Goal: Task Accomplishment & Management: Use online tool/utility

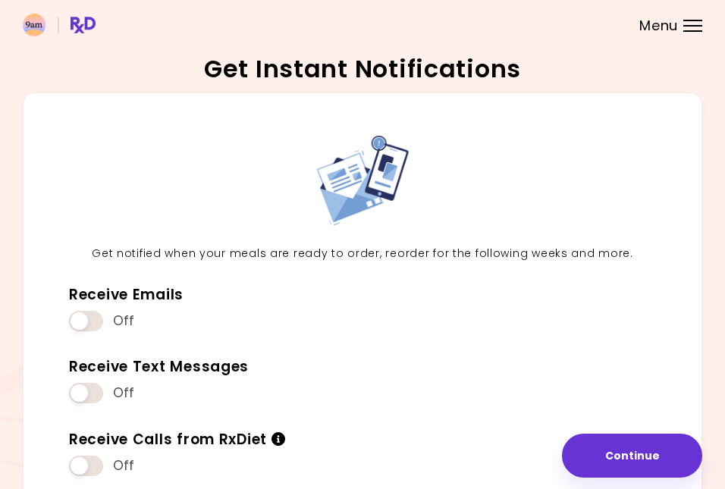
scroll to position [97, 0]
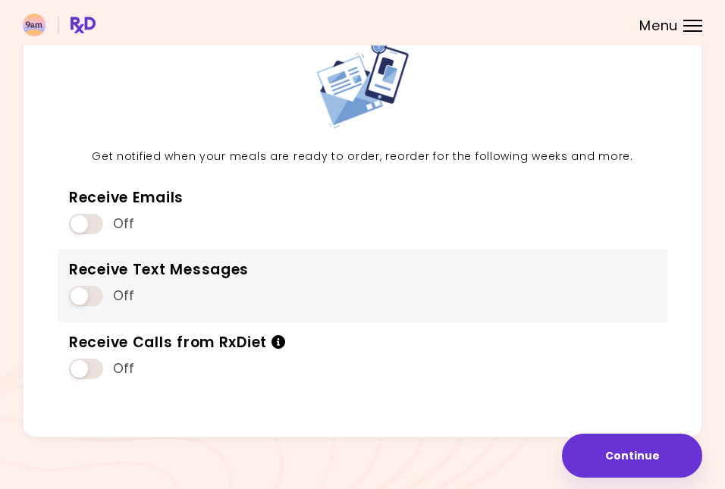
click at [89, 302] on span at bounding box center [86, 296] width 34 height 20
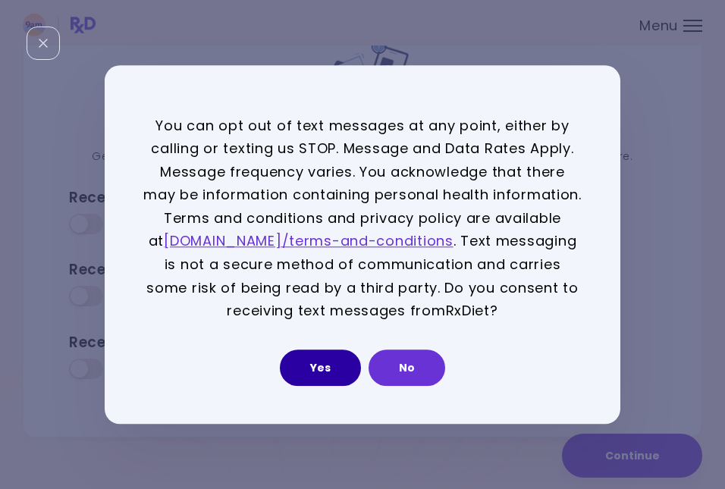
click at [318, 368] on button "Yes" at bounding box center [320, 367] width 81 height 36
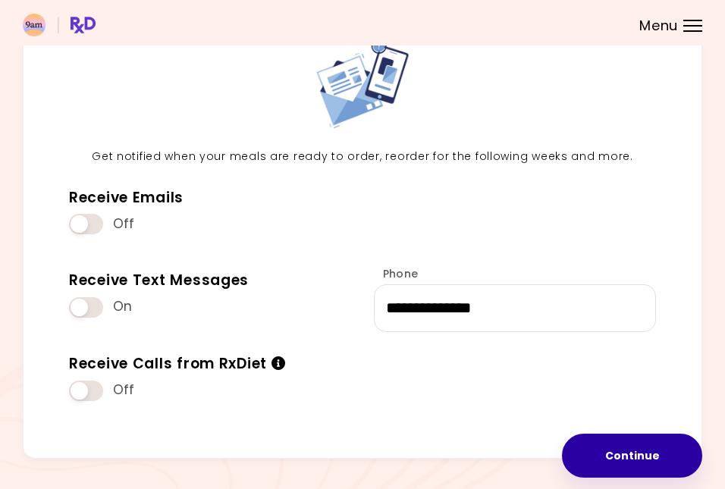
click at [636, 453] on button "Continue" at bounding box center [632, 456] width 140 height 44
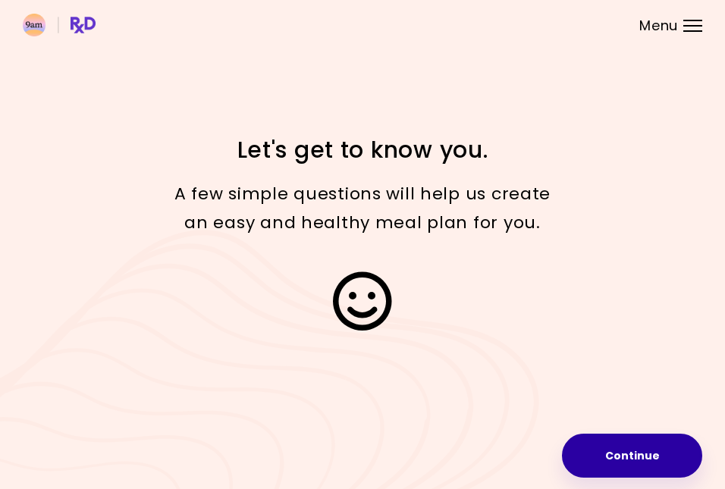
click at [616, 451] on button "Continue" at bounding box center [632, 456] width 140 height 44
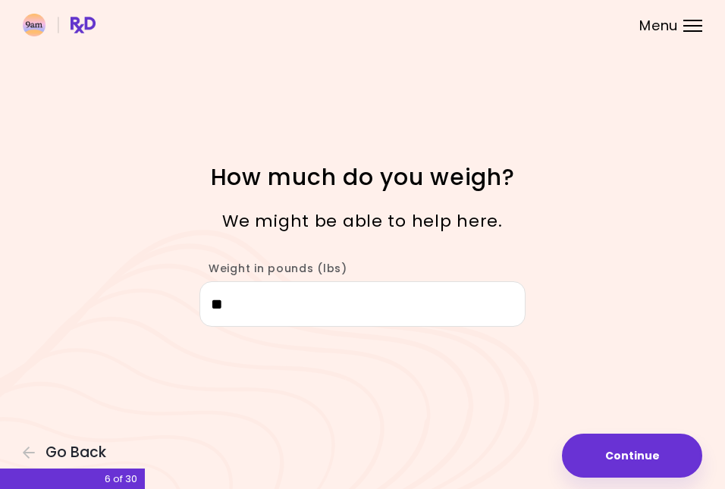
type input "***"
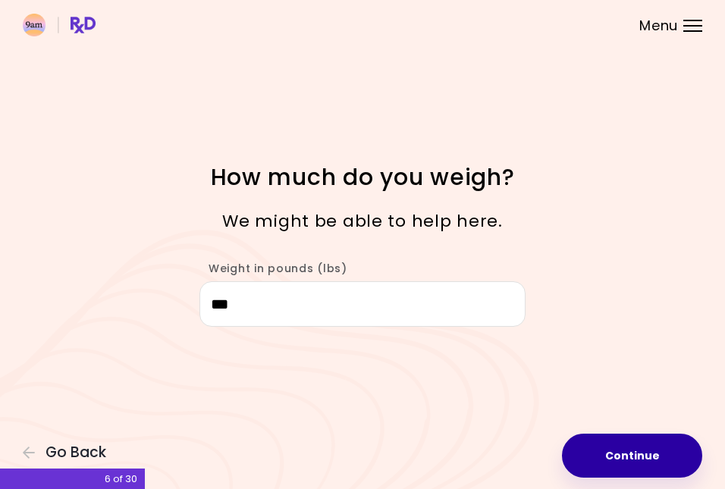
click at [611, 455] on button "Continue" at bounding box center [632, 456] width 140 height 44
select select "****"
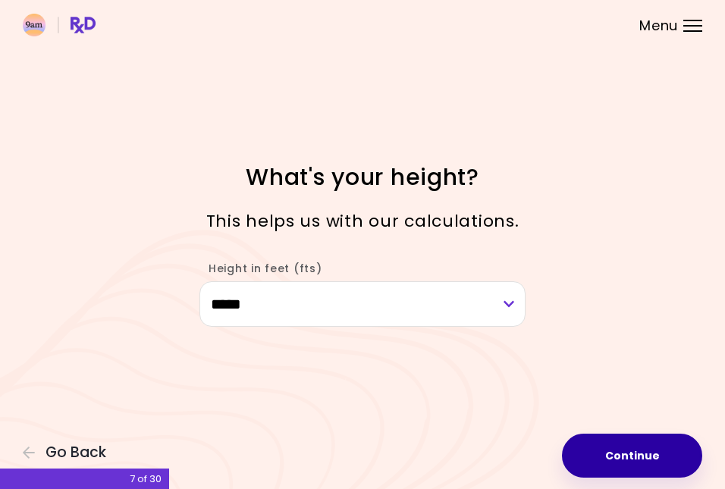
click at [634, 457] on button "Continue" at bounding box center [632, 456] width 140 height 44
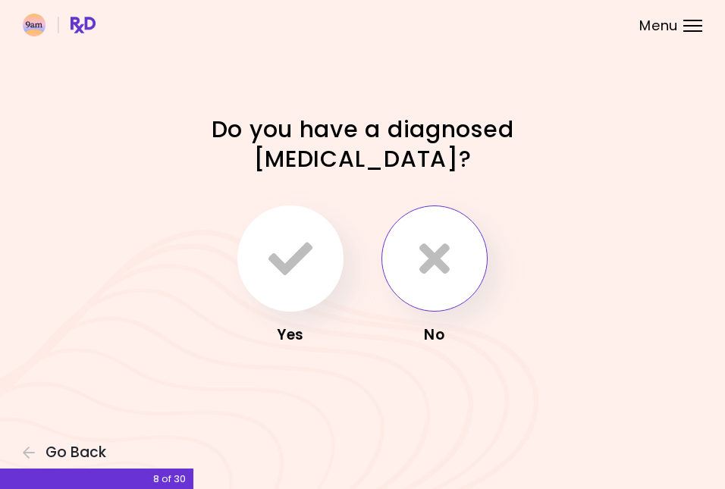
click at [421, 246] on icon "button" at bounding box center [434, 259] width 30 height 44
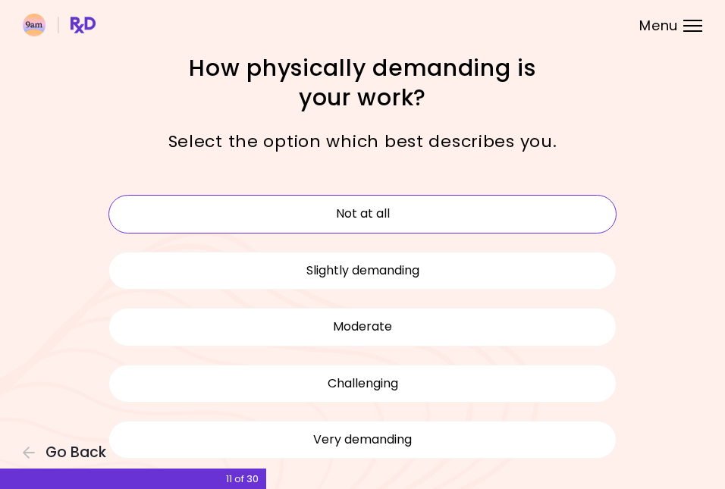
click at [448, 211] on button "Not at all" at bounding box center [362, 214] width 508 height 38
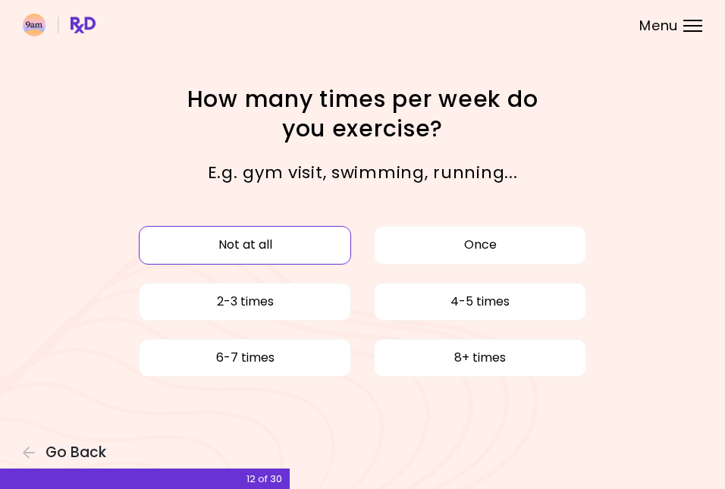
click at [286, 241] on button "Not at all" at bounding box center [245, 245] width 212 height 38
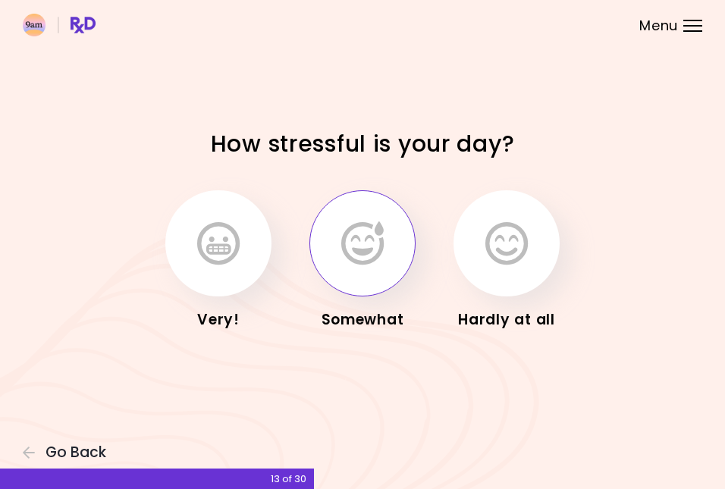
click at [350, 259] on icon "button" at bounding box center [362, 243] width 42 height 44
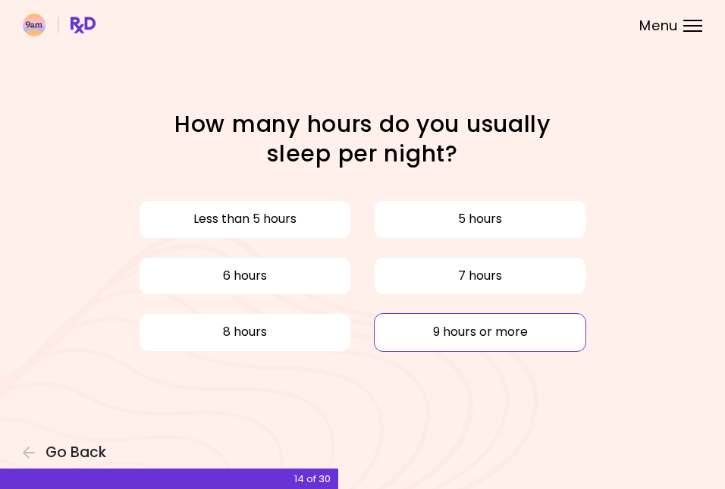
click at [458, 340] on button "9 hours or more" at bounding box center [480, 332] width 212 height 38
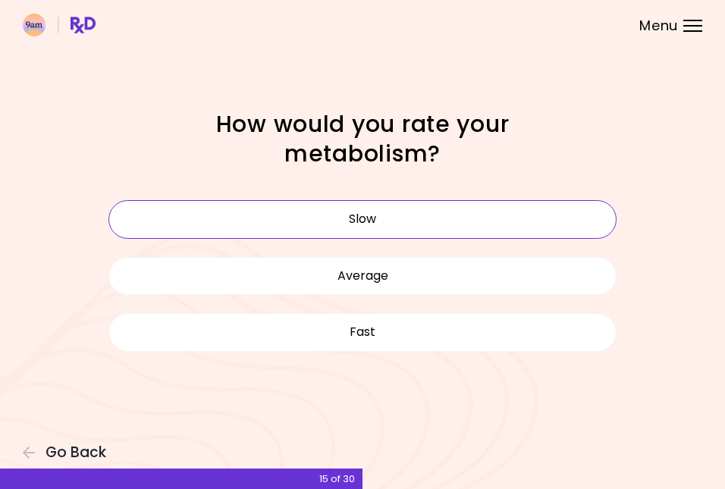
click at [393, 230] on button "Slow" at bounding box center [362, 219] width 508 height 38
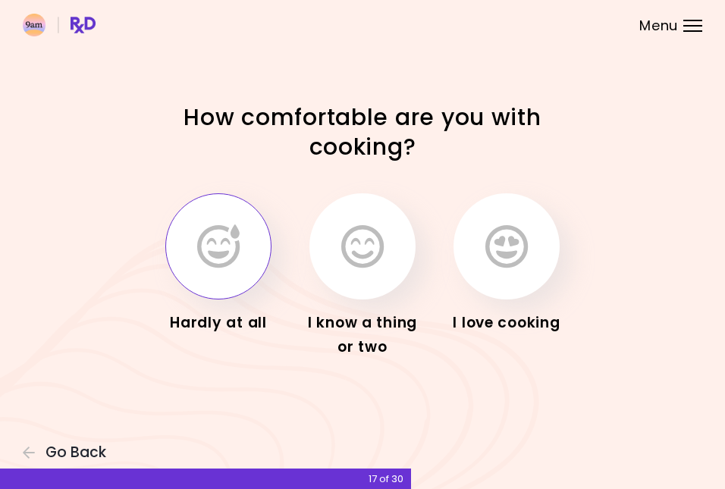
click at [219, 248] on icon "button" at bounding box center [218, 246] width 42 height 44
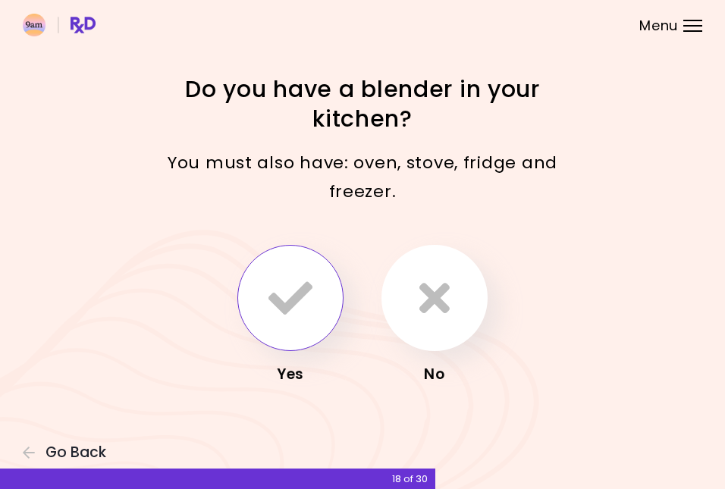
click at [288, 305] on icon "button" at bounding box center [290, 298] width 44 height 44
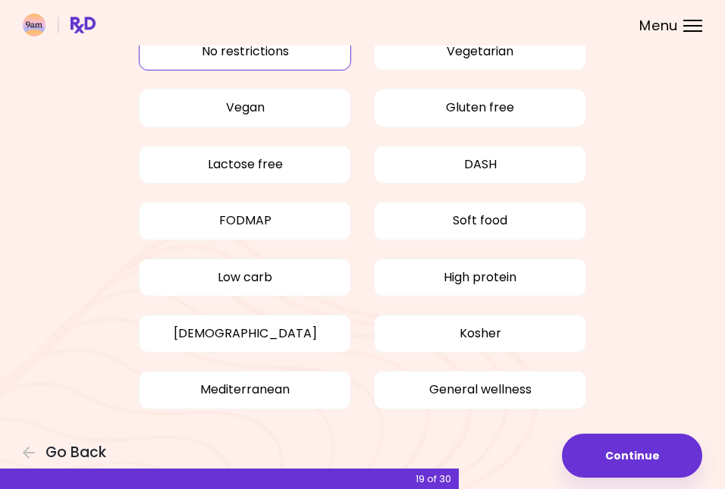
scroll to position [81, 0]
click at [447, 387] on button "General wellness" at bounding box center [480, 390] width 212 height 38
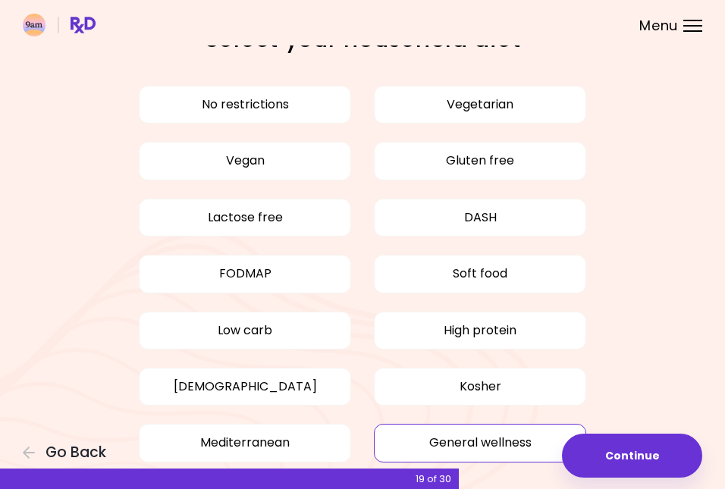
scroll to position [25, 0]
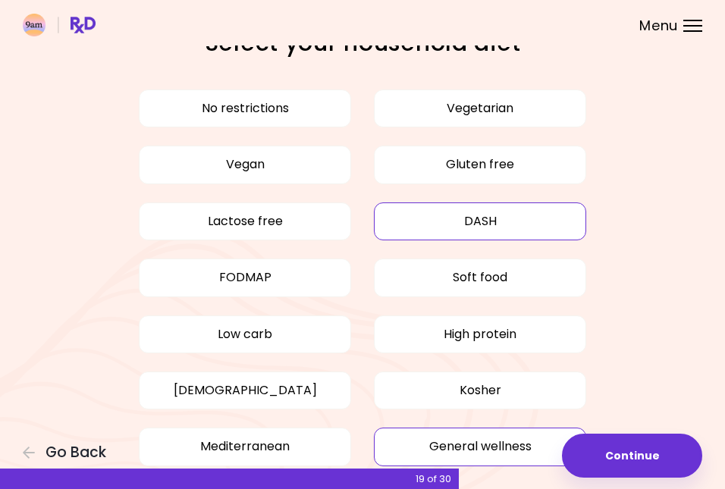
click at [462, 221] on button "DASH" at bounding box center [480, 221] width 212 height 38
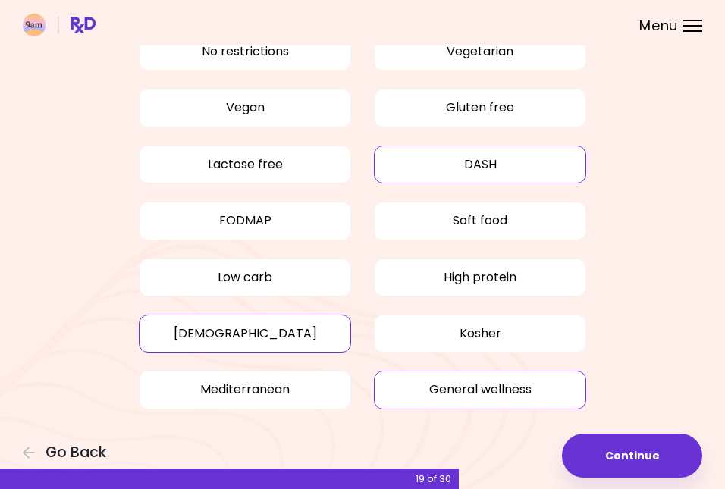
scroll to position [81, 0]
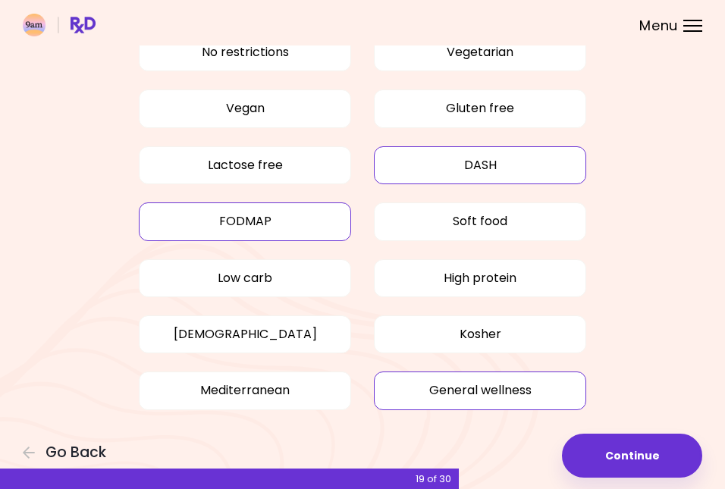
click at [244, 218] on button "FODMAP" at bounding box center [245, 221] width 212 height 38
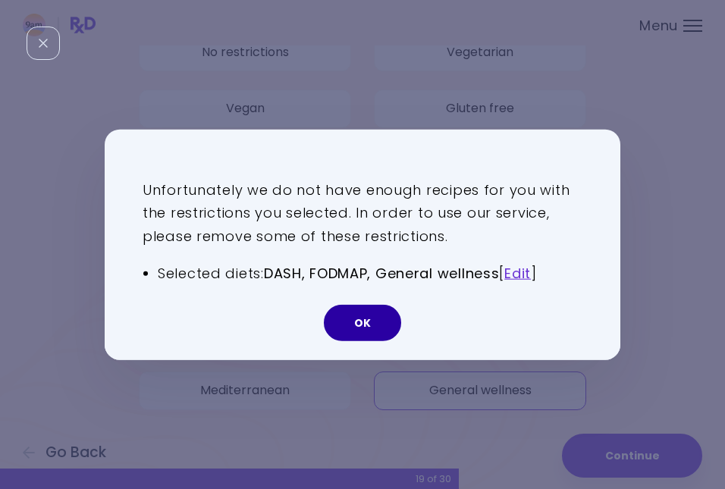
click at [363, 327] on button "OK" at bounding box center [362, 323] width 77 height 36
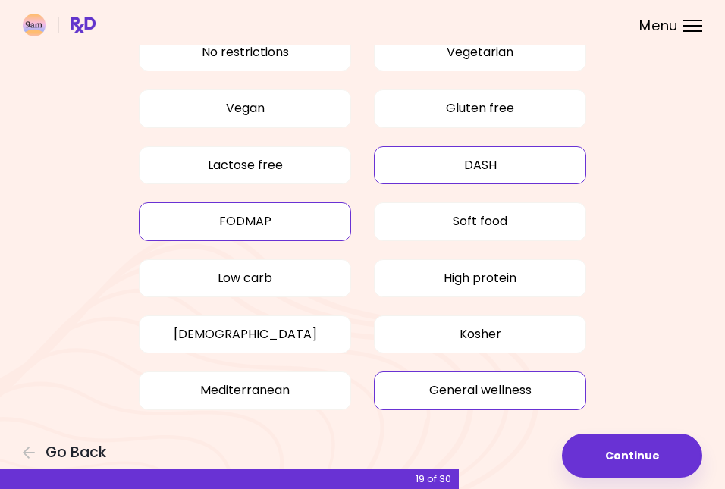
click at [277, 228] on button "FODMAP" at bounding box center [245, 221] width 212 height 38
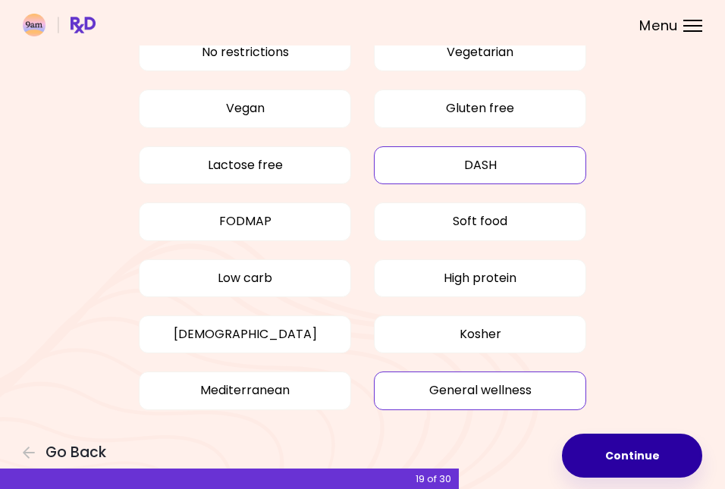
click at [640, 450] on button "Continue" at bounding box center [632, 456] width 140 height 44
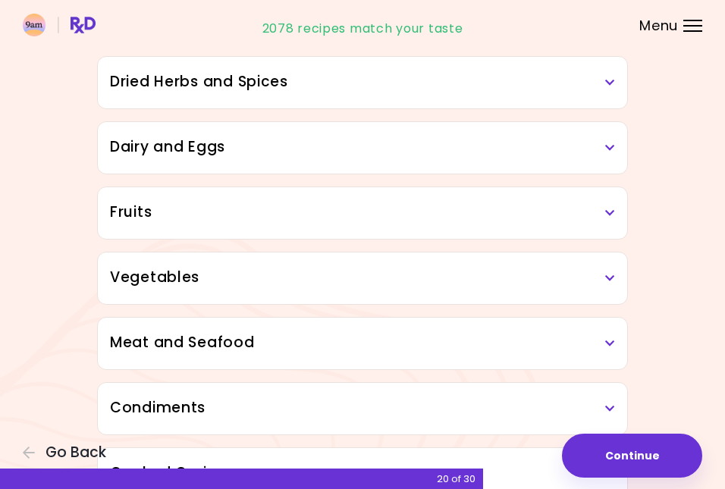
scroll to position [139, 0]
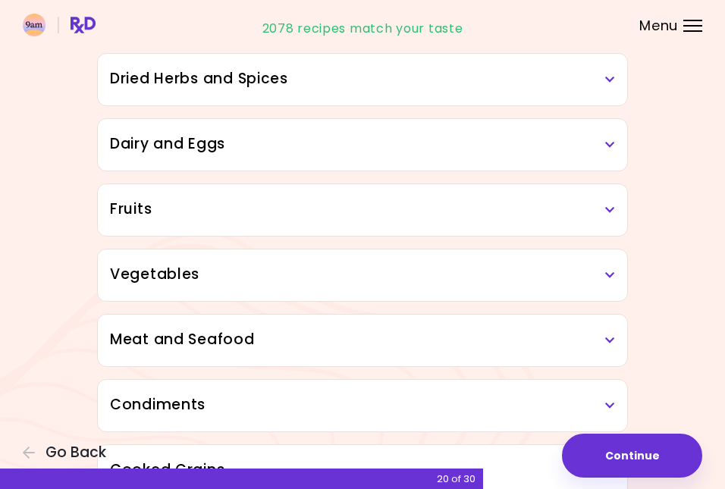
click at [327, 341] on h3 "Meat and Seafood" at bounding box center [362, 340] width 505 height 22
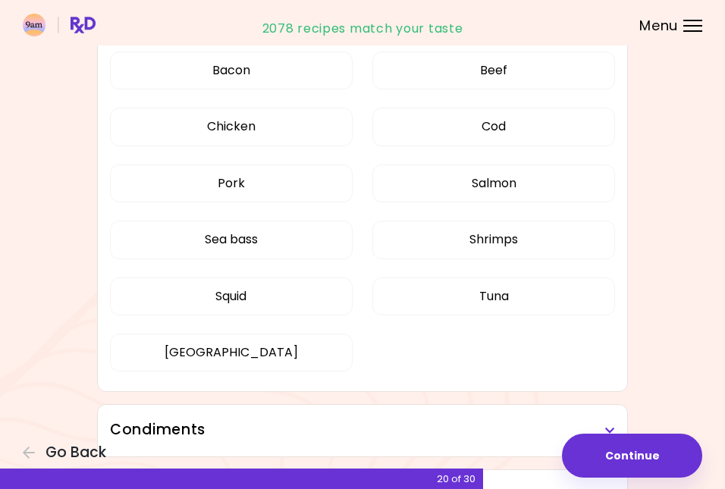
scroll to position [464, 0]
click at [487, 244] on button "Shrimps" at bounding box center [493, 239] width 243 height 38
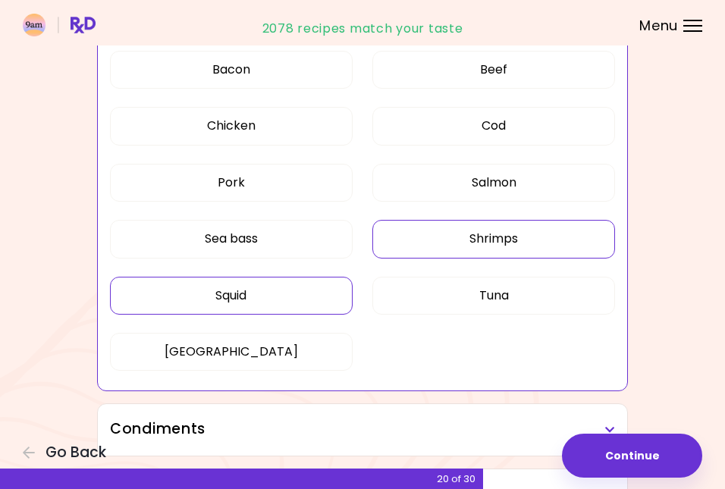
click at [272, 298] on button "Squid" at bounding box center [231, 296] width 243 height 38
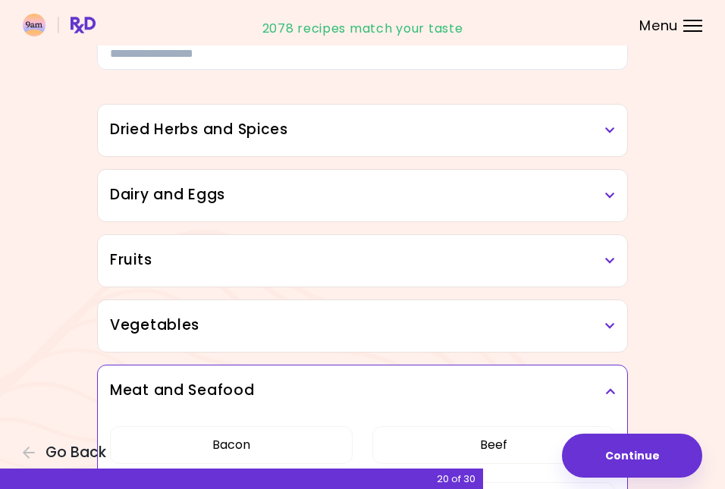
scroll to position [90, 0]
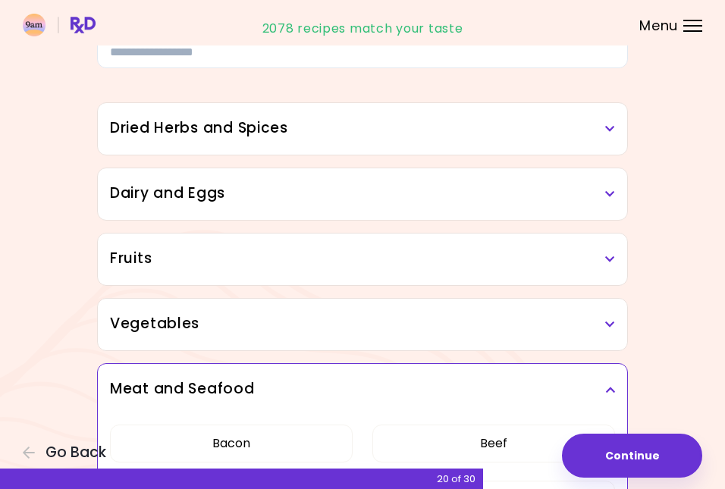
click at [340, 124] on h3 "Dried Herbs and Spices" at bounding box center [362, 128] width 505 height 22
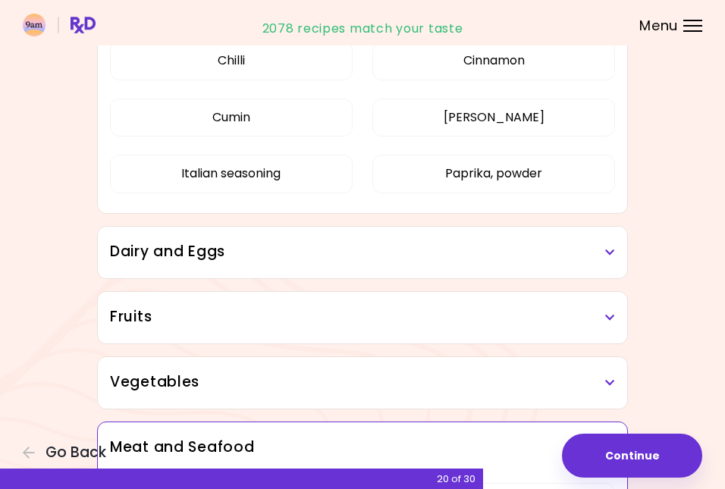
scroll to position [281, 0]
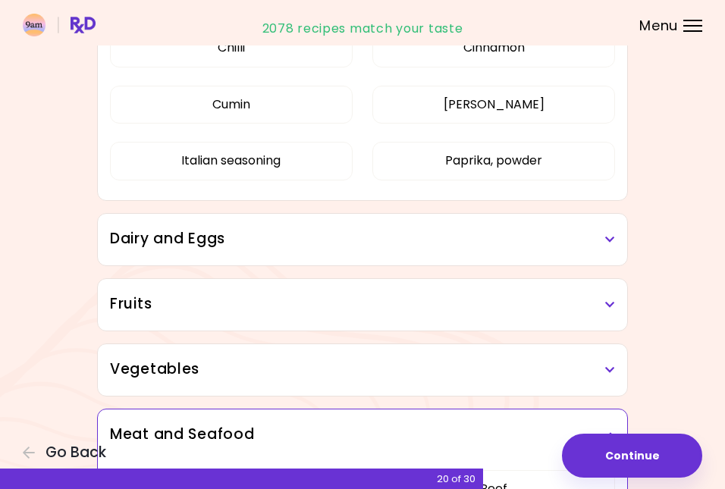
click at [337, 248] on h3 "Dairy and Eggs" at bounding box center [362, 239] width 505 height 22
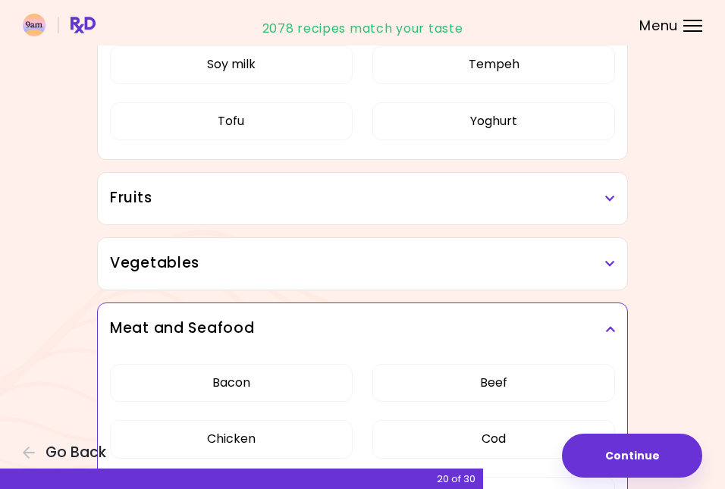
scroll to position [851, 0]
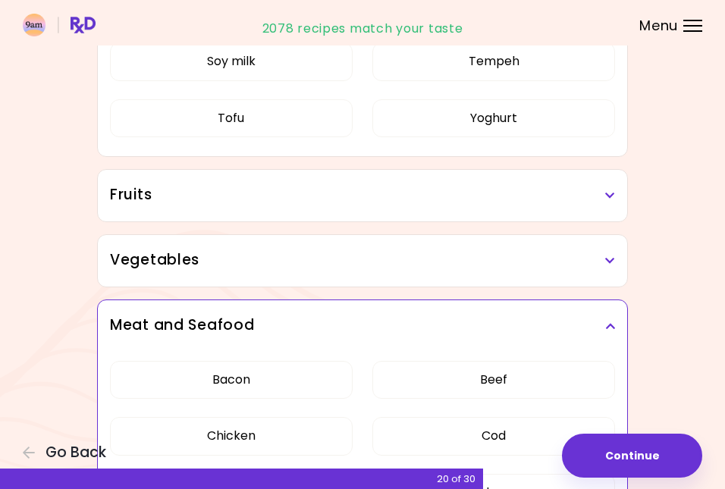
click at [344, 212] on div "Fruits" at bounding box center [362, 196] width 529 height 52
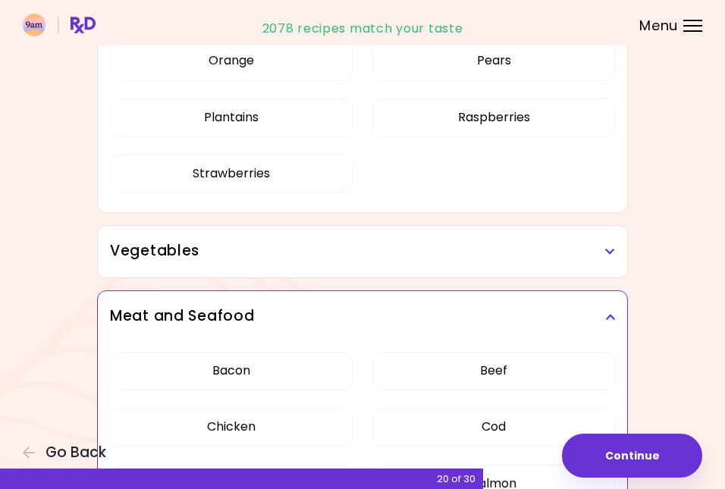
scroll to position [1266, 0]
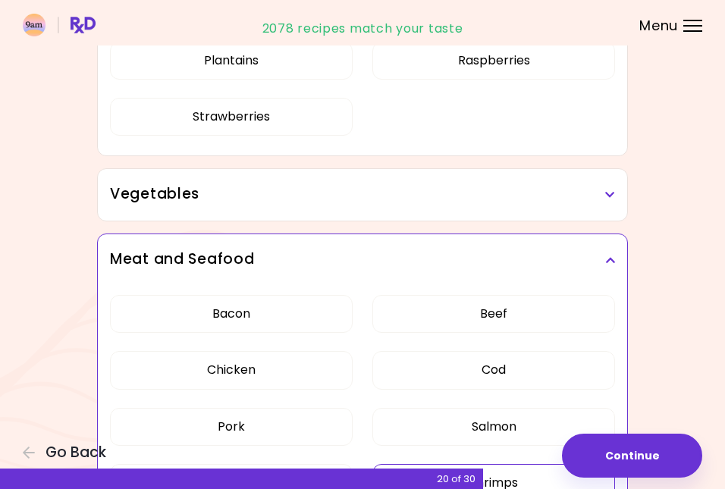
click at [359, 188] on h3 "Vegetables" at bounding box center [362, 194] width 505 height 22
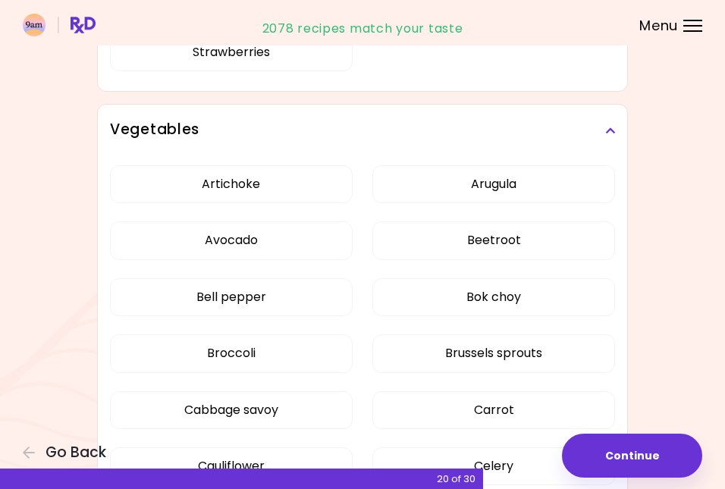
scroll to position [1350, 0]
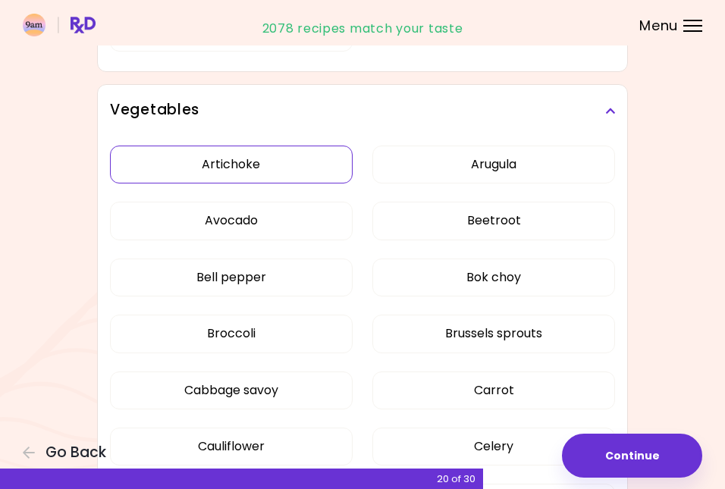
click at [312, 169] on button "Artichoke" at bounding box center [231, 165] width 243 height 38
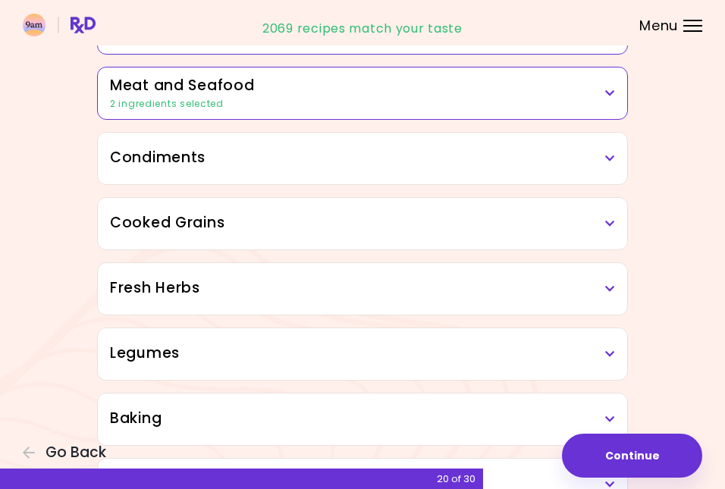
scroll to position [1314, 0]
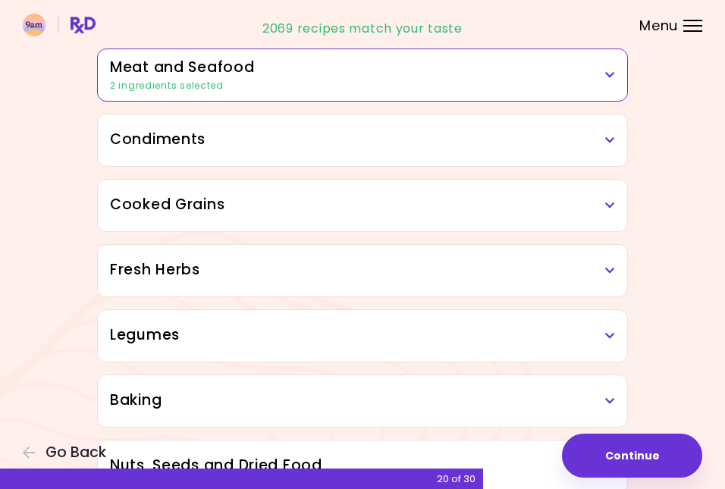
click at [337, 135] on h3 "Condiments" at bounding box center [362, 140] width 505 height 22
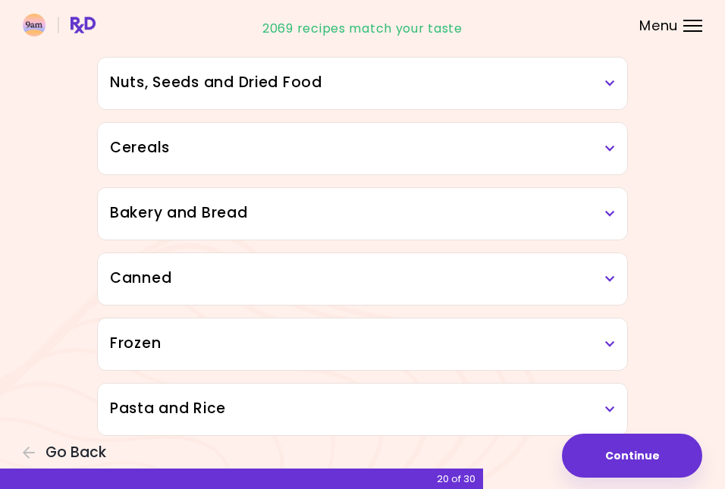
scroll to position [2102, 0]
click at [352, 403] on h3 "Pasta and Rice" at bounding box center [362, 409] width 505 height 22
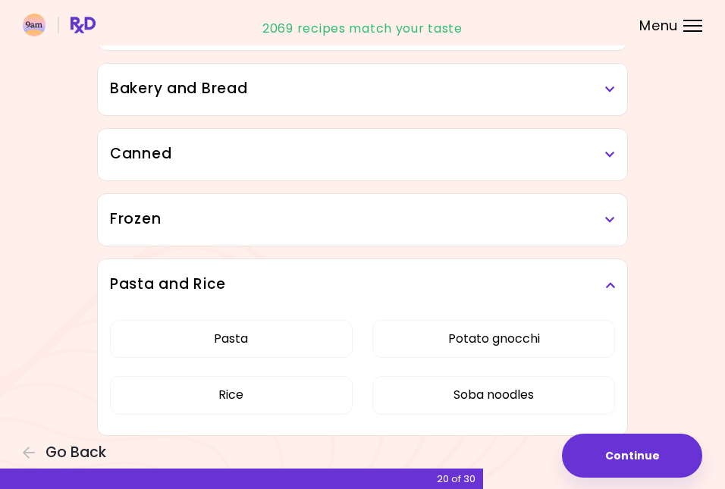
scroll to position [2226, 0]
click at [295, 197] on div "Frozen" at bounding box center [362, 220] width 529 height 52
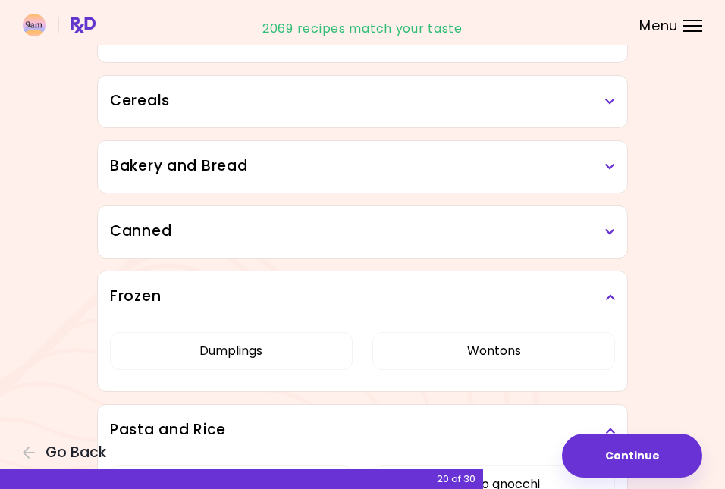
scroll to position [2135, 0]
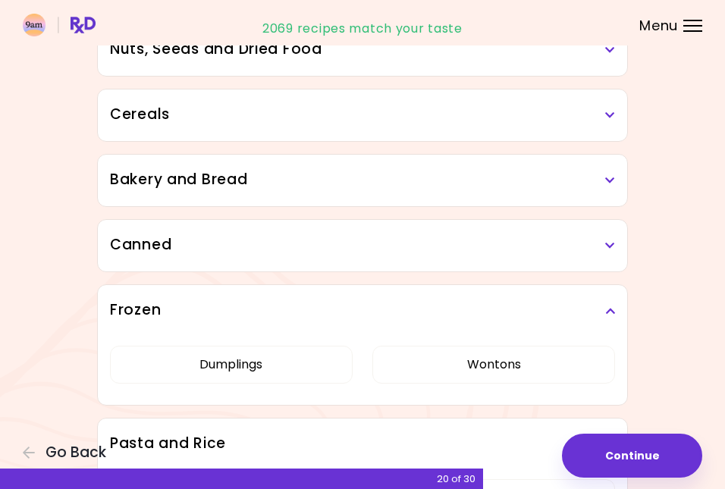
click at [285, 234] on h3 "Canned" at bounding box center [362, 245] width 505 height 22
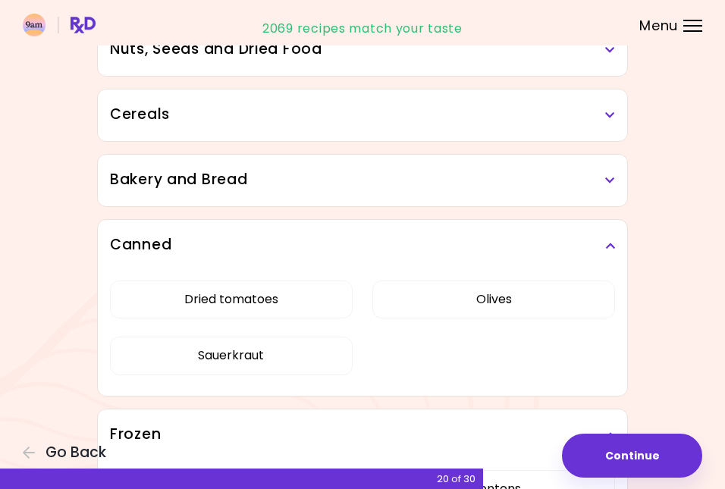
scroll to position [2098, 0]
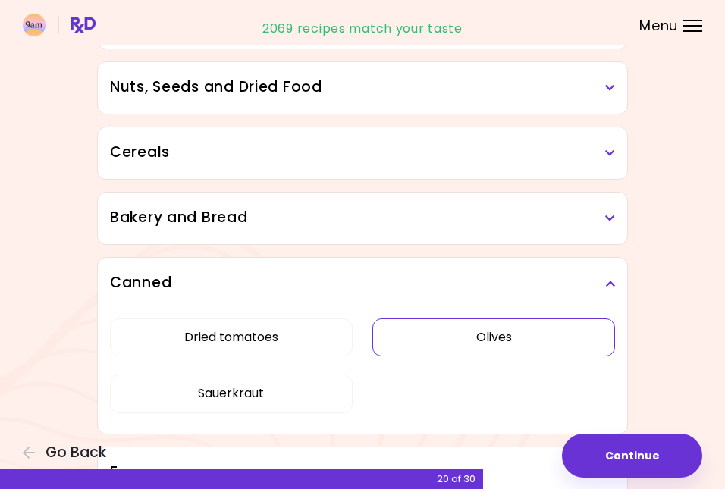
click at [478, 338] on button "Olives" at bounding box center [493, 337] width 243 height 38
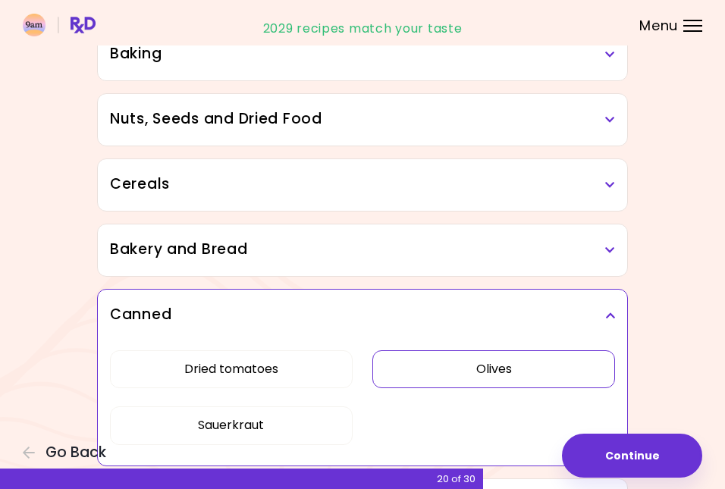
scroll to position [745, 0]
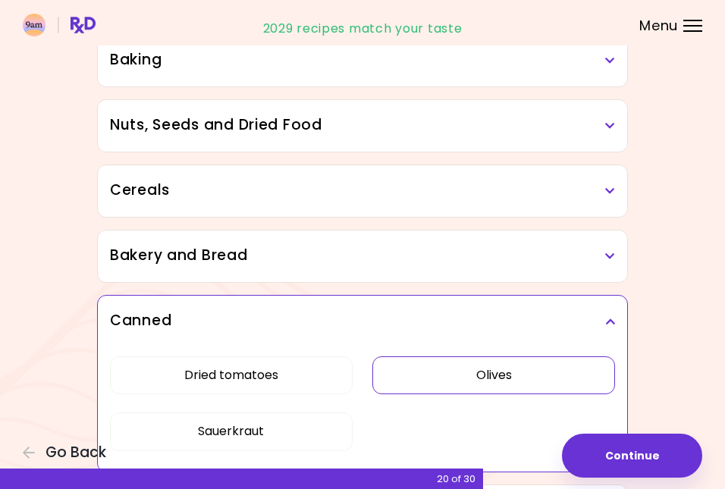
click at [300, 249] on h3 "Bakery and Bread" at bounding box center [362, 256] width 505 height 22
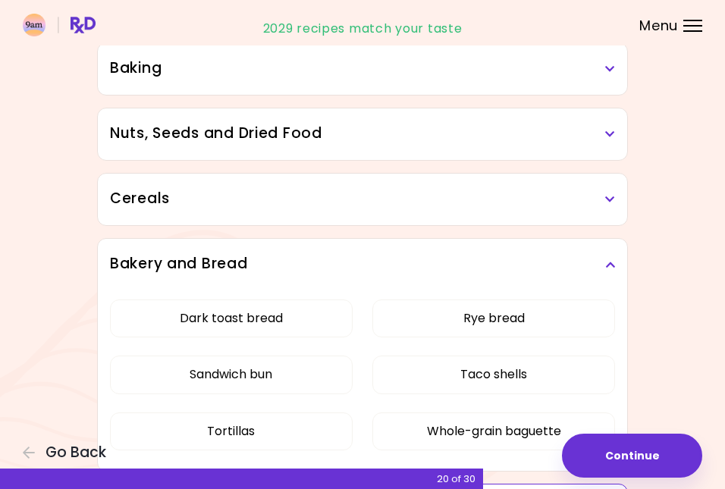
scroll to position [728, 0]
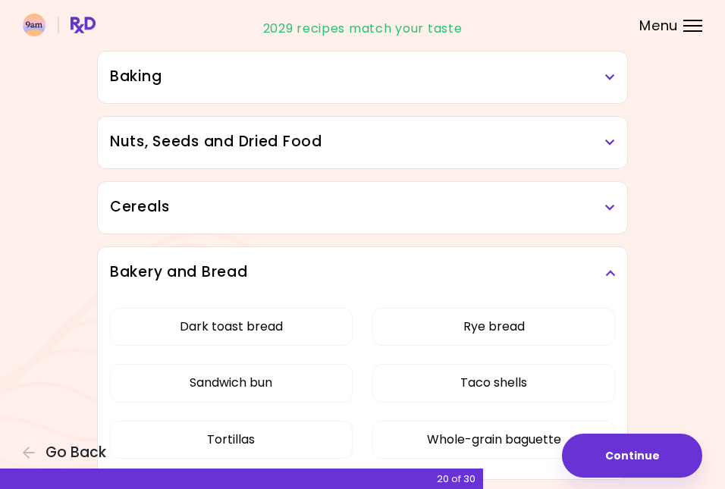
click at [293, 132] on h3 "Nuts, Seeds and Dried Food" at bounding box center [362, 142] width 505 height 22
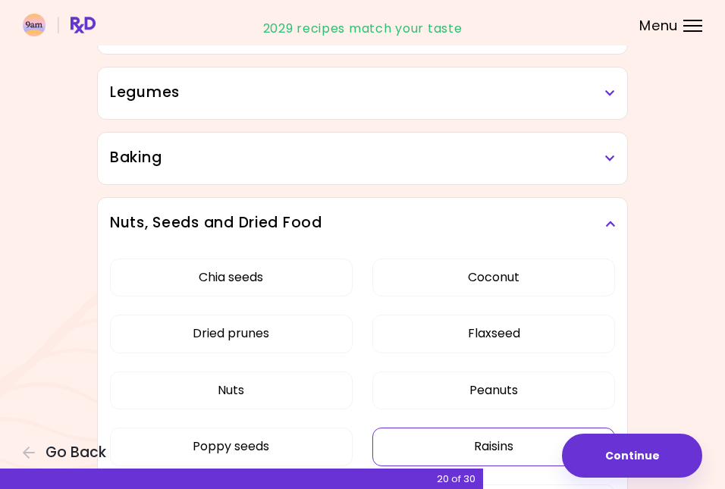
scroll to position [646, 0]
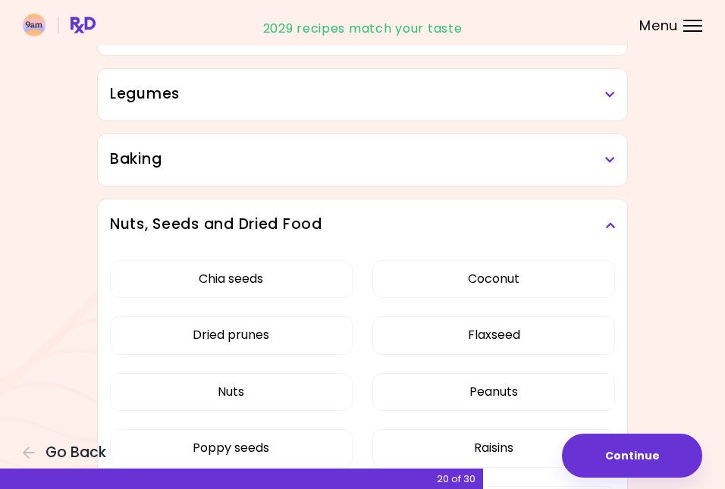
click at [356, 161] on h3 "Baking" at bounding box center [362, 160] width 505 height 22
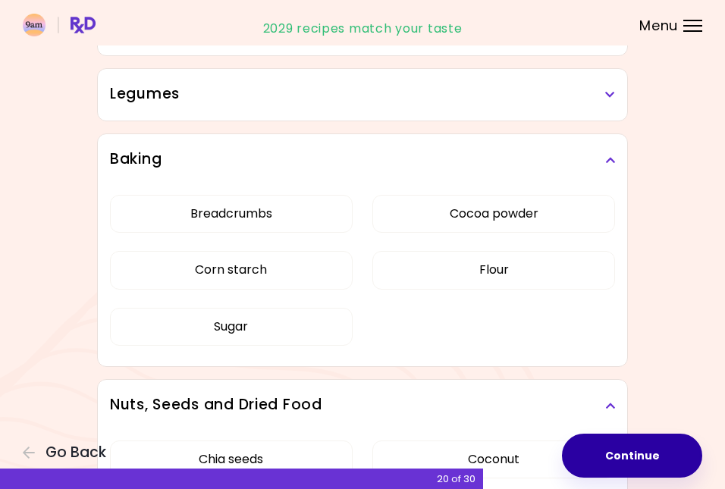
click at [626, 457] on button "Continue" at bounding box center [632, 456] width 140 height 44
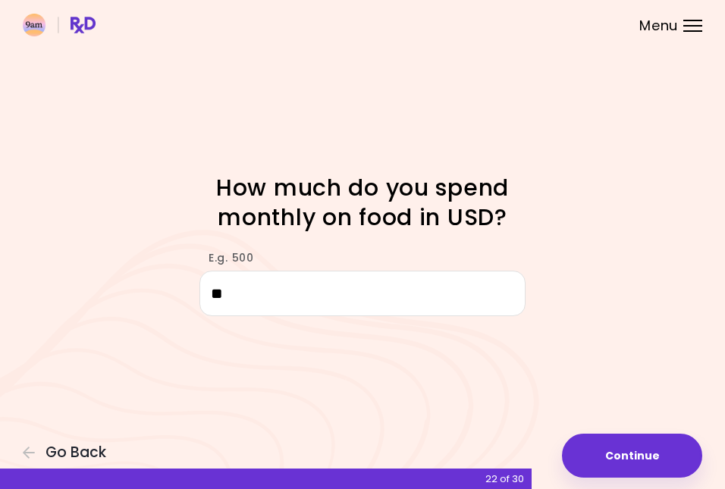
type input "***"
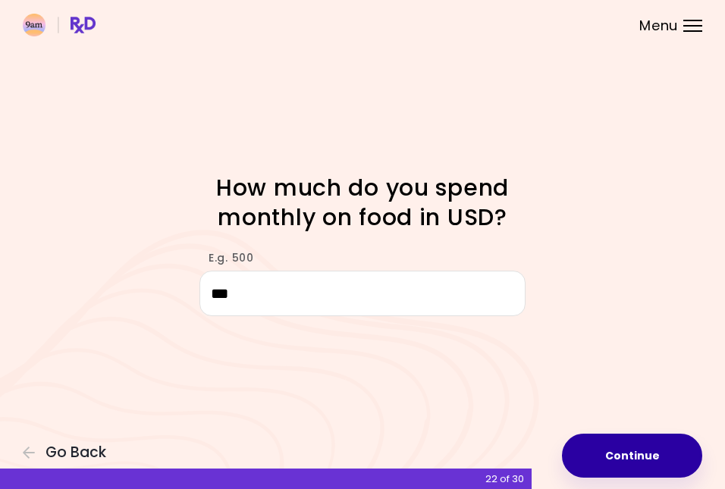
click at [625, 459] on button "Continue" at bounding box center [632, 456] width 140 height 44
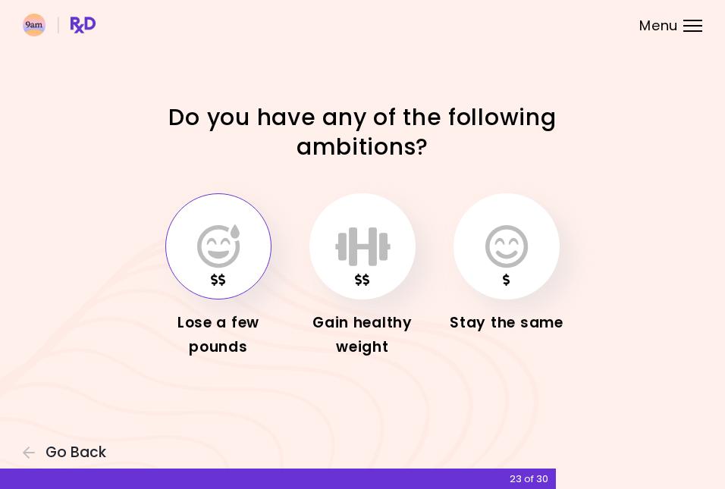
click at [221, 281] on button "button" at bounding box center [218, 246] width 106 height 106
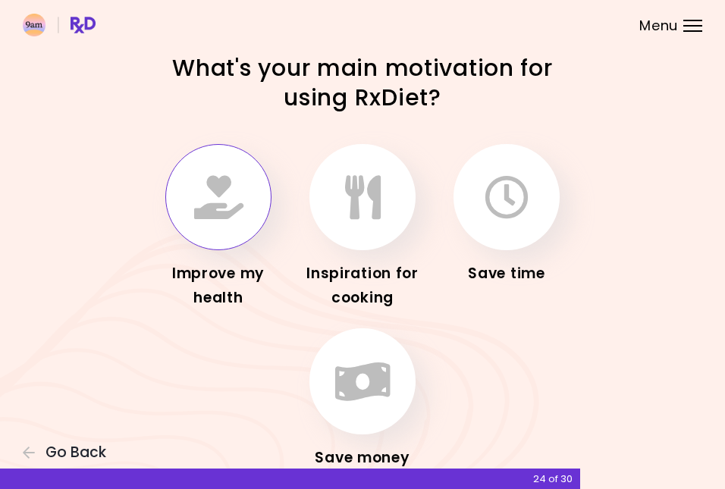
click at [218, 209] on icon "button" at bounding box center [218, 197] width 49 height 44
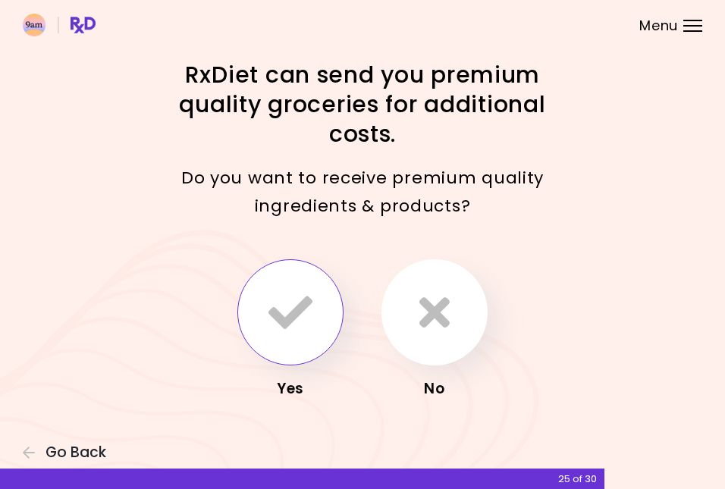
click at [288, 334] on icon "button" at bounding box center [290, 312] width 44 height 44
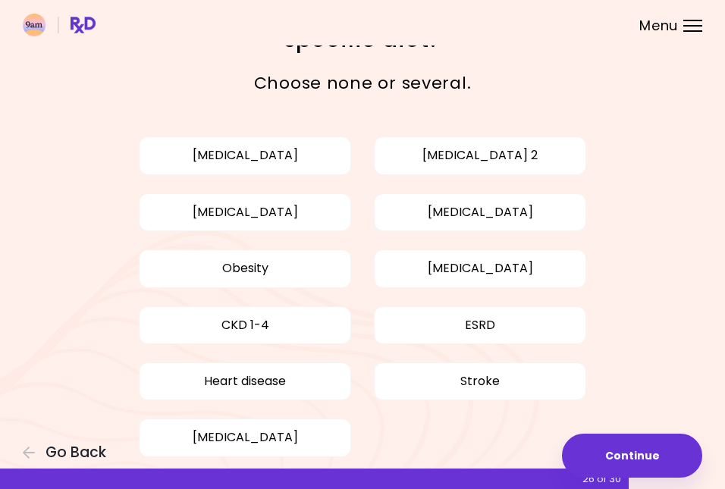
scroll to position [59, 0]
click at [425, 202] on button "[MEDICAL_DATA]" at bounding box center [480, 212] width 212 height 38
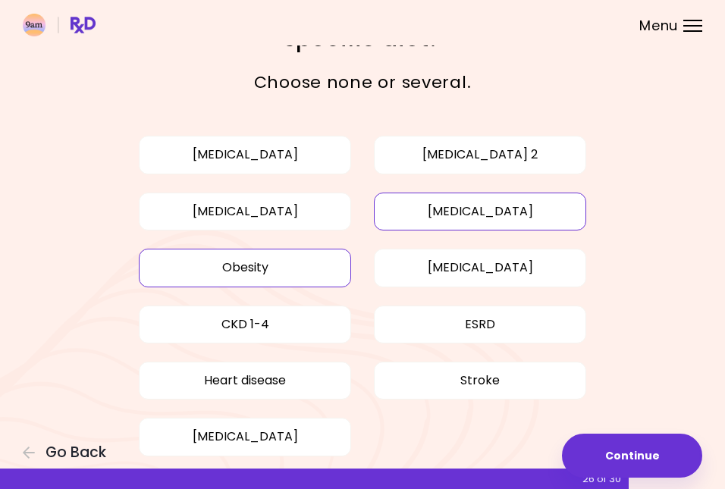
click at [298, 275] on button "Obesity" at bounding box center [245, 268] width 212 height 38
click at [265, 219] on button "[MEDICAL_DATA]" at bounding box center [245, 212] width 212 height 38
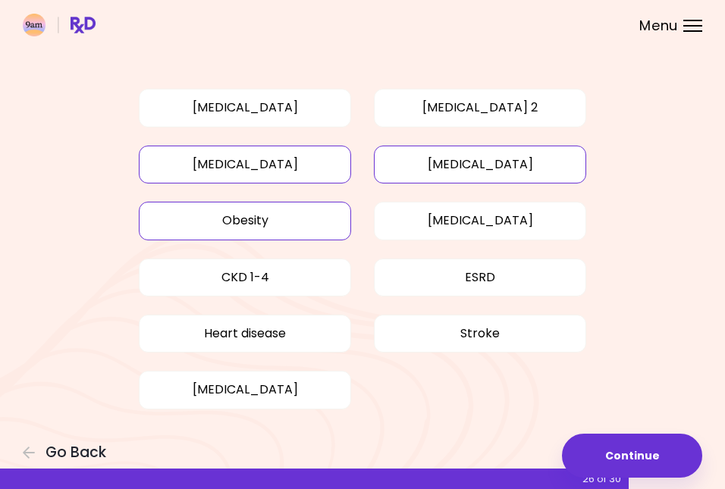
scroll to position [105, 0]
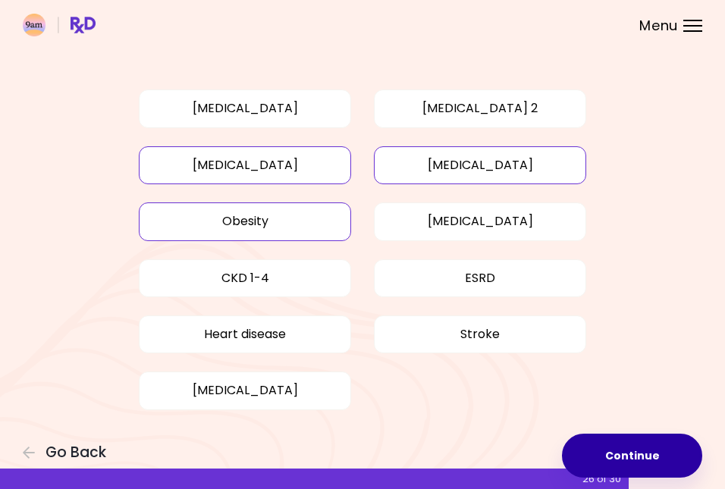
click at [624, 453] on button "Continue" at bounding box center [632, 456] width 140 height 44
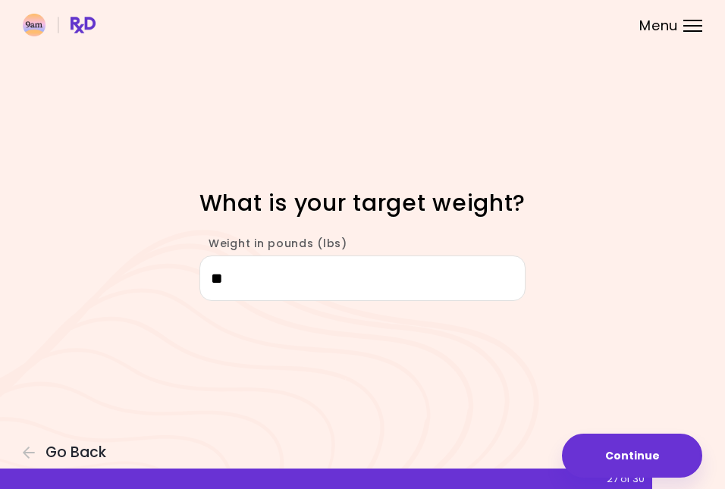
type input "***"
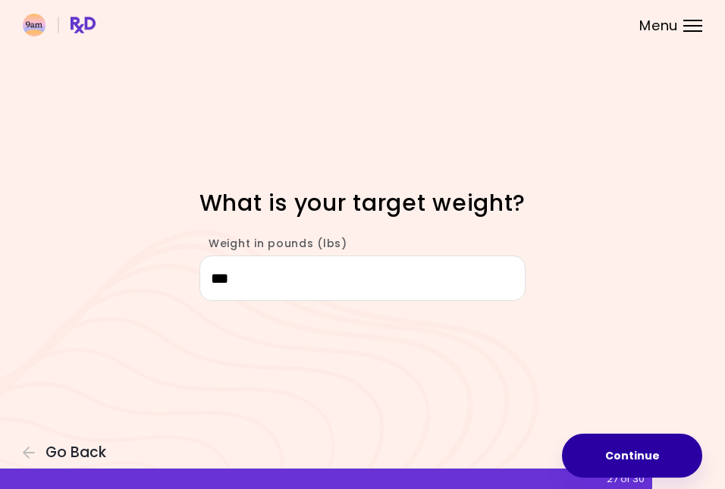
click at [618, 448] on button "Continue" at bounding box center [632, 456] width 140 height 44
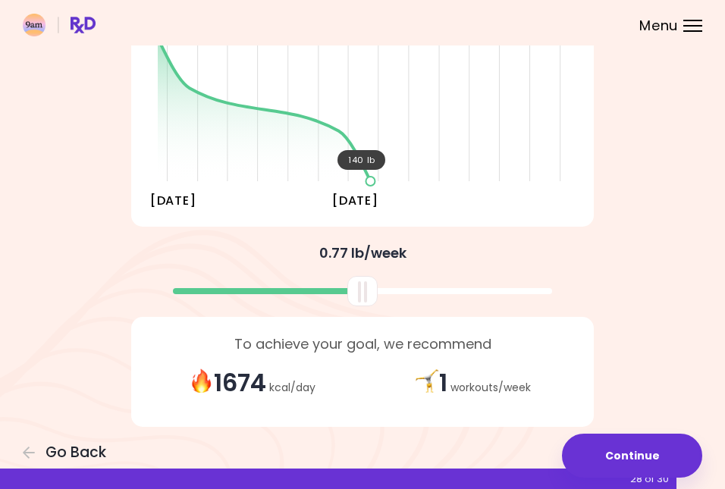
scroll to position [262, 0]
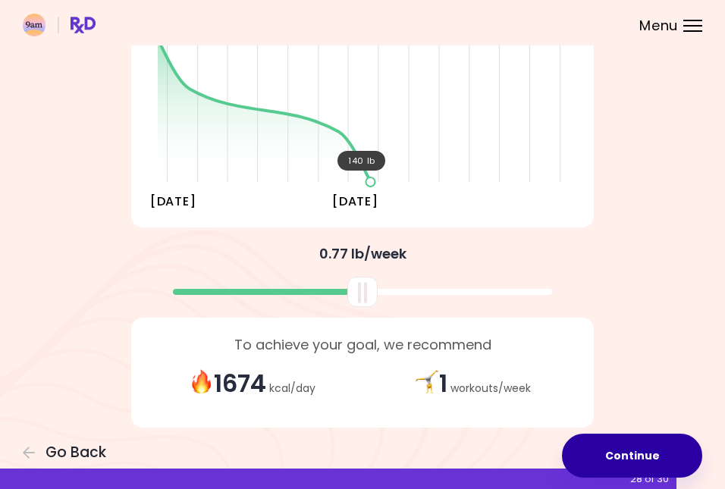
click at [615, 453] on button "Continue" at bounding box center [632, 456] width 140 height 44
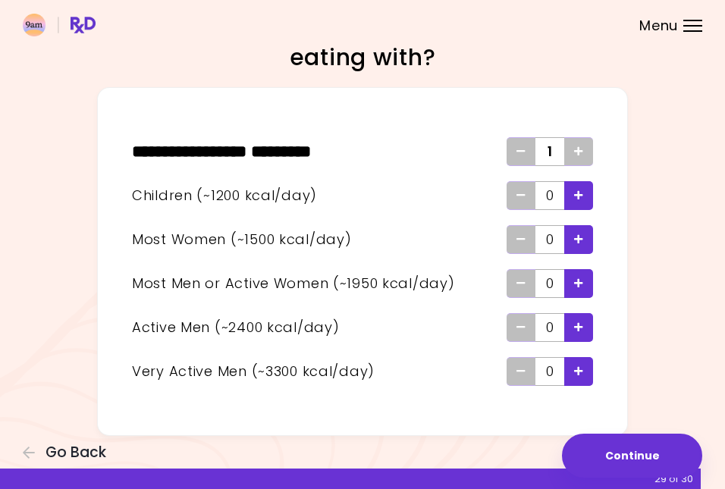
scroll to position [40, 0]
click at [582, 279] on icon "Add - Man or Active Woman" at bounding box center [578, 283] width 9 height 10
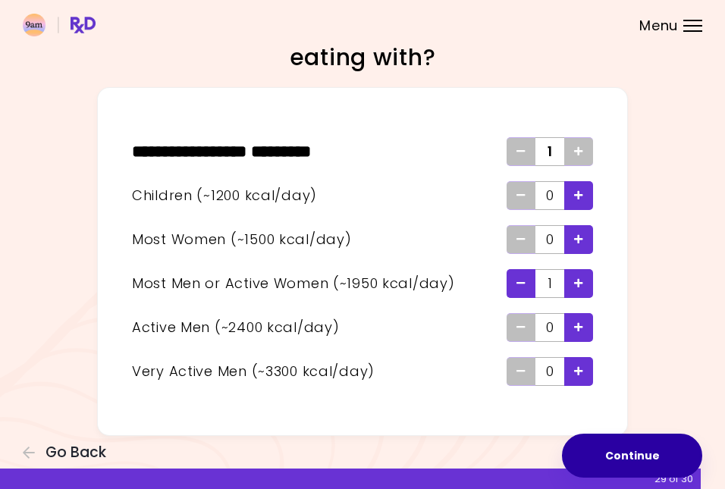
click at [610, 451] on button "Continue" at bounding box center [632, 456] width 140 height 44
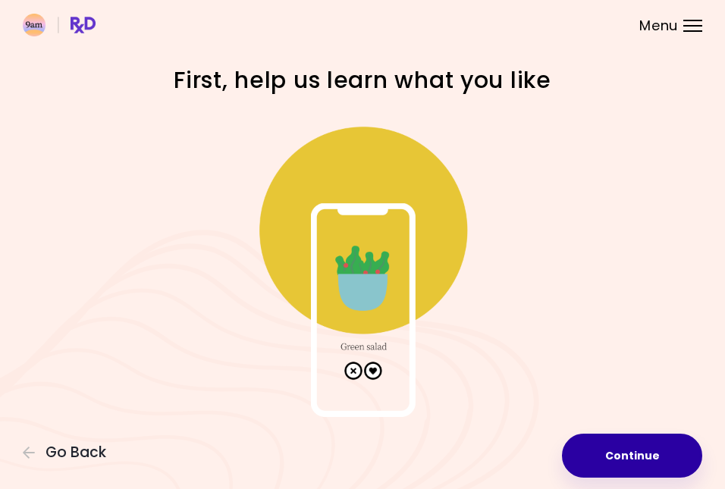
click at [622, 455] on button "Continue" at bounding box center [632, 456] width 140 height 44
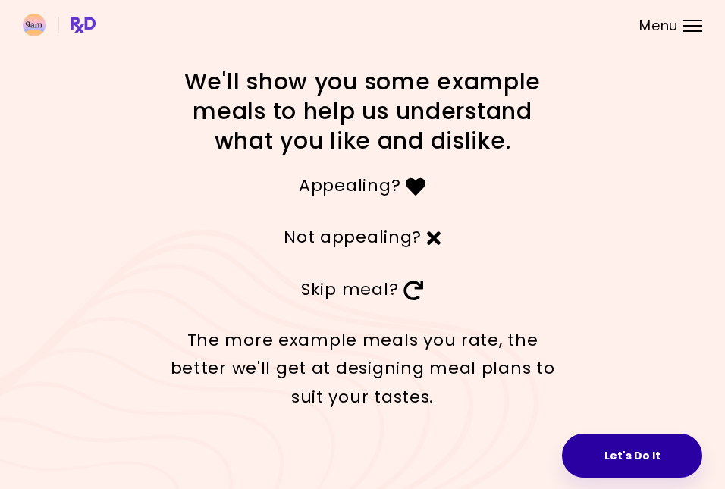
click at [617, 452] on button "Let's Do It" at bounding box center [632, 456] width 140 height 44
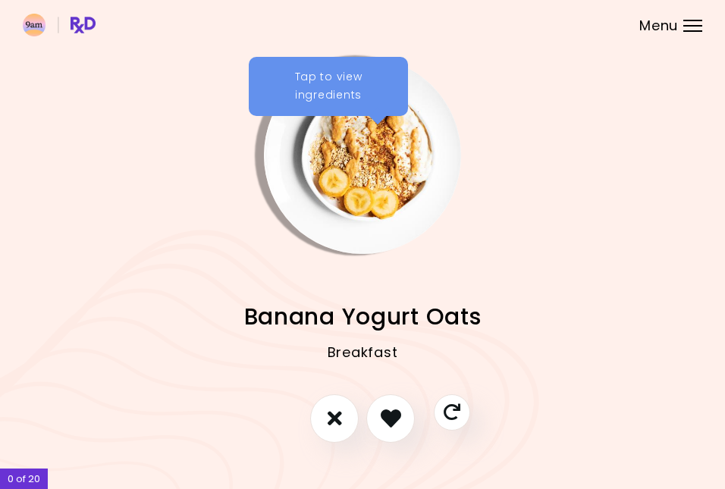
click at [333, 99] on div "Tap to view ingredients" at bounding box center [328, 86] width 159 height 59
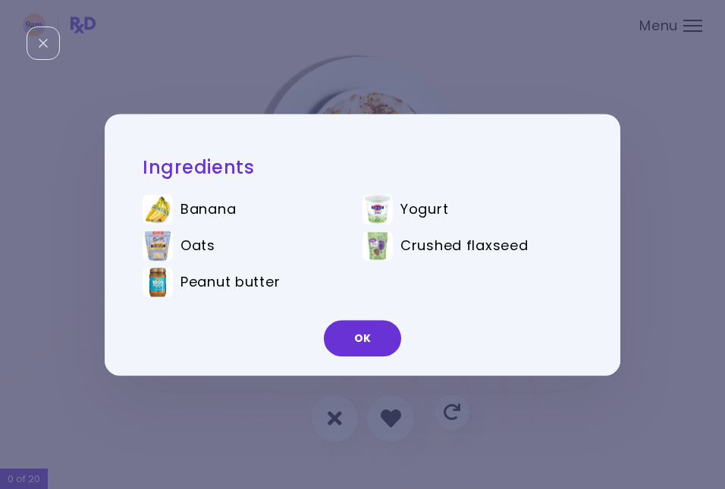
click at [614, 412] on div "Ingredients Banana Yogurt Oats Crushed flaxseed Peanut butter OK" at bounding box center [362, 244] width 725 height 489
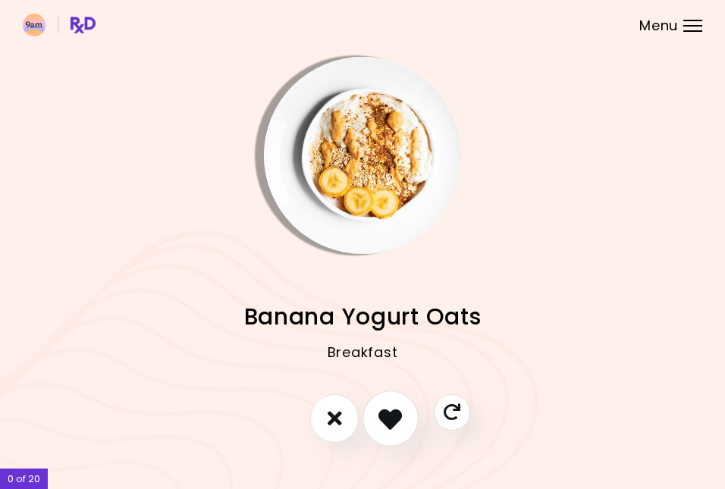
click at [396, 416] on icon "I like this recipe" at bounding box center [389, 417] width 23 height 23
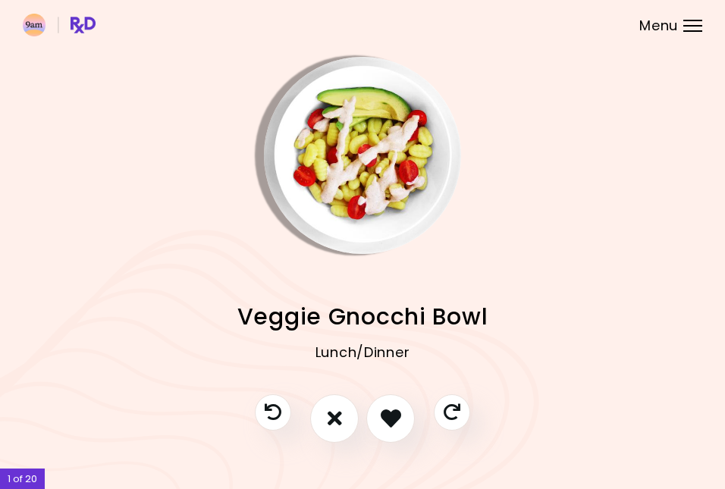
click at [359, 136] on img "Info - Veggie Gnocchi Bowl" at bounding box center [362, 155] width 197 height 197
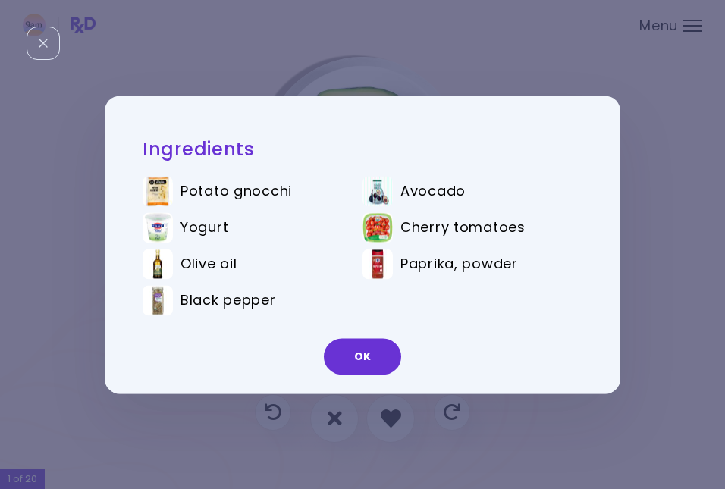
click at [664, 233] on div "Ingredients Potato gnocchi Avocado Yogurt Cherry tomatoes Olive oil Paprika, po…" at bounding box center [362, 244] width 725 height 489
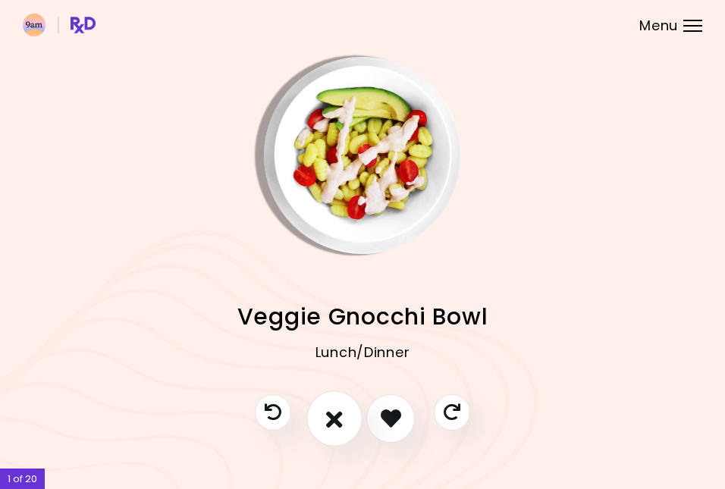
click at [335, 415] on icon "I don't like this recipe" at bounding box center [334, 417] width 17 height 23
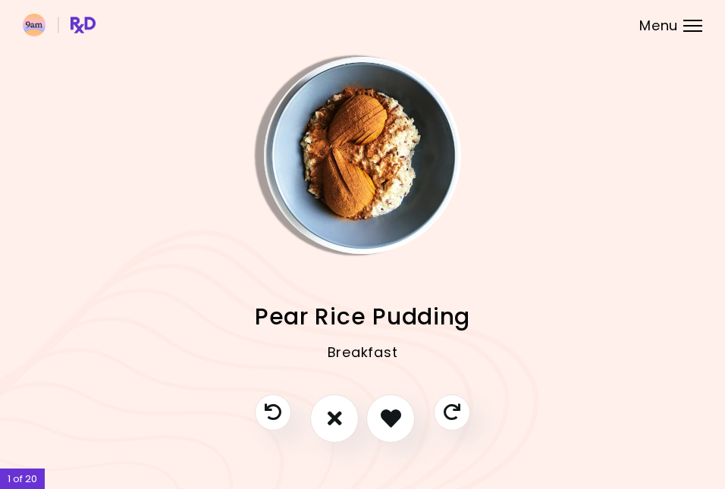
click at [352, 149] on img "Info - Pear Rice Pudding" at bounding box center [362, 155] width 197 height 197
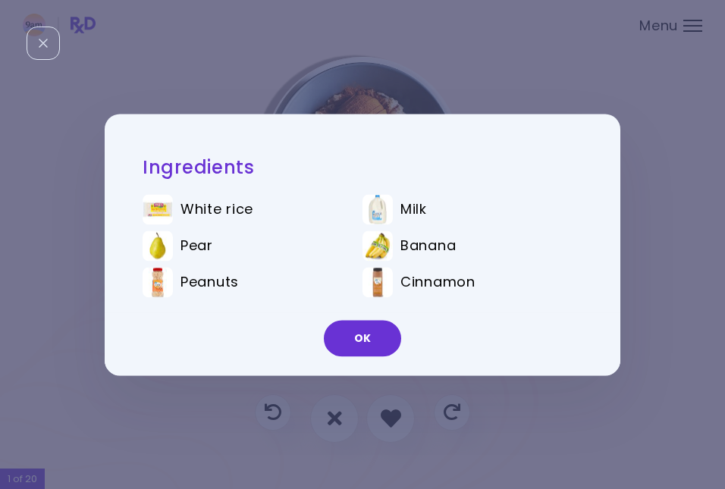
click at [499, 74] on div "Ingredients White rice Milk Pear Banana Peanuts Cinnamon OK" at bounding box center [362, 244] width 725 height 489
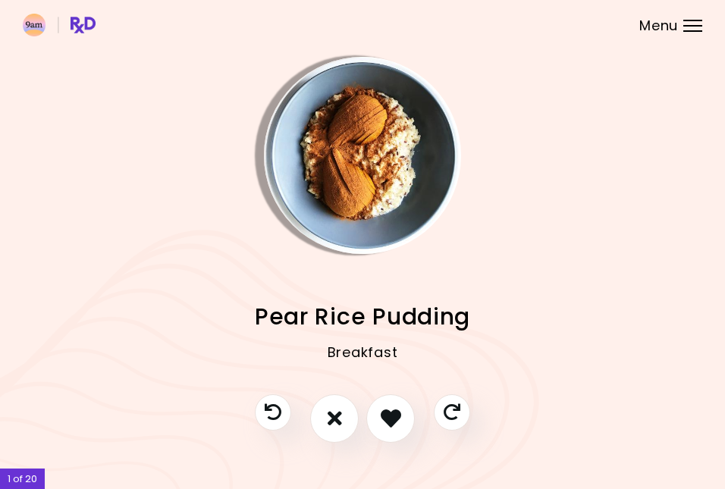
click at [359, 189] on img "Info - Pear Rice Pudding" at bounding box center [362, 155] width 197 height 197
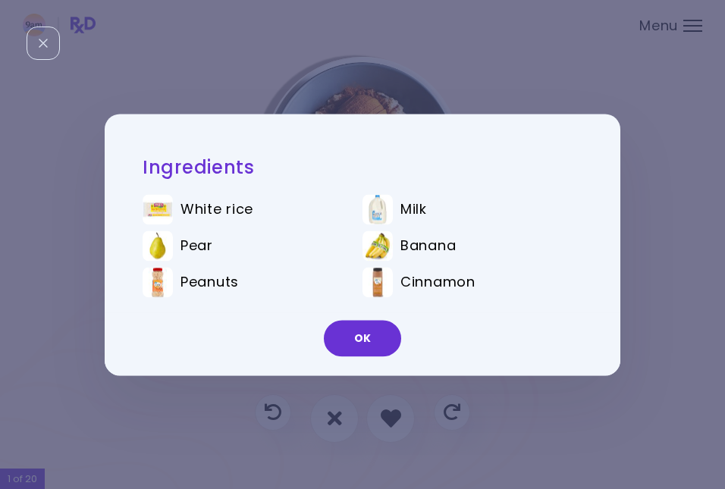
click at [455, 64] on div "Ingredients White rice Milk Pear Banana Peanuts Cinnamon OK" at bounding box center [362, 244] width 725 height 489
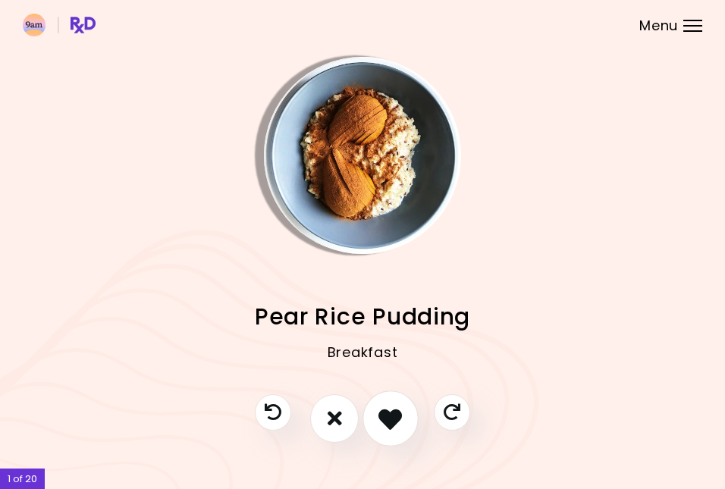
click at [396, 417] on icon "I like this recipe" at bounding box center [389, 417] width 23 height 23
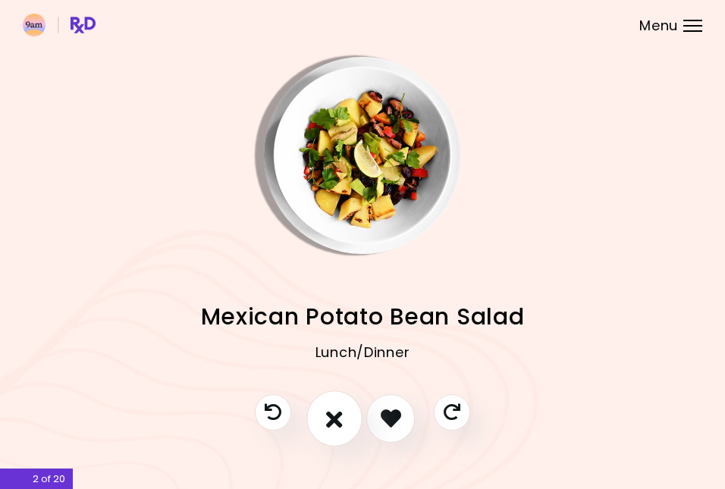
click at [337, 421] on icon "I don't like this recipe" at bounding box center [334, 417] width 17 height 23
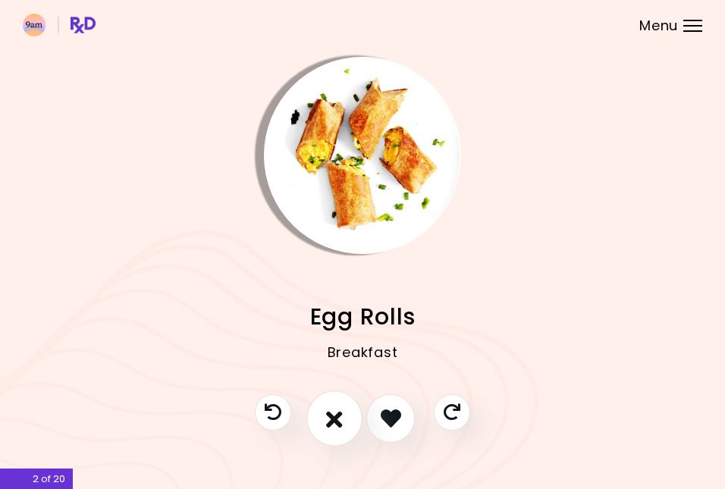
click at [330, 423] on icon "I don't like this recipe" at bounding box center [334, 417] width 17 height 23
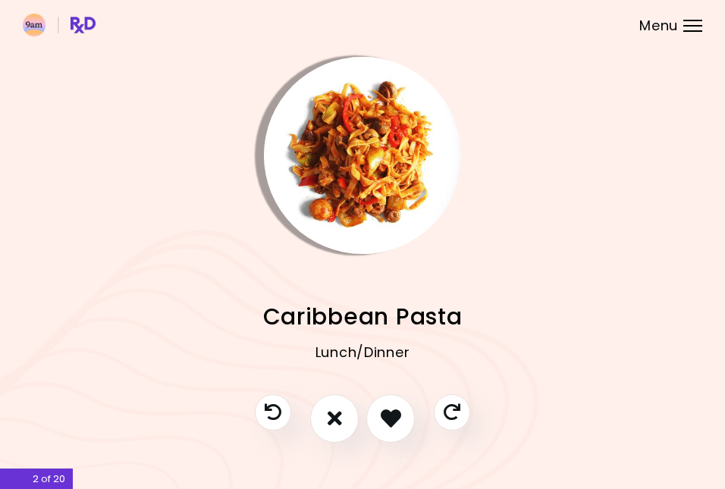
click at [338, 149] on img "Info - Caribbean Pasta" at bounding box center [362, 155] width 197 height 197
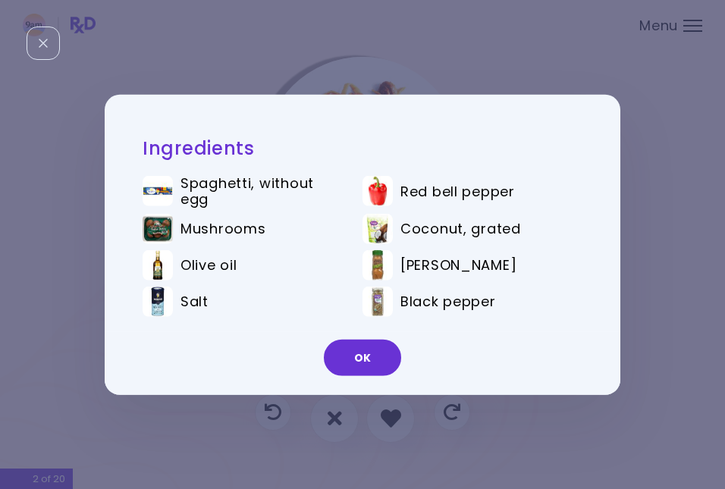
click at [493, 73] on div "Ingredients Spaghetti, without egg Red bell pepper Mushrooms Coconut, grated Ol…" at bounding box center [362, 244] width 725 height 489
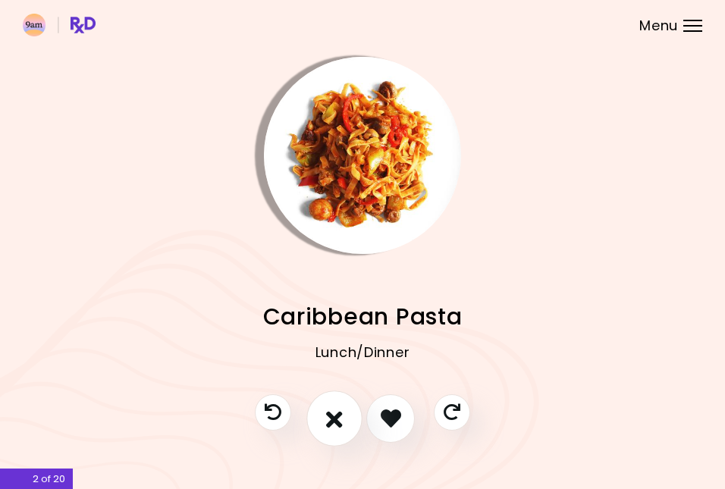
click at [334, 419] on icon "I don't like this recipe" at bounding box center [334, 417] width 17 height 23
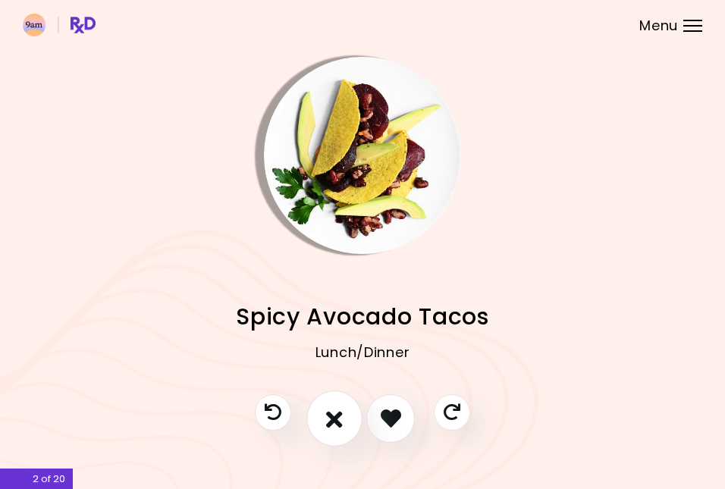
click at [326, 425] on icon "I don't like this recipe" at bounding box center [334, 417] width 17 height 23
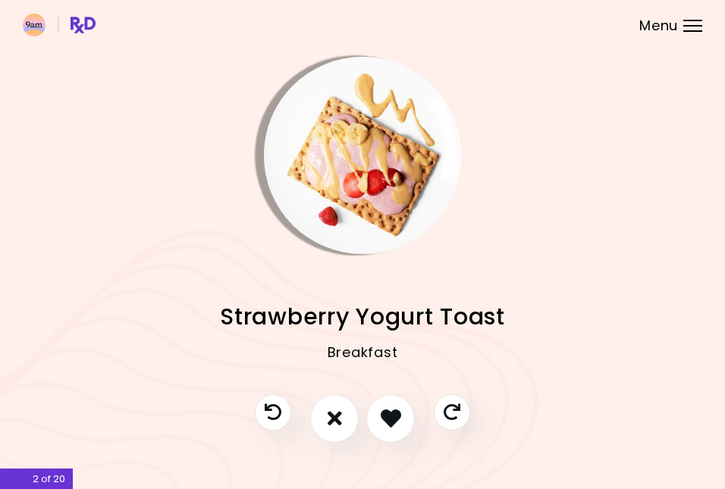
click at [358, 183] on img "Info - Strawberry Yogurt Toast" at bounding box center [362, 155] width 197 height 197
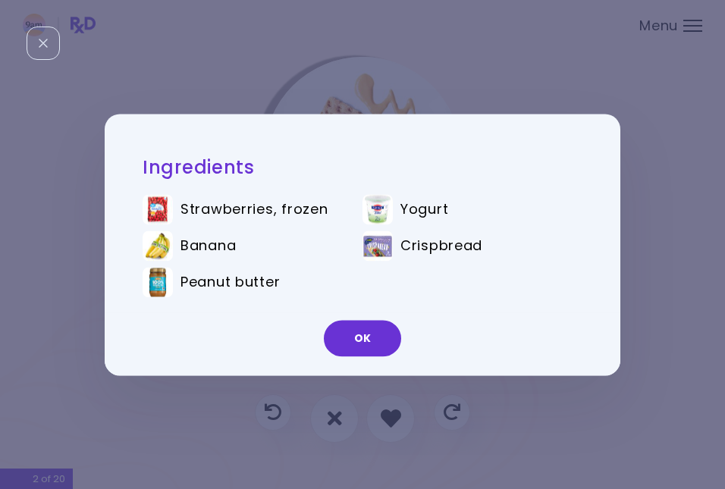
click at [657, 218] on div "Ingredients Strawberries, frozen Yogurt Banana Crispbread Peanut butter OK" at bounding box center [362, 244] width 725 height 489
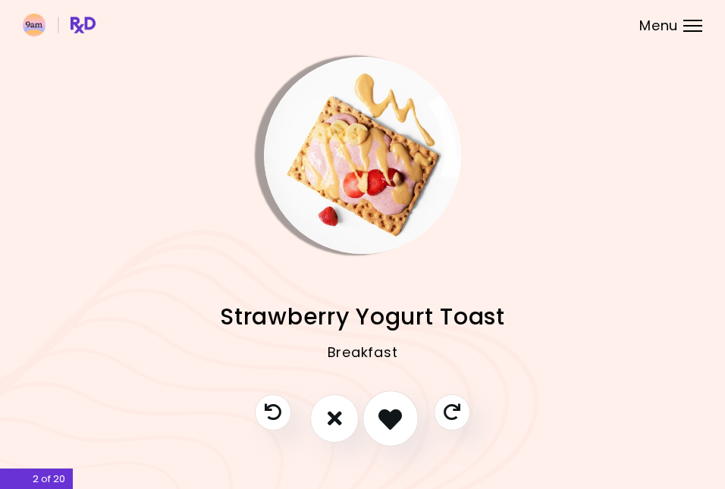
click at [394, 417] on icon "I like this recipe" at bounding box center [389, 417] width 23 height 23
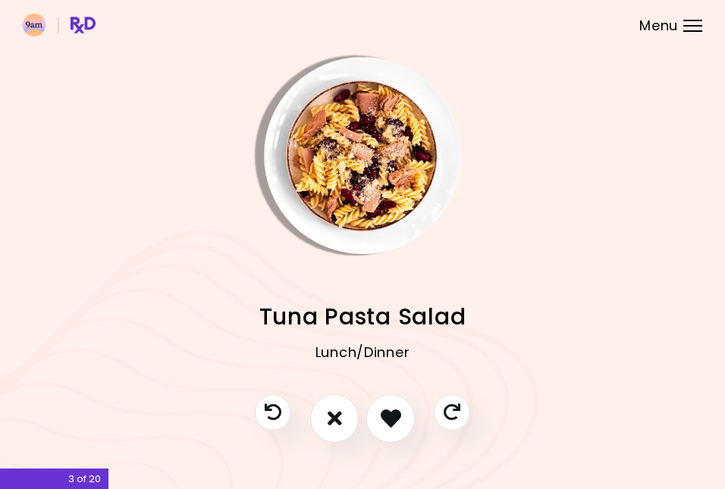
click at [352, 212] on img "Info - Tuna Pasta Salad" at bounding box center [362, 155] width 197 height 197
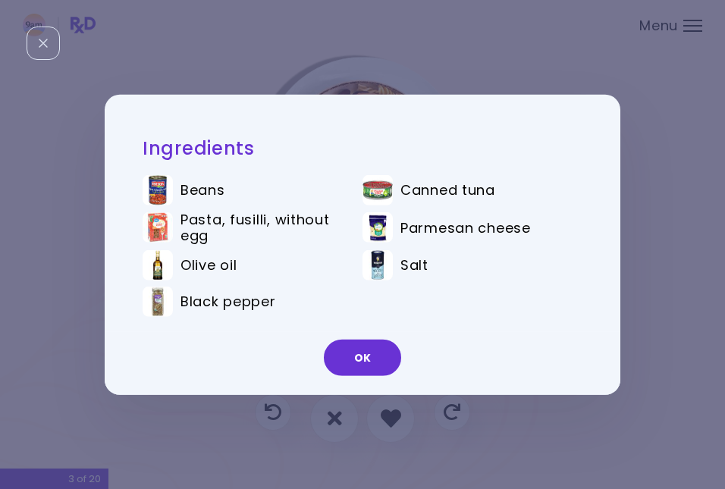
click at [657, 285] on div "Ingredients Beans Canned tuna Pasta, fusilli, without egg Parmesan cheese Olive…" at bounding box center [362, 244] width 725 height 489
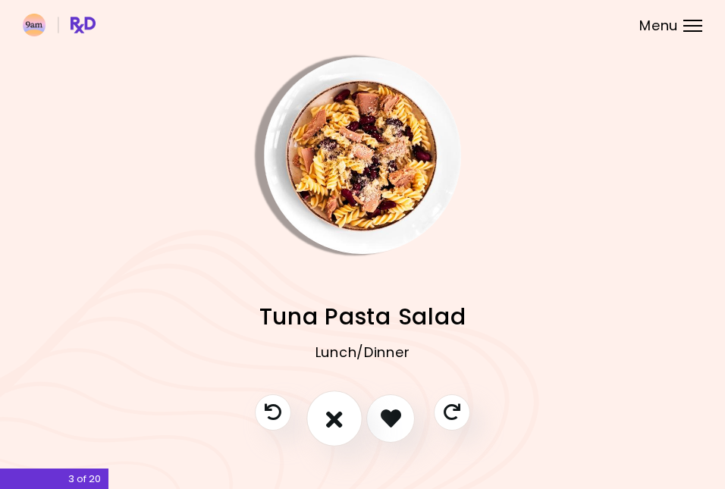
click at [327, 411] on icon "I don't like this recipe" at bounding box center [334, 417] width 17 height 23
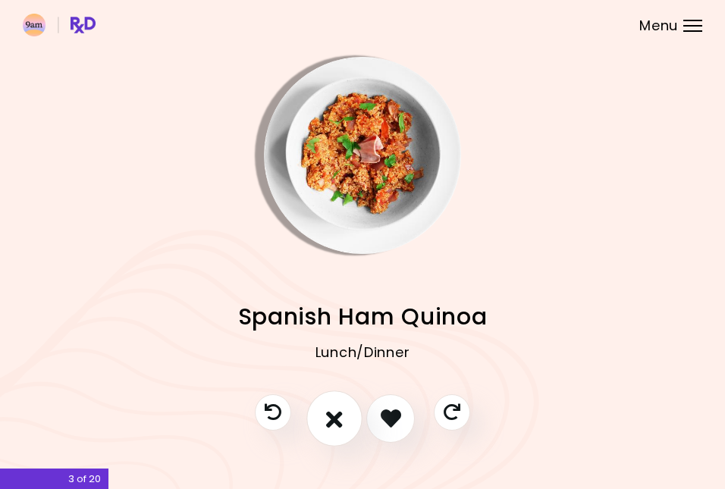
click at [331, 418] on icon "I don't like this recipe" at bounding box center [334, 417] width 17 height 23
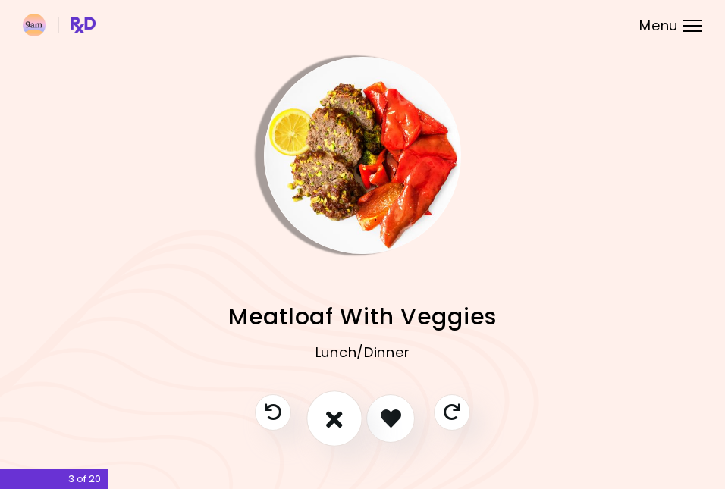
click at [330, 416] on icon "I don't like this recipe" at bounding box center [334, 417] width 17 height 23
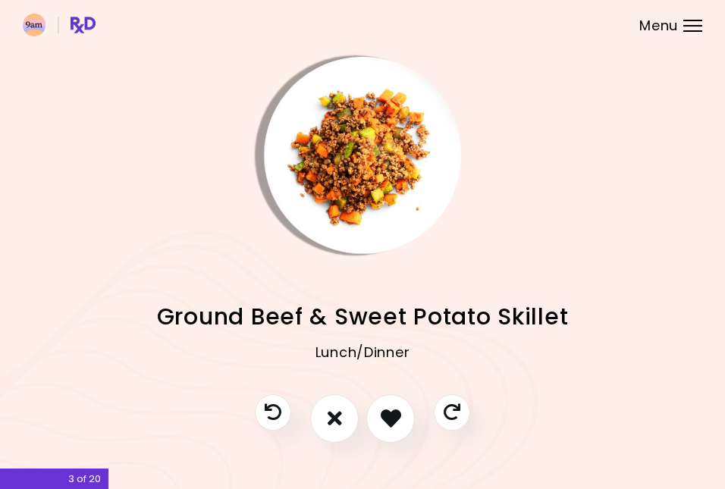
click at [387, 176] on img "Info - Ground Beef & Sweet Potato Skillet" at bounding box center [362, 155] width 197 height 197
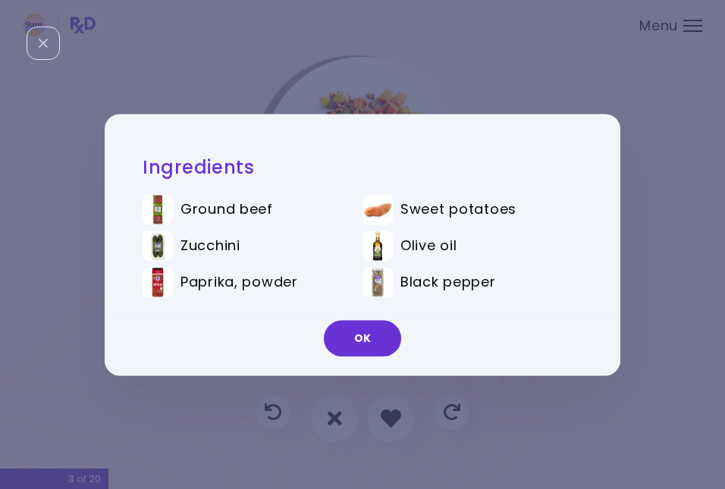
click at [481, 74] on div "Ingredients Ground beef Sweet potatoes Zucchini Olive oil Paprika, powder Black…" at bounding box center [362, 244] width 725 height 489
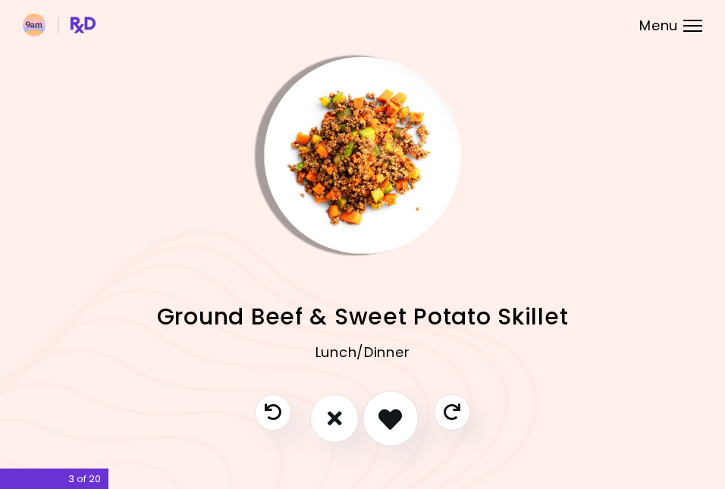
click at [391, 415] on icon "I like this recipe" at bounding box center [389, 417] width 23 height 23
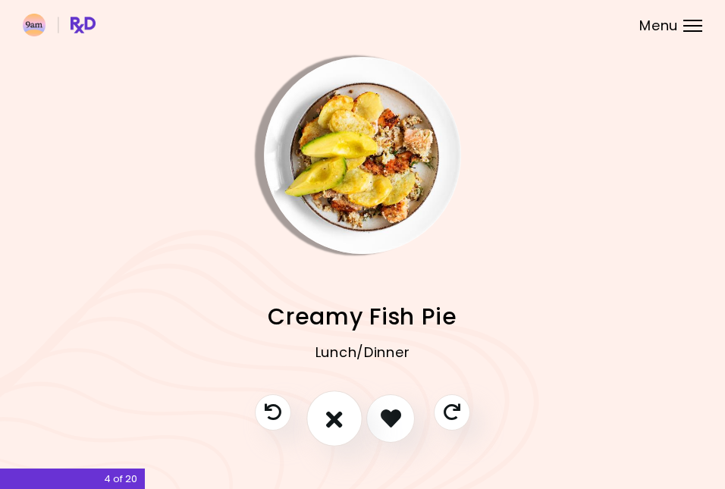
click at [335, 424] on icon "I don't like this recipe" at bounding box center [334, 417] width 17 height 23
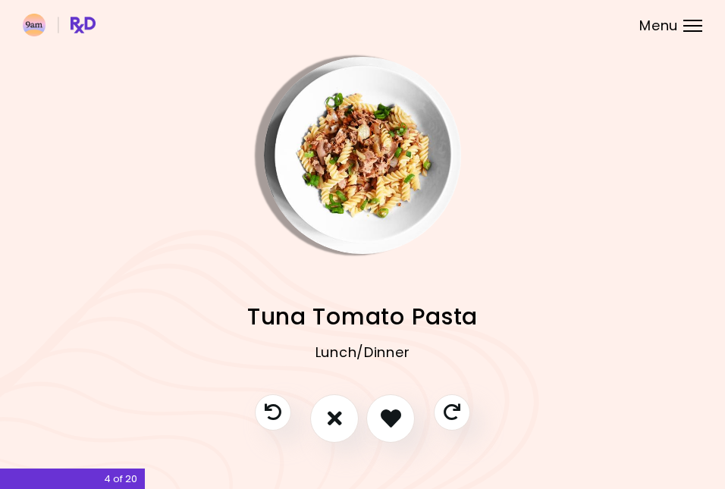
click at [357, 149] on img "Info - Tuna Tomato Pasta" at bounding box center [362, 155] width 197 height 197
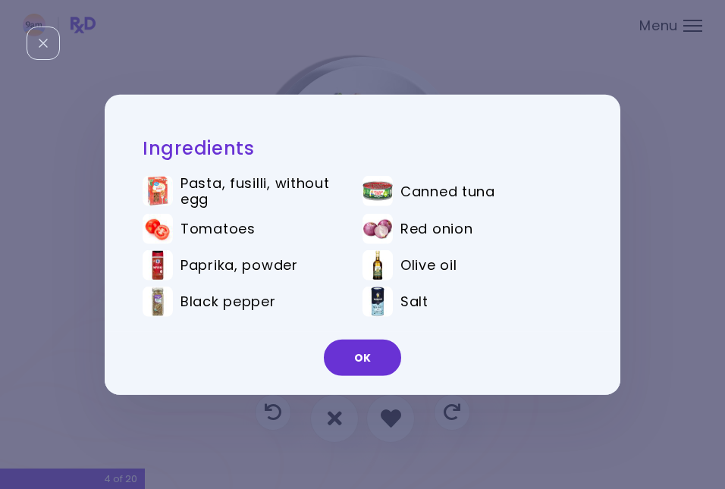
click at [463, 77] on div "Ingredients Pasta, fusilli, without egg Canned tuna Tomatoes Red onion Paprika,…" at bounding box center [362, 244] width 725 height 489
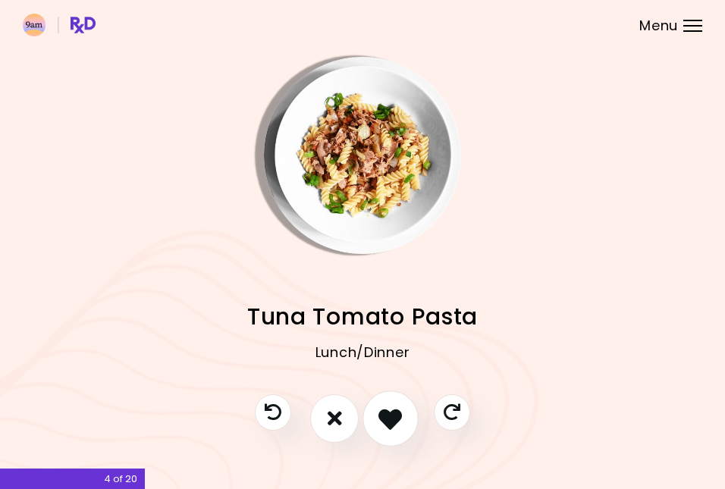
click at [387, 412] on icon "I like this recipe" at bounding box center [389, 417] width 23 height 23
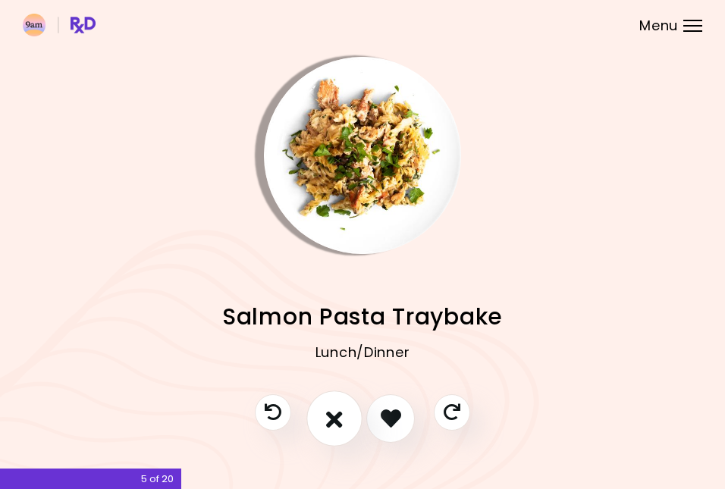
click at [331, 423] on icon "I don't like this recipe" at bounding box center [334, 417] width 17 height 23
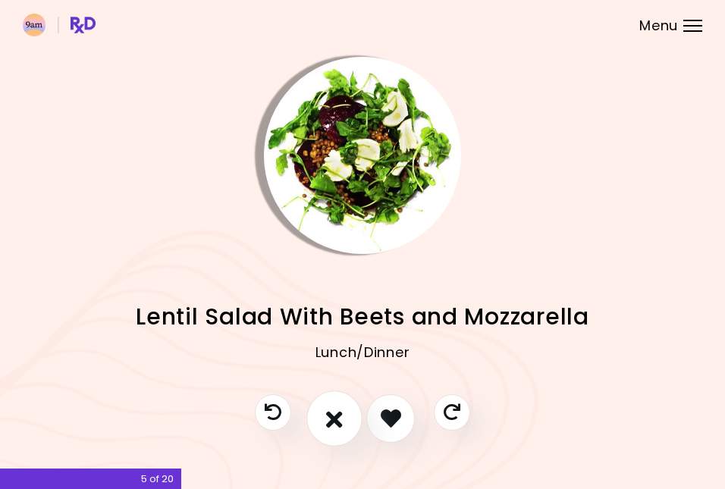
click at [342, 420] on icon "I don't like this recipe" at bounding box center [334, 417] width 17 height 23
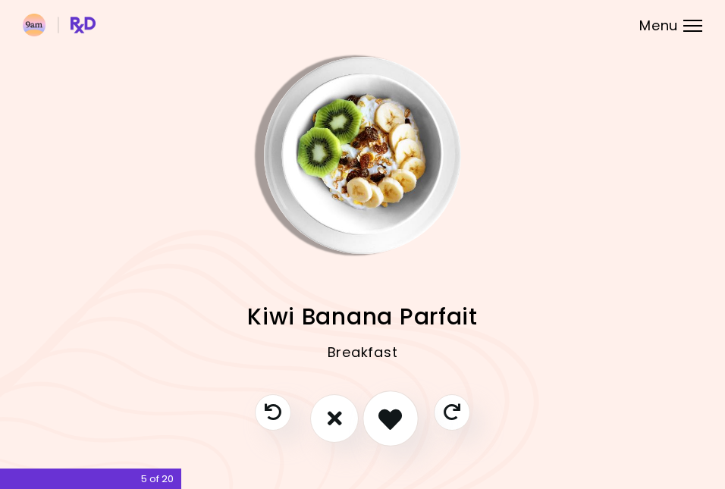
click at [394, 418] on icon "I like this recipe" at bounding box center [389, 417] width 23 height 23
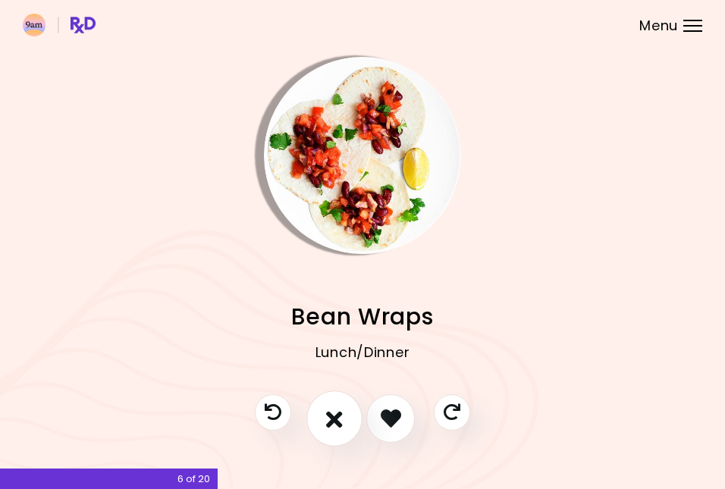
click at [343, 421] on icon "I don't like this recipe" at bounding box center [334, 417] width 17 height 23
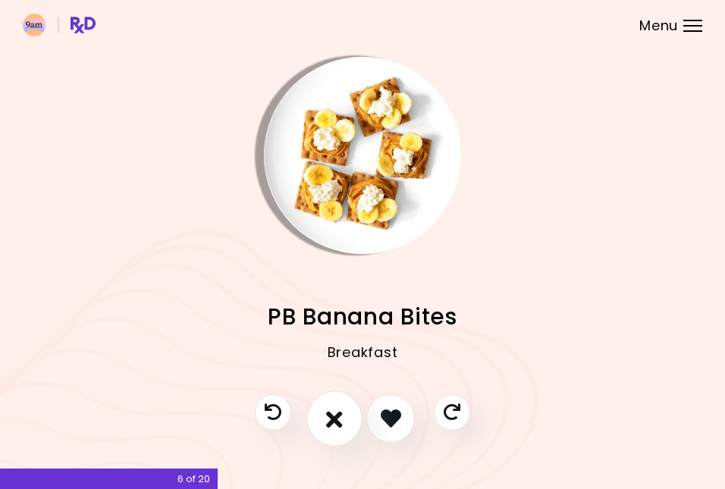
click at [337, 419] on icon "I don't like this recipe" at bounding box center [334, 417] width 17 height 23
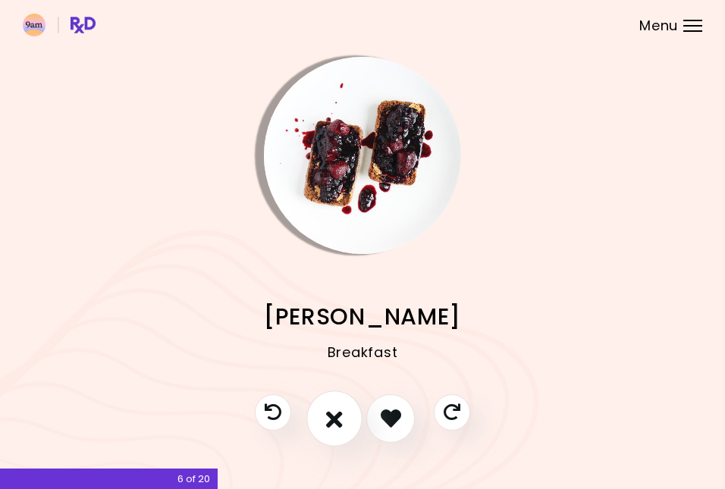
click at [331, 415] on icon "I don't like this recipe" at bounding box center [334, 417] width 17 height 23
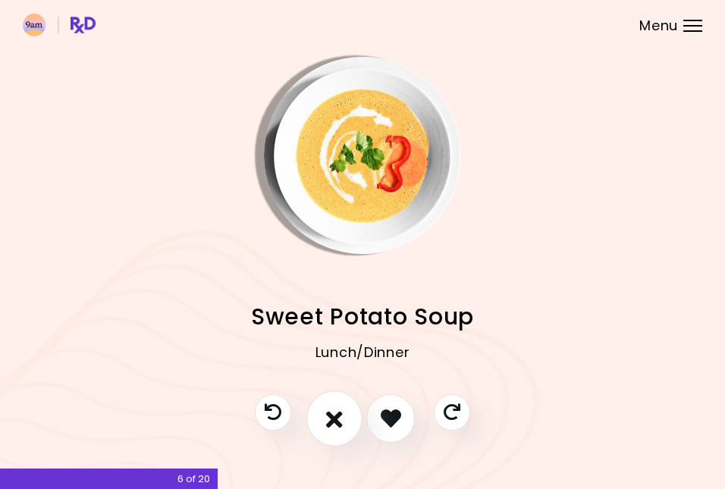
click at [331, 415] on icon "I don't like this recipe" at bounding box center [334, 417] width 17 height 23
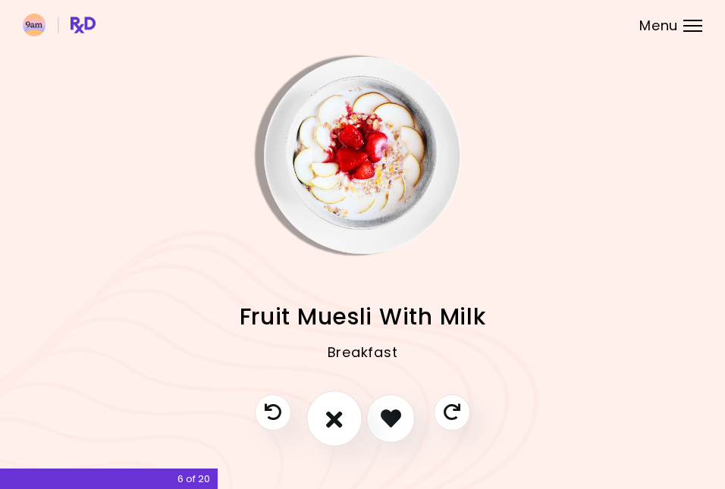
click at [331, 415] on icon "I don't like this recipe" at bounding box center [334, 417] width 17 height 23
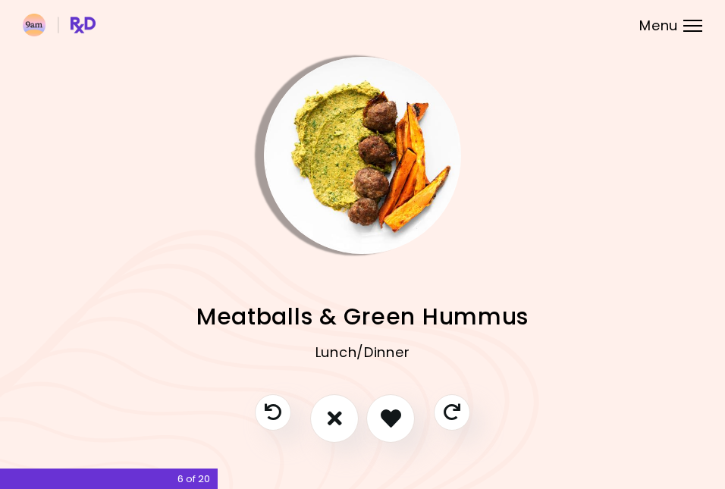
click at [363, 212] on img "Info - Meatballs & Green Hummus" at bounding box center [362, 155] width 197 height 197
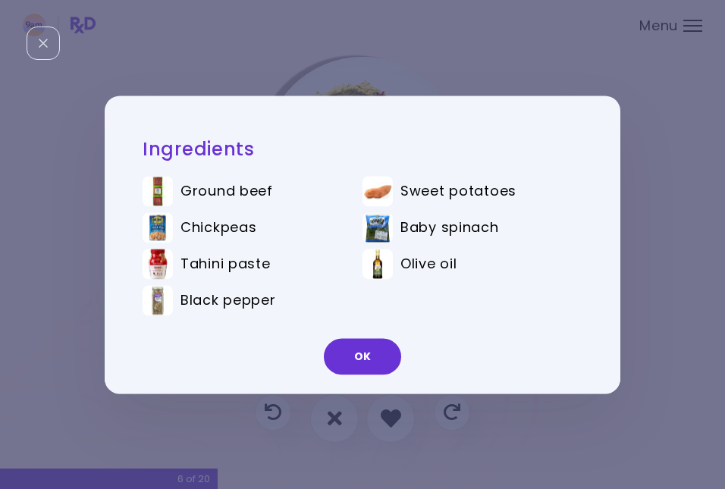
click at [83, 331] on div "Ingredients Ground beef Sweet potatoes Chickpeas Baby spinach Tahini paste Oliv…" at bounding box center [362, 244] width 725 height 489
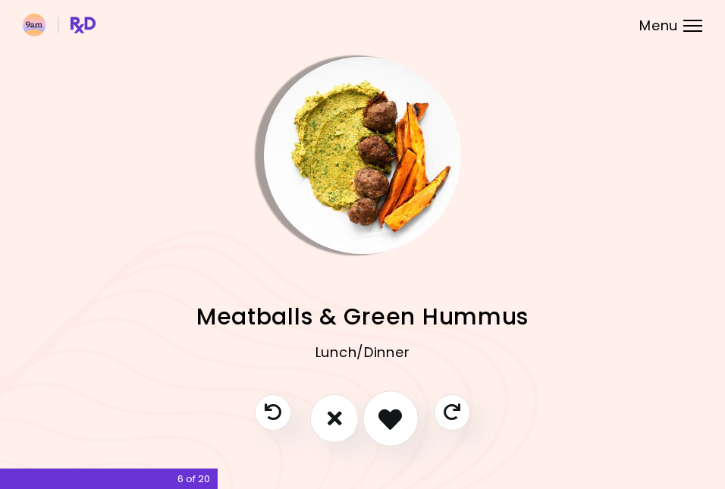
click at [388, 415] on icon "I like this recipe" at bounding box center [389, 417] width 23 height 23
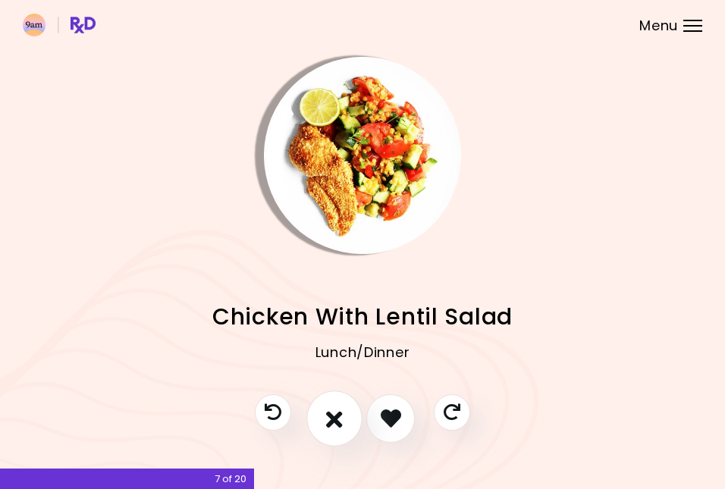
click at [337, 415] on icon "I don't like this recipe" at bounding box center [334, 417] width 17 height 23
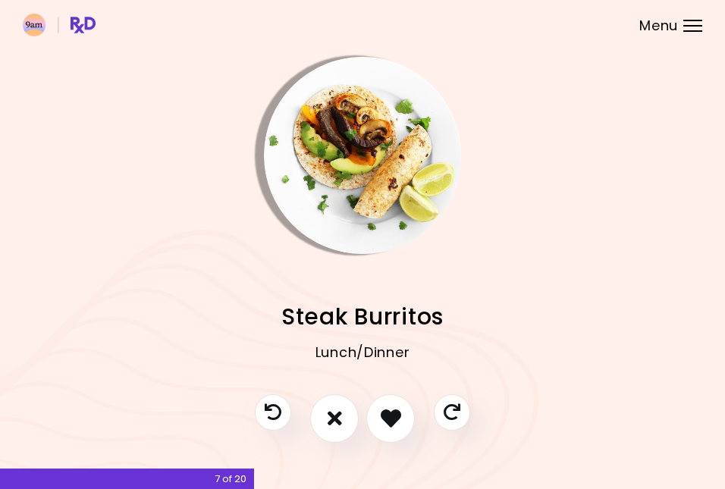
click at [362, 183] on img "Info - Steak Burritos" at bounding box center [362, 155] width 197 height 197
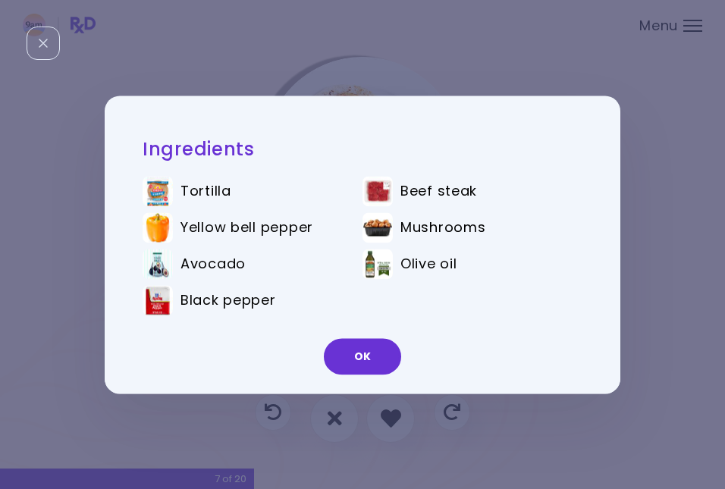
click at [55, 317] on div "Ingredients Tortilla Beef steak Yellow bell pepper Mushrooms Avocado Olive oil …" at bounding box center [362, 244] width 725 height 489
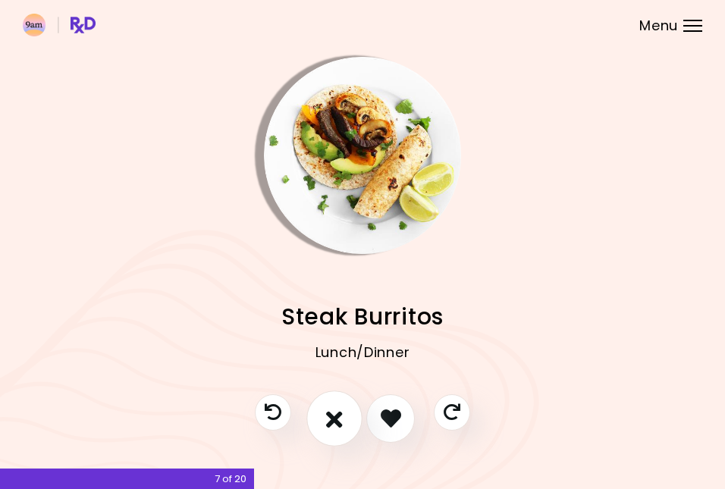
click at [345, 419] on button "I don't like this recipe" at bounding box center [334, 418] width 56 height 56
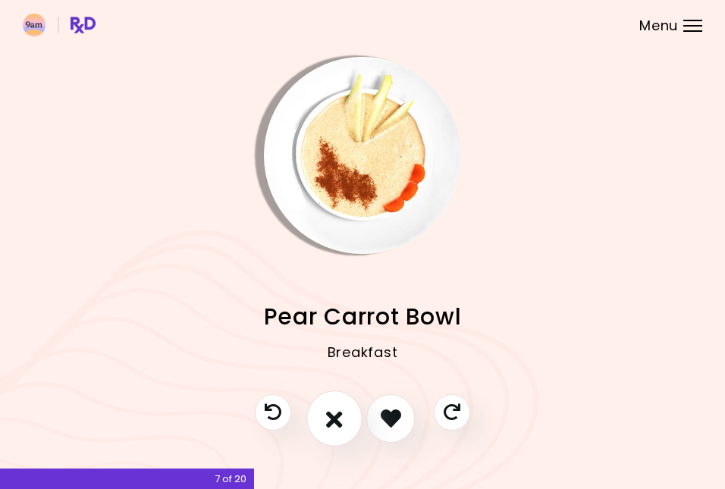
click at [345, 419] on button "I don't like this recipe" at bounding box center [334, 418] width 56 height 56
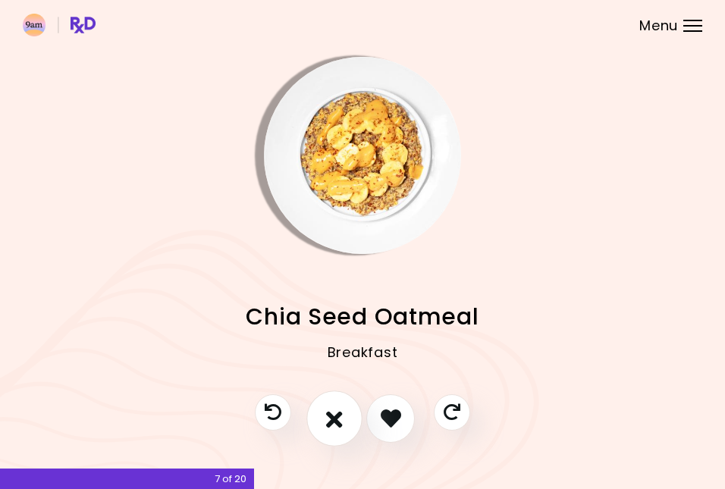
click at [345, 419] on button "I don't like this recipe" at bounding box center [334, 418] width 56 height 56
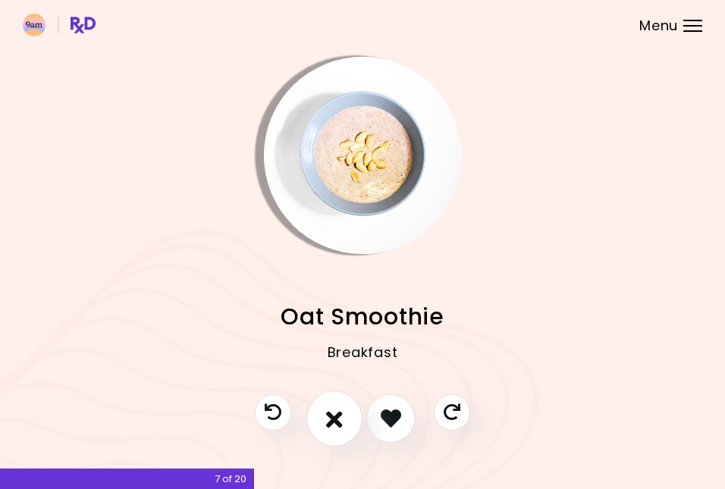
click at [345, 419] on button "I don't like this recipe" at bounding box center [334, 418] width 56 height 56
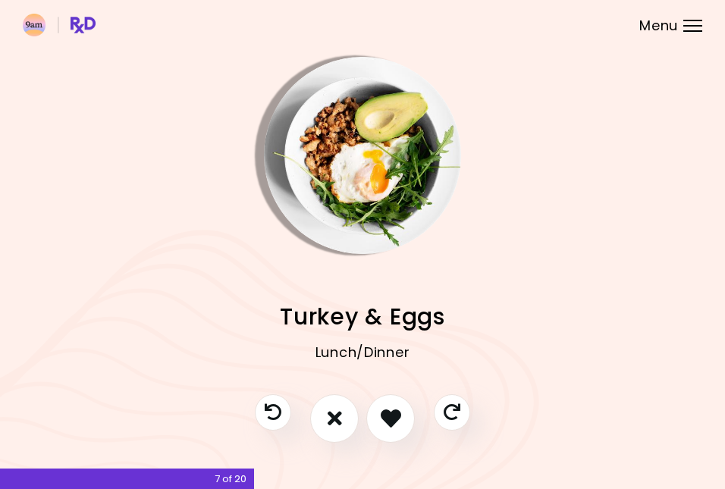
click at [369, 179] on img "Info - Turkey & Eggs" at bounding box center [362, 155] width 197 height 197
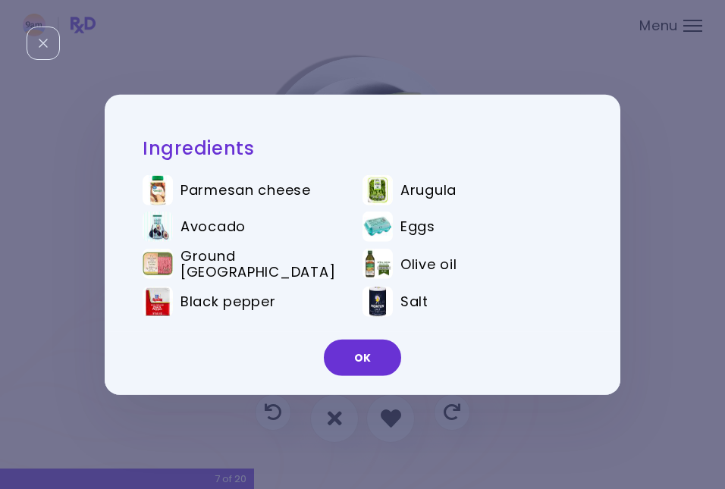
click at [89, 328] on div "Ingredients Parmesan cheese Arugula Avocado Eggs Ground turkey Olive oil Black …" at bounding box center [362, 244] width 725 height 489
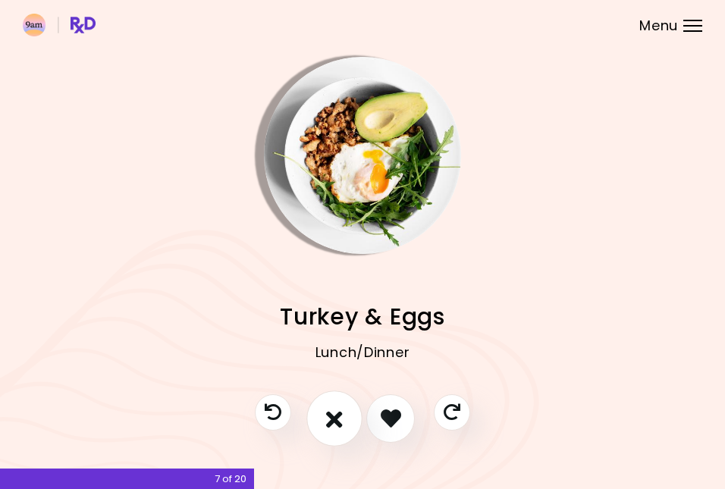
click at [342, 424] on icon "I don't like this recipe" at bounding box center [334, 417] width 17 height 23
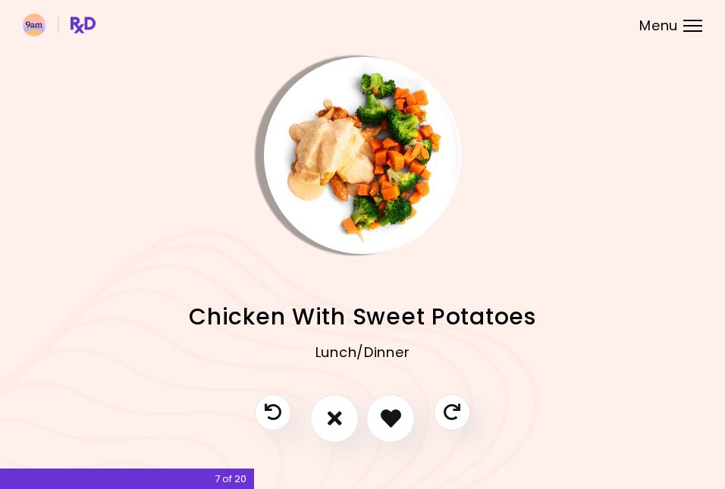
click at [333, 199] on img "Info - Chicken With Sweet Potatoes" at bounding box center [362, 155] width 197 height 197
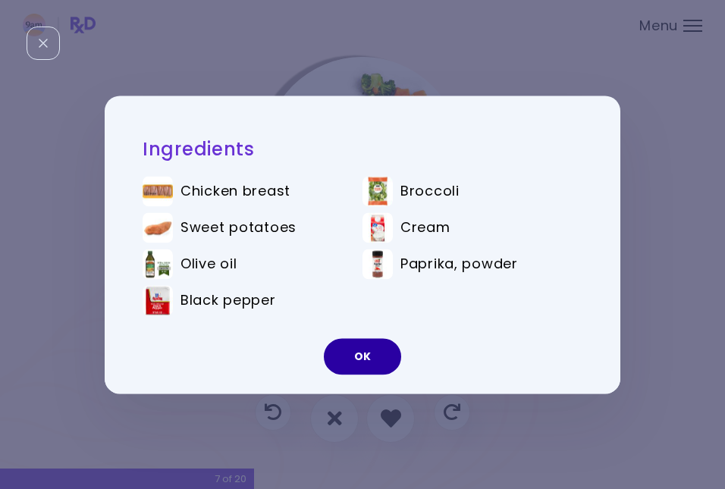
click at [370, 364] on button "OK" at bounding box center [362, 356] width 77 height 36
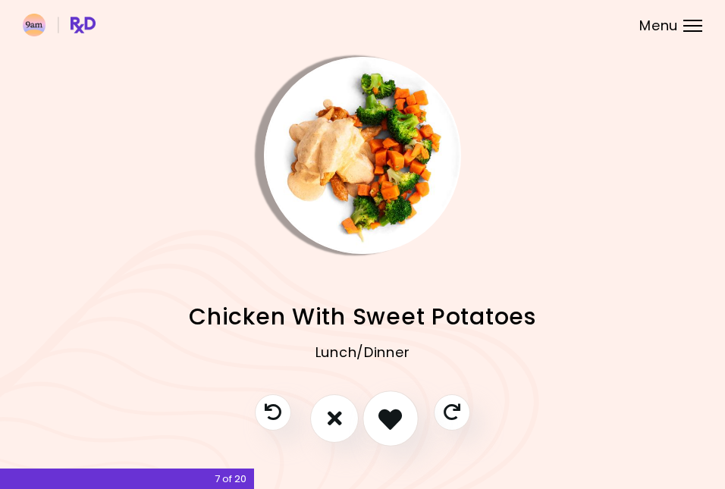
click at [394, 421] on icon "I like this recipe" at bounding box center [389, 417] width 23 height 23
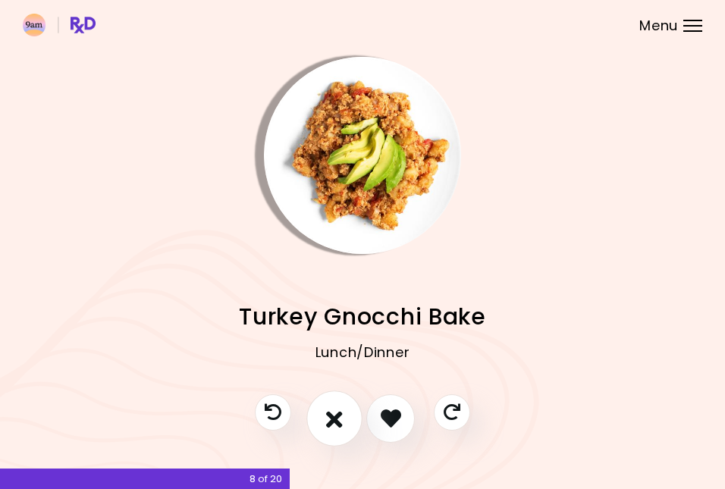
click at [350, 415] on button "I don't like this recipe" at bounding box center [334, 418] width 56 height 56
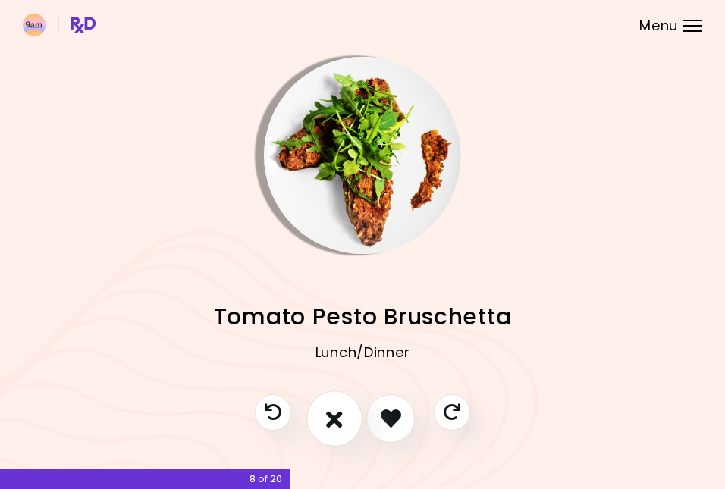
click at [350, 415] on button "I don't like this recipe" at bounding box center [334, 418] width 56 height 56
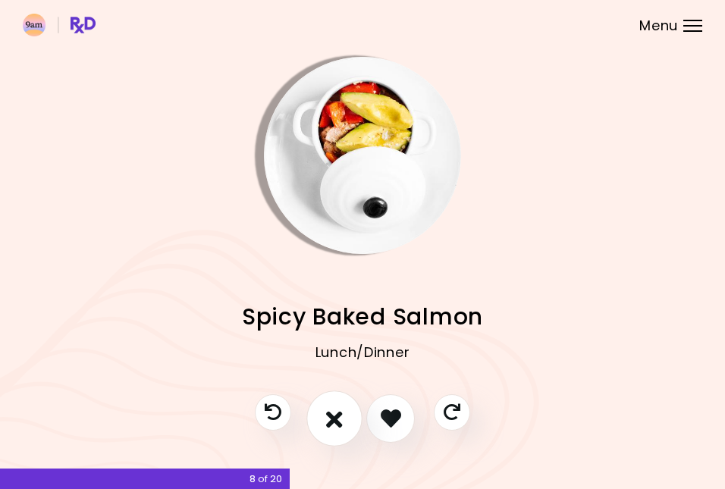
click at [350, 415] on button "I don't like this recipe" at bounding box center [334, 418] width 56 height 56
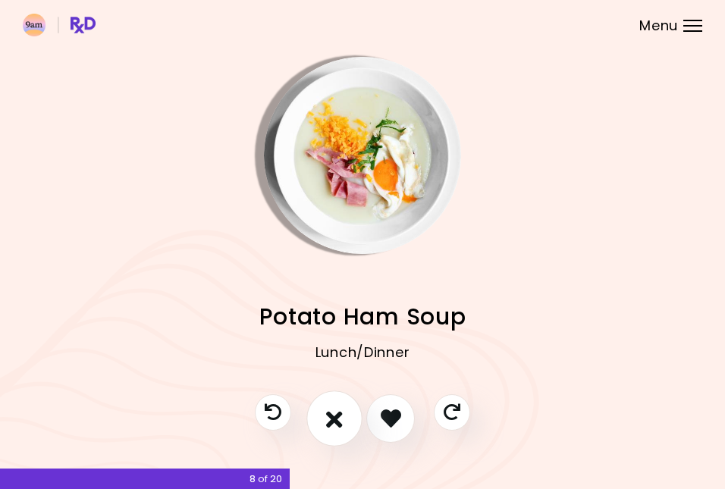
click at [345, 417] on button "I don't like this recipe" at bounding box center [334, 418] width 56 height 56
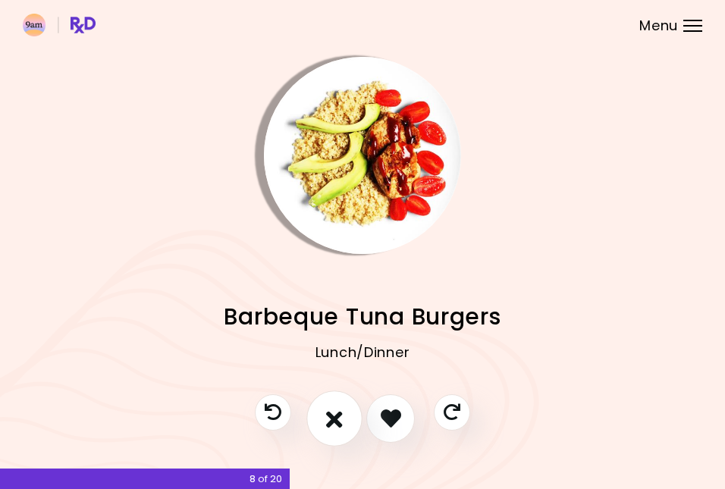
click at [345, 417] on button "I don't like this recipe" at bounding box center [334, 418] width 56 height 56
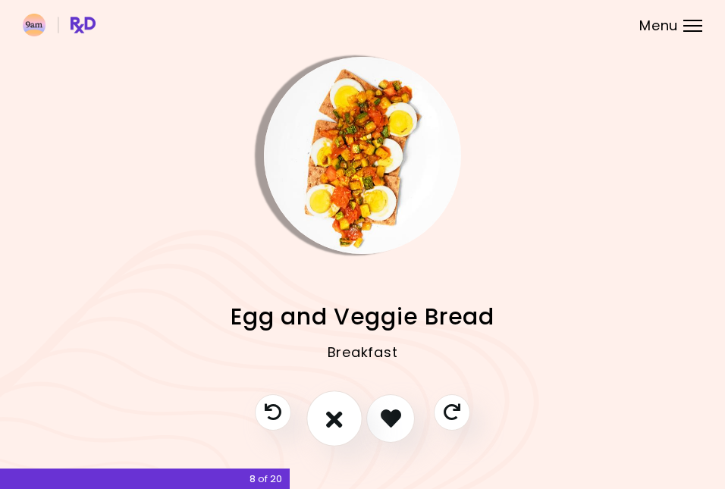
click at [345, 417] on button "I don't like this recipe" at bounding box center [334, 418] width 56 height 56
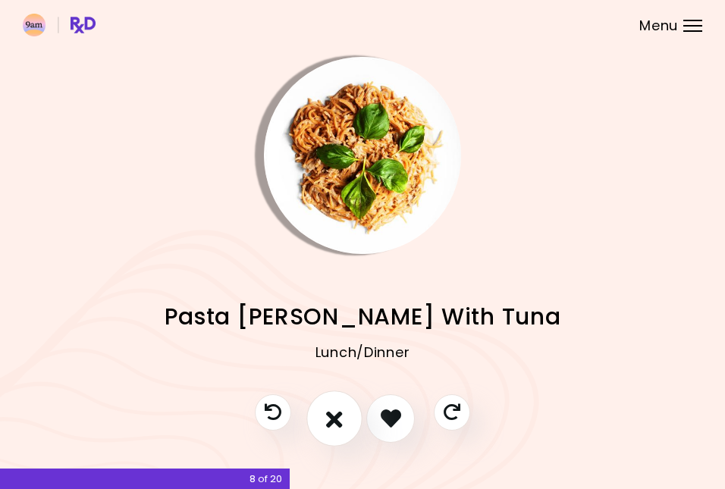
click at [345, 417] on button "I don't like this recipe" at bounding box center [334, 418] width 56 height 56
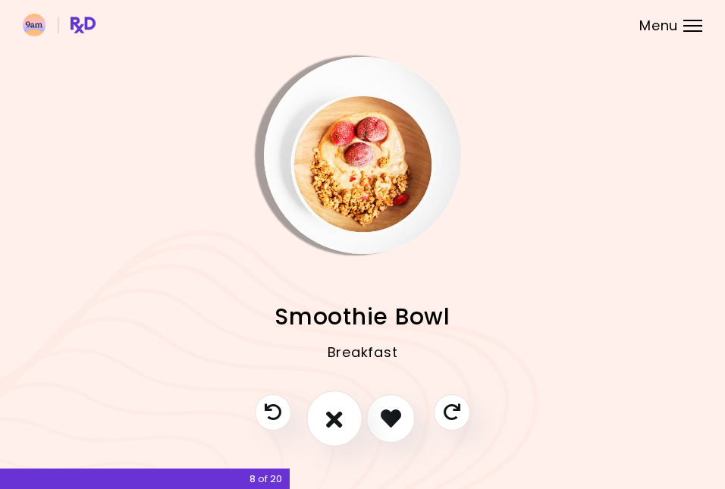
click at [345, 417] on button "I don't like this recipe" at bounding box center [334, 418] width 56 height 56
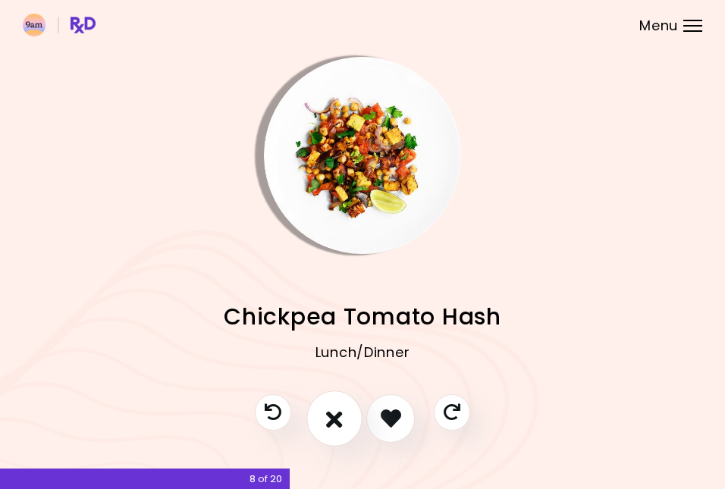
click at [345, 417] on button "I don't like this recipe" at bounding box center [334, 418] width 56 height 56
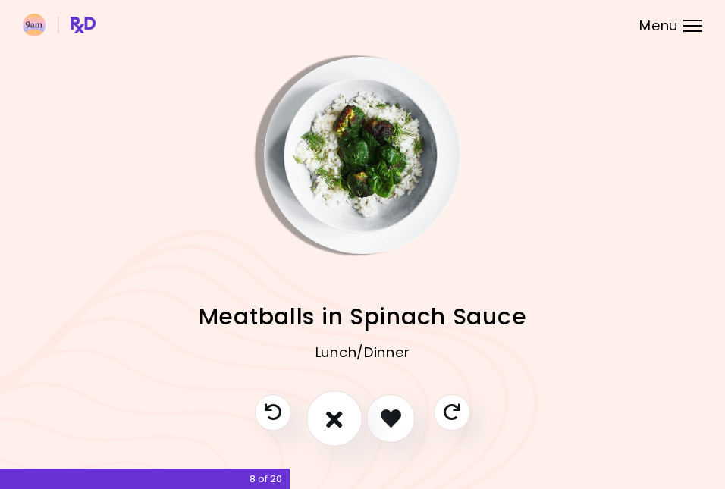
click at [345, 417] on button "I don't like this recipe" at bounding box center [334, 418] width 56 height 56
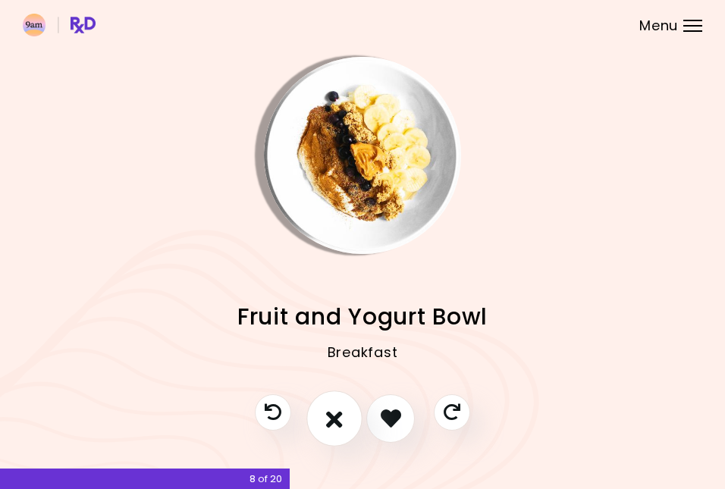
click at [345, 417] on button "I don't like this recipe" at bounding box center [334, 418] width 56 height 56
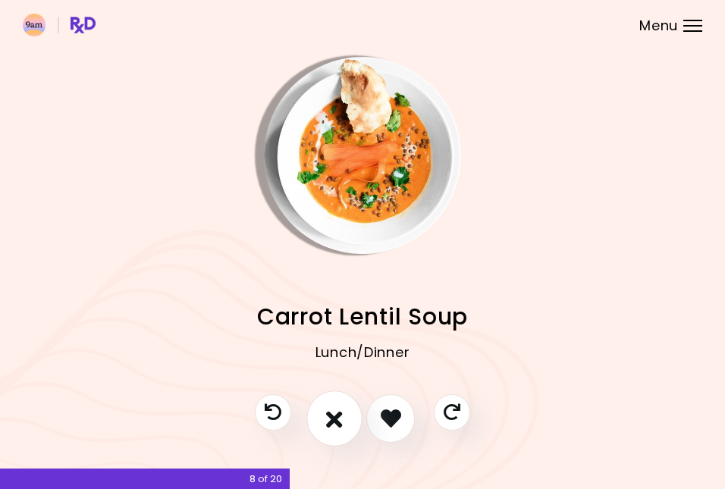
click at [345, 417] on button "I don't like this recipe" at bounding box center [334, 418] width 56 height 56
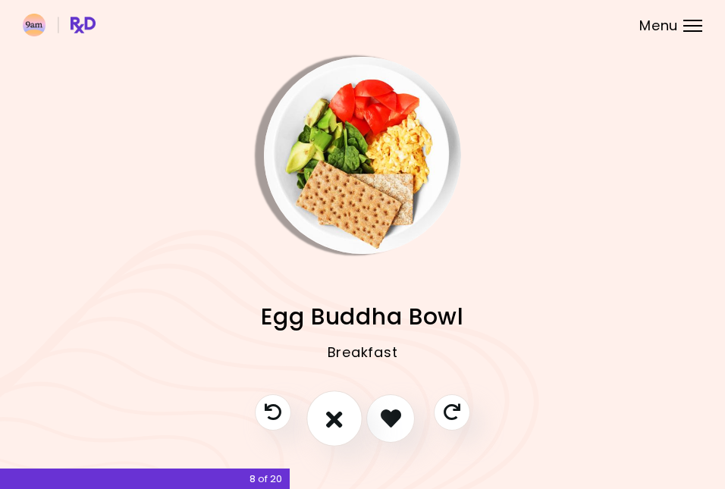
click at [345, 417] on button "I don't like this recipe" at bounding box center [334, 418] width 56 height 56
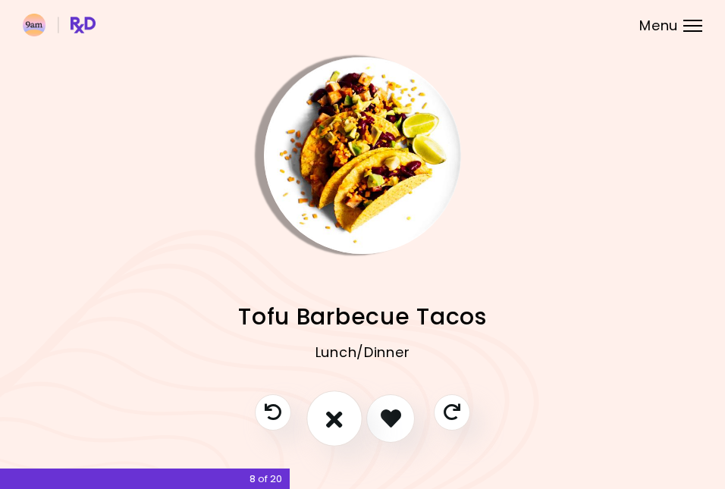
click at [345, 417] on button "I don't like this recipe" at bounding box center [334, 418] width 56 height 56
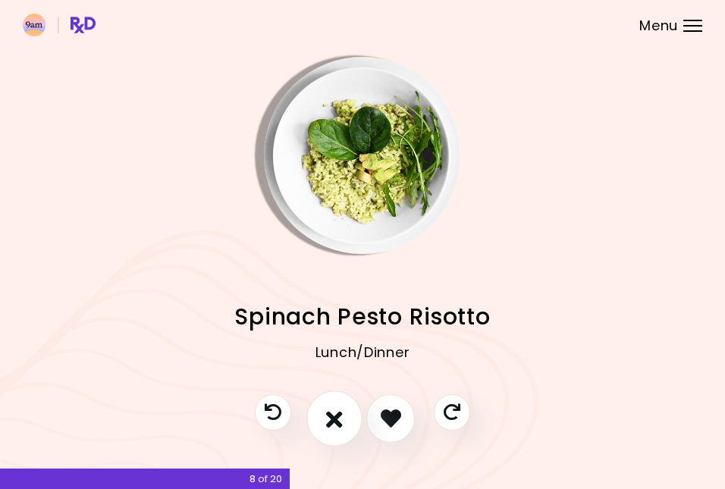
click at [345, 417] on button "I don't like this recipe" at bounding box center [334, 418] width 56 height 56
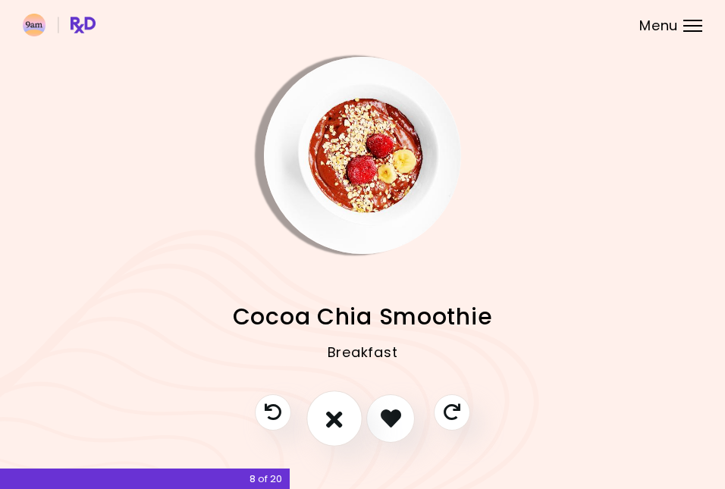
click at [345, 417] on button "I don't like this recipe" at bounding box center [334, 418] width 56 height 56
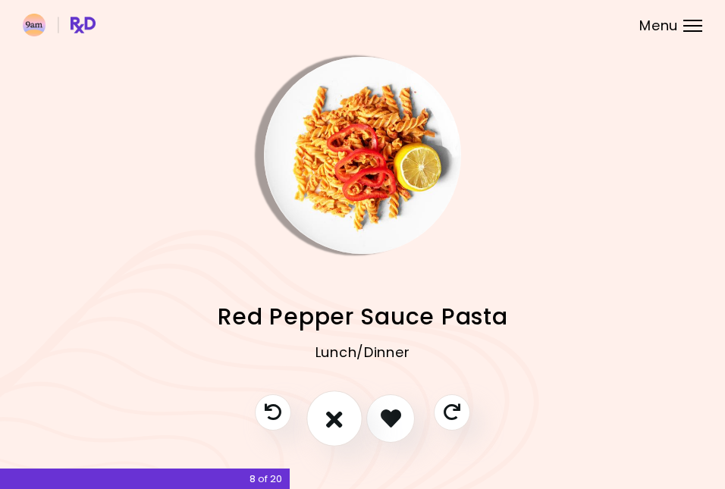
click at [345, 417] on button "I don't like this recipe" at bounding box center [334, 418] width 56 height 56
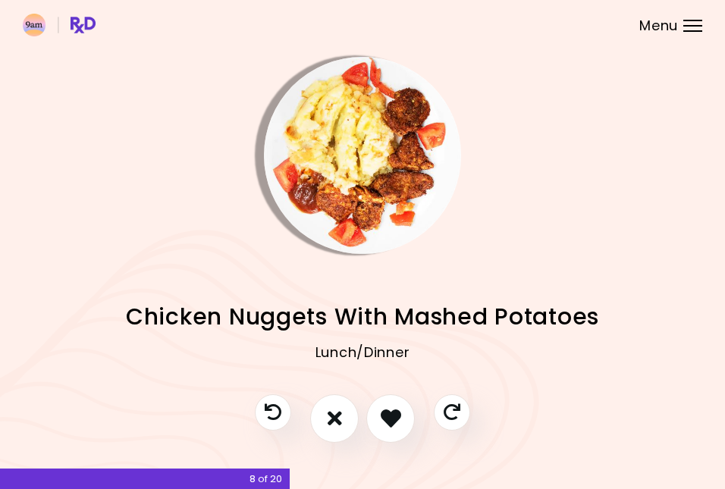
click at [346, 183] on img "Info - Chicken Nuggets With Mashed Potatoes" at bounding box center [362, 155] width 197 height 197
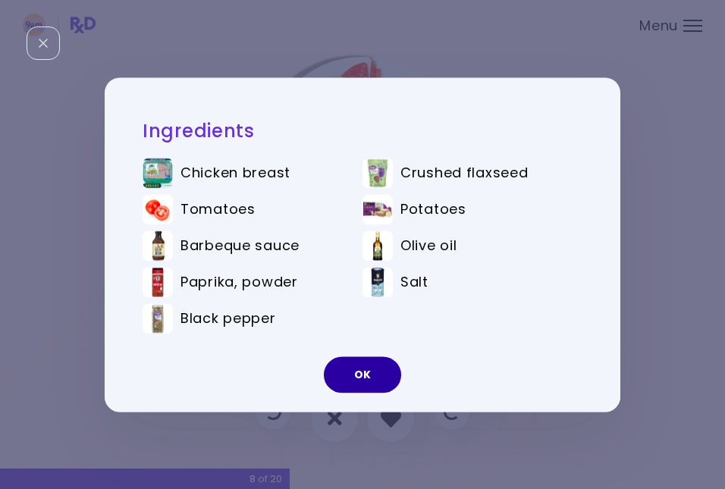
click at [362, 373] on button "OK" at bounding box center [362, 374] width 77 height 36
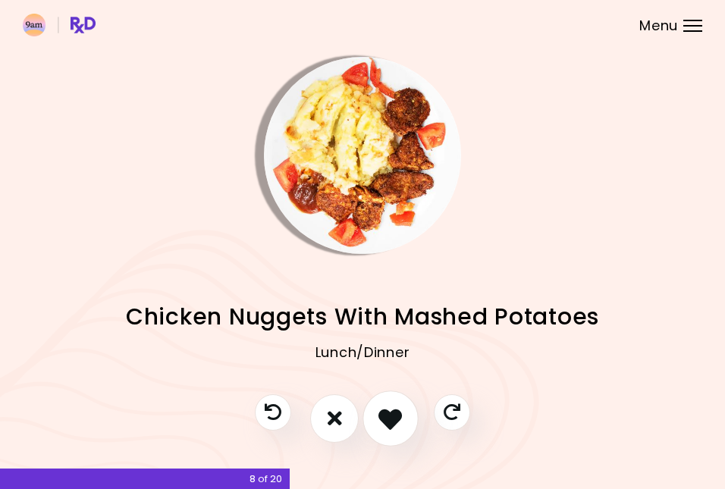
click at [386, 413] on icon "I like this recipe" at bounding box center [389, 417] width 23 height 23
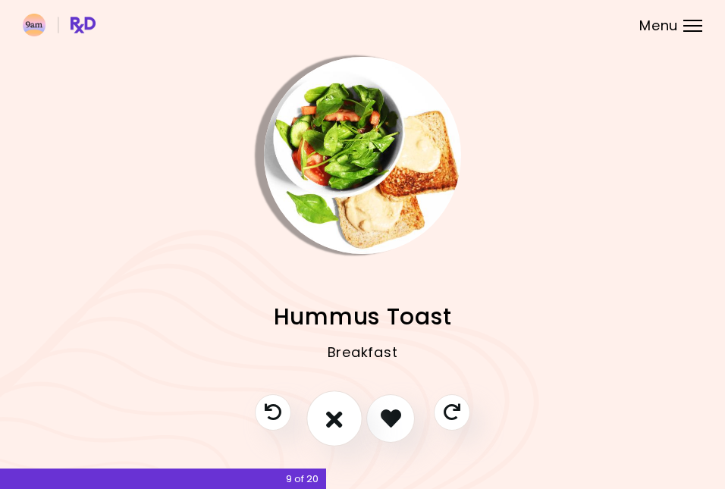
click at [342, 419] on icon "I don't like this recipe" at bounding box center [334, 417] width 17 height 23
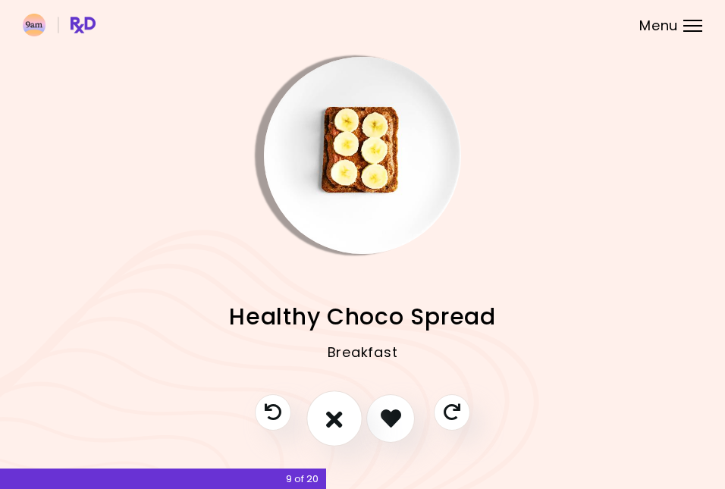
click at [342, 419] on icon "I don't like this recipe" at bounding box center [334, 417] width 17 height 23
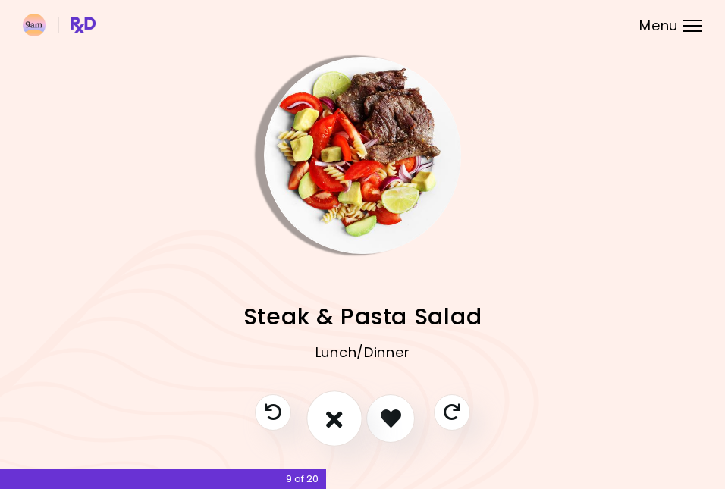
click at [342, 419] on icon "I don't like this recipe" at bounding box center [334, 417] width 17 height 23
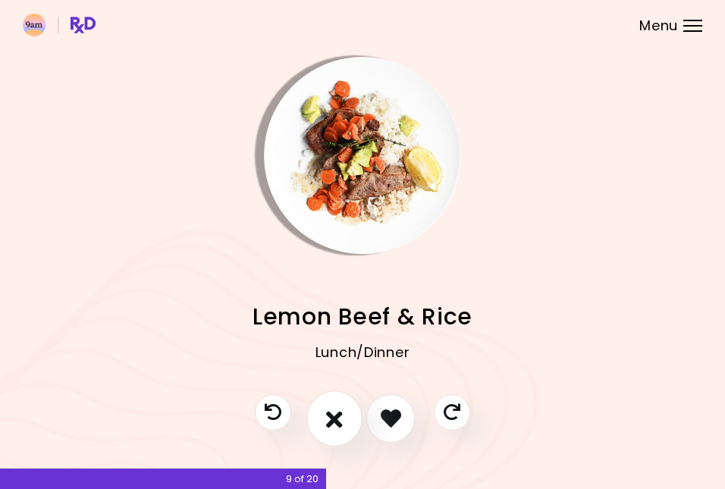
click at [342, 419] on icon "I don't like this recipe" at bounding box center [334, 417] width 17 height 23
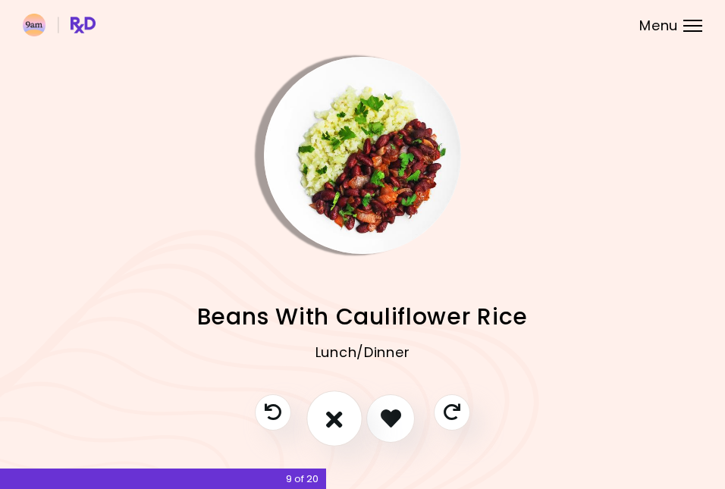
click at [342, 419] on icon "I don't like this recipe" at bounding box center [334, 417] width 17 height 23
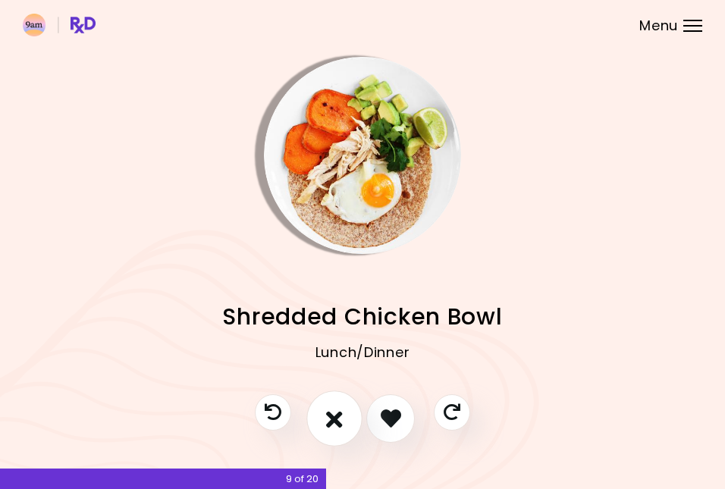
click at [342, 419] on icon "I don't like this recipe" at bounding box center [334, 417] width 17 height 23
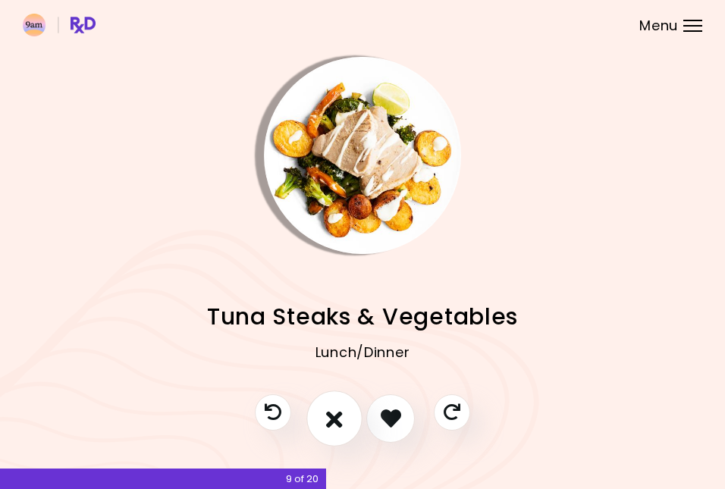
click at [334, 421] on icon "I don't like this recipe" at bounding box center [334, 417] width 17 height 23
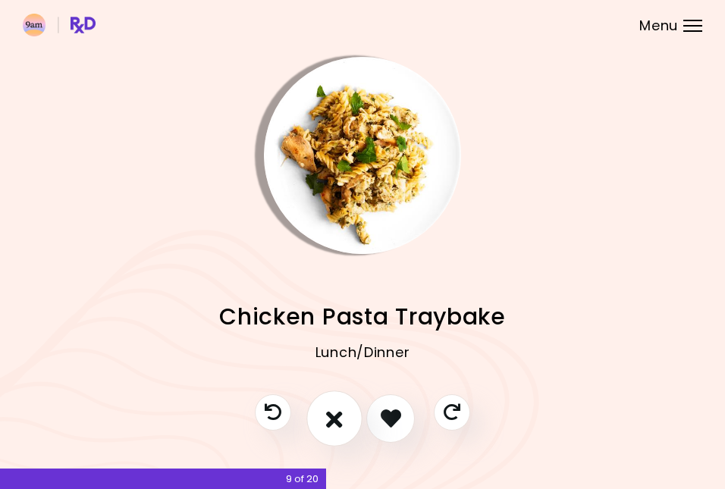
click at [334, 421] on icon "I don't like this recipe" at bounding box center [334, 417] width 17 height 23
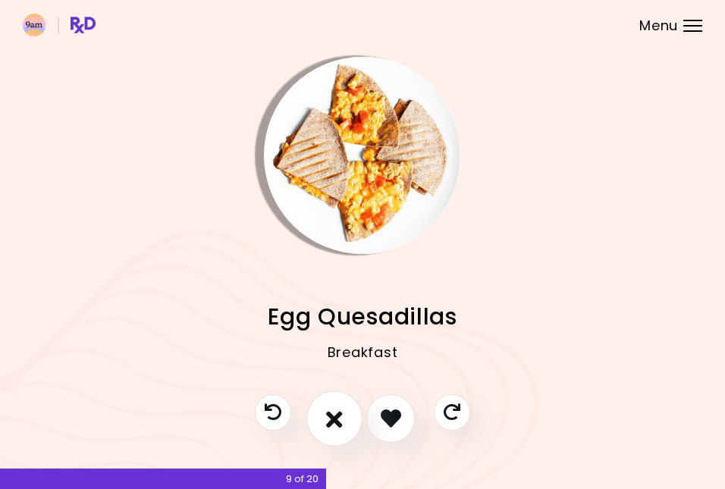
click at [334, 421] on icon "I don't like this recipe" at bounding box center [334, 417] width 17 height 23
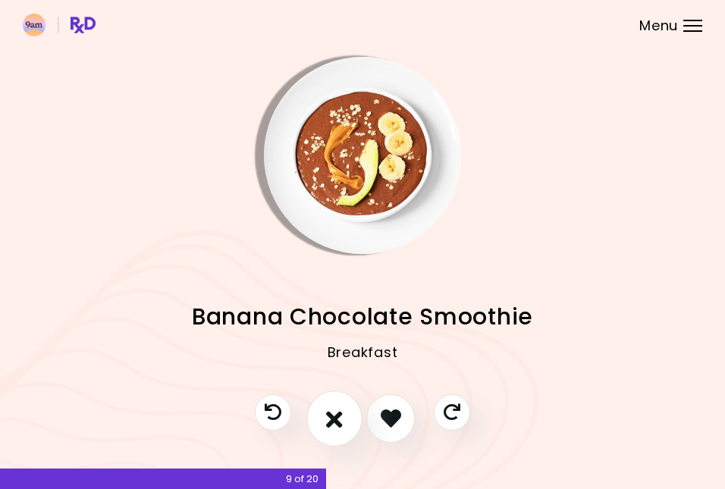
click at [334, 421] on icon "I don't like this recipe" at bounding box center [334, 417] width 17 height 23
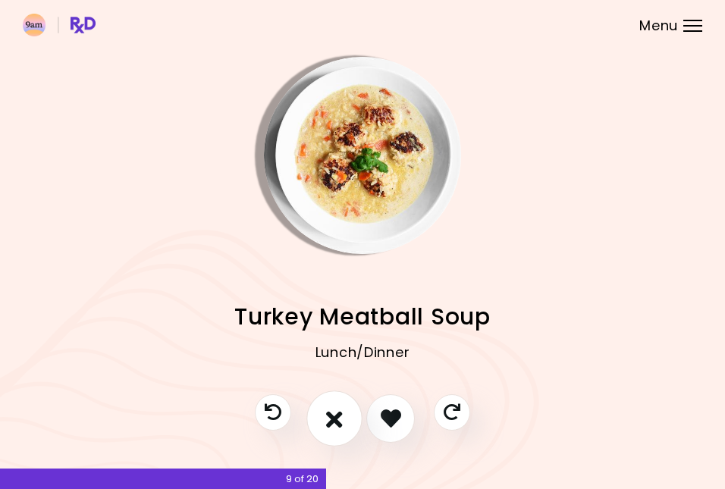
click at [334, 421] on icon "I don't like this recipe" at bounding box center [334, 417] width 17 height 23
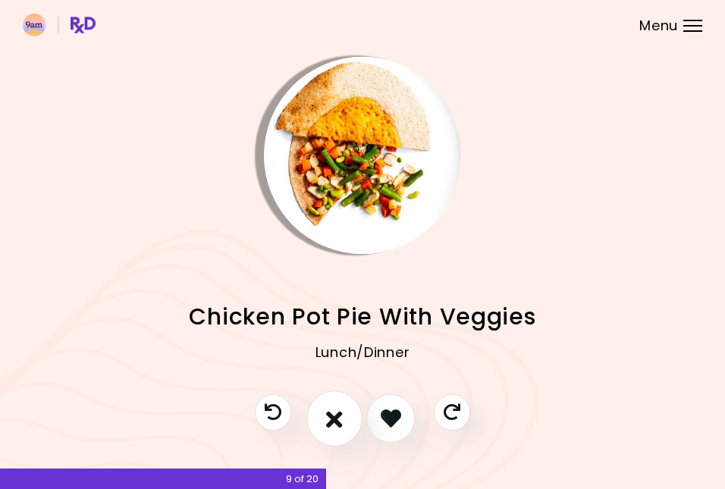
click at [334, 421] on icon "I don't like this recipe" at bounding box center [334, 417] width 17 height 23
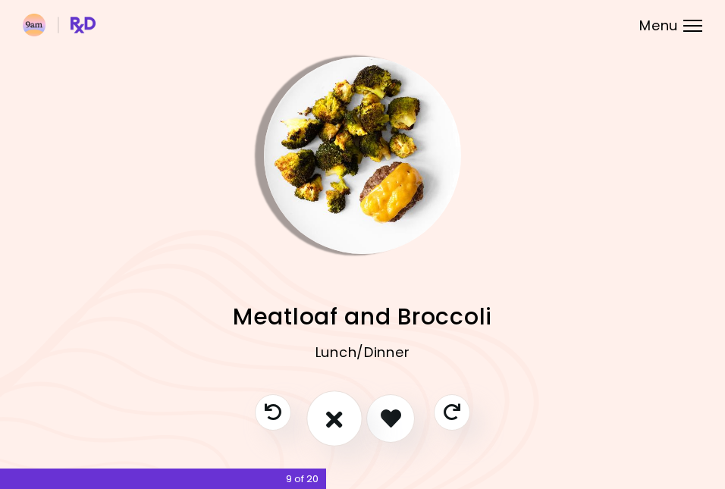
click at [334, 421] on icon "I don't like this recipe" at bounding box center [334, 417] width 17 height 23
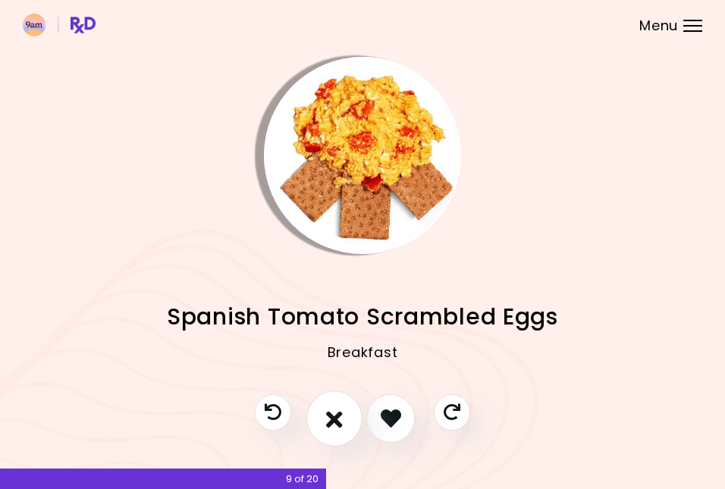
click at [334, 421] on icon "I don't like this recipe" at bounding box center [334, 417] width 17 height 23
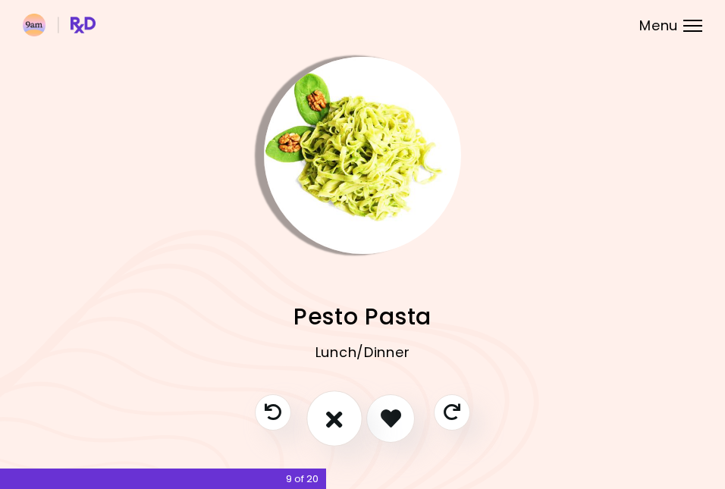
click at [334, 421] on icon "I don't like this recipe" at bounding box center [334, 417] width 17 height 23
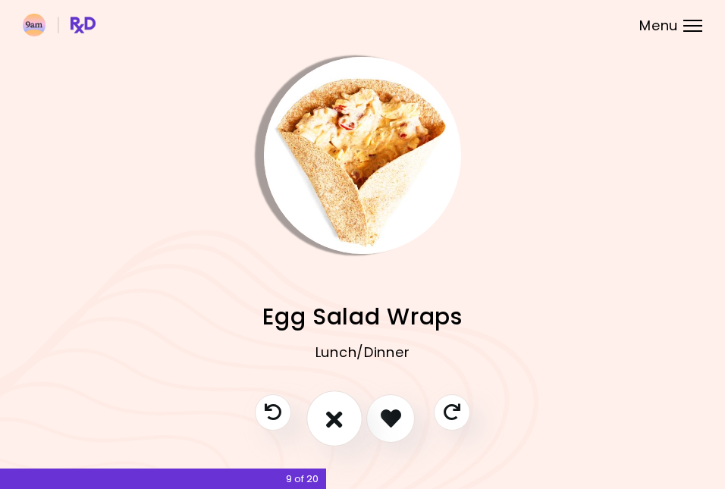
click at [334, 421] on icon "I don't like this recipe" at bounding box center [334, 417] width 17 height 23
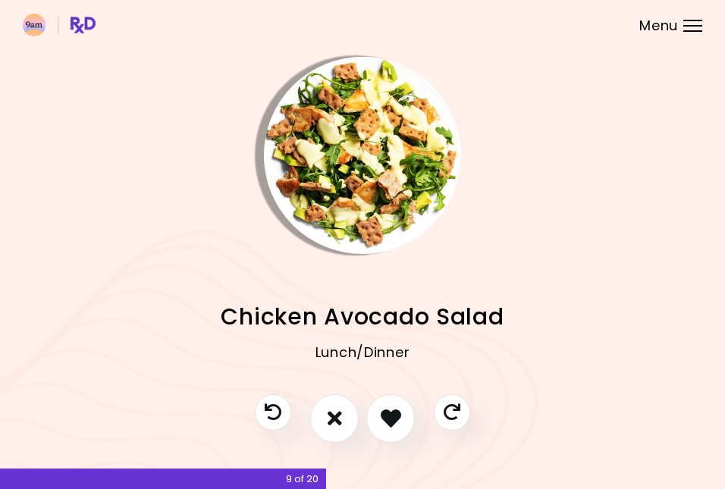
click at [374, 139] on img "Info - Chicken Avocado Salad" at bounding box center [362, 155] width 197 height 197
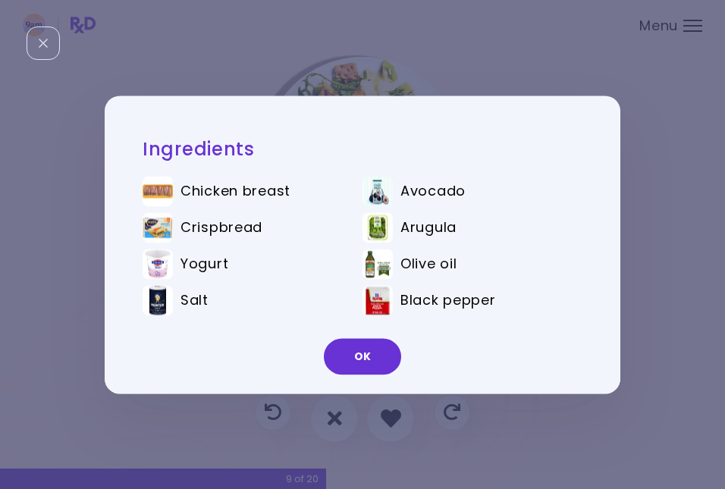
click at [421, 64] on div "Ingredients Chicken breast Avocado Crispbread Arugula Yogurt Olive oil Salt Bla…" at bounding box center [362, 244] width 725 height 489
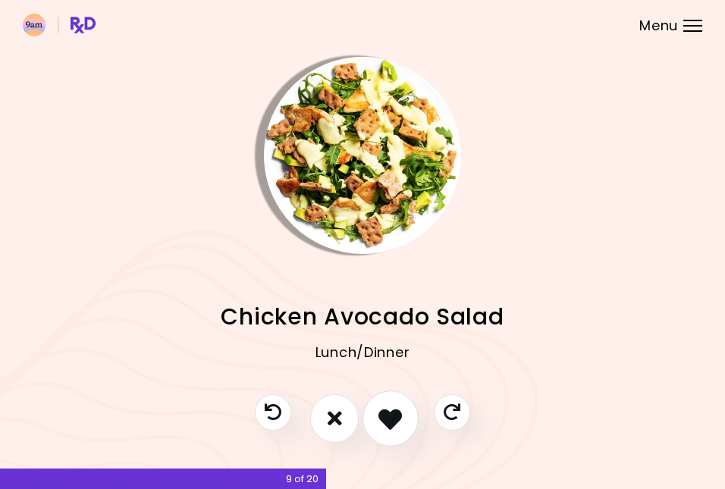
click at [400, 417] on icon "I like this recipe" at bounding box center [389, 417] width 23 height 23
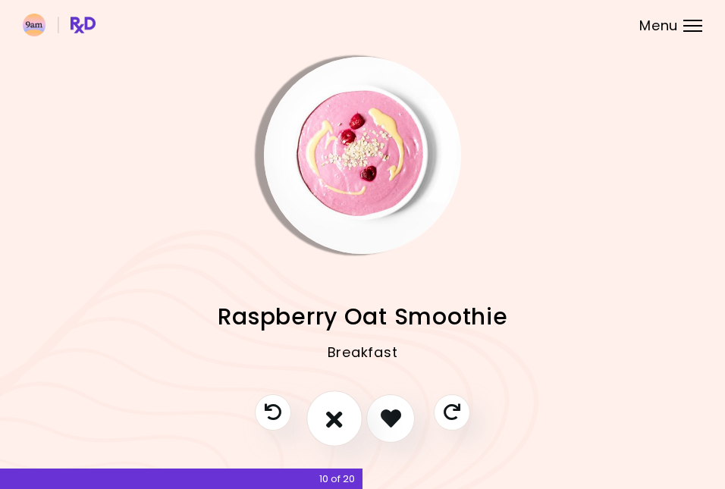
click at [337, 410] on icon "I don't like this recipe" at bounding box center [334, 417] width 17 height 23
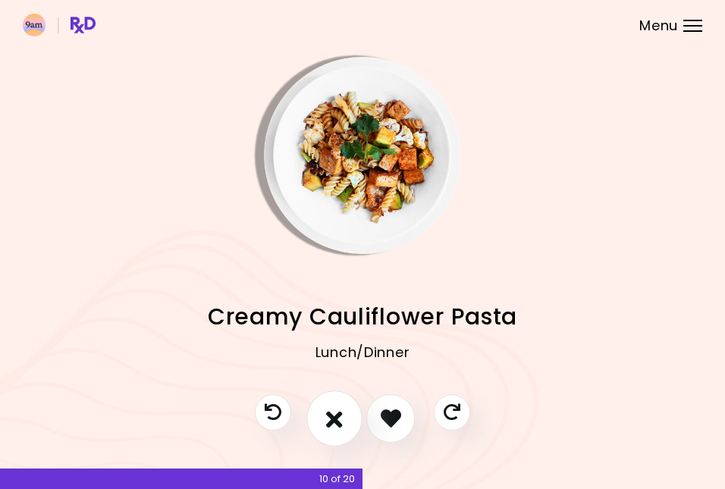
click at [337, 410] on icon "I don't like this recipe" at bounding box center [334, 417] width 17 height 23
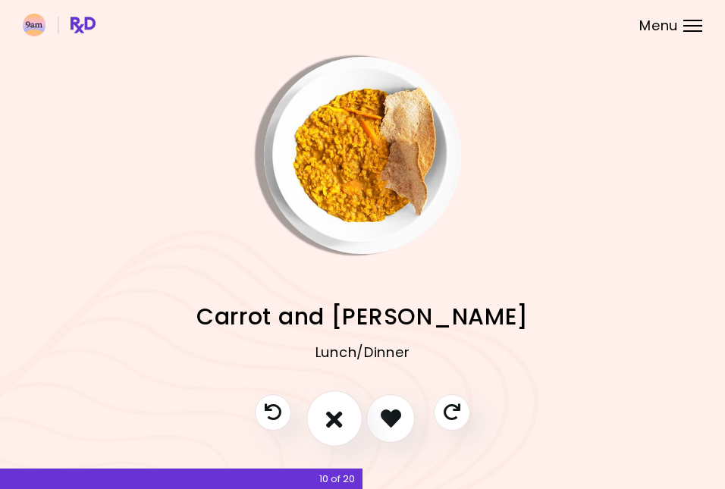
click at [337, 410] on icon "I don't like this recipe" at bounding box center [334, 417] width 17 height 23
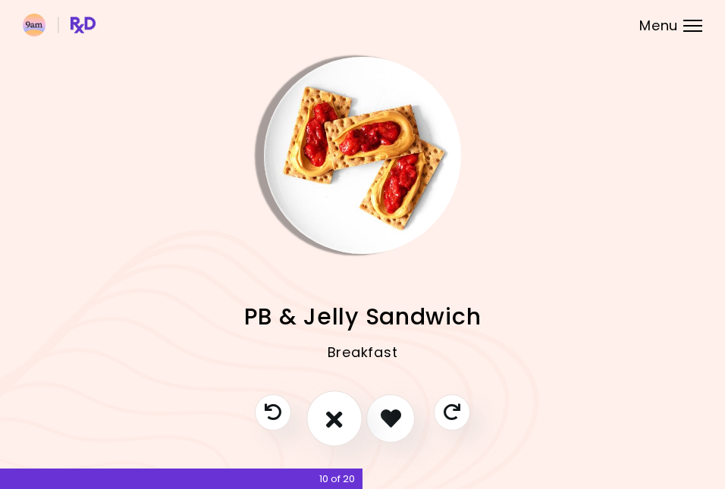
click at [337, 410] on icon "I don't like this recipe" at bounding box center [334, 417] width 17 height 23
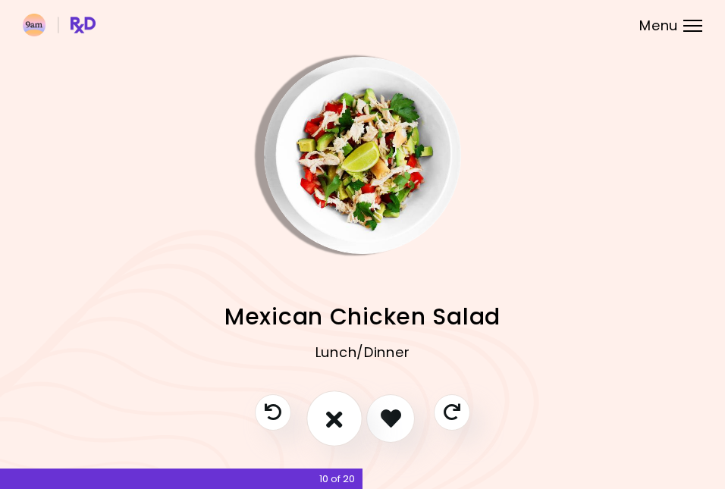
click at [337, 410] on icon "I don't like this recipe" at bounding box center [334, 417] width 17 height 23
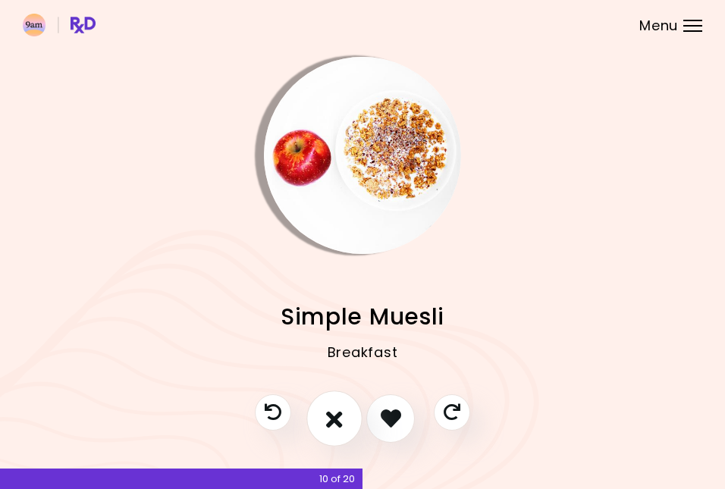
click at [337, 410] on icon "I don't like this recipe" at bounding box center [334, 417] width 17 height 23
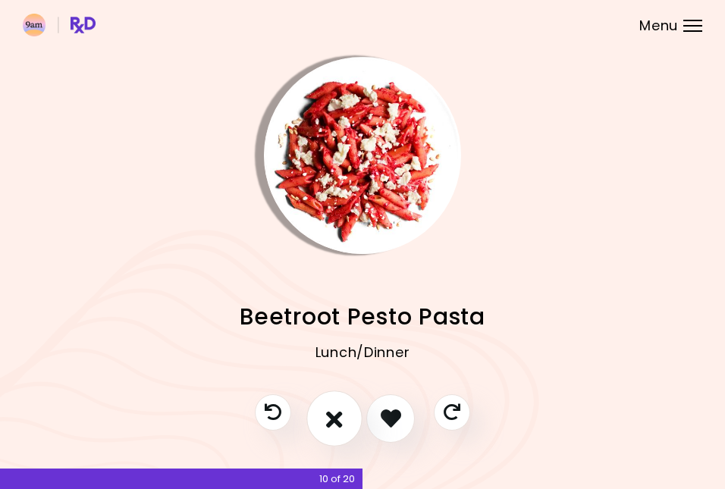
click at [337, 410] on icon "I don't like this recipe" at bounding box center [334, 417] width 17 height 23
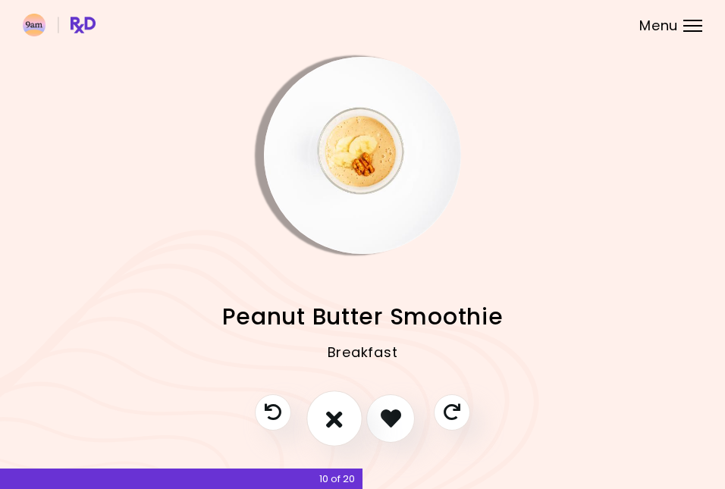
click at [337, 410] on icon "I don't like this recipe" at bounding box center [334, 417] width 17 height 23
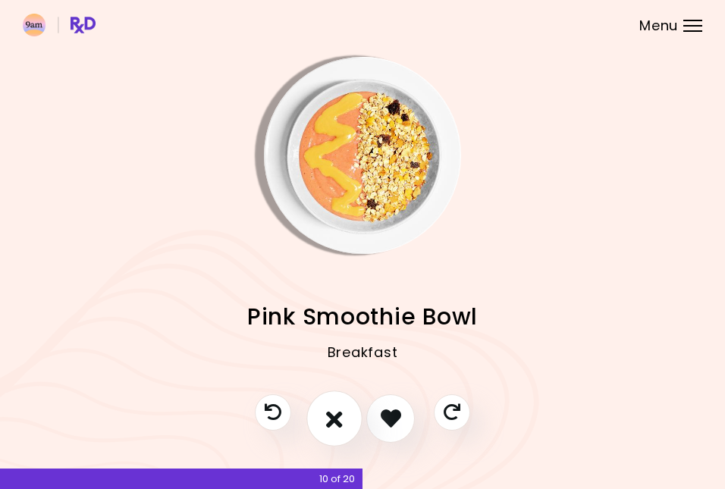
click at [337, 410] on icon "I don't like this recipe" at bounding box center [334, 417] width 17 height 23
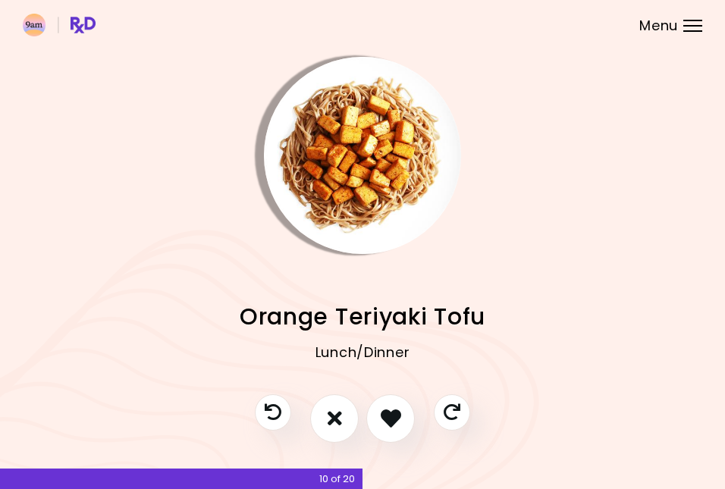
click at [378, 171] on img "Info - Orange Teriyaki Tofu" at bounding box center [362, 155] width 197 height 197
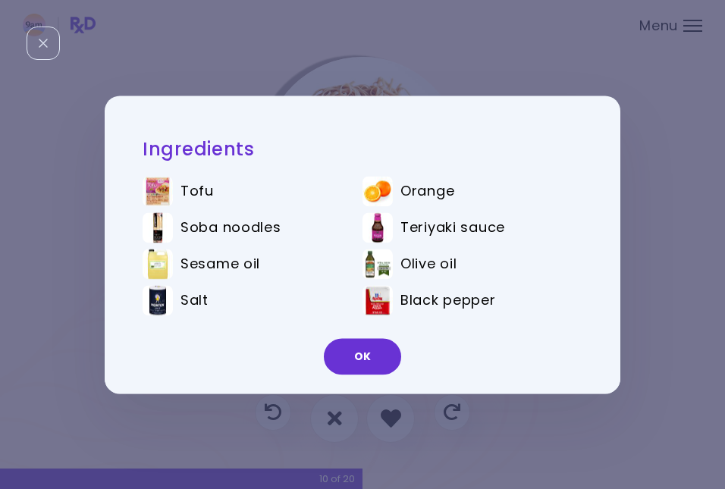
click at [616, 296] on div "Ingredients Tofu Orange Soba noodles Teriyaki sauce Sesame oil Olive oil Salt B…" at bounding box center [362, 245] width 515 height 298
click at [381, 363] on button "OK" at bounding box center [362, 356] width 77 height 36
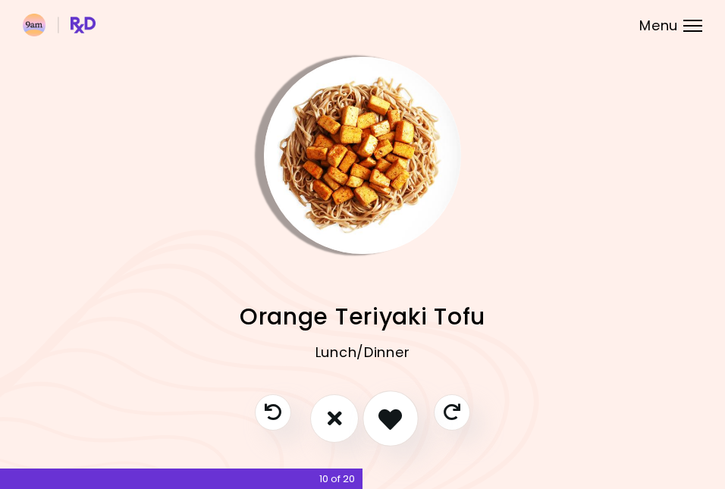
click at [389, 404] on button "I like this recipe" at bounding box center [390, 418] width 56 height 56
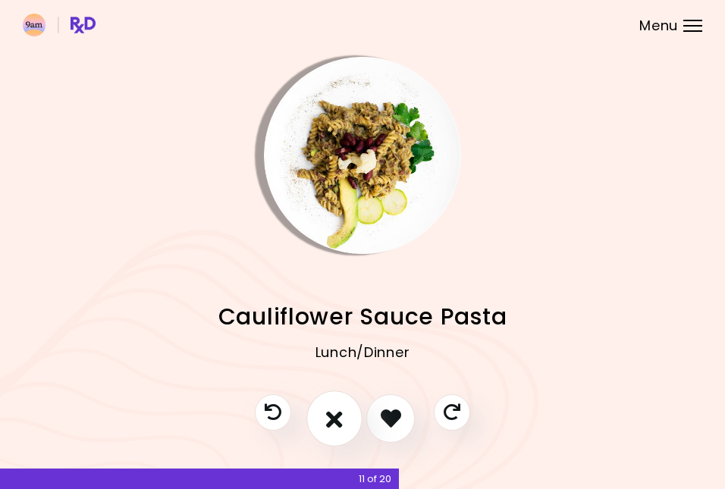
click at [337, 417] on icon "I don't like this recipe" at bounding box center [334, 417] width 17 height 23
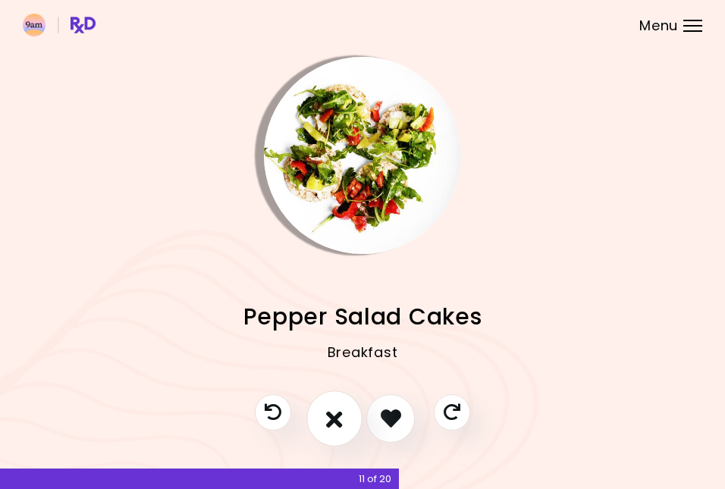
click at [337, 417] on icon "I don't like this recipe" at bounding box center [334, 417] width 17 height 23
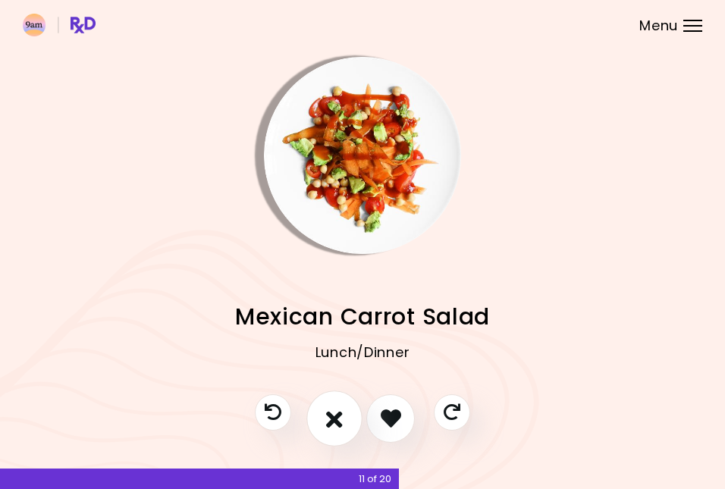
click at [337, 417] on icon "I don't like this recipe" at bounding box center [334, 417] width 17 height 23
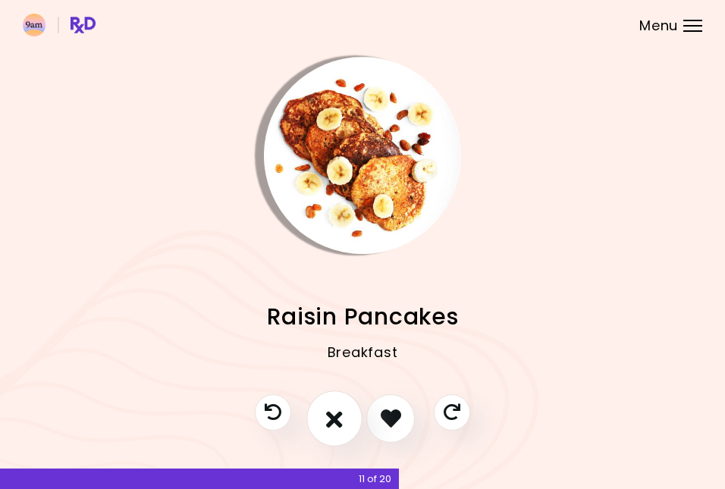
click at [337, 417] on icon "I don't like this recipe" at bounding box center [334, 417] width 17 height 23
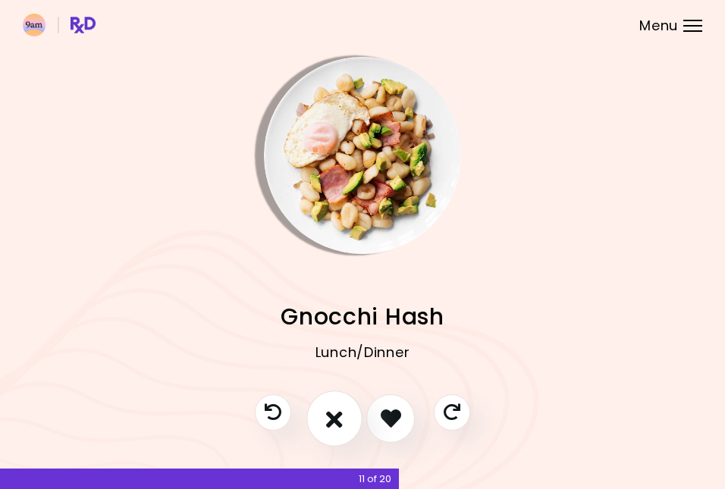
click at [337, 417] on icon "I don't like this recipe" at bounding box center [334, 417] width 17 height 23
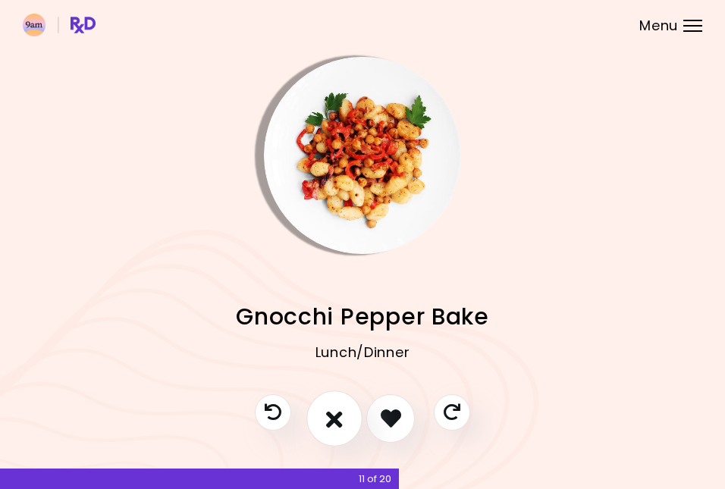
click at [337, 417] on icon "I don't like this recipe" at bounding box center [334, 417] width 17 height 23
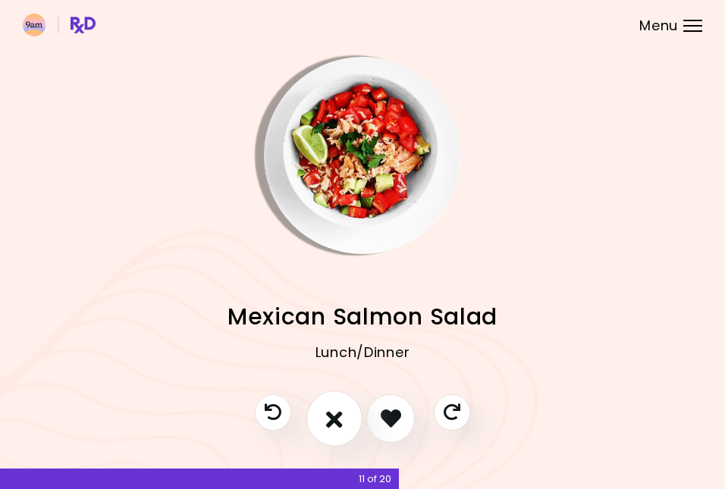
click at [337, 417] on icon "I don't like this recipe" at bounding box center [334, 417] width 17 height 23
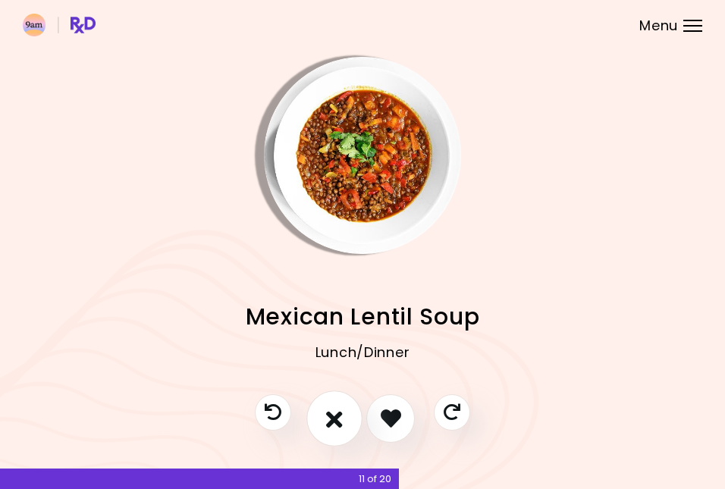
click at [337, 417] on icon "I don't like this recipe" at bounding box center [334, 417] width 17 height 23
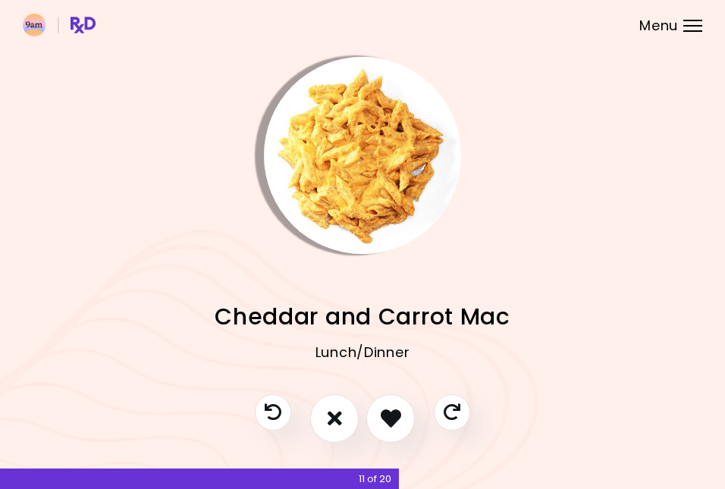
click at [356, 202] on img "Info - Cheddar and Carrot Mac" at bounding box center [362, 155] width 197 height 197
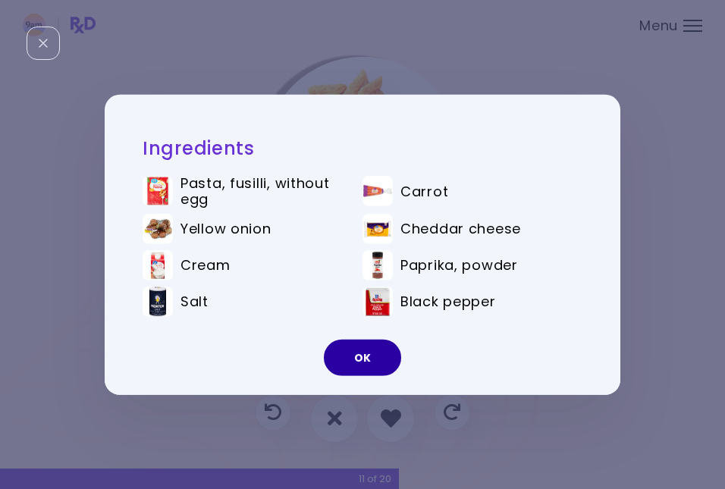
click at [360, 357] on button "OK" at bounding box center [362, 358] width 77 height 36
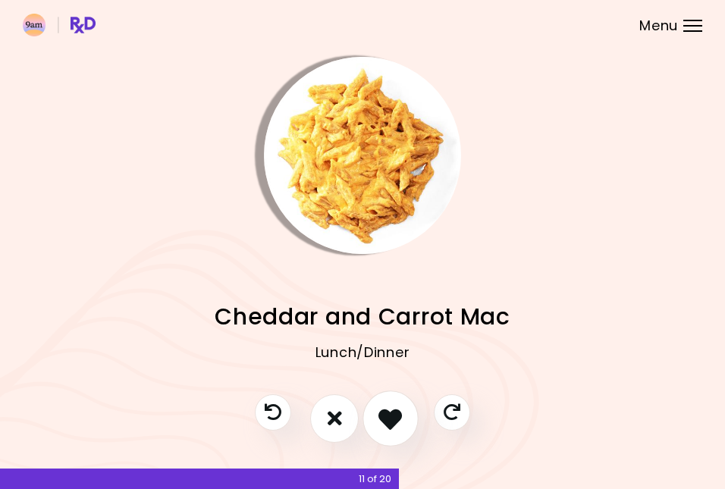
click at [385, 417] on icon "I like this recipe" at bounding box center [389, 417] width 23 height 23
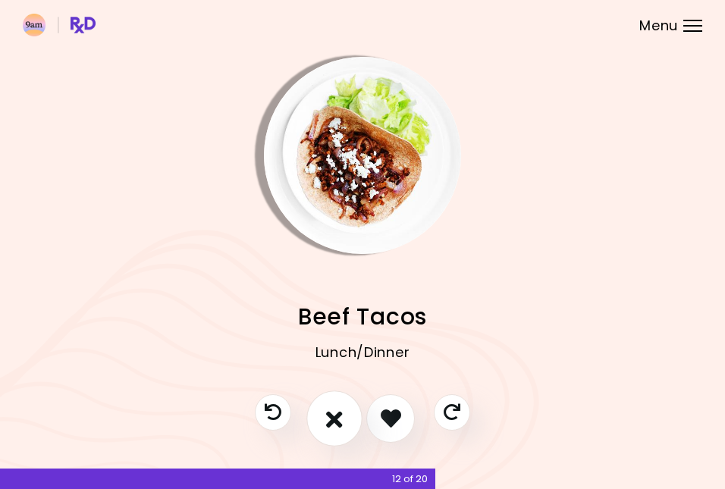
click at [337, 418] on icon "I don't like this recipe" at bounding box center [334, 417] width 17 height 23
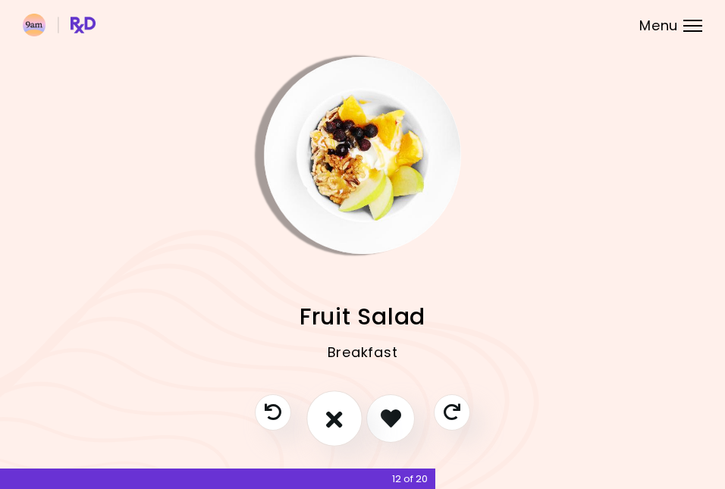
click at [337, 418] on icon "I don't like this recipe" at bounding box center [334, 417] width 17 height 23
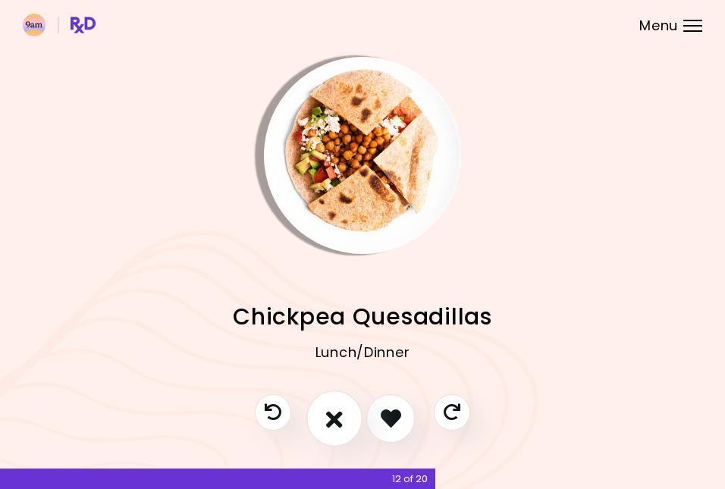
click at [337, 418] on icon "I don't like this recipe" at bounding box center [334, 417] width 17 height 23
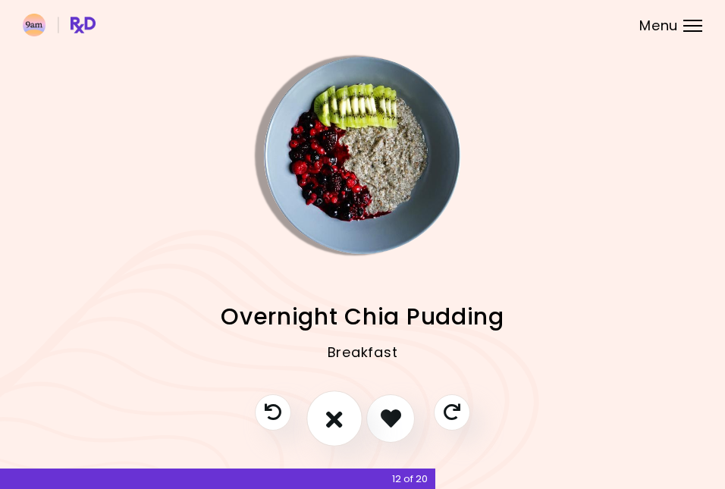
click at [337, 418] on icon "I don't like this recipe" at bounding box center [334, 417] width 17 height 23
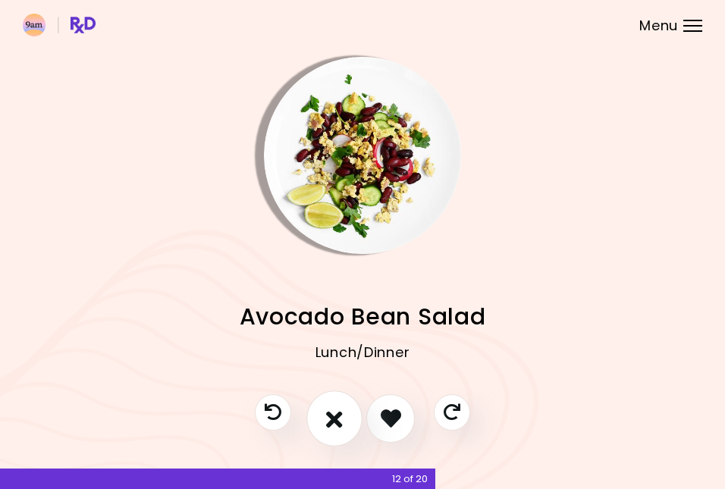
click at [337, 418] on icon "I don't like this recipe" at bounding box center [334, 417] width 17 height 23
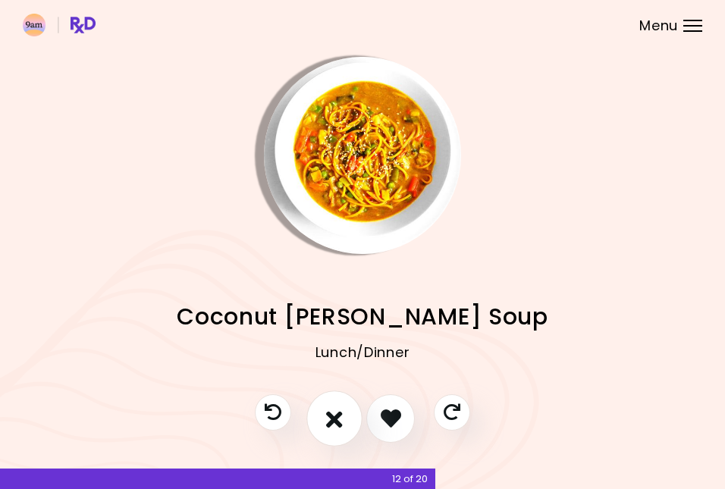
click at [337, 418] on icon "I don't like this recipe" at bounding box center [334, 417] width 17 height 23
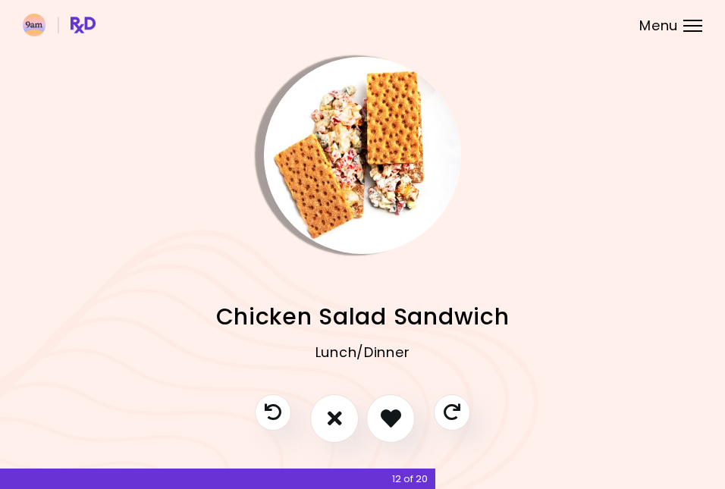
click at [391, 174] on img "Info - Chicken Salad Sandwich" at bounding box center [362, 155] width 197 height 197
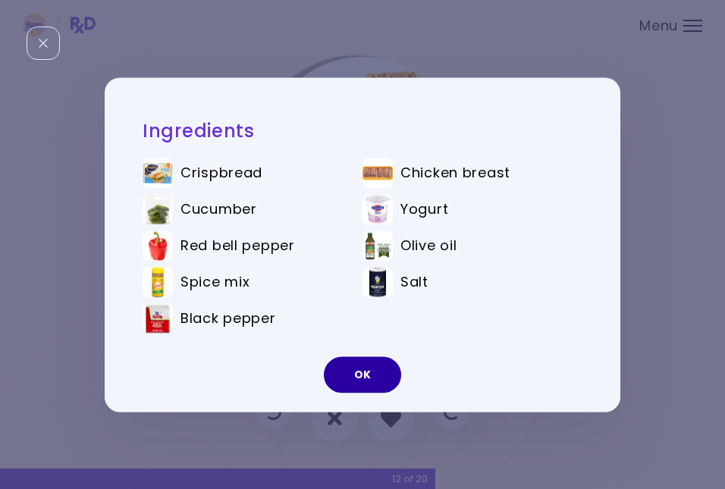
click at [374, 372] on button "OK" at bounding box center [362, 374] width 77 height 36
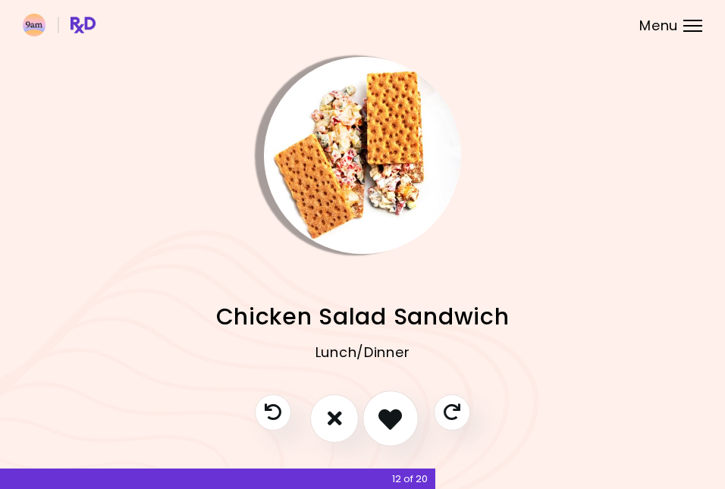
click at [393, 408] on icon "I like this recipe" at bounding box center [389, 417] width 23 height 23
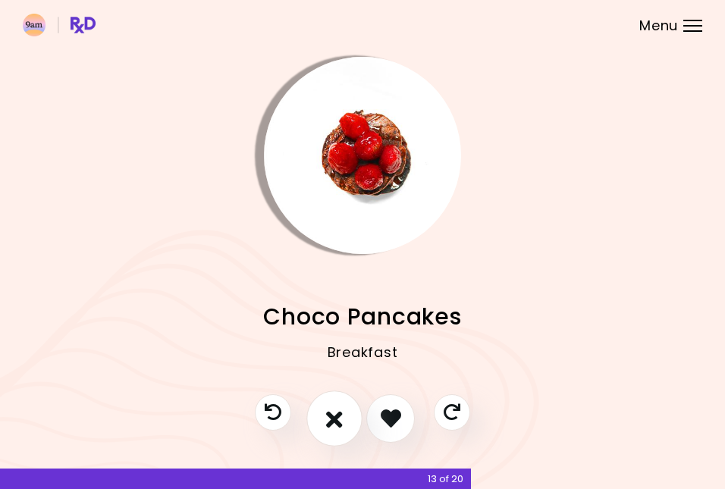
click at [337, 420] on icon "I don't like this recipe" at bounding box center [334, 417] width 17 height 23
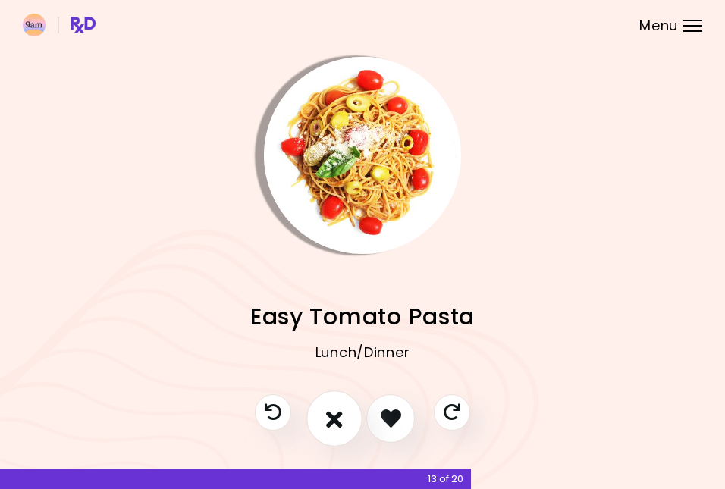
click at [337, 420] on icon "I don't like this recipe" at bounding box center [334, 417] width 17 height 23
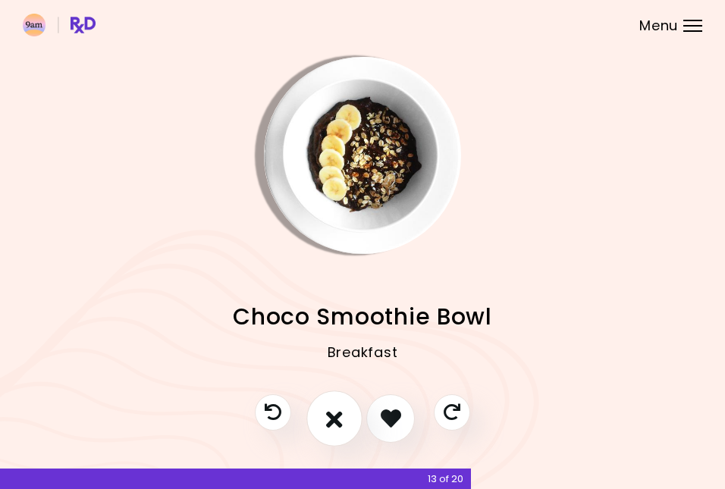
click at [337, 420] on icon "I don't like this recipe" at bounding box center [334, 417] width 17 height 23
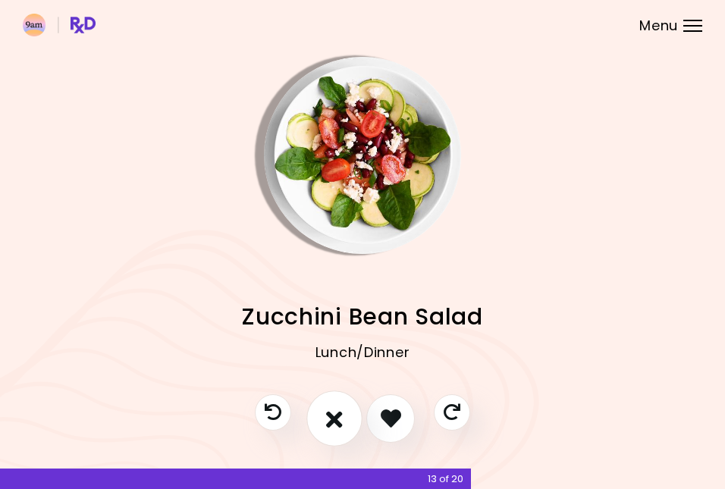
click at [337, 420] on icon "I don't like this recipe" at bounding box center [334, 417] width 17 height 23
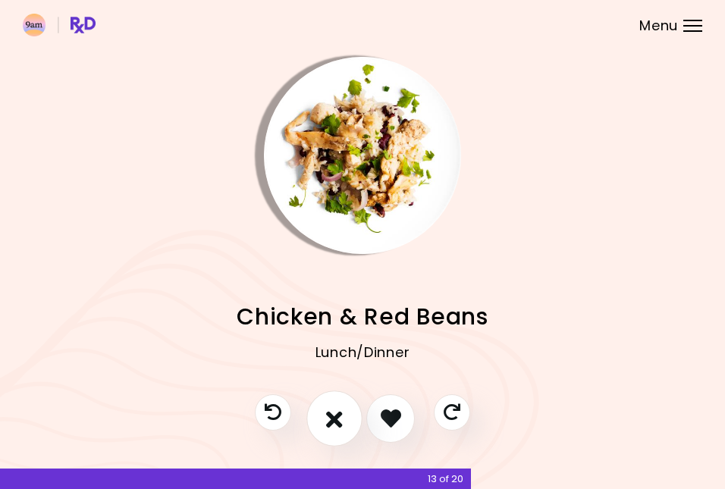
click at [337, 420] on icon "I don't like this recipe" at bounding box center [334, 417] width 17 height 23
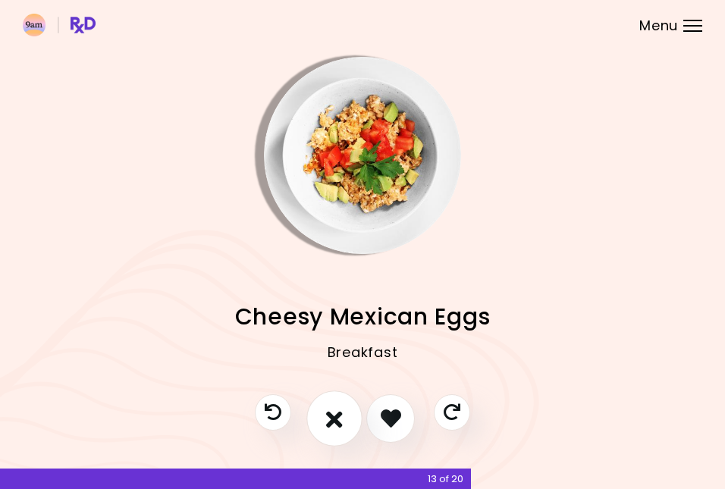
click at [337, 420] on icon "I don't like this recipe" at bounding box center [334, 417] width 17 height 23
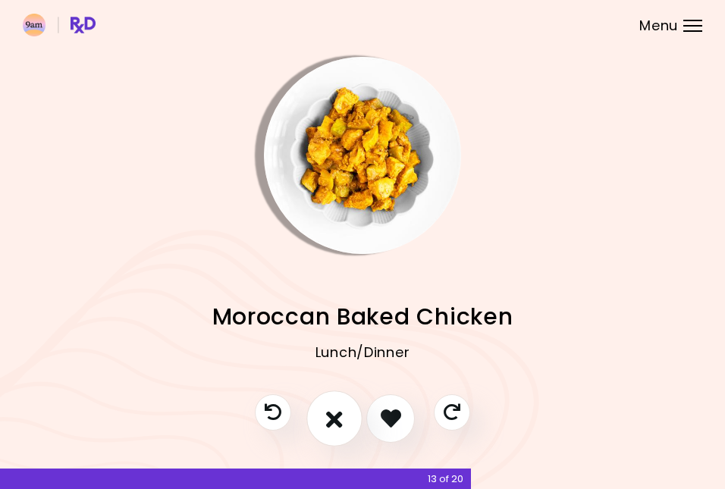
click at [337, 420] on icon "I don't like this recipe" at bounding box center [334, 417] width 17 height 23
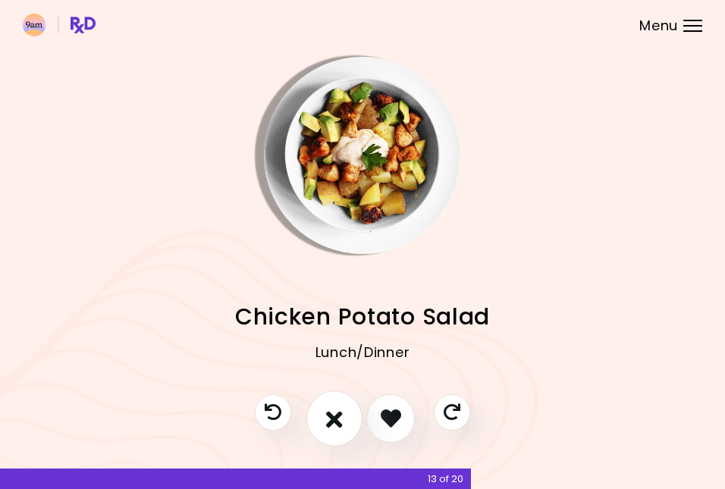
click at [340, 437] on button "I don't like this recipe" at bounding box center [334, 418] width 56 height 56
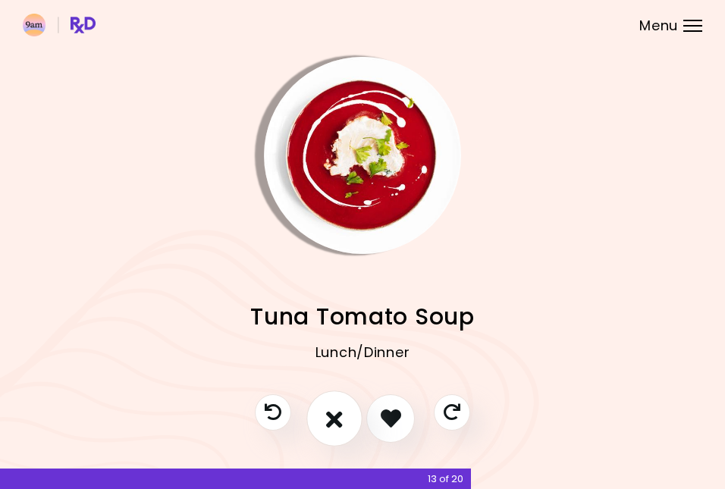
click at [340, 437] on button "I don't like this recipe" at bounding box center [334, 418] width 56 height 56
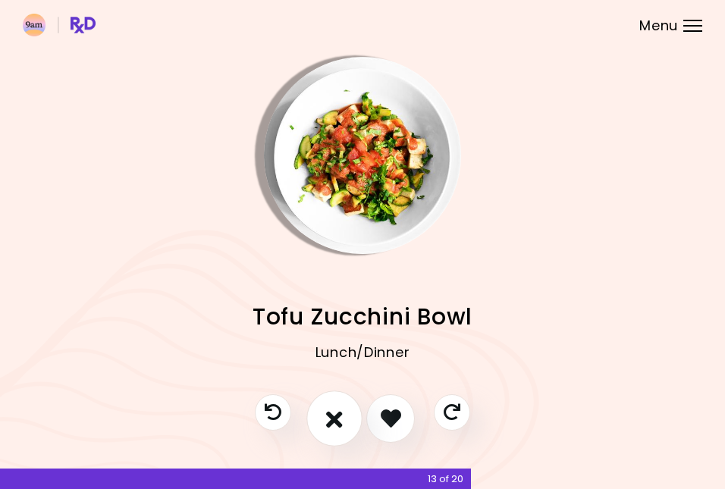
click at [340, 437] on button "I don't like this recipe" at bounding box center [334, 418] width 56 height 56
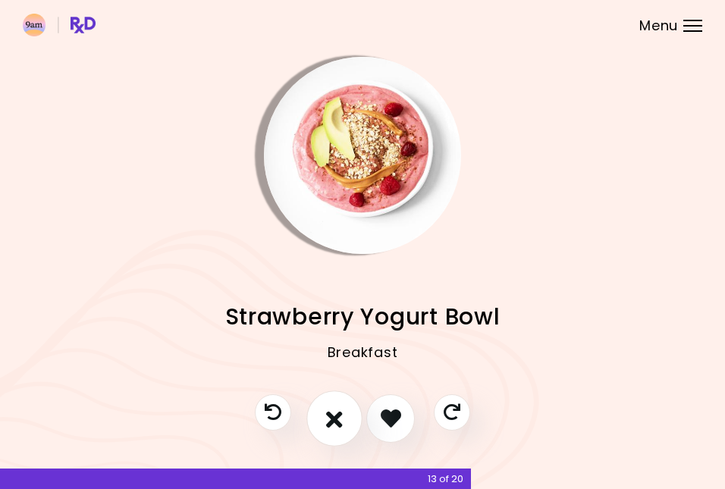
click at [340, 437] on button "I don't like this recipe" at bounding box center [334, 418] width 56 height 56
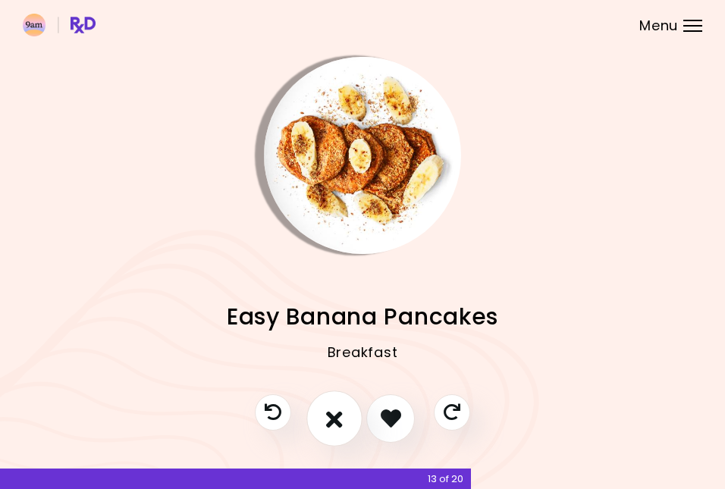
click at [340, 437] on button "I don't like this recipe" at bounding box center [334, 418] width 56 height 56
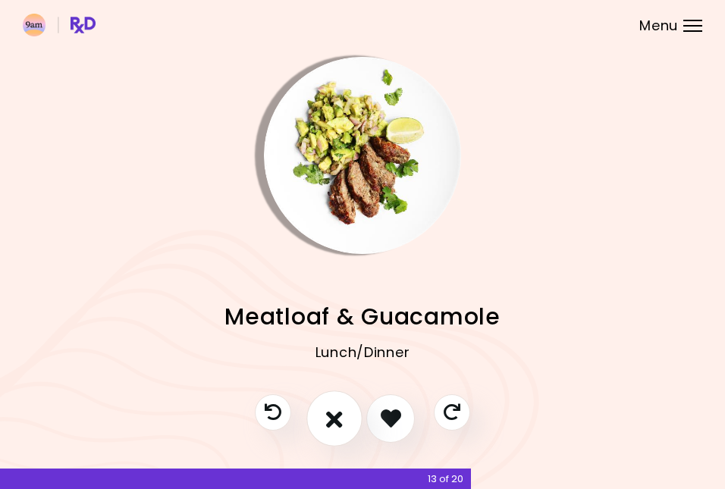
click at [340, 437] on button "I don't like this recipe" at bounding box center [334, 418] width 56 height 56
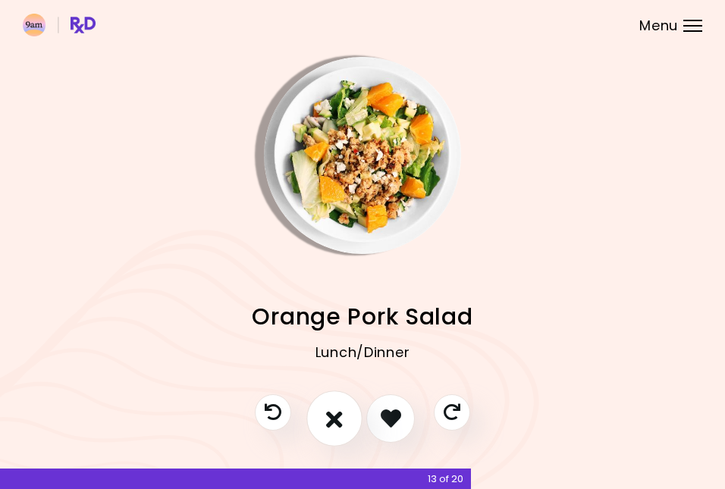
click at [340, 437] on button "I don't like this recipe" at bounding box center [334, 418] width 56 height 56
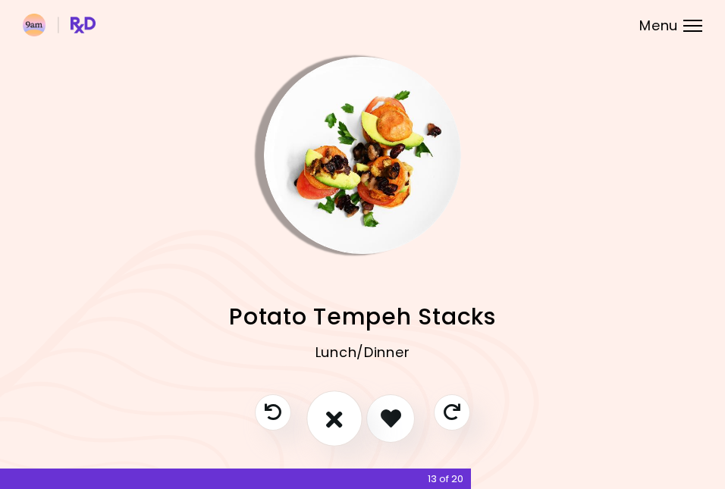
click at [340, 437] on button "I don't like this recipe" at bounding box center [334, 418] width 56 height 56
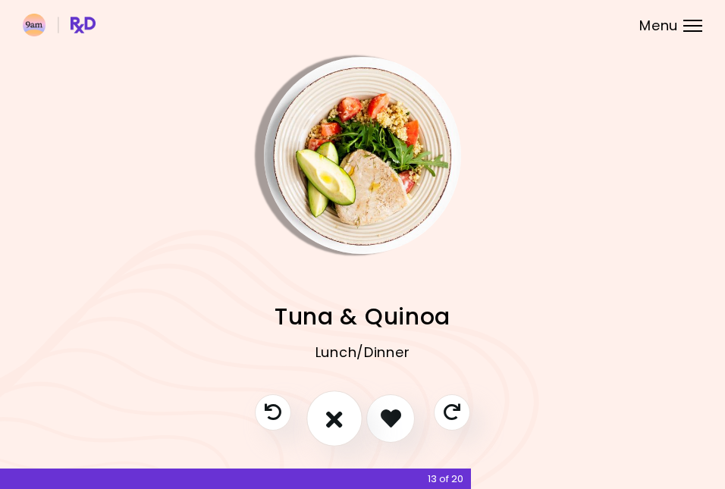
click at [340, 437] on button "I don't like this recipe" at bounding box center [334, 418] width 56 height 56
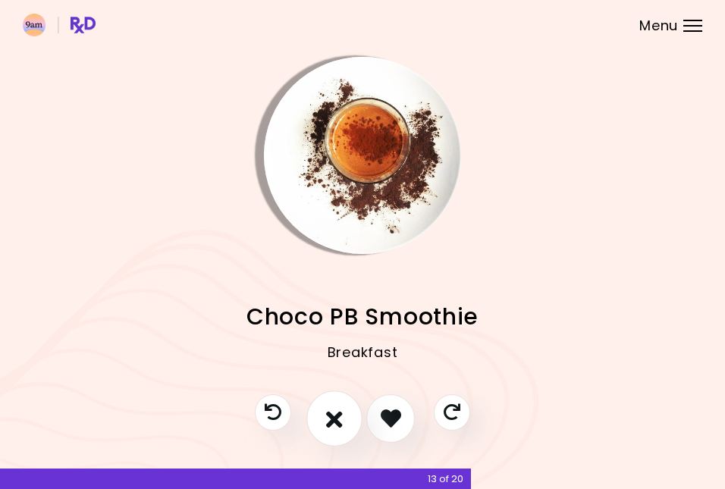
click at [340, 437] on button "I don't like this recipe" at bounding box center [334, 418] width 56 height 56
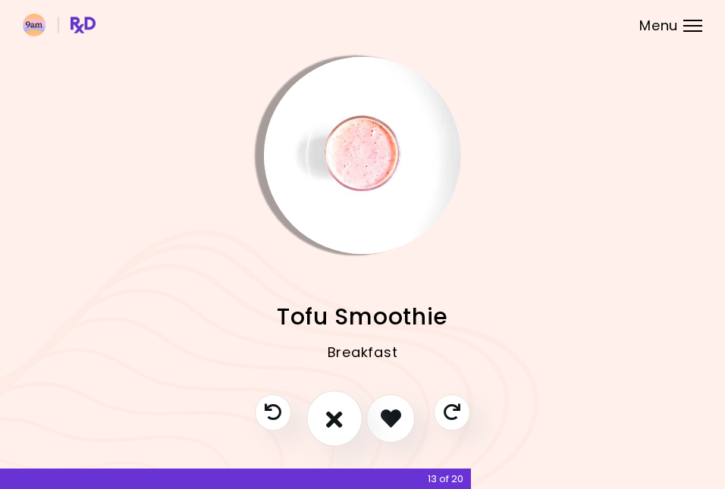
click at [340, 437] on button "I don't like this recipe" at bounding box center [334, 418] width 56 height 56
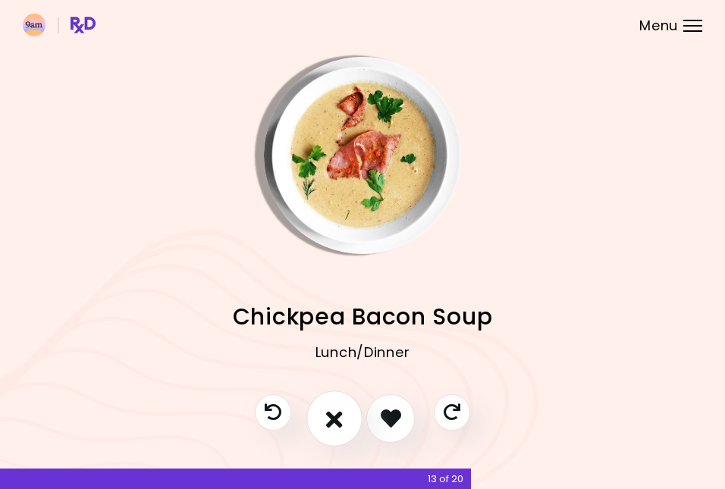
click at [340, 437] on button "I don't like this recipe" at bounding box center [334, 418] width 56 height 56
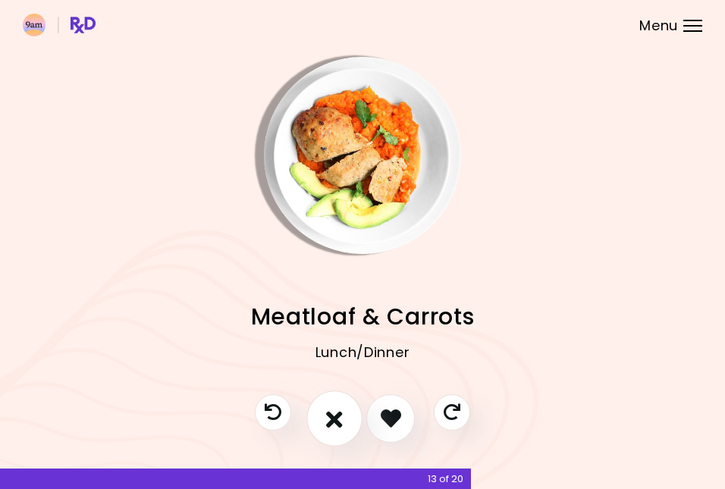
click at [340, 437] on button "I don't like this recipe" at bounding box center [334, 418] width 56 height 56
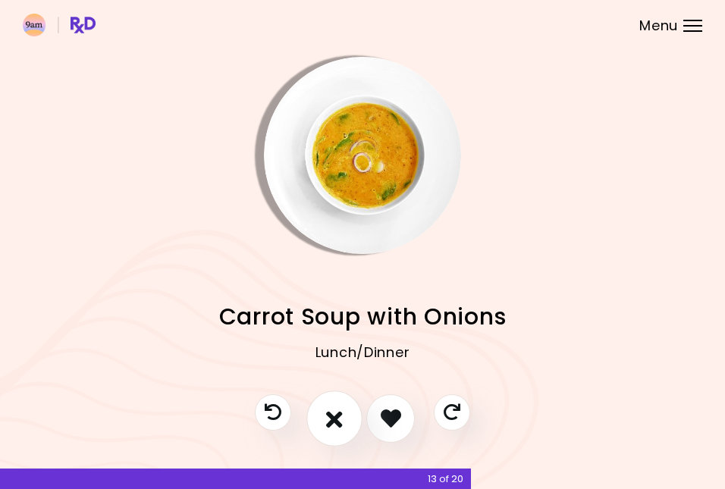
click at [340, 437] on button "I don't like this recipe" at bounding box center [334, 418] width 56 height 56
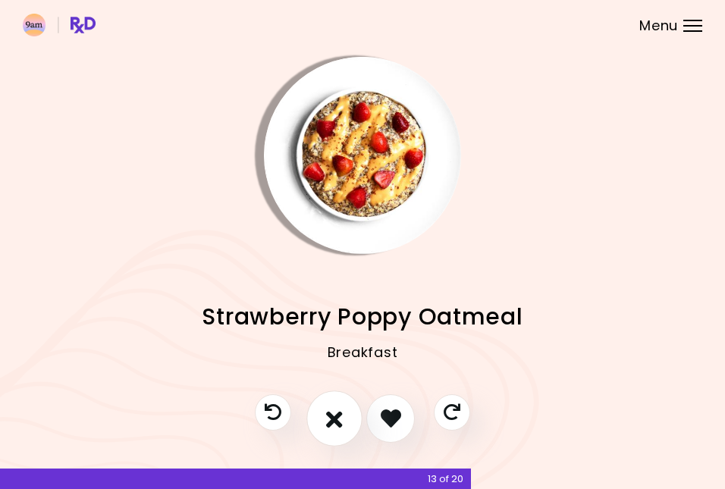
click at [340, 437] on button "I don't like this recipe" at bounding box center [334, 418] width 56 height 56
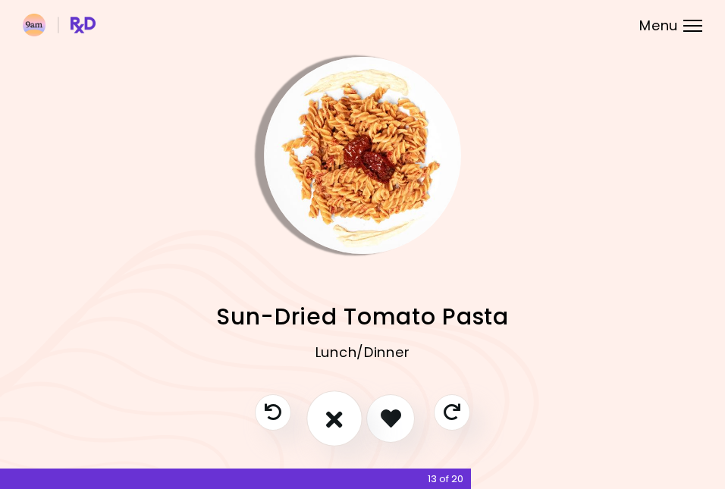
click at [340, 437] on button "I don't like this recipe" at bounding box center [334, 418] width 56 height 56
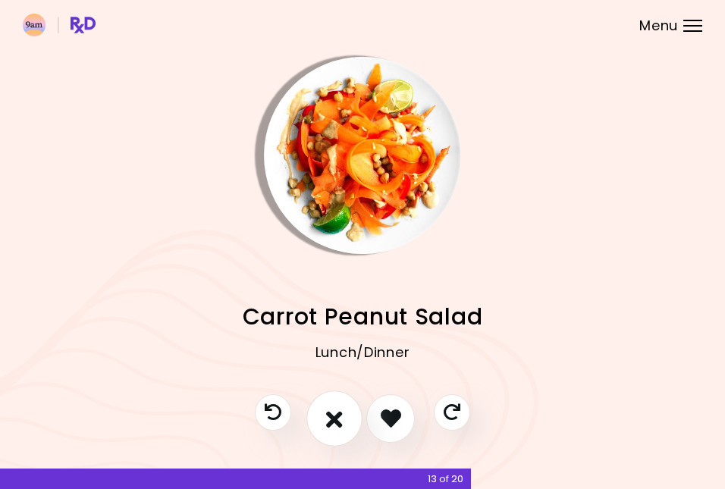
click at [340, 437] on button "I don't like this recipe" at bounding box center [334, 418] width 56 height 56
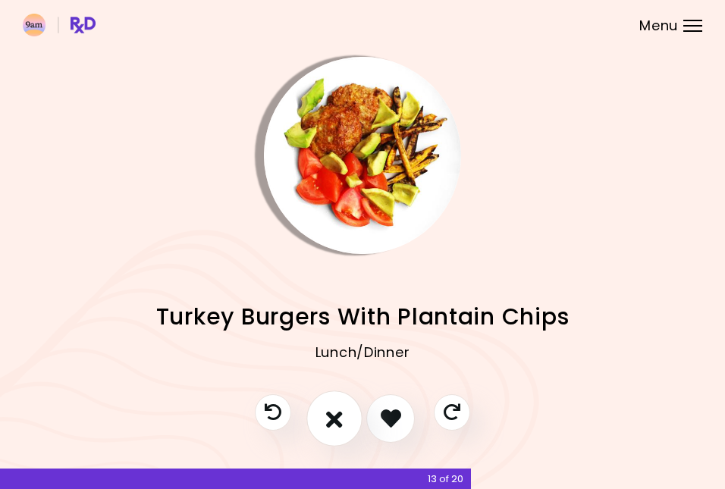
click at [331, 429] on button "I don't like this recipe" at bounding box center [334, 418] width 56 height 56
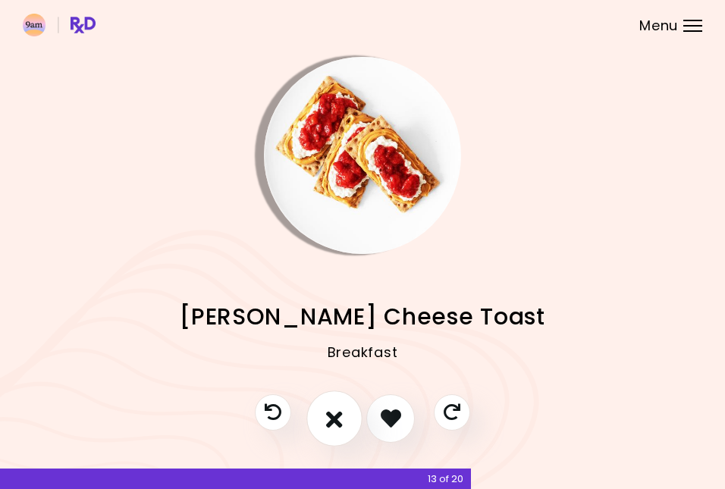
click at [331, 429] on button "I don't like this recipe" at bounding box center [334, 418] width 56 height 56
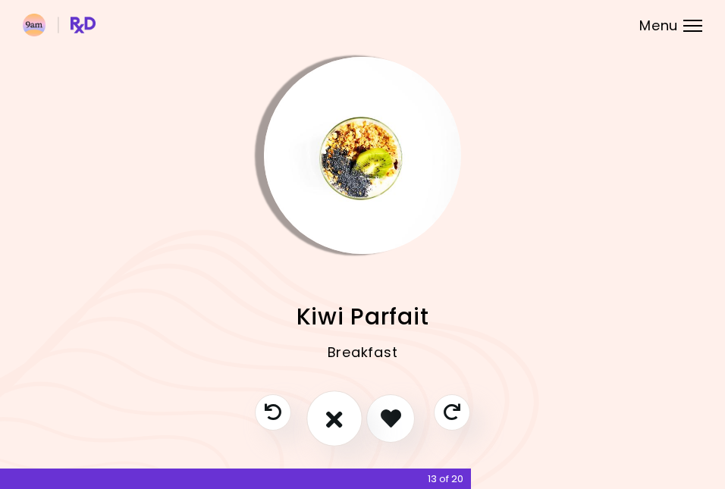
click at [331, 429] on button "I don't like this recipe" at bounding box center [334, 418] width 56 height 56
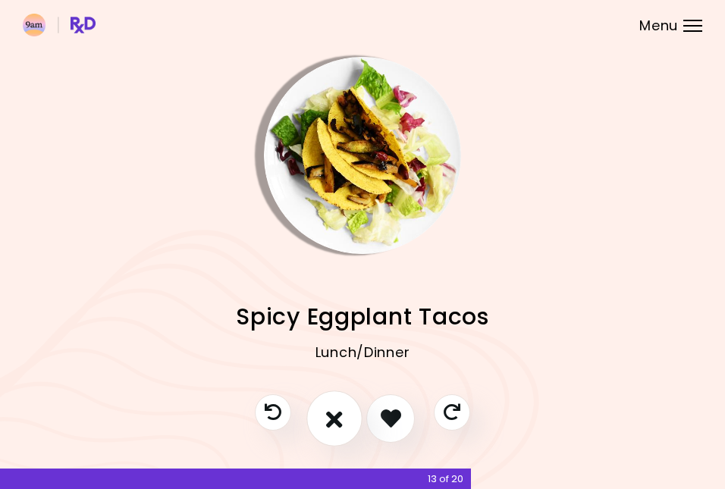
click at [331, 429] on button "I don't like this recipe" at bounding box center [334, 418] width 56 height 56
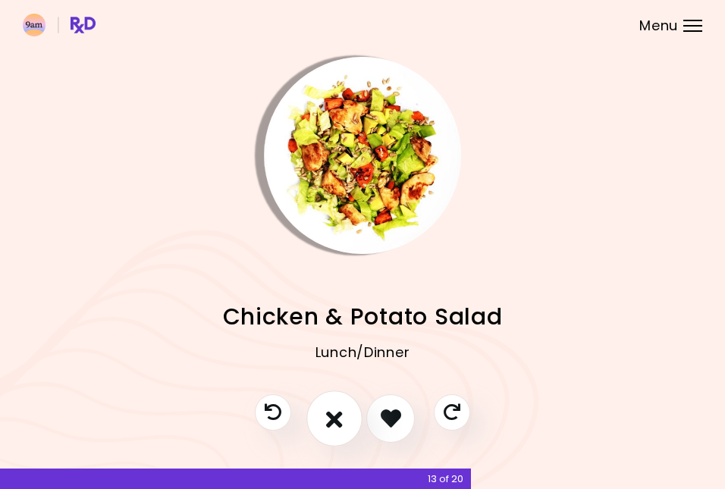
click at [331, 429] on button "I don't like this recipe" at bounding box center [334, 418] width 56 height 56
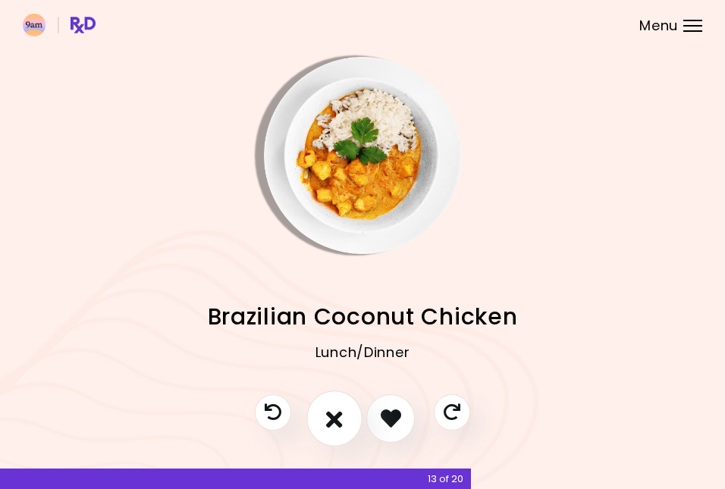
click at [331, 429] on button "I don't like this recipe" at bounding box center [334, 418] width 56 height 56
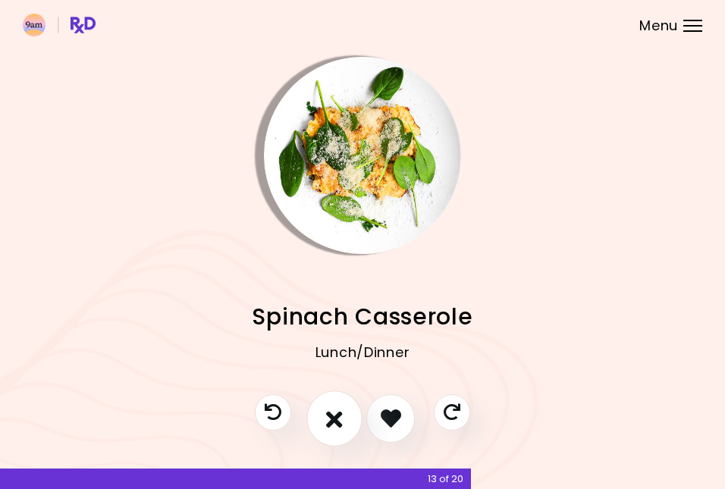
click at [331, 429] on button "I don't like this recipe" at bounding box center [334, 418] width 56 height 56
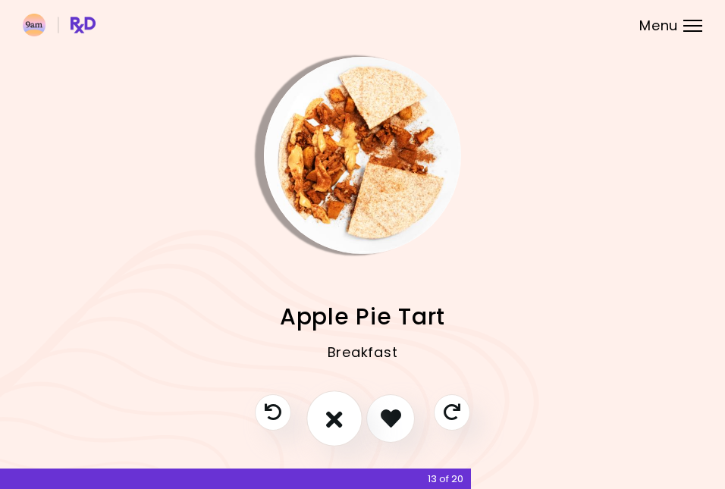
click at [331, 429] on button "I don't like this recipe" at bounding box center [334, 418] width 56 height 56
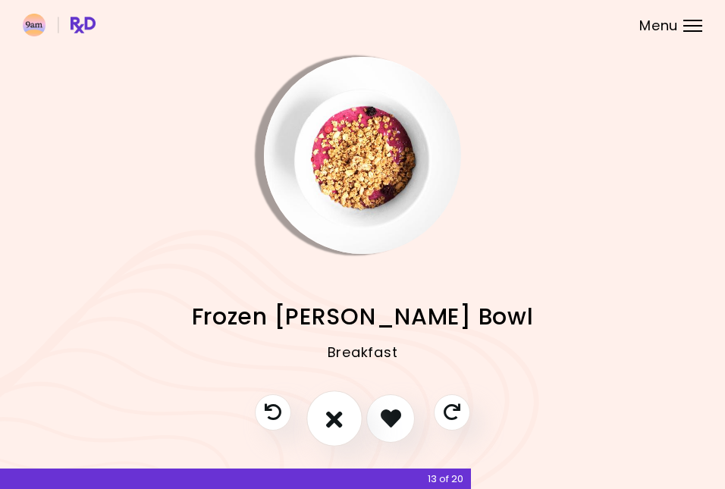
click at [331, 429] on button "I don't like this recipe" at bounding box center [334, 418] width 56 height 56
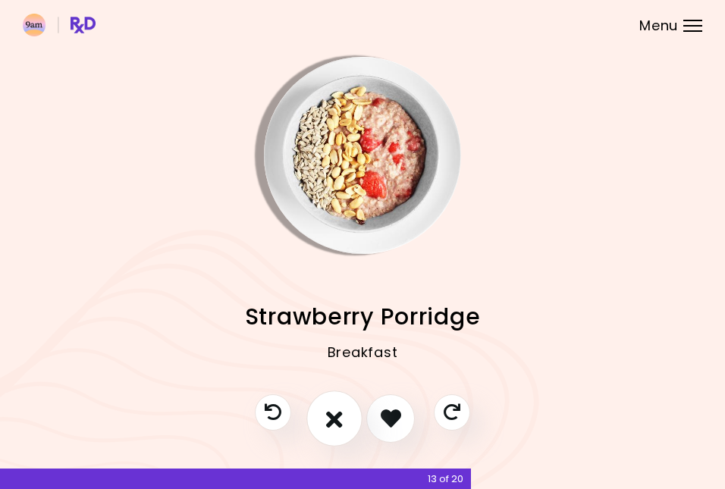
click at [331, 429] on button "I don't like this recipe" at bounding box center [334, 418] width 56 height 56
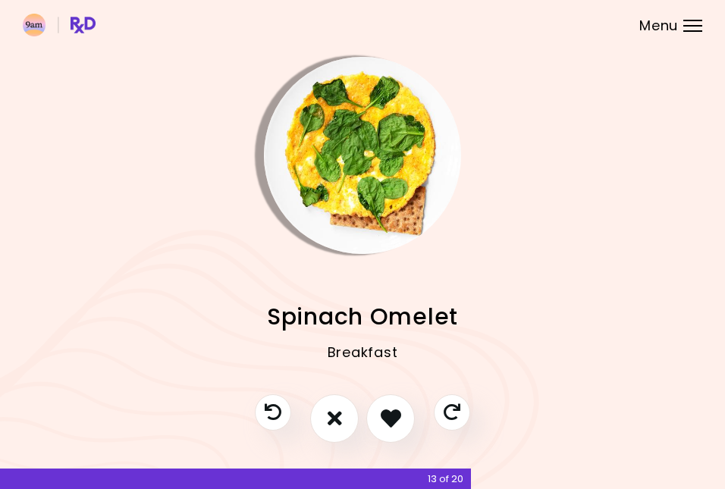
click at [375, 143] on img "Info - Spinach Omelet" at bounding box center [362, 155] width 197 height 197
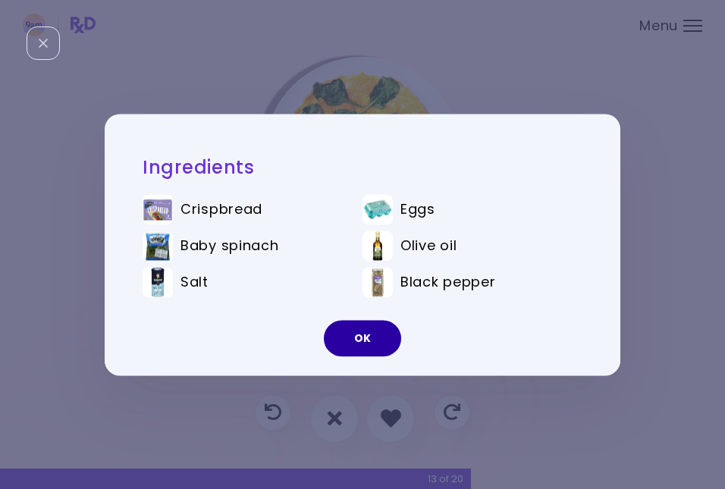
click at [374, 325] on button "OK" at bounding box center [362, 338] width 77 height 36
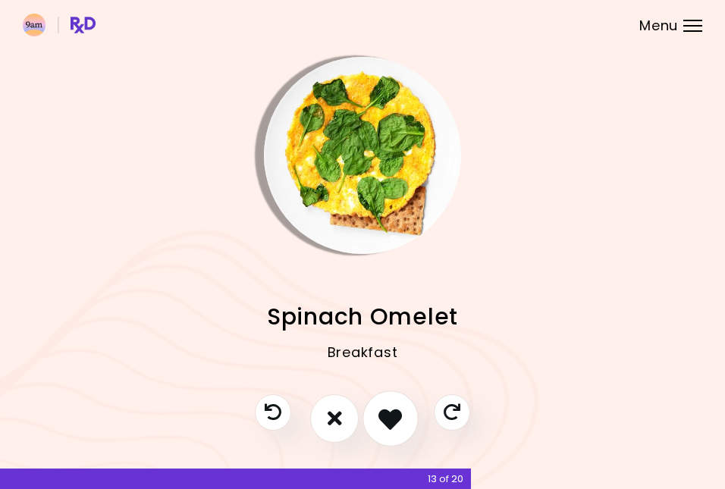
click at [393, 415] on icon "I like this recipe" at bounding box center [389, 417] width 23 height 23
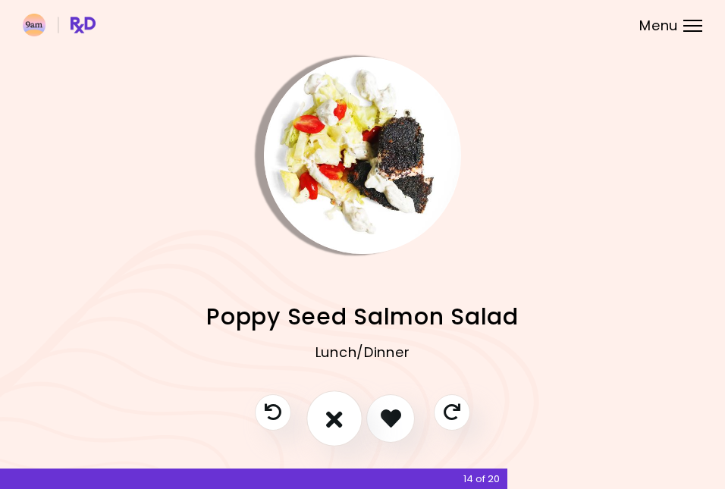
click at [343, 417] on icon "I don't like this recipe" at bounding box center [334, 417] width 17 height 23
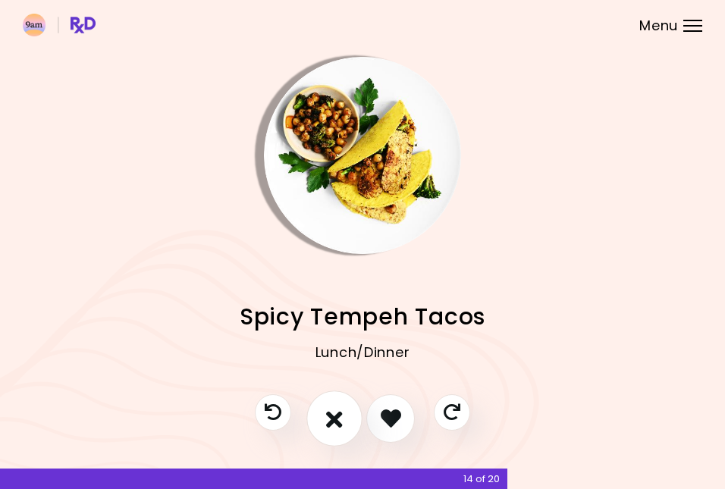
click at [343, 417] on icon "I don't like this recipe" at bounding box center [334, 417] width 17 height 23
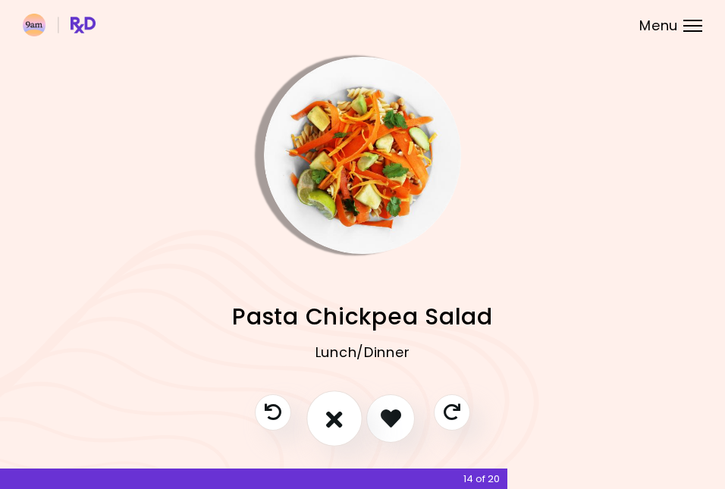
click at [343, 417] on icon "I don't like this recipe" at bounding box center [334, 417] width 17 height 23
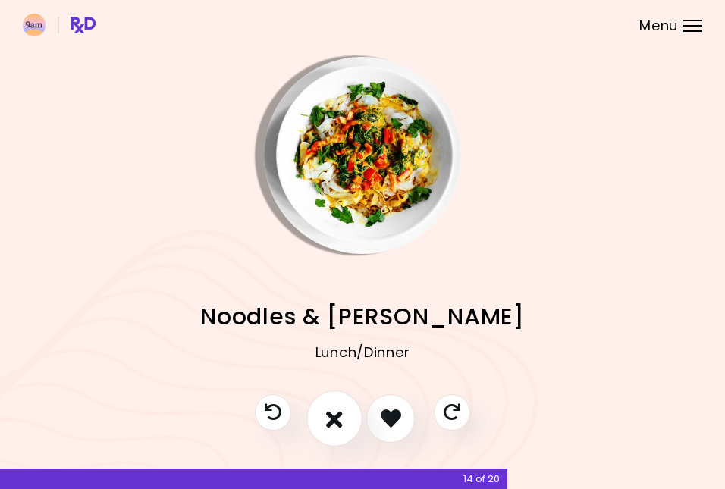
click at [343, 417] on icon "I don't like this recipe" at bounding box center [334, 417] width 17 height 23
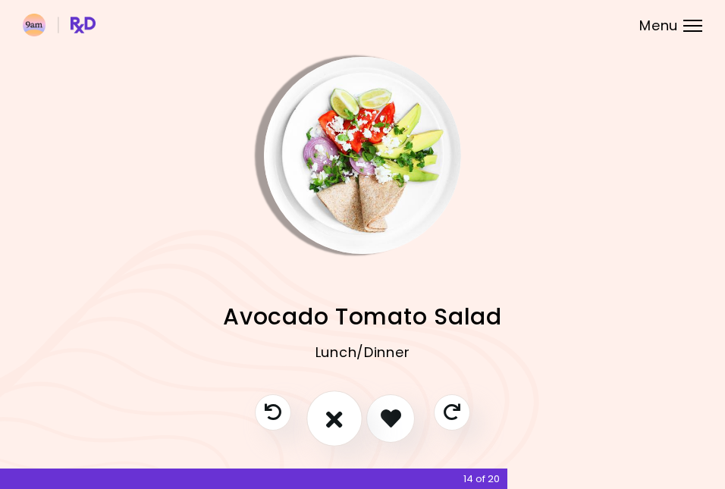
click at [343, 417] on icon "I don't like this recipe" at bounding box center [334, 417] width 17 height 23
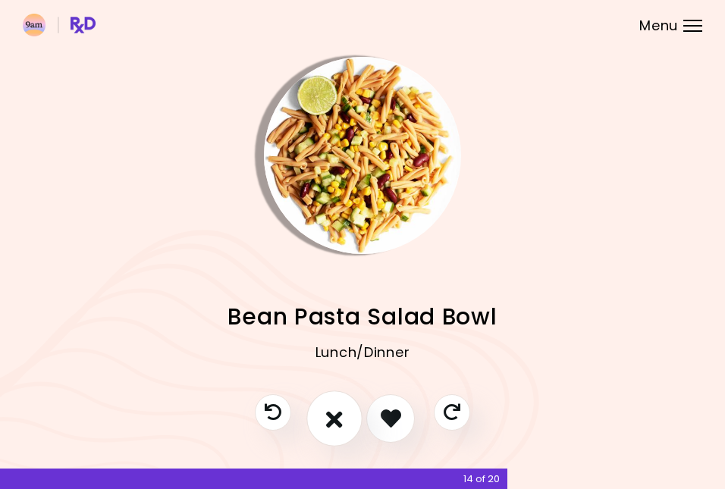
click at [343, 417] on icon "I don't like this recipe" at bounding box center [334, 417] width 17 height 23
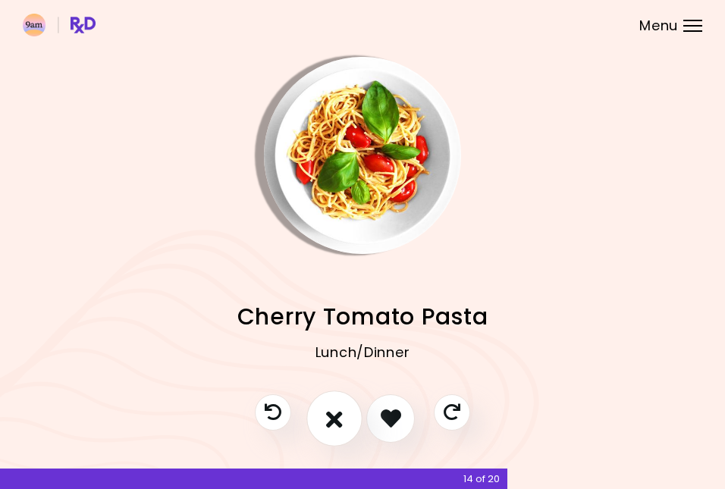
click at [343, 417] on icon "I don't like this recipe" at bounding box center [334, 417] width 17 height 23
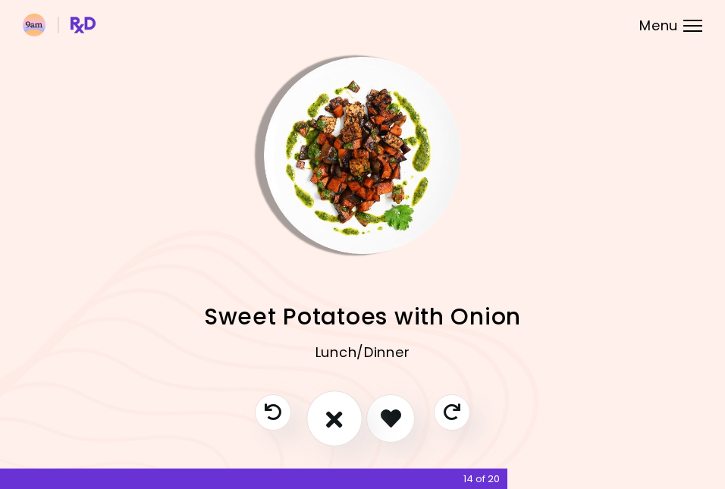
click at [343, 417] on icon "I don't like this recipe" at bounding box center [334, 417] width 17 height 23
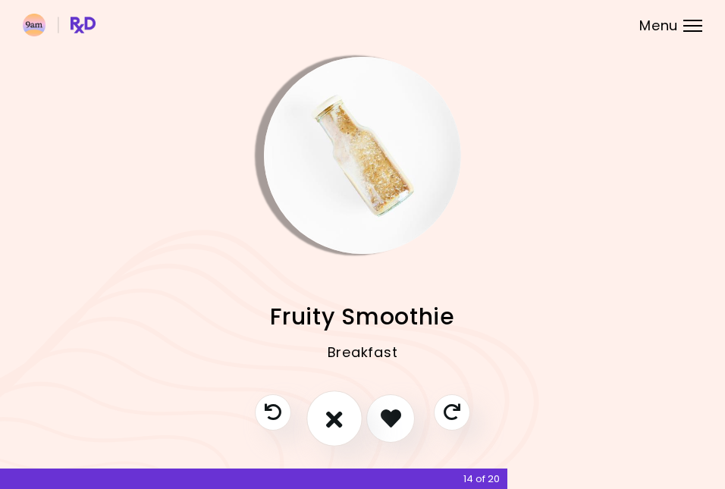
click at [343, 417] on icon "I don't like this recipe" at bounding box center [334, 417] width 17 height 23
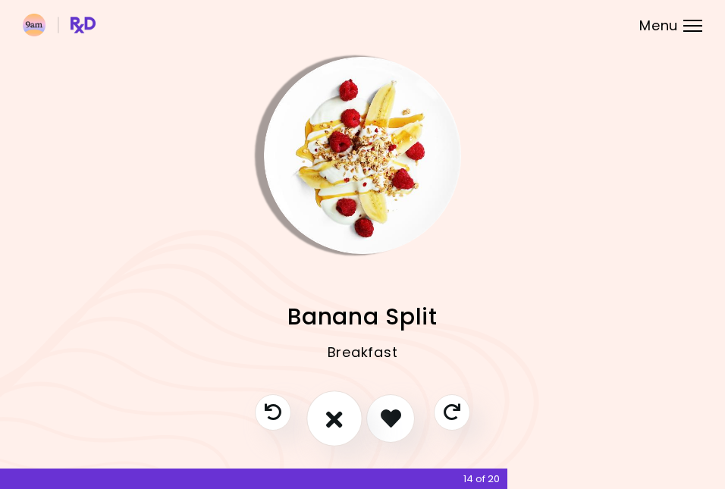
click at [343, 417] on icon "I don't like this recipe" at bounding box center [334, 417] width 17 height 23
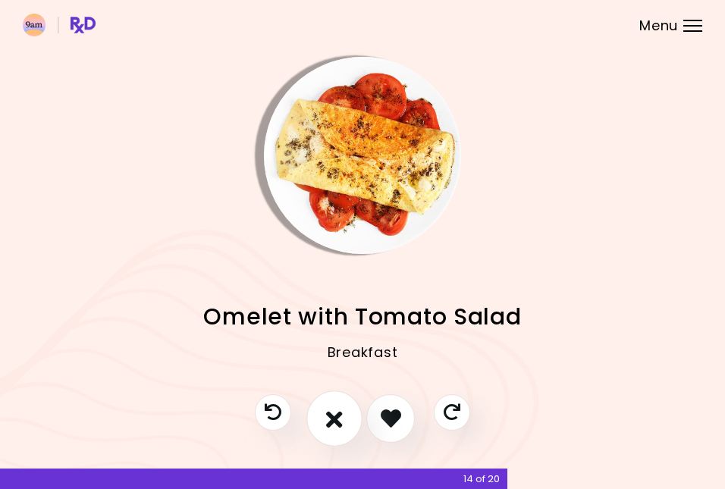
click at [343, 417] on icon "I don't like this recipe" at bounding box center [334, 417] width 17 height 23
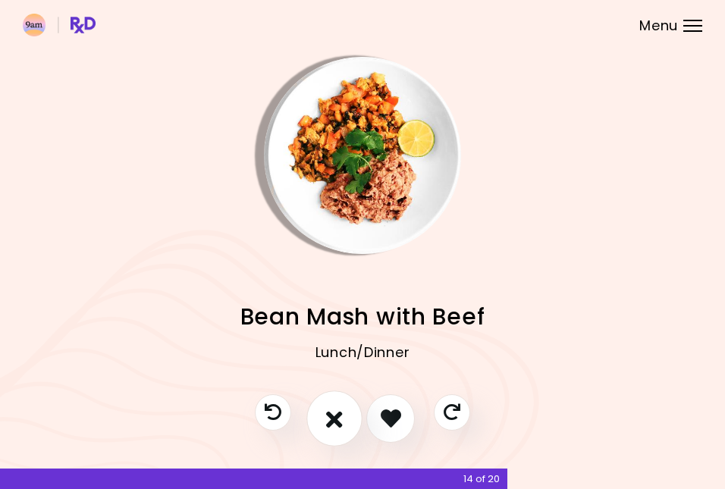
click at [343, 417] on icon "I don't like this recipe" at bounding box center [334, 417] width 17 height 23
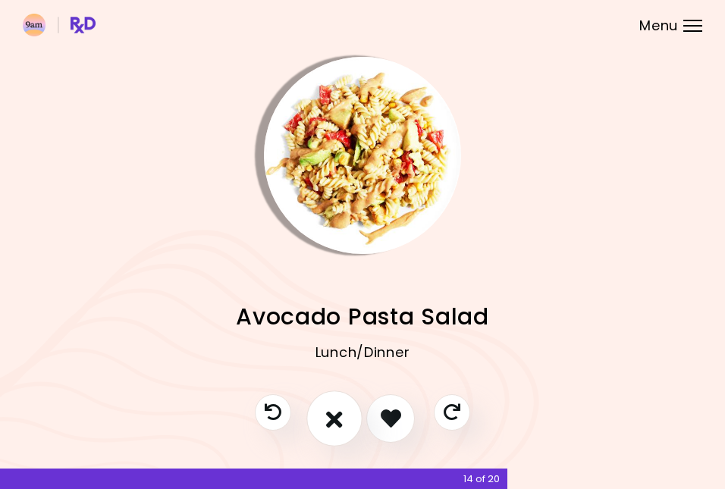
click at [343, 417] on icon "I don't like this recipe" at bounding box center [334, 417] width 17 height 23
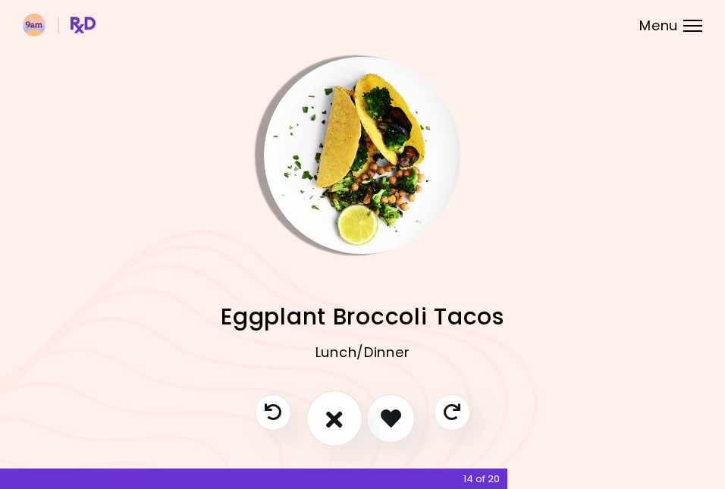
click at [343, 417] on icon "I don't like this recipe" at bounding box center [334, 417] width 17 height 23
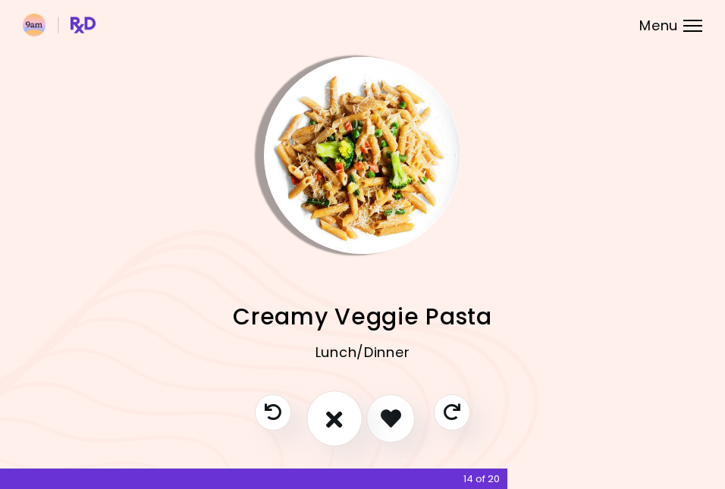
click at [343, 417] on icon "I don't like this recipe" at bounding box center [334, 417] width 17 height 23
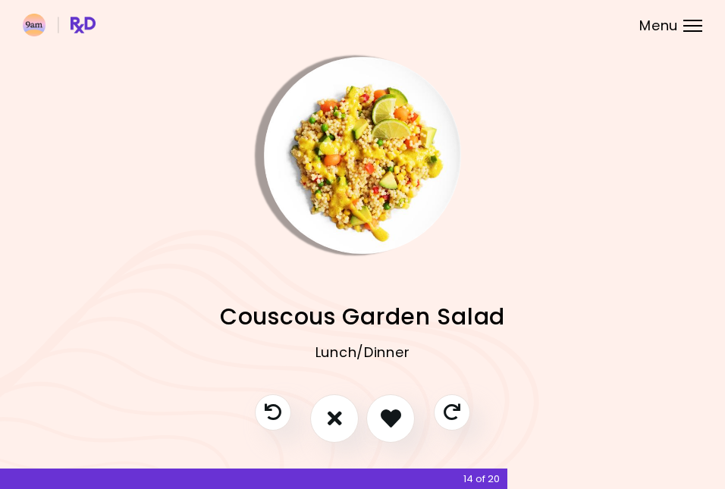
click at [364, 187] on img "Info - Couscous Garden Salad" at bounding box center [362, 155] width 197 height 197
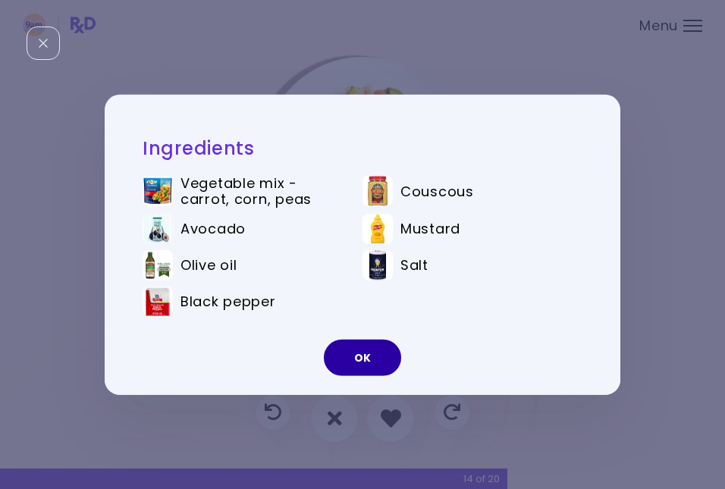
click at [374, 359] on button "OK" at bounding box center [362, 358] width 77 height 36
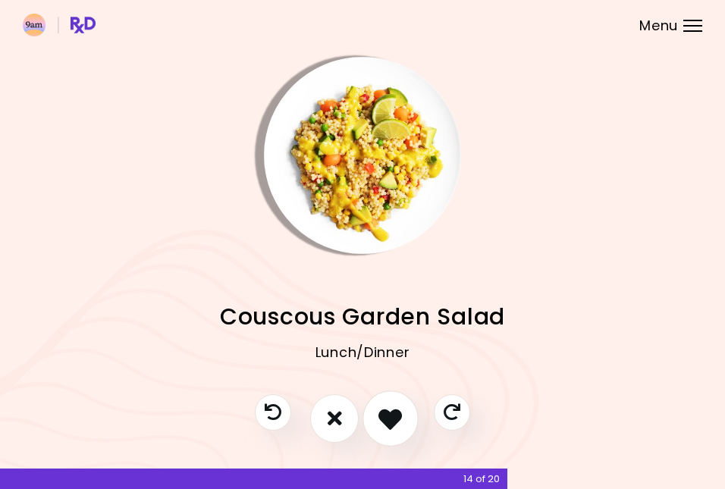
click at [394, 417] on icon "I like this recipe" at bounding box center [389, 417] width 23 height 23
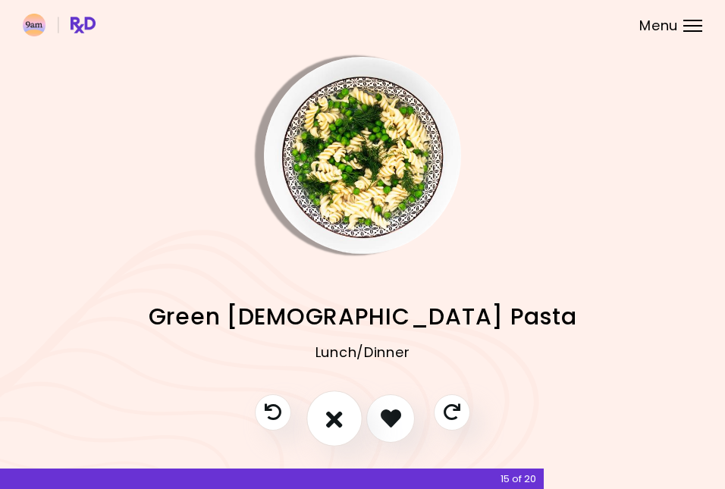
click at [336, 415] on icon "I don't like this recipe" at bounding box center [334, 417] width 17 height 23
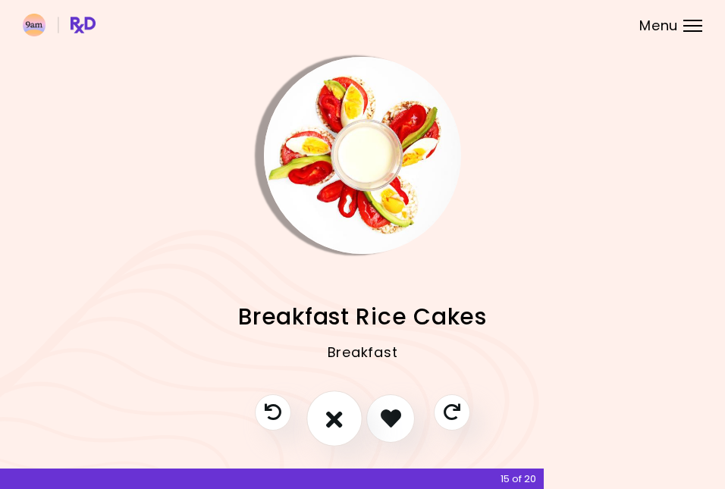
click at [336, 415] on icon "I don't like this recipe" at bounding box center [334, 417] width 17 height 23
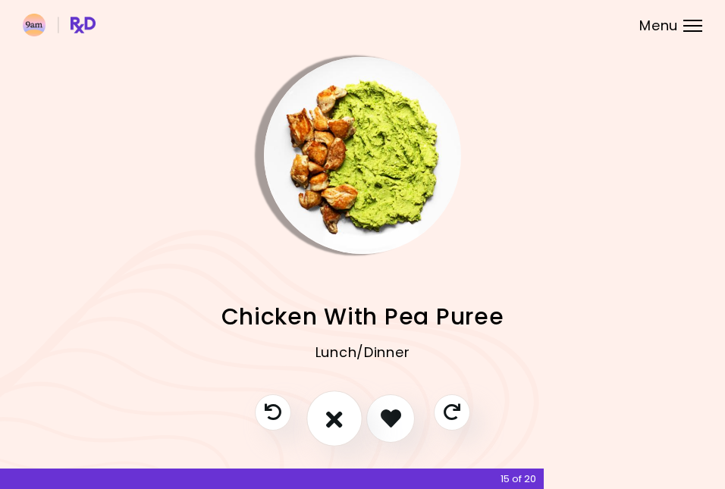
click at [336, 415] on icon "I don't like this recipe" at bounding box center [334, 417] width 17 height 23
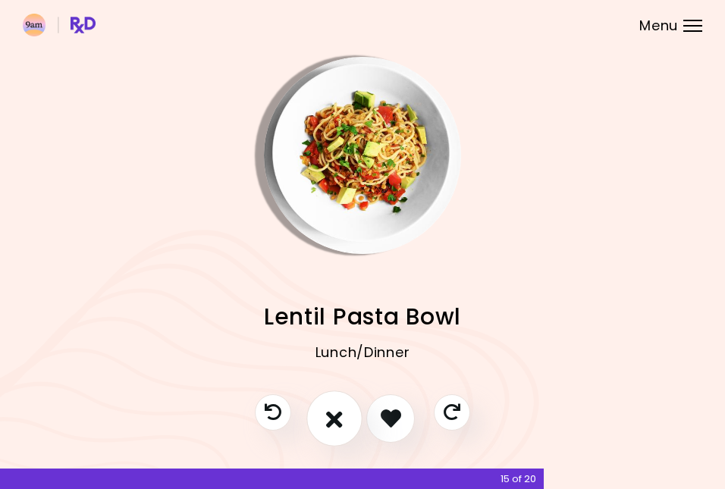
click at [336, 415] on icon "I don't like this recipe" at bounding box center [334, 417] width 17 height 23
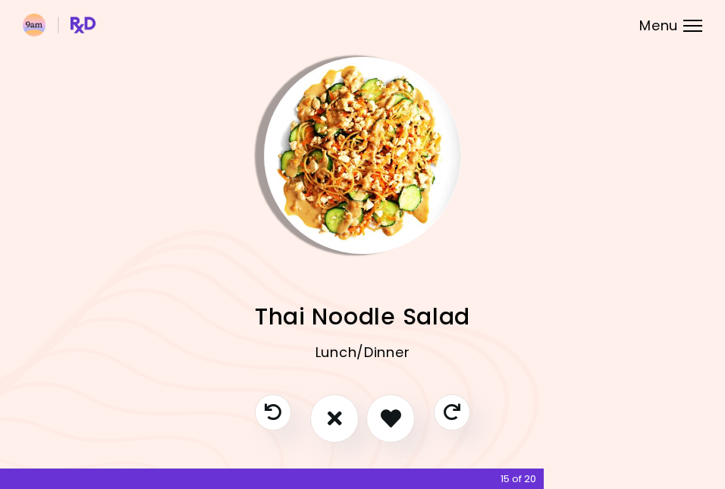
click at [392, 134] on img "Info - Thai Noodle Salad" at bounding box center [362, 155] width 197 height 197
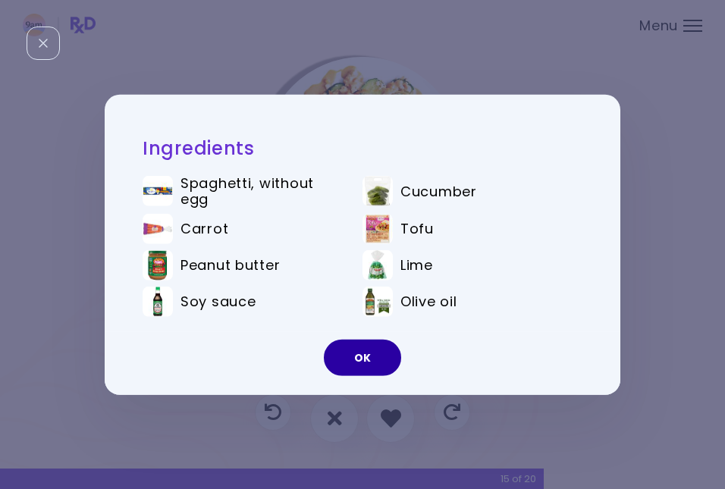
click at [364, 350] on button "OK" at bounding box center [362, 358] width 77 height 36
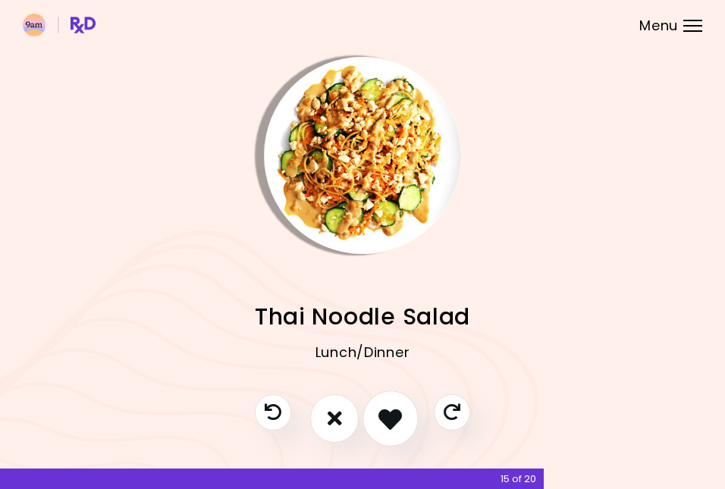
click at [387, 420] on icon "I like this recipe" at bounding box center [389, 417] width 23 height 23
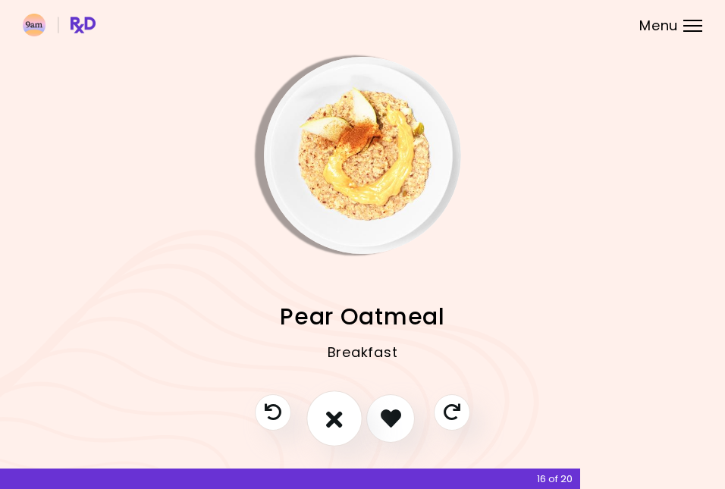
click at [343, 429] on button "I don't like this recipe" at bounding box center [334, 418] width 56 height 56
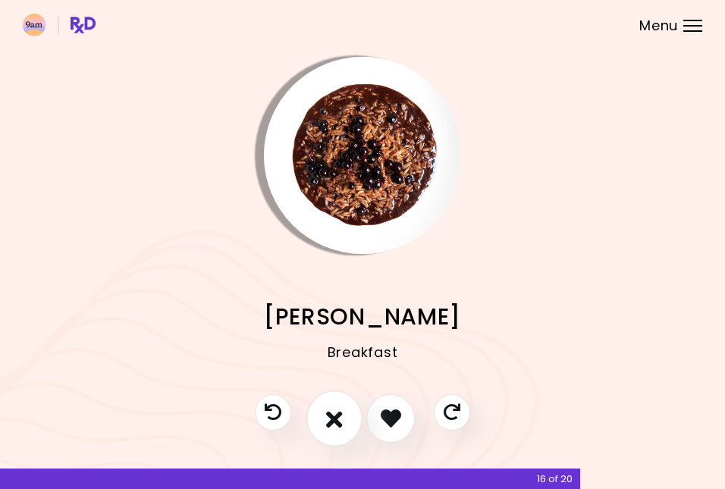
click at [343, 429] on button "I don't like this recipe" at bounding box center [334, 418] width 56 height 56
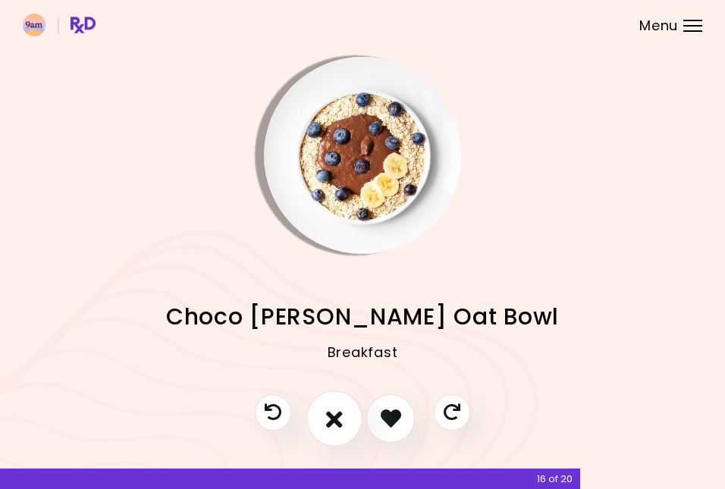
click at [343, 429] on button "I don't like this recipe" at bounding box center [334, 418] width 56 height 56
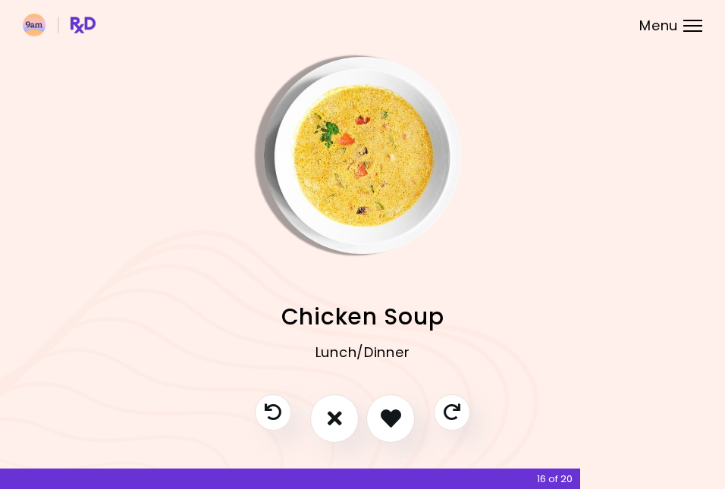
click at [360, 224] on img "Info - Chicken Soup" at bounding box center [362, 155] width 197 height 197
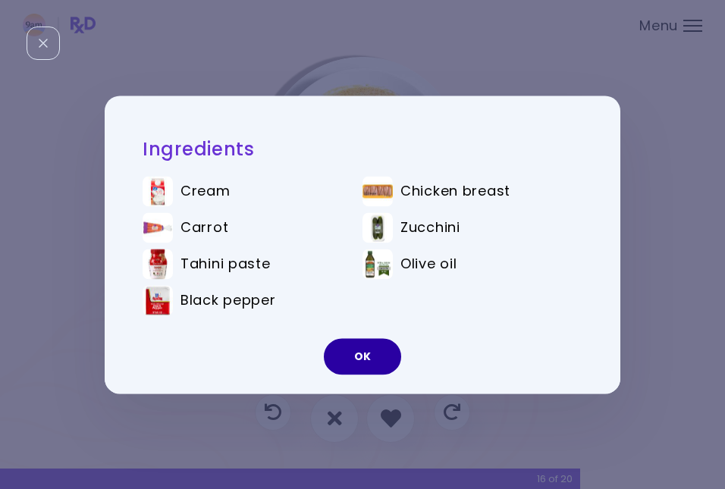
click at [366, 349] on button "OK" at bounding box center [362, 356] width 77 height 36
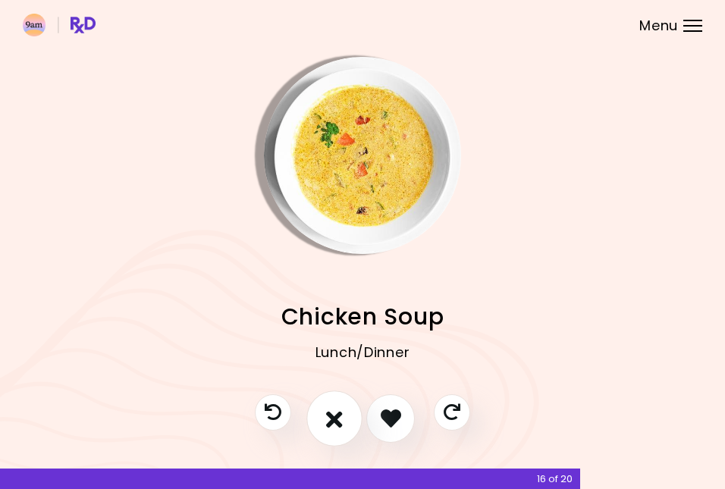
click at [343, 416] on button "I don't like this recipe" at bounding box center [334, 418] width 56 height 56
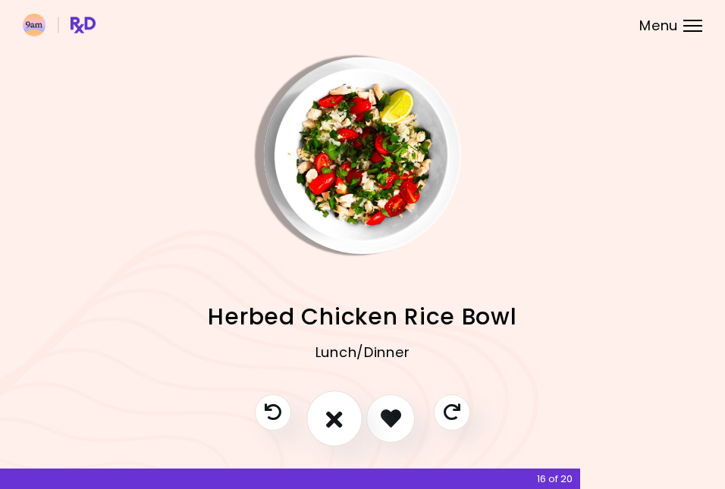
click at [331, 425] on icon "I don't like this recipe" at bounding box center [334, 417] width 17 height 23
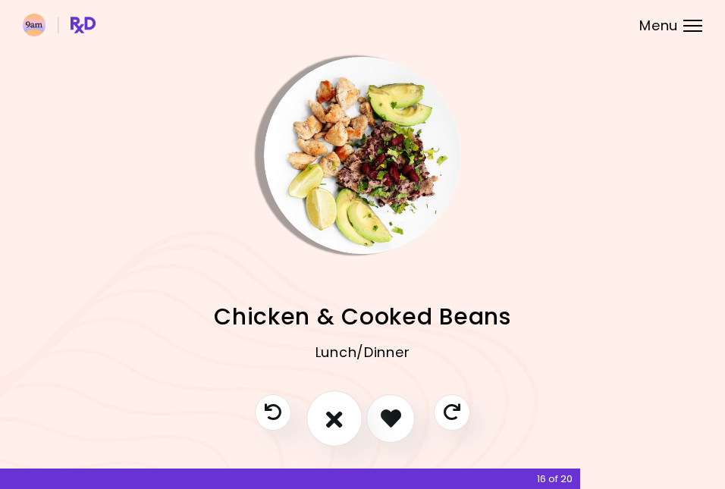
click at [331, 425] on icon "I don't like this recipe" at bounding box center [334, 417] width 17 height 23
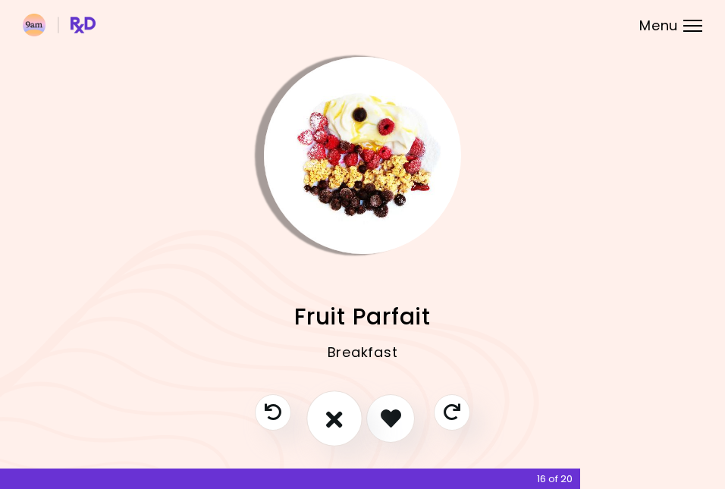
click at [331, 425] on icon "I don't like this recipe" at bounding box center [334, 417] width 17 height 23
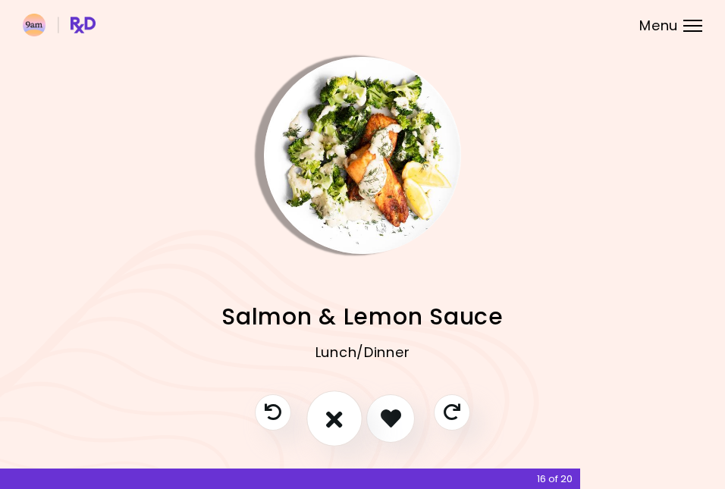
click at [331, 425] on icon "I don't like this recipe" at bounding box center [334, 417] width 17 height 23
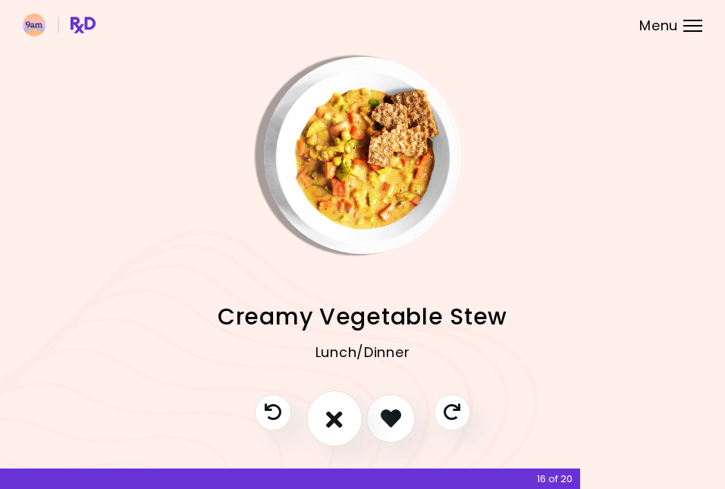
click at [331, 425] on icon "I don't like this recipe" at bounding box center [334, 417] width 17 height 23
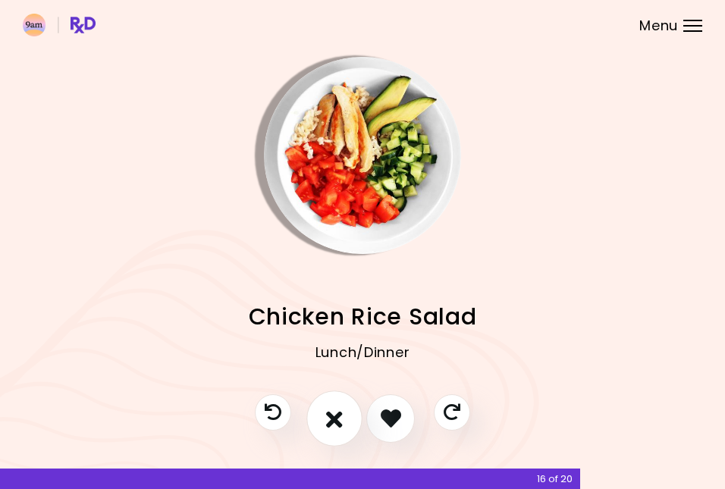
click at [331, 425] on icon "I don't like this recipe" at bounding box center [334, 417] width 17 height 23
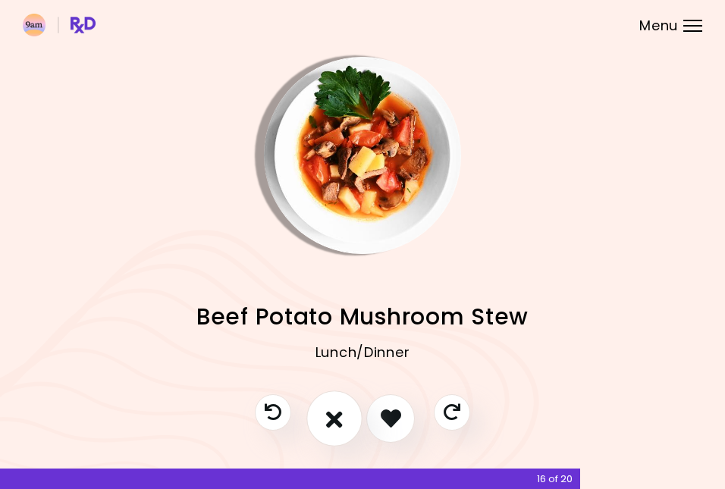
click at [331, 425] on icon "I don't like this recipe" at bounding box center [334, 417] width 17 height 23
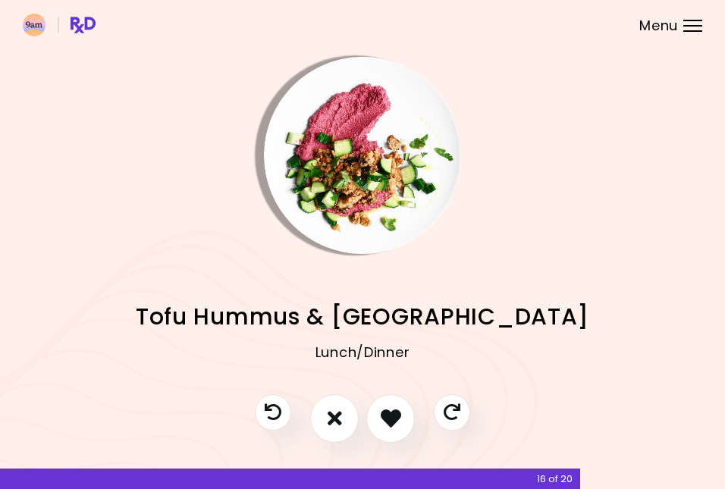
click at [332, 209] on img "Info - Tofu Hummus & Turkey" at bounding box center [362, 155] width 197 height 197
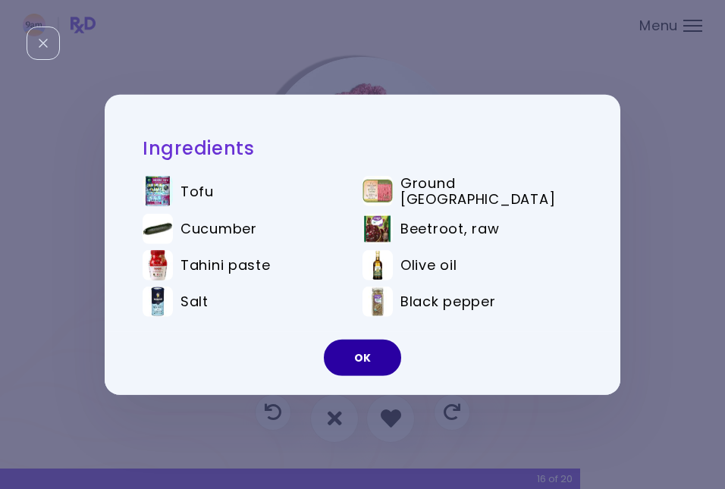
click at [378, 349] on button "OK" at bounding box center [362, 358] width 77 height 36
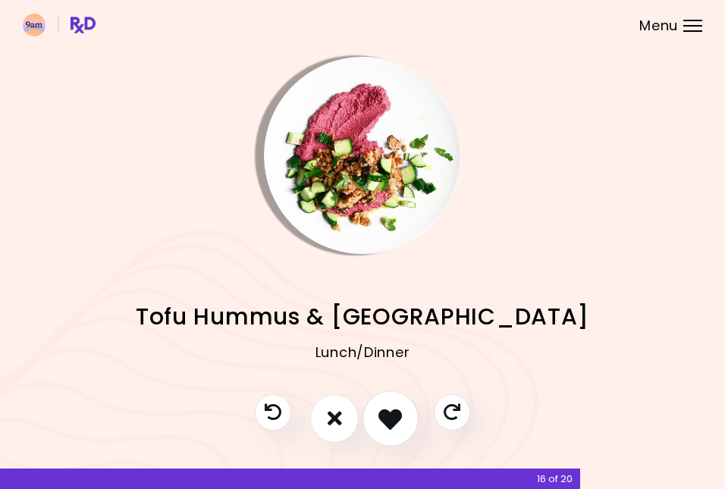
click at [391, 411] on icon "I like this recipe" at bounding box center [389, 417] width 23 height 23
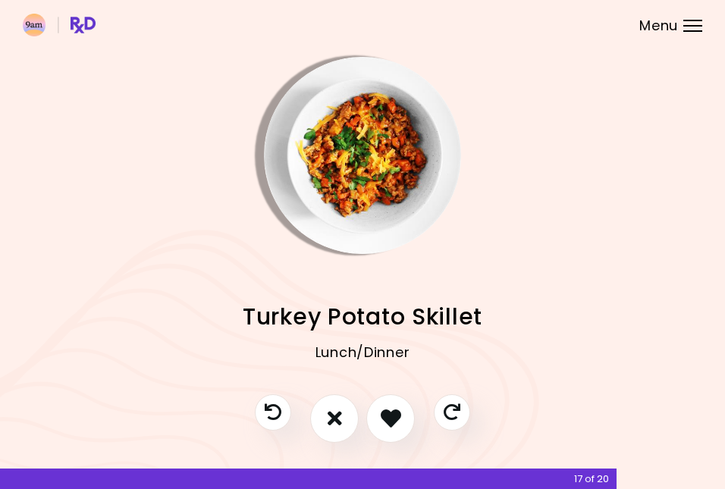
click at [351, 193] on img "Info - Turkey Potato Skillet" at bounding box center [362, 155] width 197 height 197
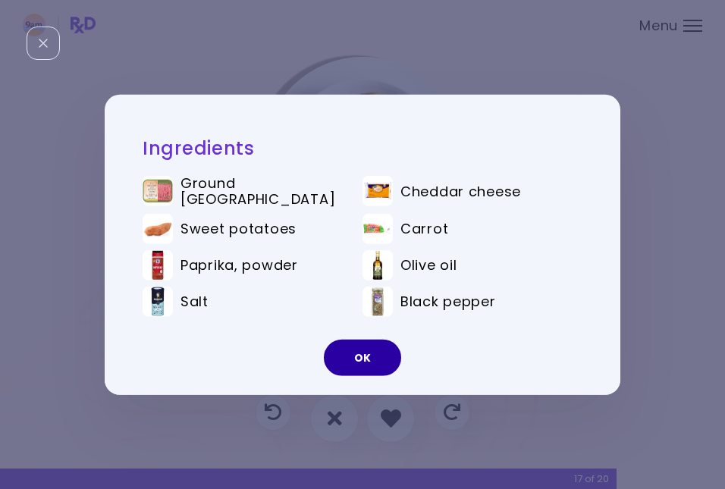
click at [372, 354] on button "OK" at bounding box center [362, 358] width 77 height 36
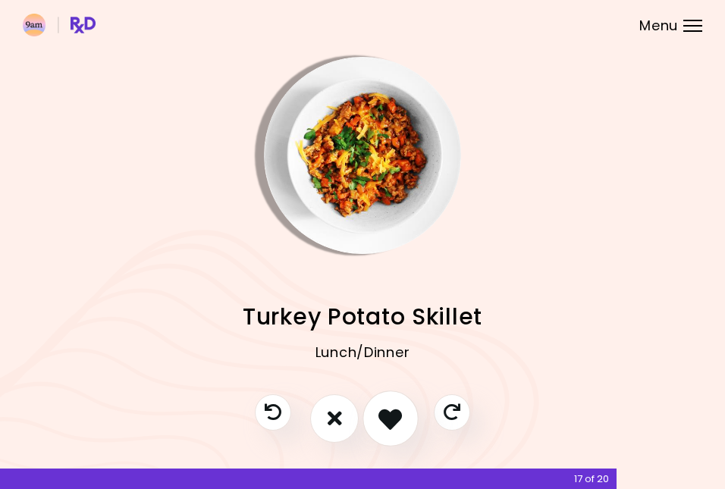
click at [387, 418] on icon "I like this recipe" at bounding box center [389, 417] width 23 height 23
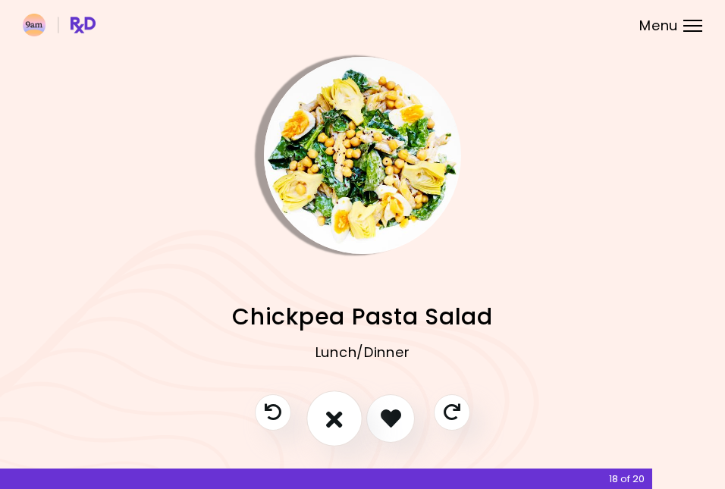
click at [341, 421] on icon "I don't like this recipe" at bounding box center [334, 417] width 17 height 23
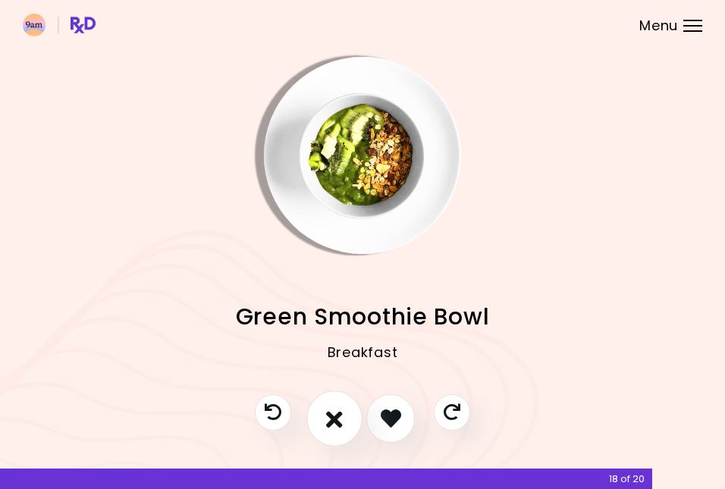
click at [341, 421] on icon "I don't like this recipe" at bounding box center [334, 417] width 17 height 23
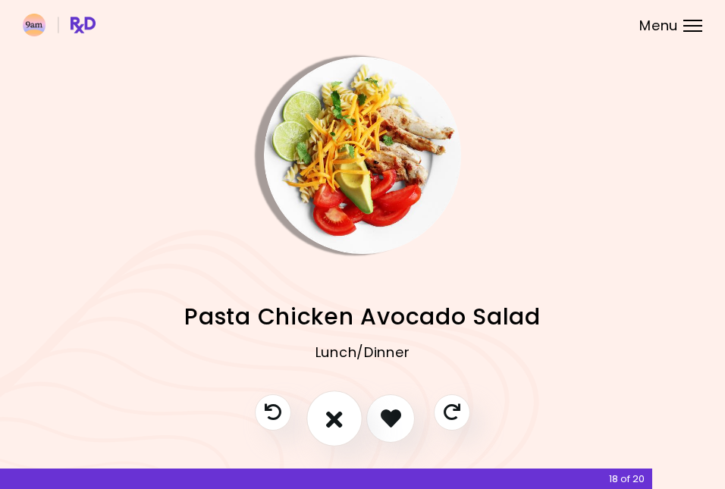
click at [341, 421] on icon "I don't like this recipe" at bounding box center [334, 417] width 17 height 23
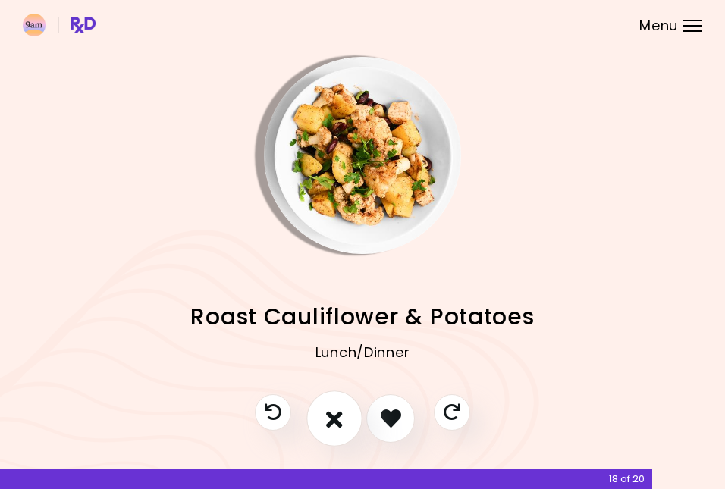
click at [341, 421] on icon "I don't like this recipe" at bounding box center [334, 417] width 17 height 23
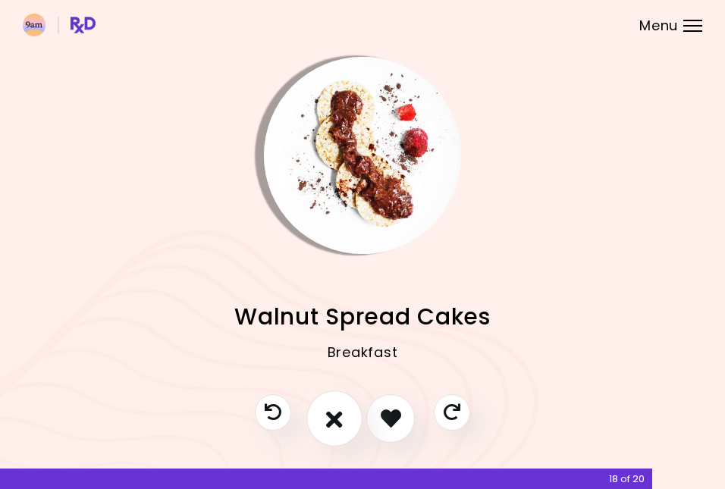
click at [341, 421] on icon "I don't like this recipe" at bounding box center [334, 417] width 17 height 23
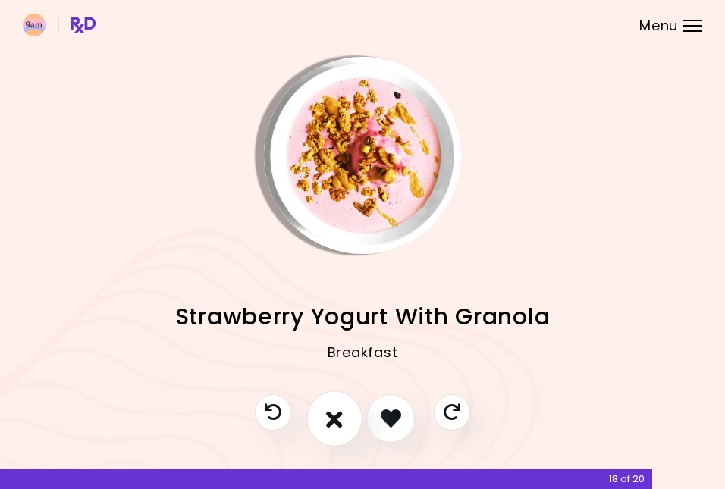
click at [341, 421] on icon "I don't like this recipe" at bounding box center [334, 417] width 17 height 23
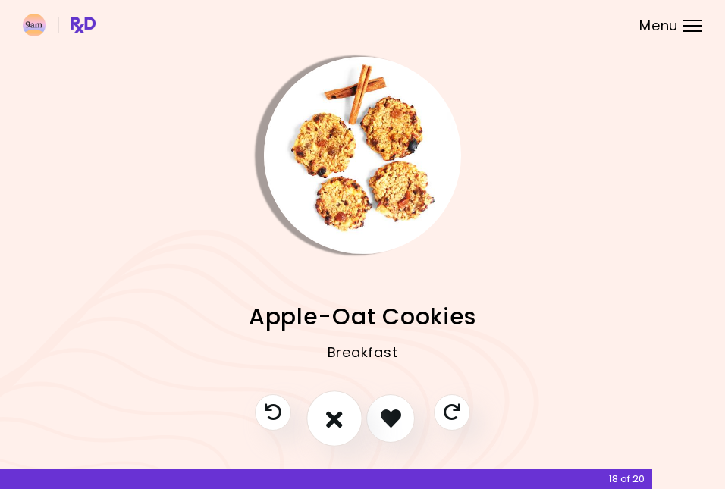
click at [341, 421] on icon "I don't like this recipe" at bounding box center [334, 417] width 17 height 23
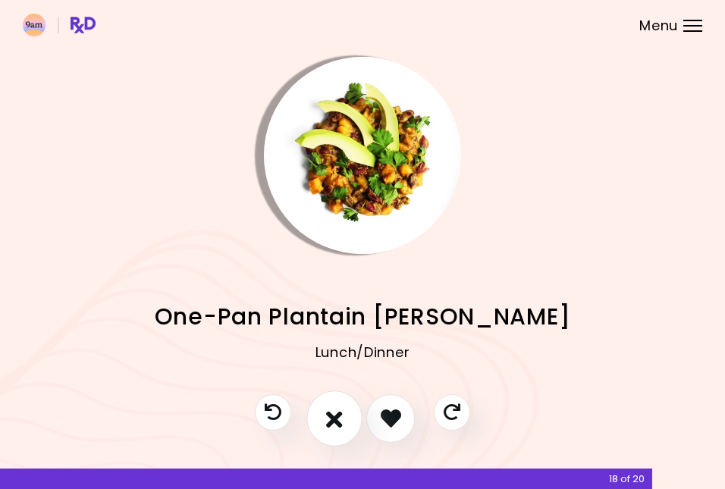
click at [341, 421] on icon "I don't like this recipe" at bounding box center [334, 417] width 17 height 23
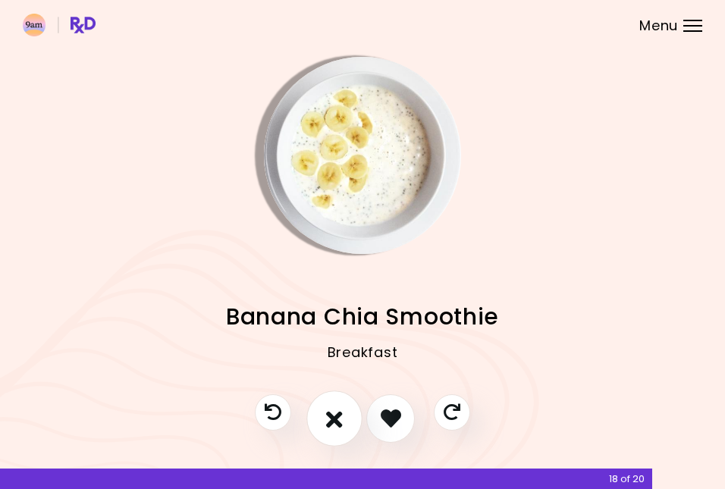
click at [341, 421] on icon "I don't like this recipe" at bounding box center [334, 417] width 17 height 23
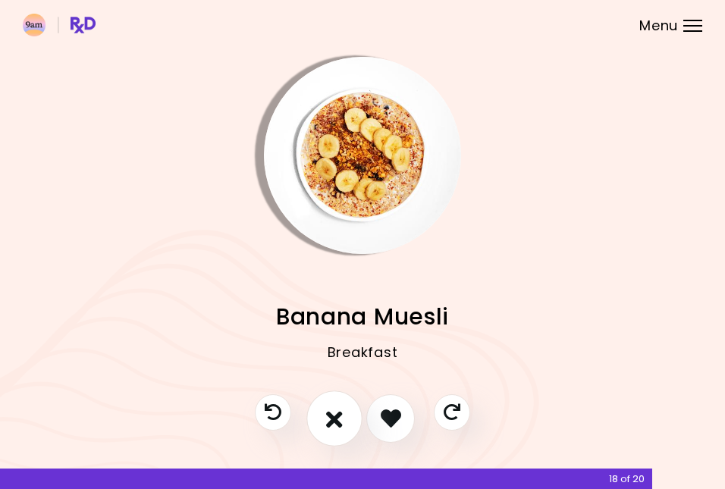
click at [341, 421] on icon "I don't like this recipe" at bounding box center [334, 417] width 17 height 23
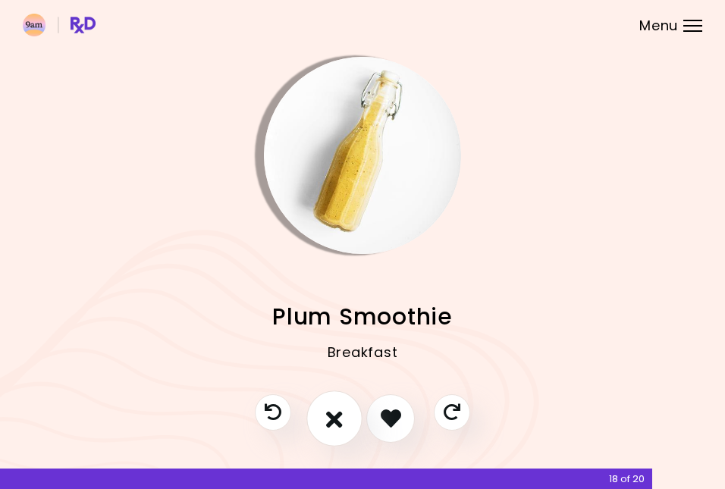
click at [341, 421] on icon "I don't like this recipe" at bounding box center [334, 417] width 17 height 23
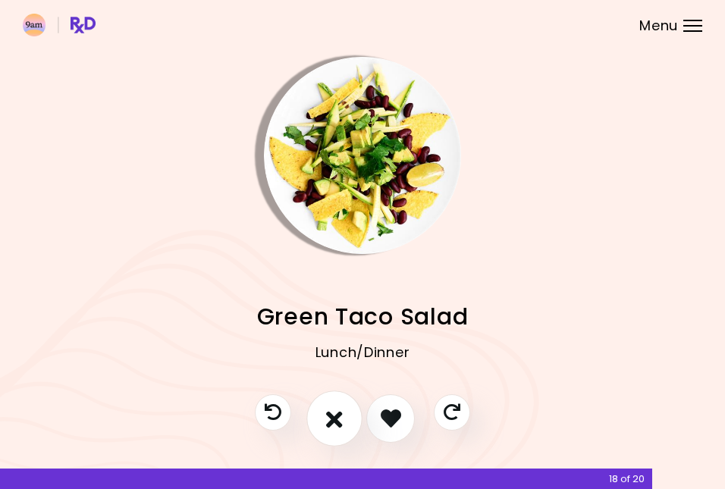
click at [341, 421] on icon "I don't like this recipe" at bounding box center [334, 417] width 17 height 23
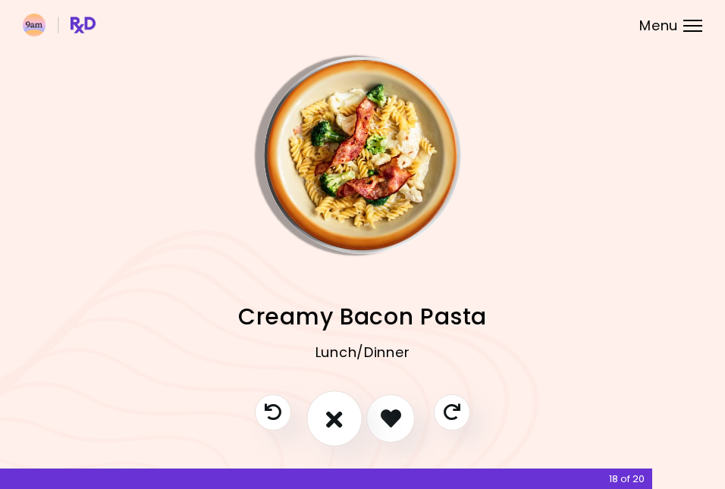
click at [341, 421] on icon "I don't like this recipe" at bounding box center [334, 417] width 17 height 23
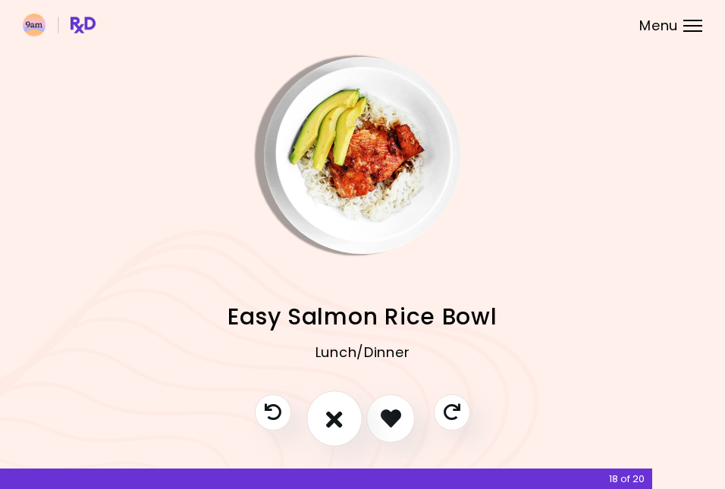
click at [341, 421] on icon "I don't like this recipe" at bounding box center [334, 417] width 17 height 23
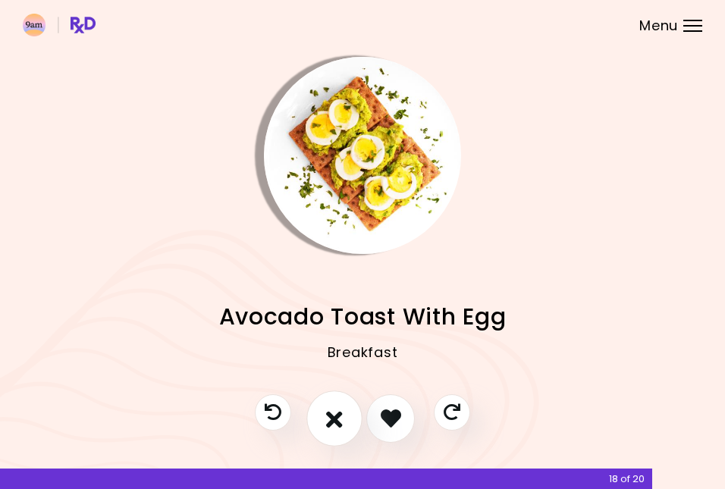
click at [341, 421] on icon "I don't like this recipe" at bounding box center [334, 417] width 17 height 23
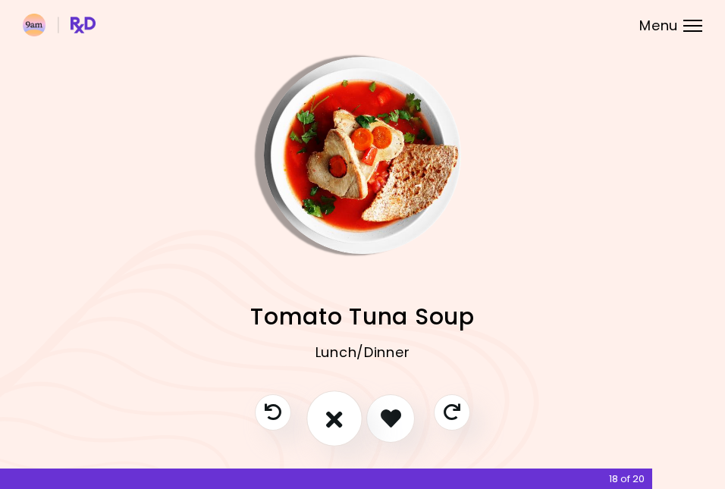
click at [341, 421] on icon "I don't like this recipe" at bounding box center [334, 417] width 17 height 23
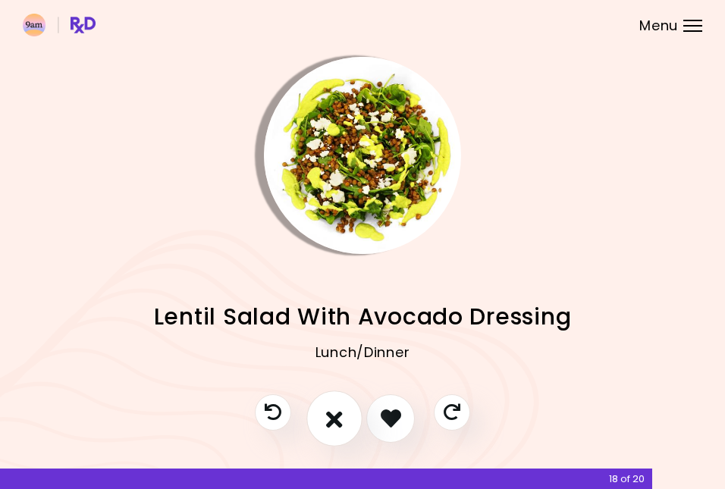
click at [341, 421] on icon "I don't like this recipe" at bounding box center [334, 417] width 17 height 23
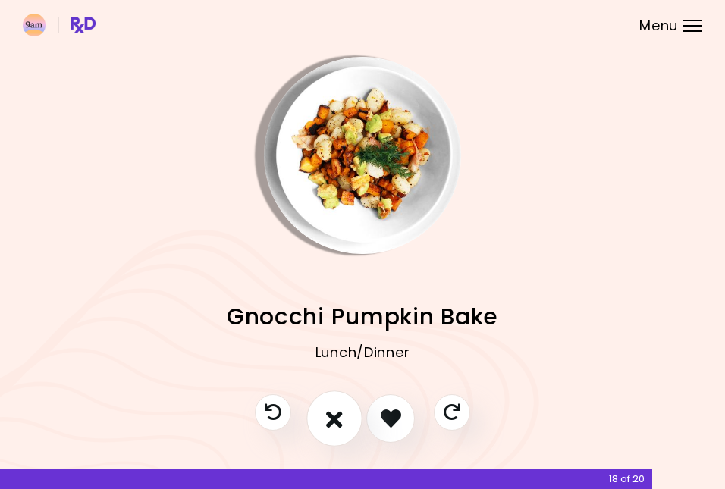
click at [341, 421] on icon "I don't like this recipe" at bounding box center [334, 417] width 17 height 23
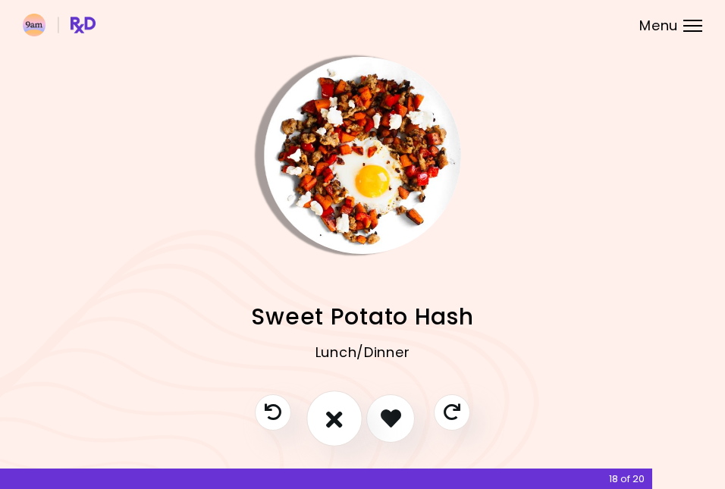
click at [341, 421] on icon "I don't like this recipe" at bounding box center [334, 417] width 17 height 23
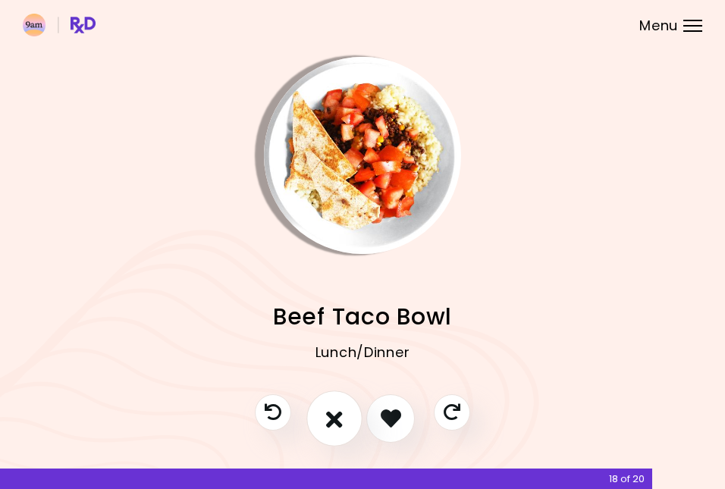
click at [341, 421] on icon "I don't like this recipe" at bounding box center [334, 417] width 17 height 23
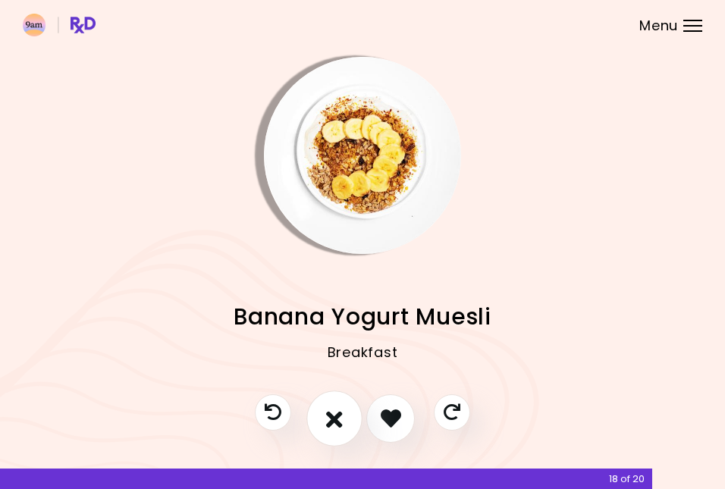
click at [341, 421] on icon "I don't like this recipe" at bounding box center [334, 417] width 17 height 23
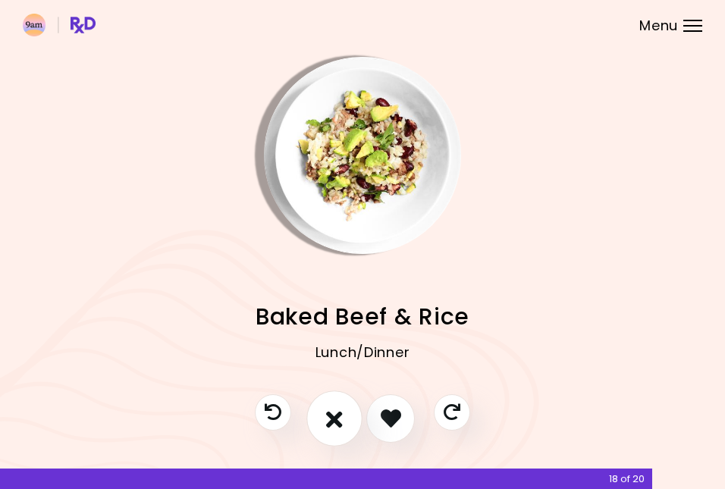
click at [341, 421] on icon "I don't like this recipe" at bounding box center [334, 417] width 17 height 23
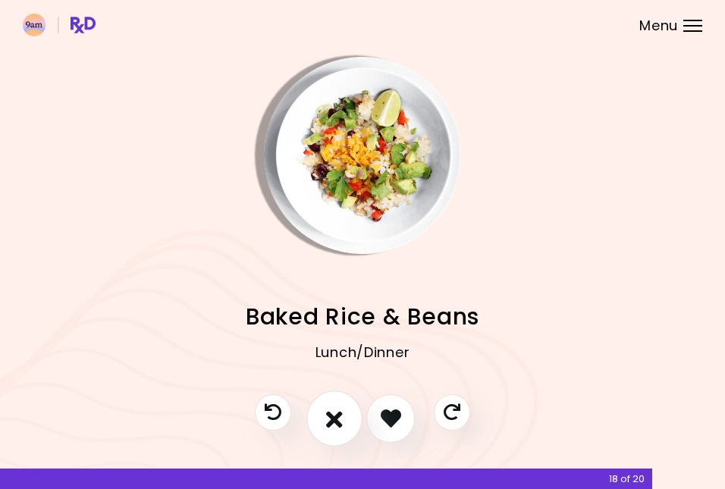
click at [341, 421] on icon "I don't like this recipe" at bounding box center [334, 417] width 17 height 23
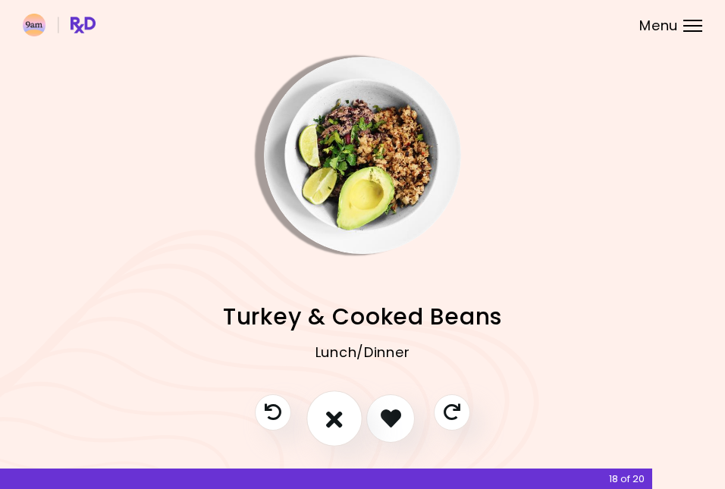
click at [341, 421] on icon "I don't like this recipe" at bounding box center [334, 417] width 17 height 23
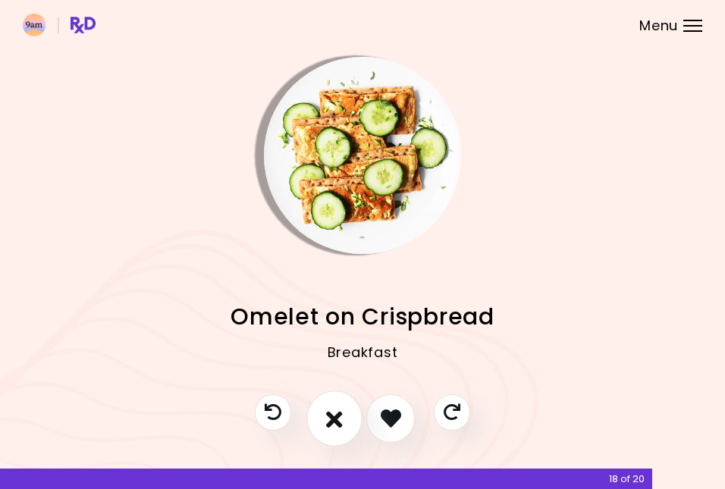
click at [341, 421] on icon "I don't like this recipe" at bounding box center [334, 417] width 17 height 23
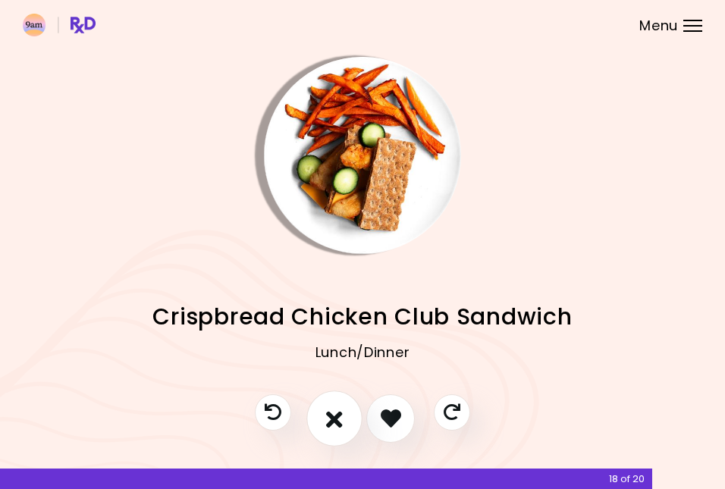
click at [341, 421] on icon "I don't like this recipe" at bounding box center [334, 417] width 17 height 23
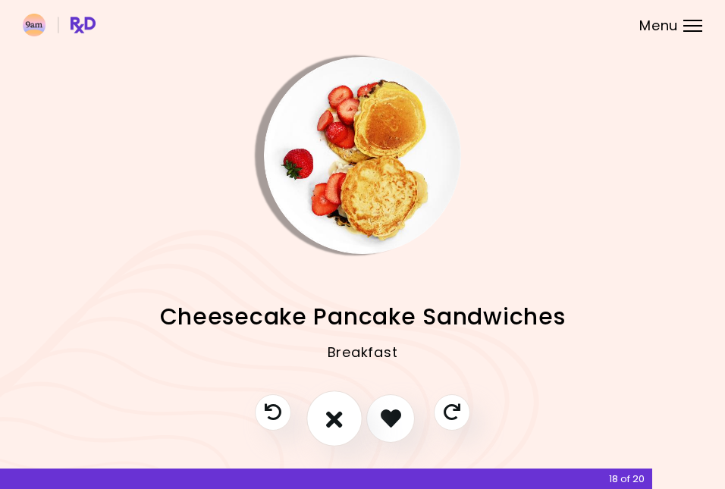
click at [341, 421] on icon "I don't like this recipe" at bounding box center [334, 417] width 17 height 23
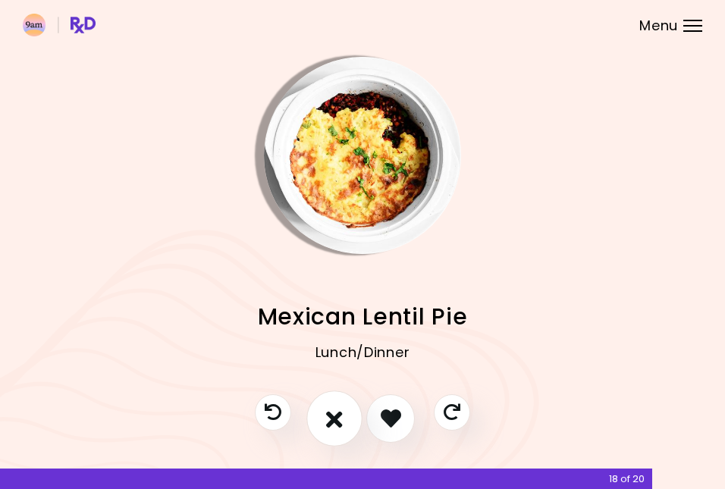
click at [341, 421] on icon "I don't like this recipe" at bounding box center [334, 417] width 17 height 23
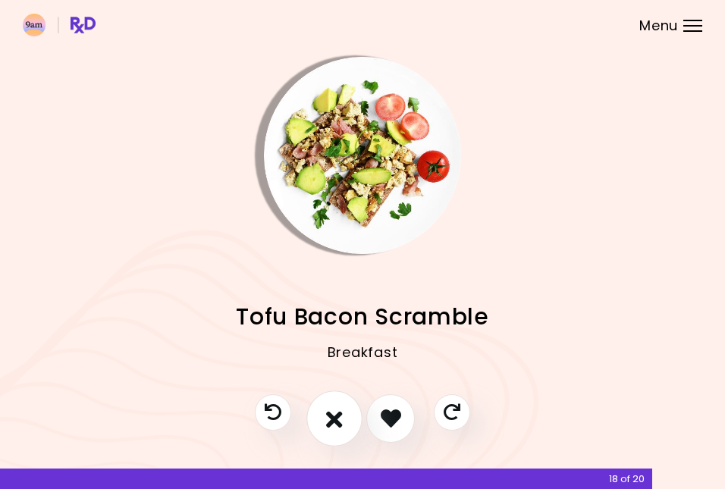
click at [341, 421] on icon "I don't like this recipe" at bounding box center [334, 417] width 17 height 23
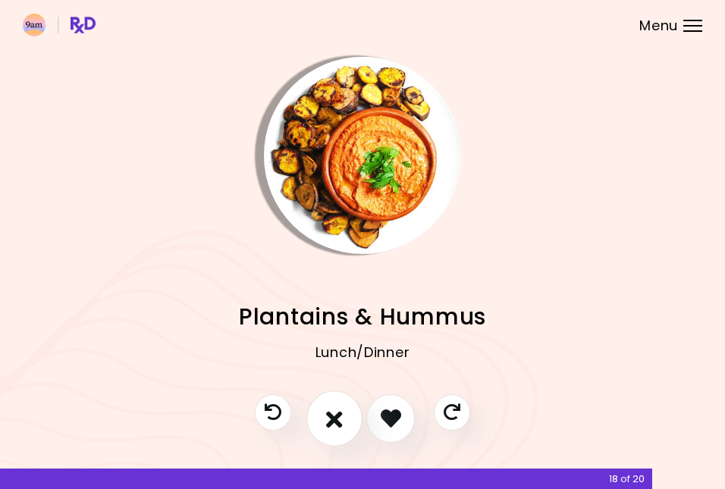
click at [341, 421] on icon "I don't like this recipe" at bounding box center [334, 417] width 17 height 23
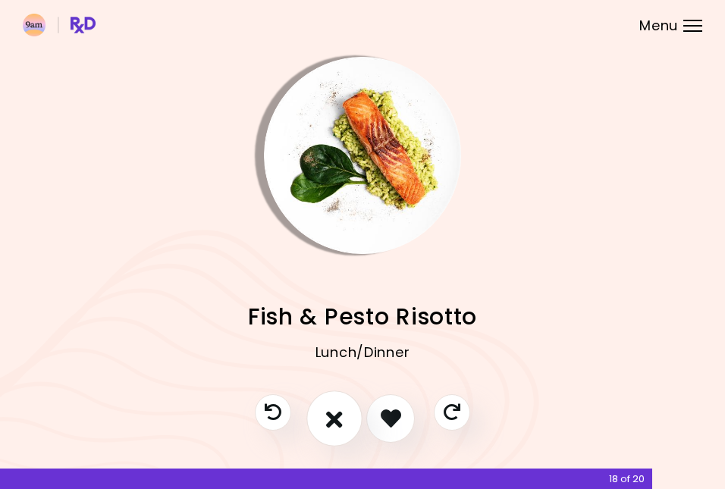
click at [341, 421] on icon "I don't like this recipe" at bounding box center [334, 417] width 17 height 23
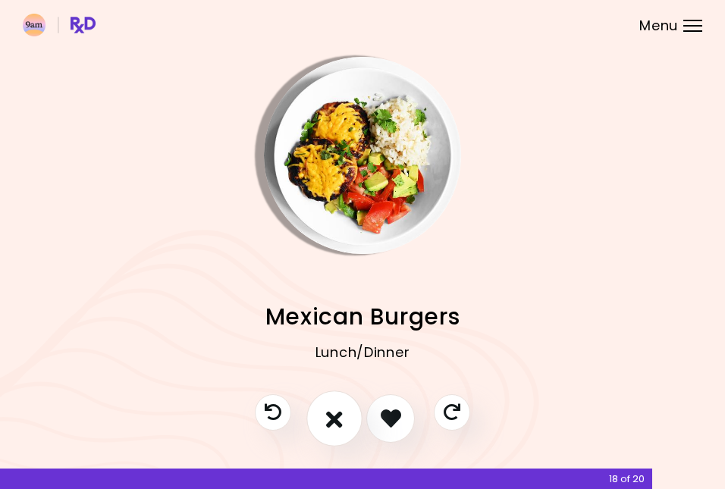
click at [341, 421] on icon "I don't like this recipe" at bounding box center [334, 417] width 17 height 23
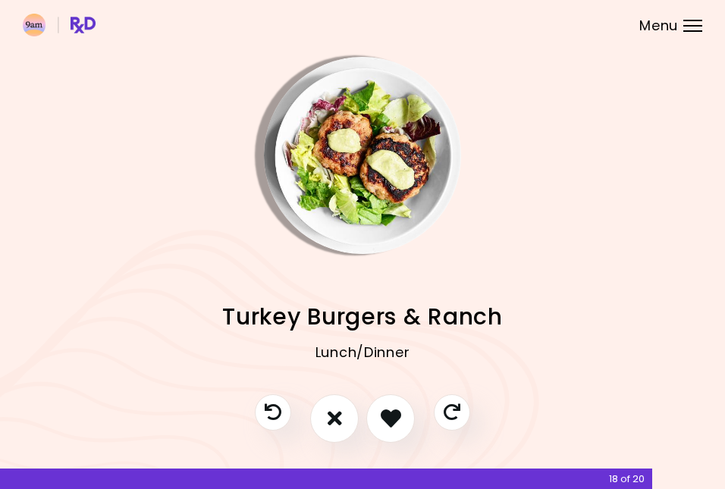
click at [368, 228] on img "Info - Turkey Burgers & Ranch" at bounding box center [362, 155] width 197 height 197
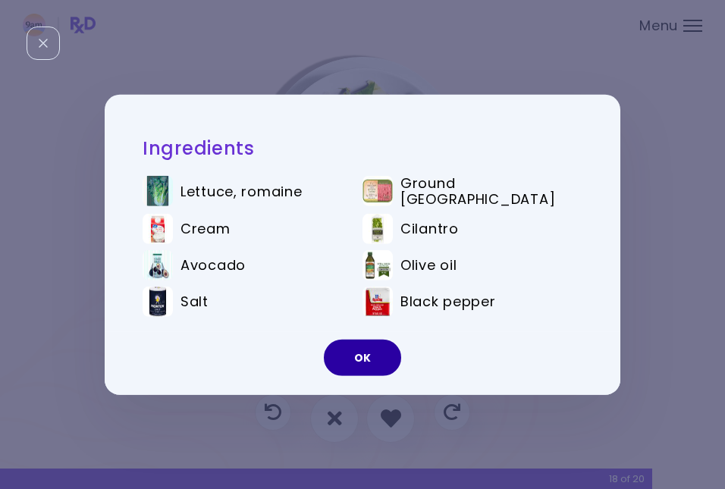
click at [362, 358] on button "OK" at bounding box center [362, 358] width 77 height 36
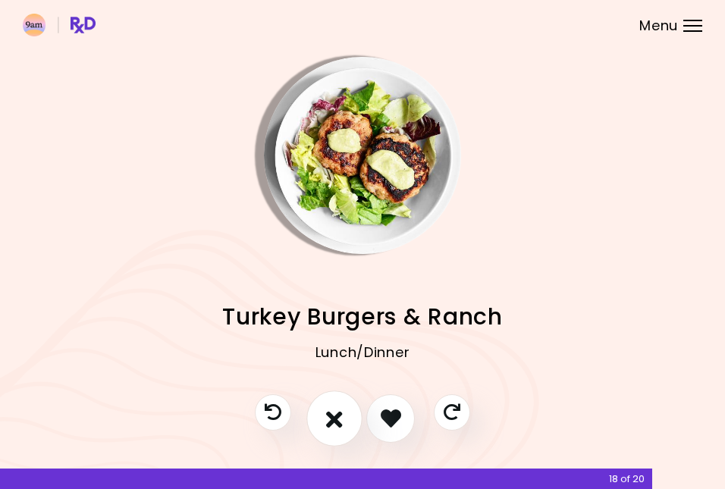
click at [341, 409] on icon "I don't like this recipe" at bounding box center [334, 417] width 17 height 23
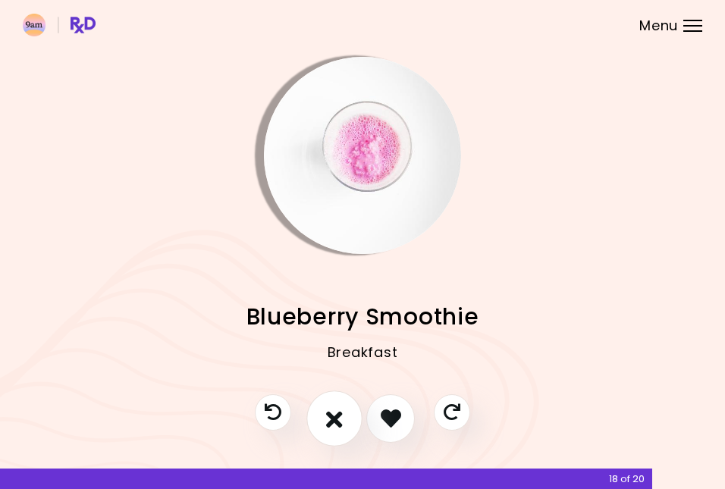
click at [341, 409] on icon "I don't like this recipe" at bounding box center [334, 417] width 17 height 23
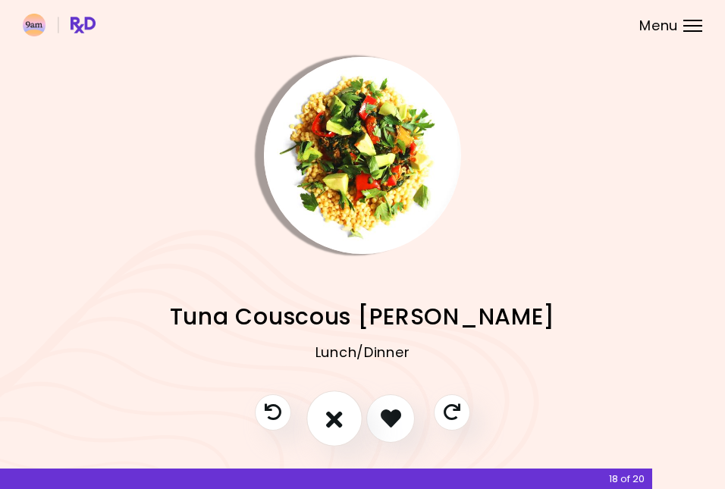
click at [337, 425] on icon "I don't like this recipe" at bounding box center [334, 417] width 17 height 23
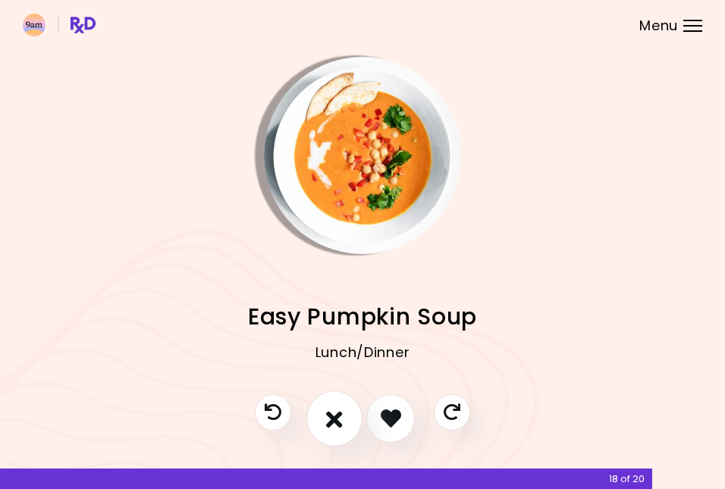
click at [337, 425] on icon "I don't like this recipe" at bounding box center [334, 417] width 17 height 23
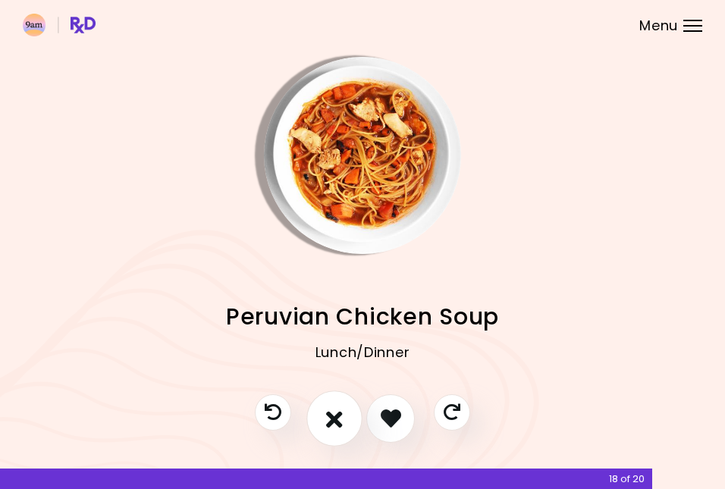
click at [337, 425] on icon "I don't like this recipe" at bounding box center [334, 417] width 17 height 23
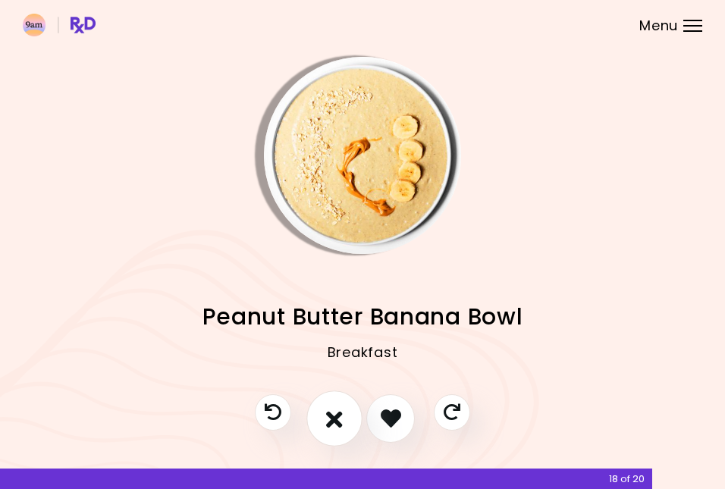
click at [337, 425] on icon "I don't like this recipe" at bounding box center [334, 417] width 17 height 23
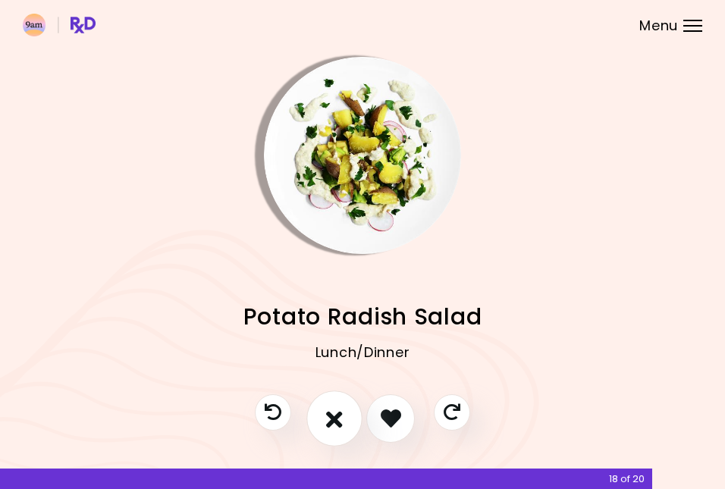
click at [337, 425] on icon "I don't like this recipe" at bounding box center [334, 417] width 17 height 23
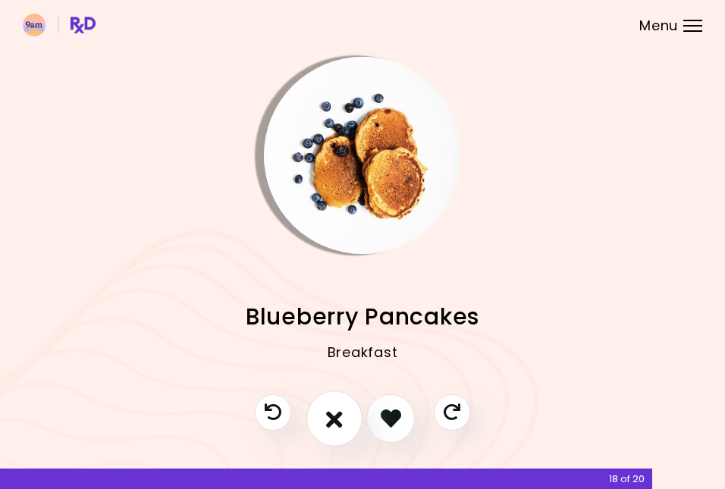
click at [337, 425] on icon "I don't like this recipe" at bounding box center [334, 417] width 17 height 23
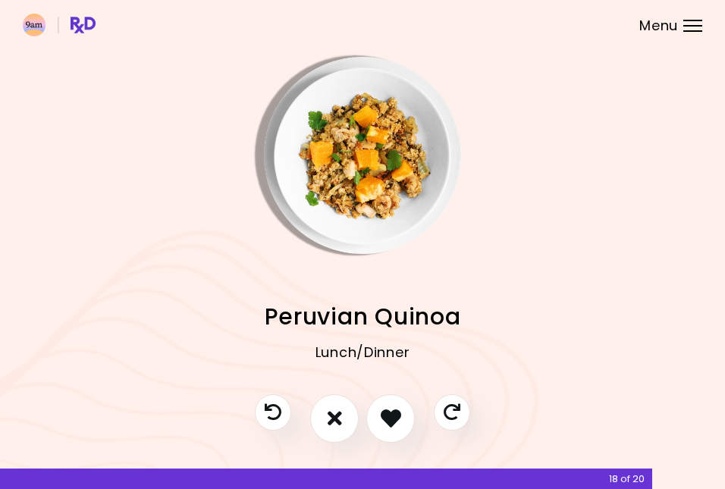
click at [323, 136] on img "Info - Peruvian Quinoa" at bounding box center [362, 155] width 197 height 197
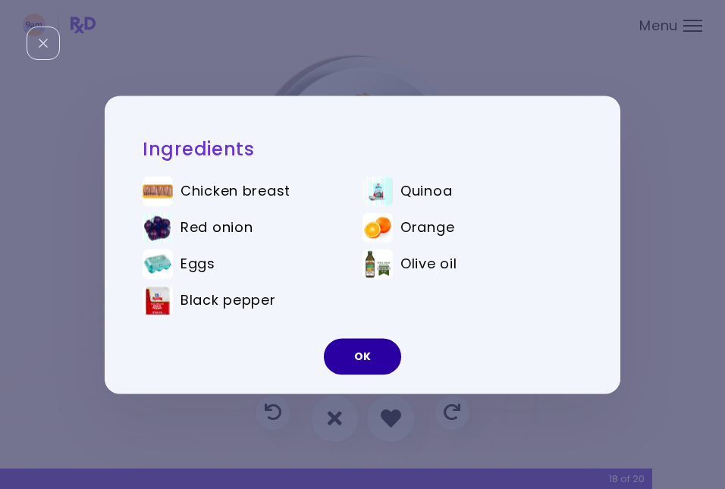
click at [365, 346] on button "OK" at bounding box center [362, 356] width 77 height 36
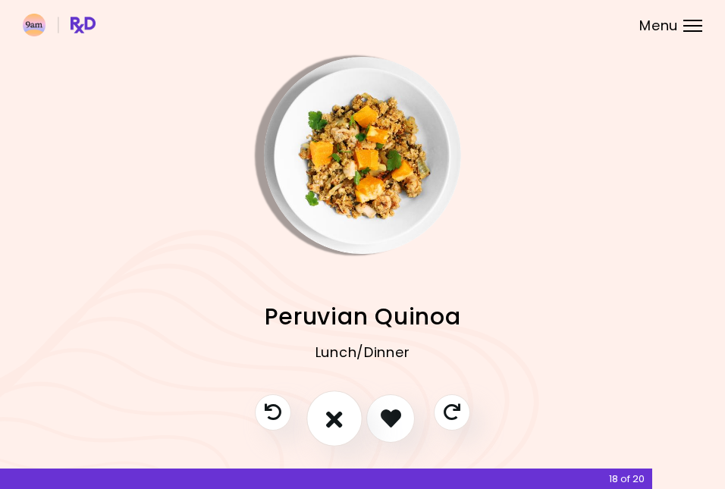
click at [348, 421] on button "I don't like this recipe" at bounding box center [334, 418] width 56 height 56
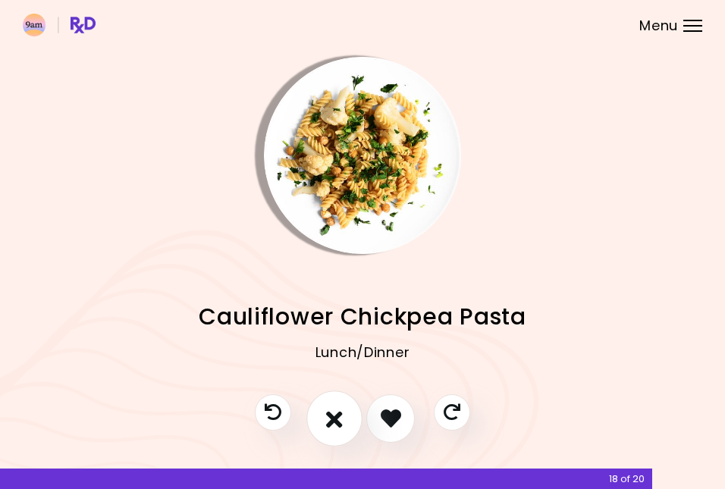
click at [338, 421] on icon "I don't like this recipe" at bounding box center [334, 417] width 17 height 23
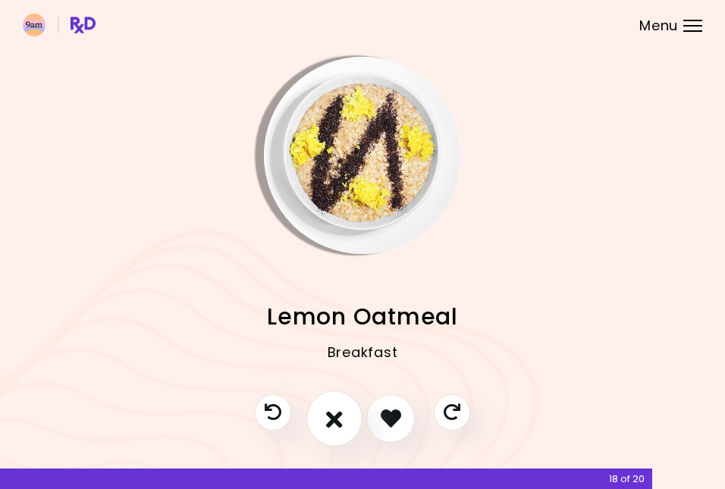
click at [338, 421] on icon "I don't like this recipe" at bounding box center [334, 417] width 17 height 23
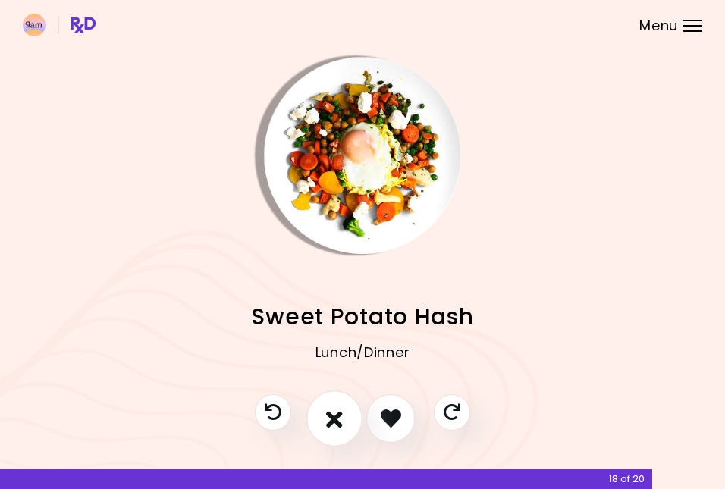
click at [338, 421] on icon "I don't like this recipe" at bounding box center [334, 417] width 17 height 23
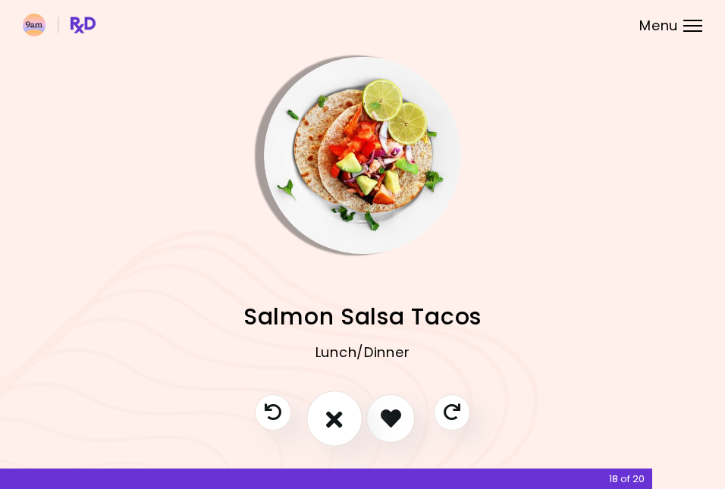
click at [338, 421] on icon "I don't like this recipe" at bounding box center [334, 417] width 17 height 23
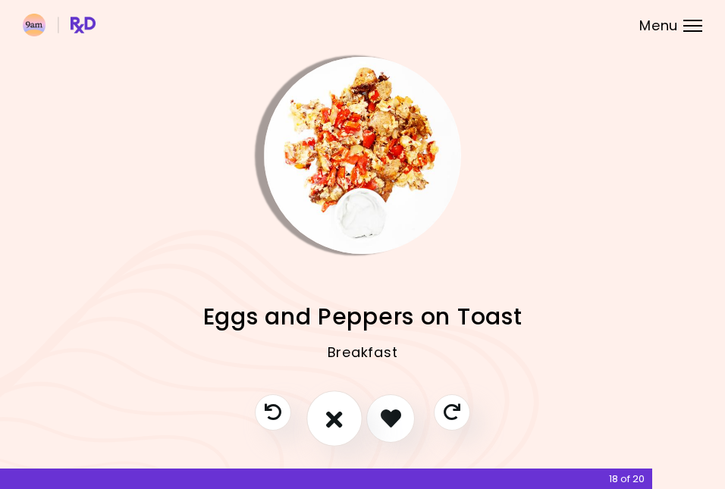
click at [338, 421] on icon "I don't like this recipe" at bounding box center [334, 417] width 17 height 23
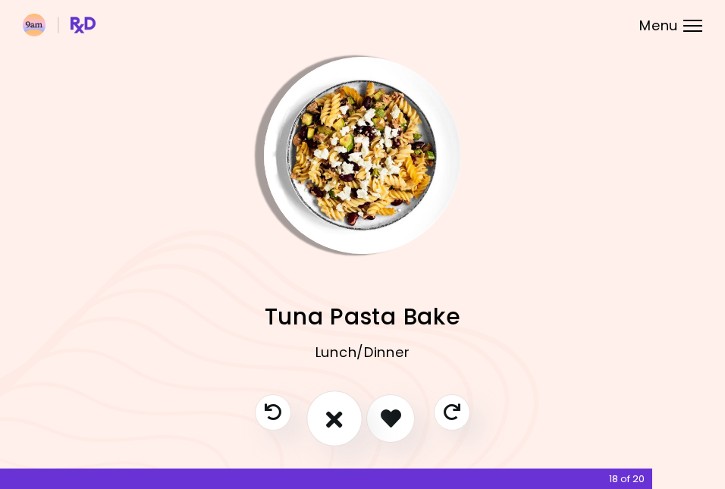
click at [338, 421] on icon "I don't like this recipe" at bounding box center [334, 417] width 17 height 23
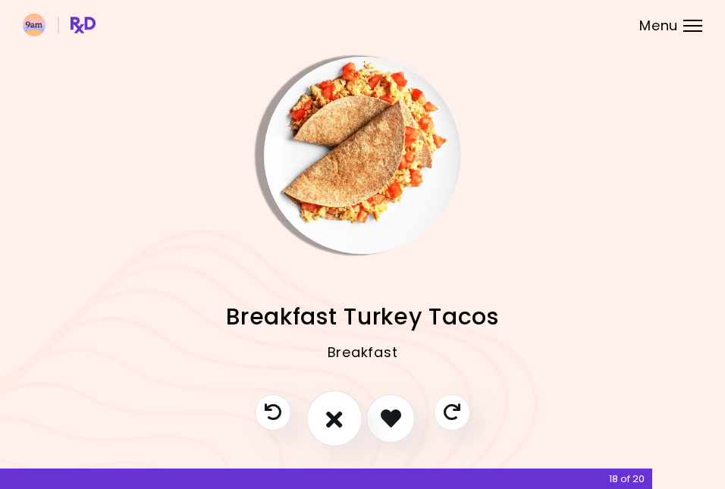
click at [338, 421] on icon "I don't like this recipe" at bounding box center [334, 417] width 17 height 23
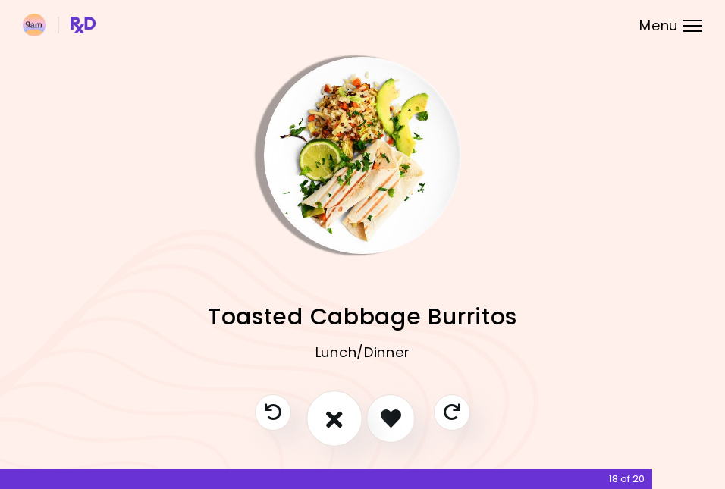
click at [338, 421] on icon "I don't like this recipe" at bounding box center [334, 417] width 17 height 23
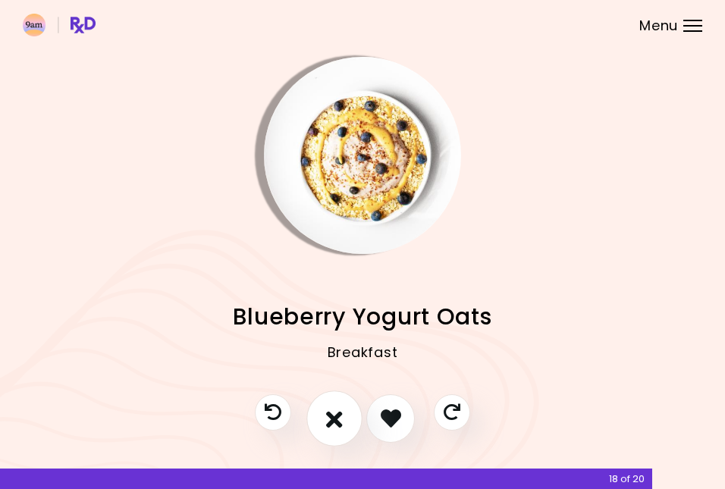
click at [338, 421] on icon "I don't like this recipe" at bounding box center [334, 417] width 17 height 23
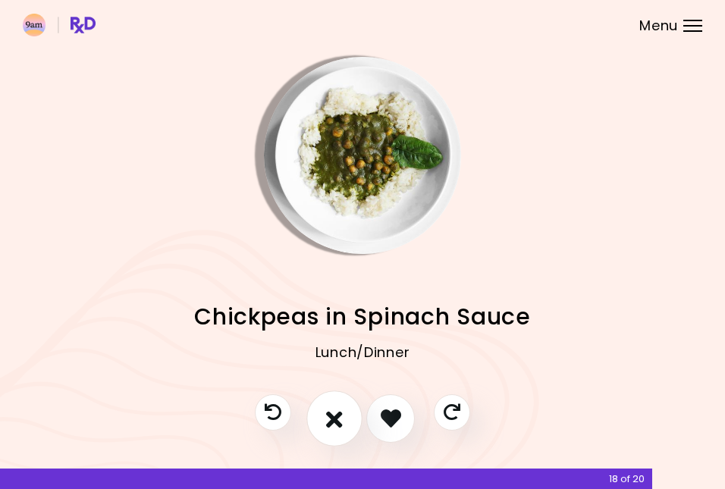
click at [338, 421] on icon "I don't like this recipe" at bounding box center [334, 417] width 17 height 23
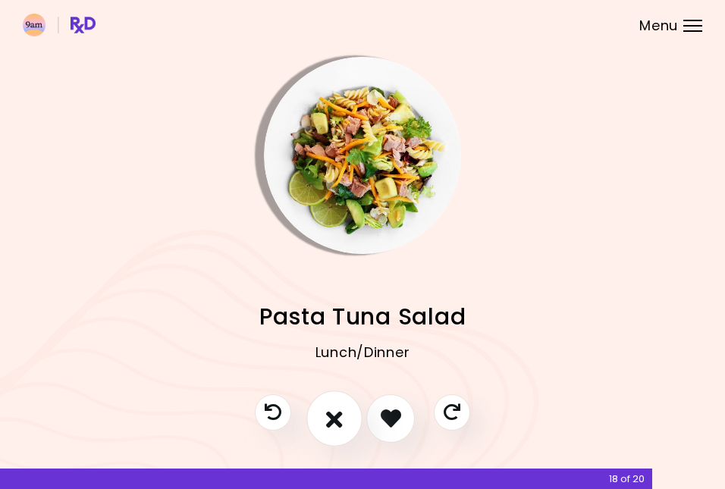
click at [338, 421] on icon "I don't like this recipe" at bounding box center [334, 417] width 17 height 23
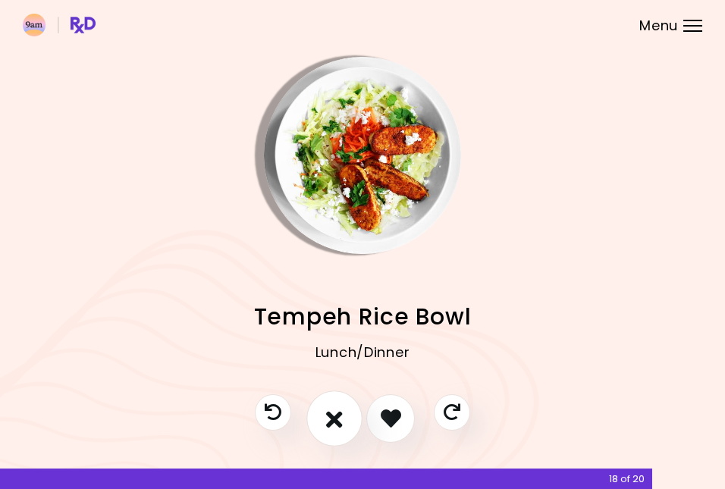
click at [338, 421] on icon "I don't like this recipe" at bounding box center [334, 417] width 17 height 23
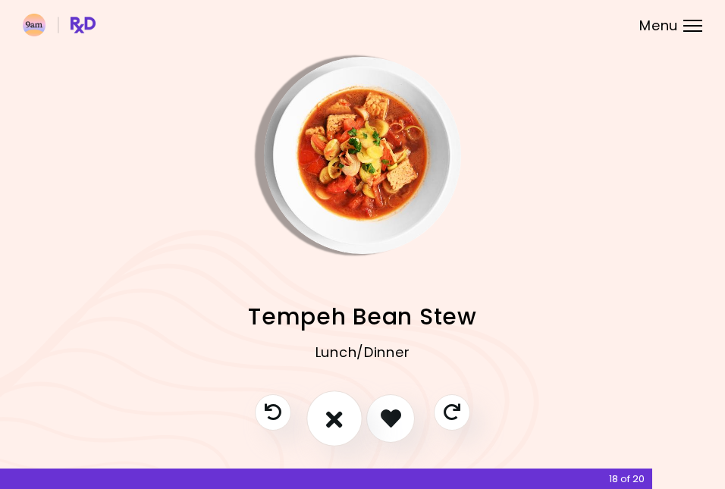
click at [338, 421] on icon "I don't like this recipe" at bounding box center [334, 417] width 17 height 23
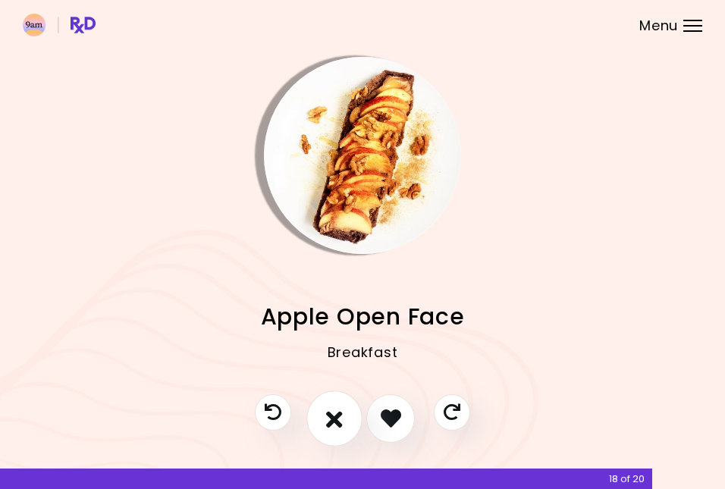
click at [338, 421] on icon "I don't like this recipe" at bounding box center [334, 417] width 17 height 23
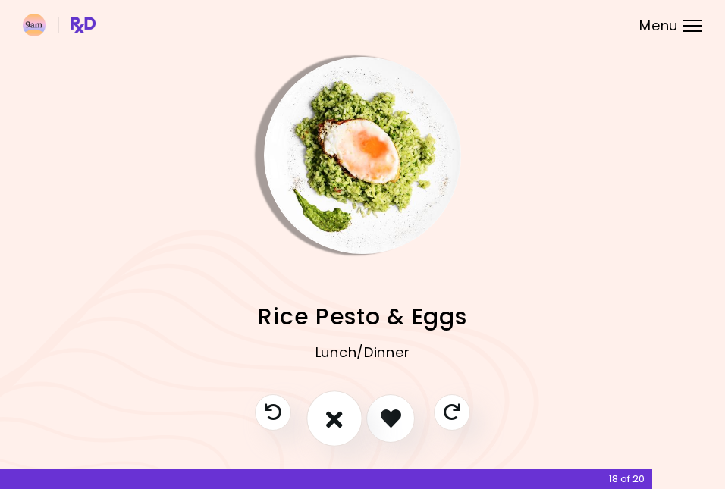
click at [338, 421] on icon "I don't like this recipe" at bounding box center [334, 417] width 17 height 23
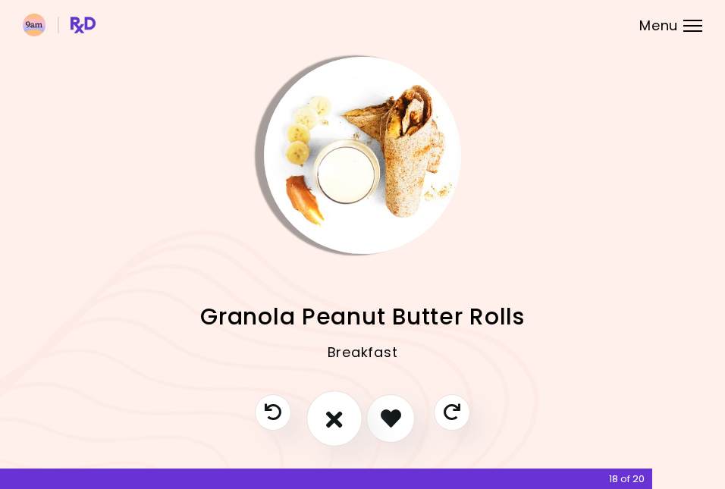
click at [338, 421] on icon "I don't like this recipe" at bounding box center [334, 417] width 17 height 23
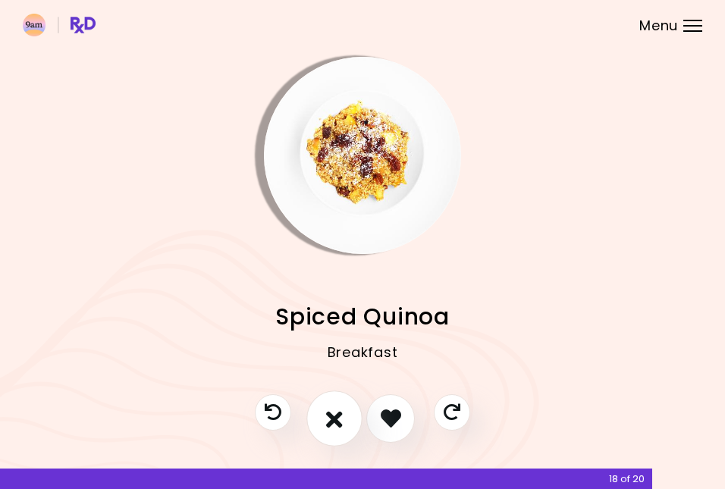
click at [338, 421] on icon "I don't like this recipe" at bounding box center [334, 417] width 17 height 23
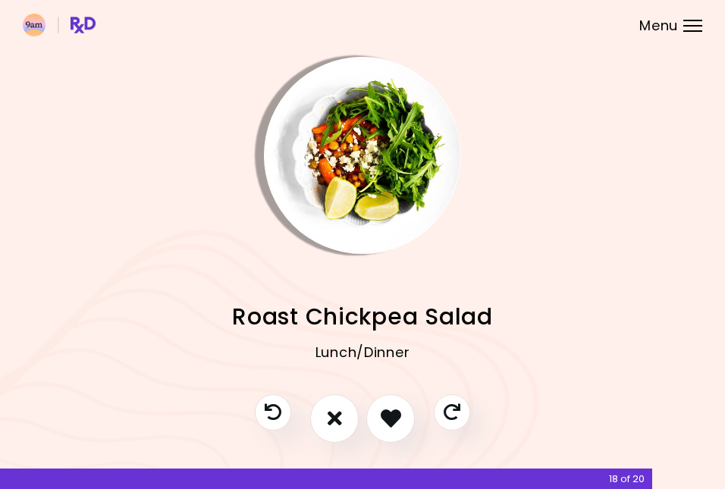
click at [358, 220] on img "Info - Roast Chickpea Salad" at bounding box center [362, 155] width 197 height 197
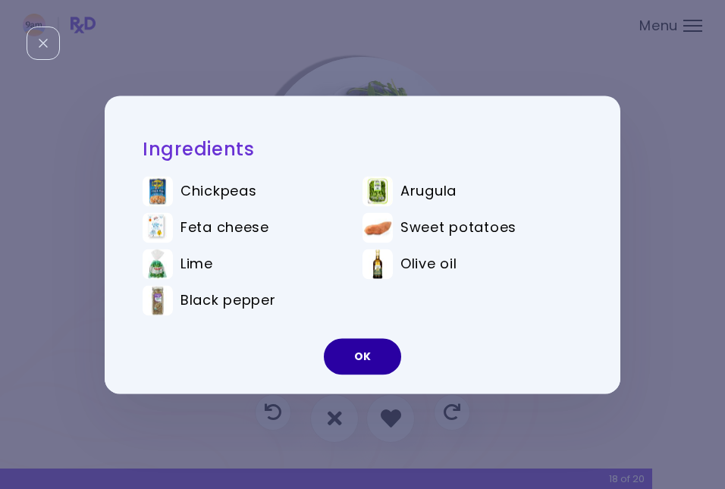
click at [368, 356] on button "OK" at bounding box center [362, 356] width 77 height 36
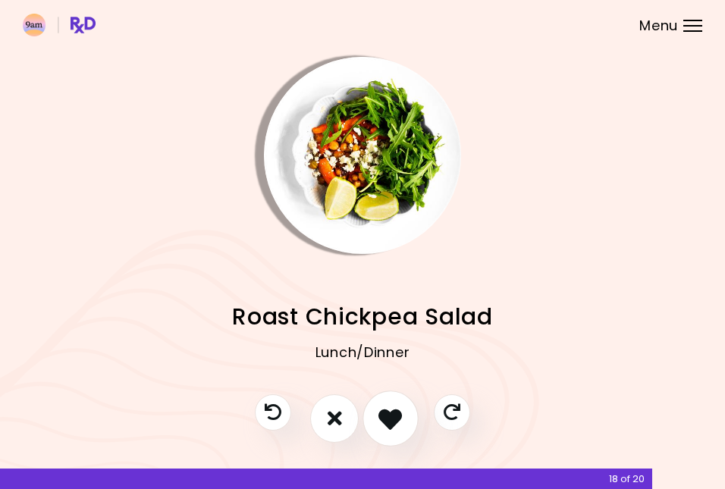
click at [382, 415] on icon "I like this recipe" at bounding box center [389, 417] width 23 height 23
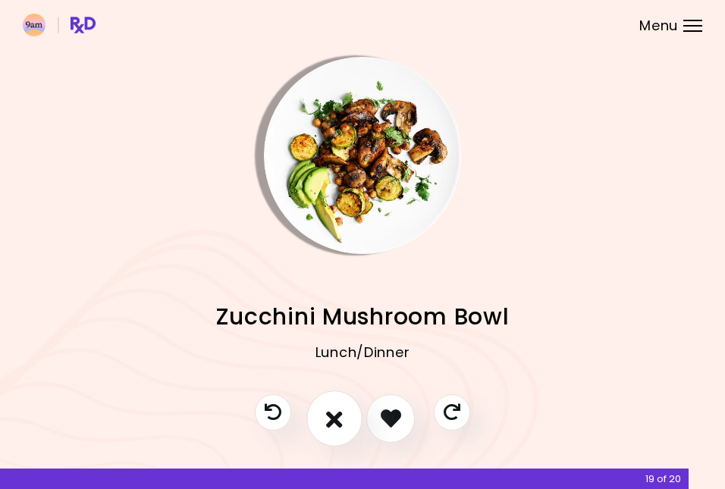
click at [337, 412] on icon "I don't like this recipe" at bounding box center [334, 417] width 17 height 23
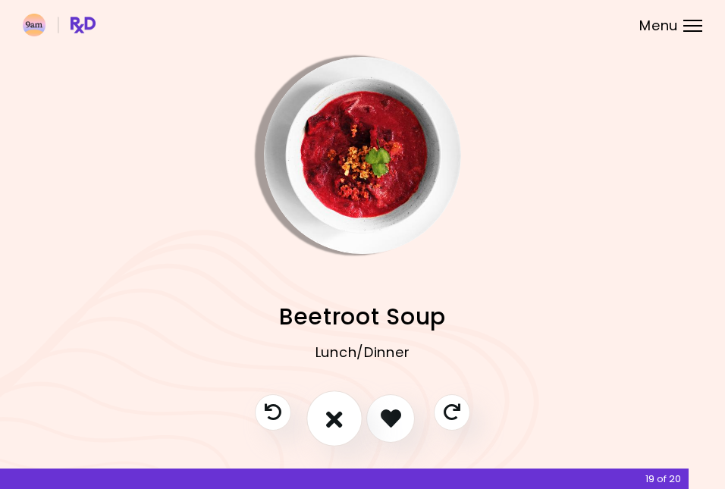
click at [337, 412] on icon "I don't like this recipe" at bounding box center [334, 417] width 17 height 23
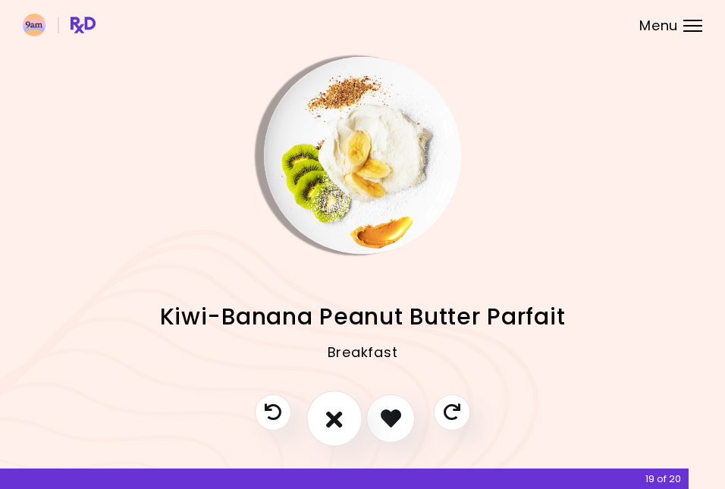
click at [337, 412] on icon "I don't like this recipe" at bounding box center [334, 417] width 17 height 23
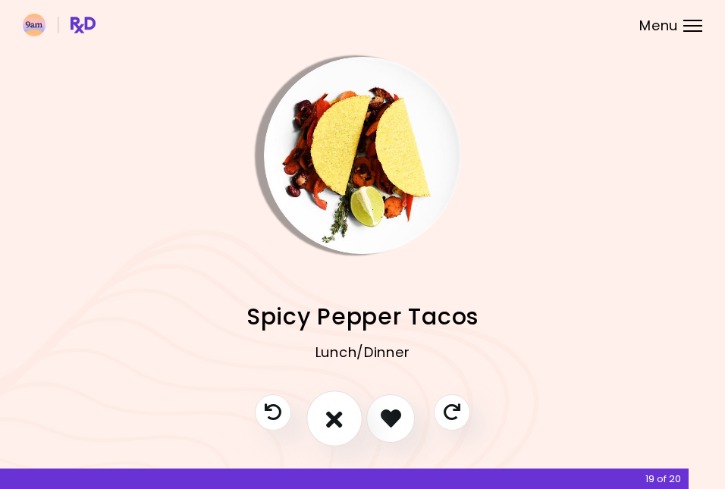
click at [337, 412] on icon "I don't like this recipe" at bounding box center [334, 417] width 17 height 23
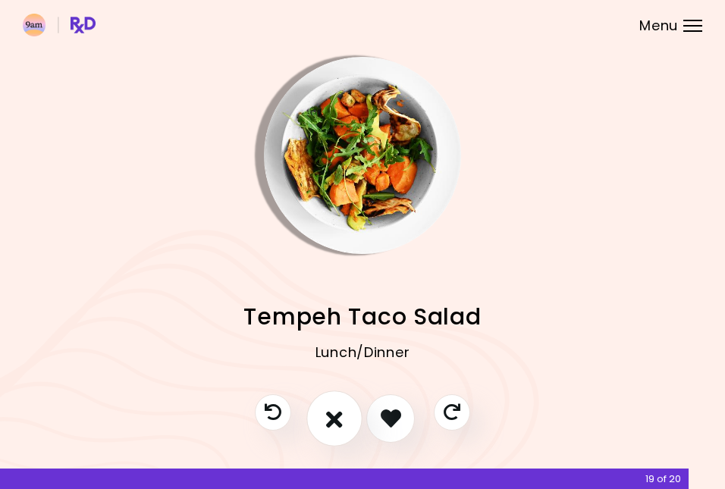
click at [337, 412] on icon "I don't like this recipe" at bounding box center [334, 417] width 17 height 23
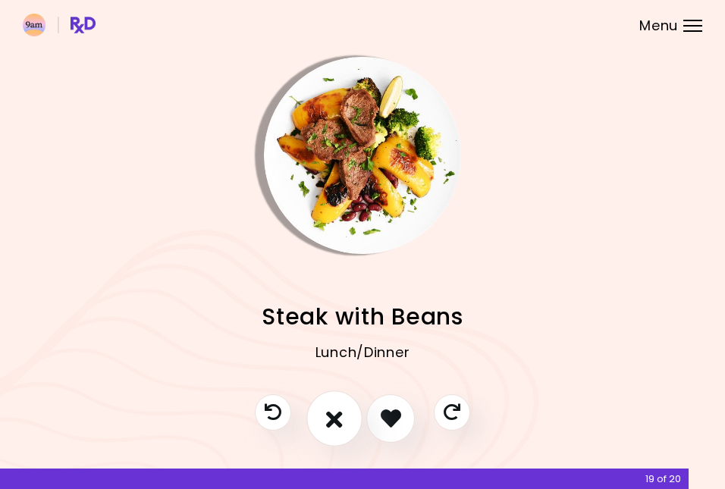
click at [337, 412] on icon "I don't like this recipe" at bounding box center [334, 417] width 17 height 23
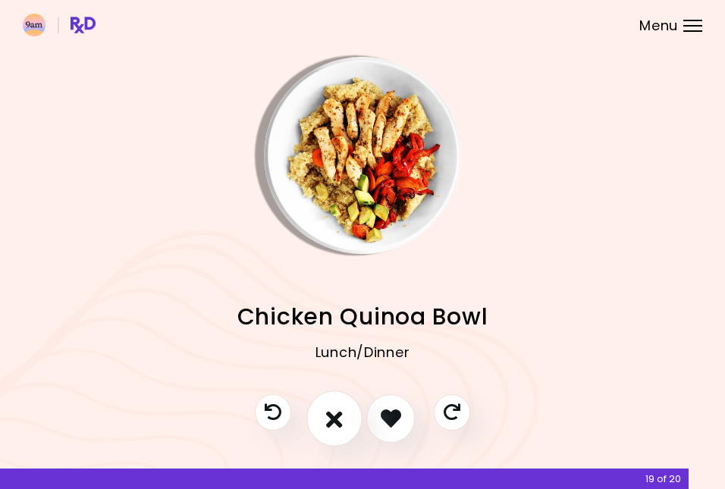
click at [337, 412] on icon "I don't like this recipe" at bounding box center [334, 417] width 17 height 23
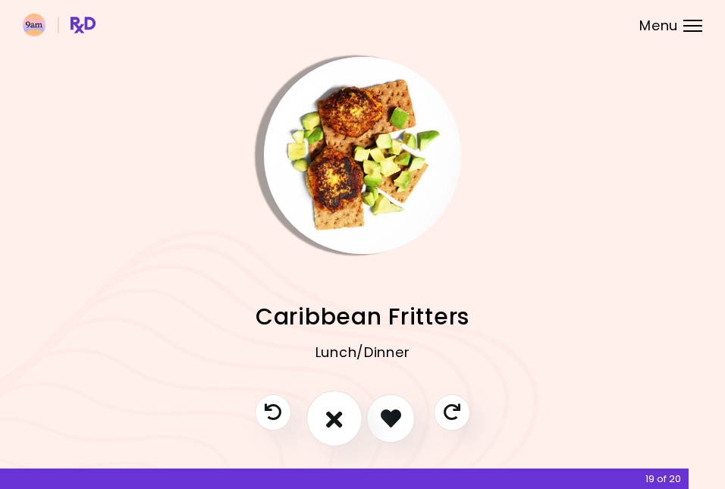
click at [337, 412] on icon "I don't like this recipe" at bounding box center [334, 417] width 17 height 23
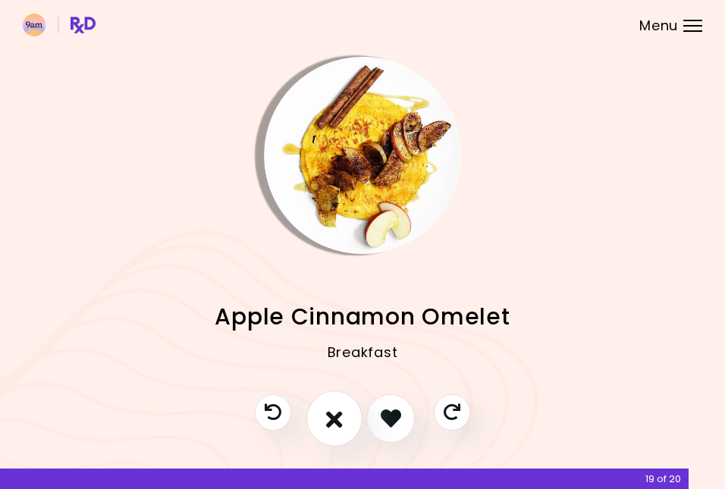
click at [337, 412] on icon "I don't like this recipe" at bounding box center [334, 417] width 17 height 23
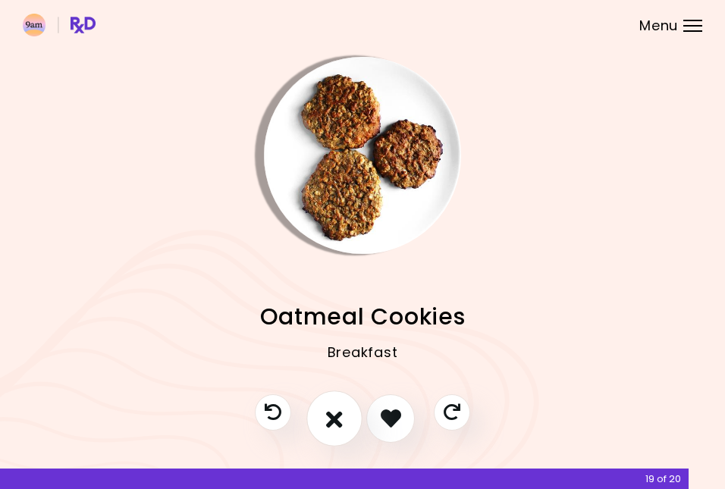
click at [337, 412] on icon "I don't like this recipe" at bounding box center [334, 417] width 17 height 23
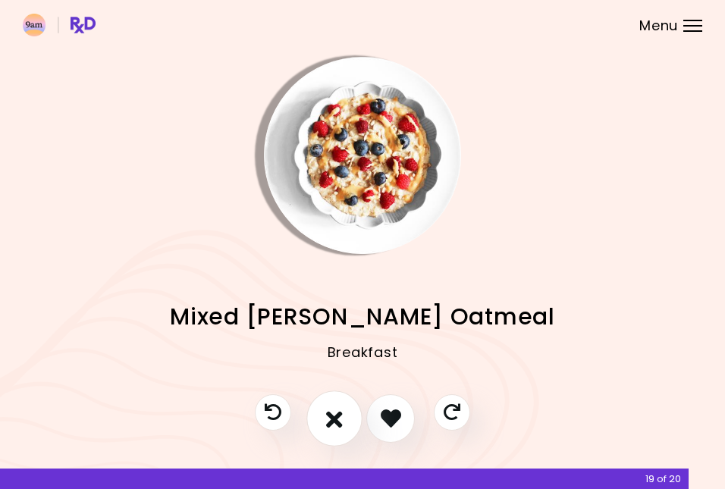
click at [337, 412] on icon "I don't like this recipe" at bounding box center [334, 417] width 17 height 23
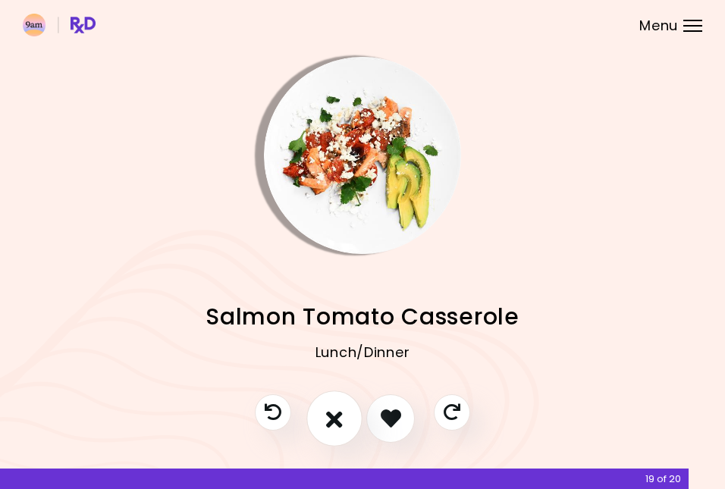
click at [337, 412] on icon "I don't like this recipe" at bounding box center [334, 417] width 17 height 23
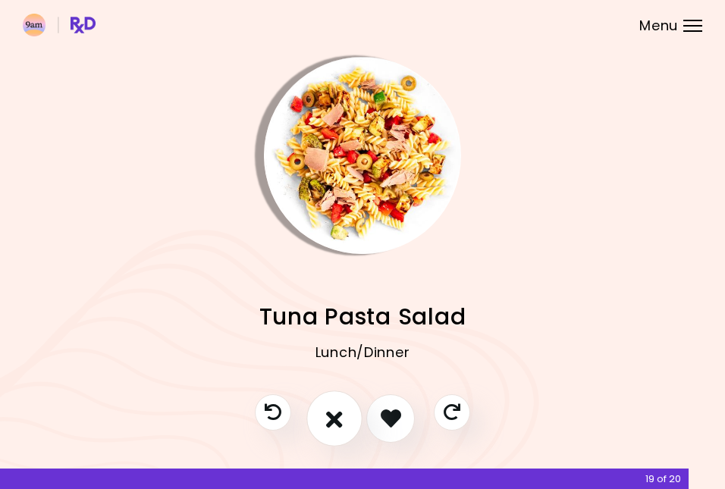
click at [337, 412] on icon "I don't like this recipe" at bounding box center [334, 417] width 17 height 23
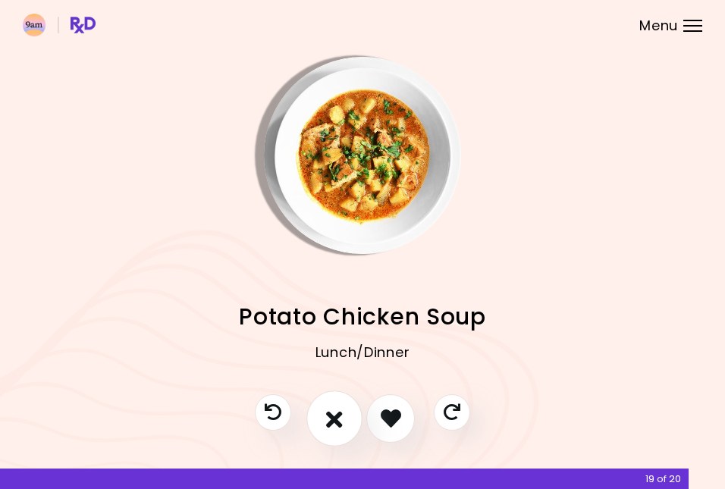
click at [337, 412] on icon "I don't like this recipe" at bounding box center [334, 417] width 17 height 23
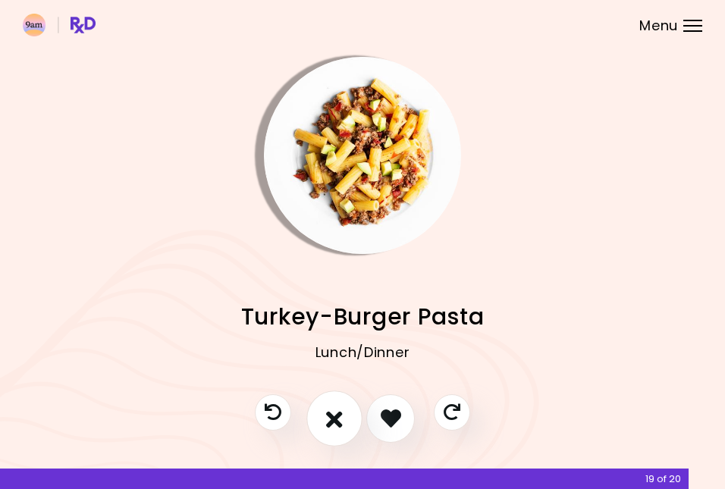
click at [337, 412] on icon "I don't like this recipe" at bounding box center [334, 417] width 17 height 23
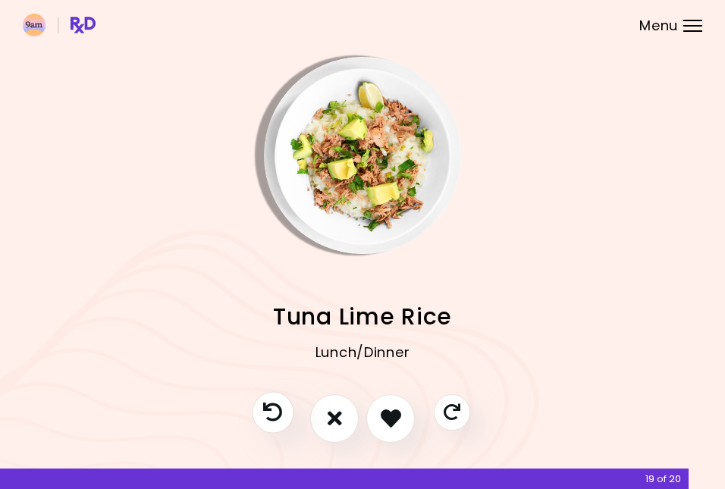
click at [268, 412] on icon "Previous recipe" at bounding box center [272, 412] width 19 height 19
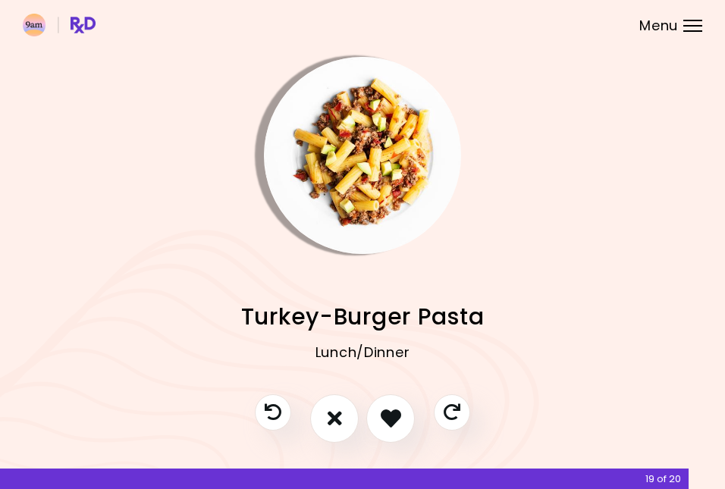
click at [341, 186] on img "Info - Turkey-Burger Pasta" at bounding box center [362, 155] width 197 height 197
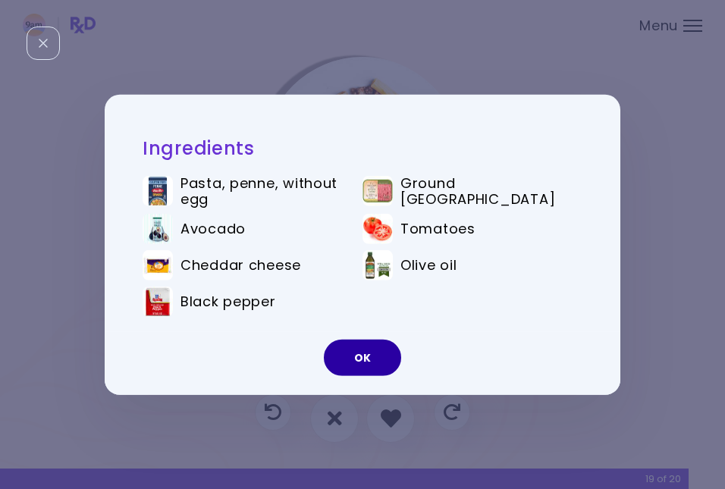
click at [362, 351] on button "OK" at bounding box center [362, 358] width 77 height 36
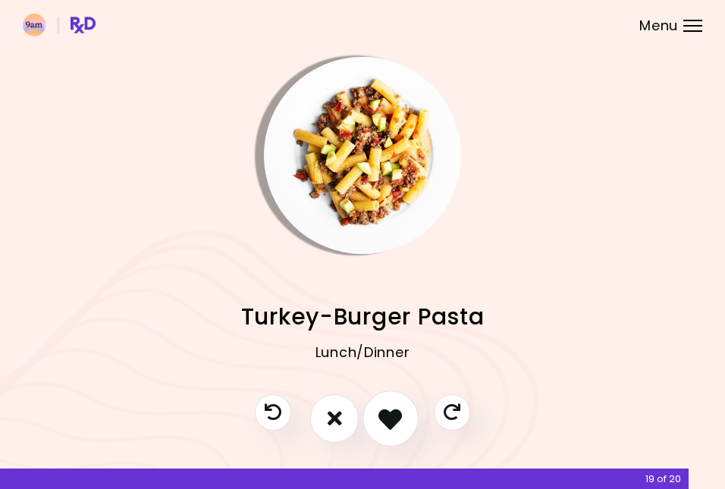
click at [391, 415] on icon "I like this recipe" at bounding box center [389, 417] width 23 height 23
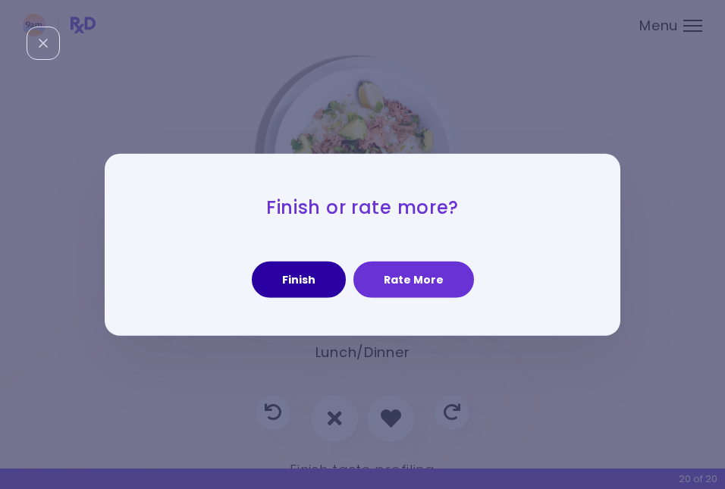
click at [309, 278] on button "Finish" at bounding box center [299, 280] width 94 height 36
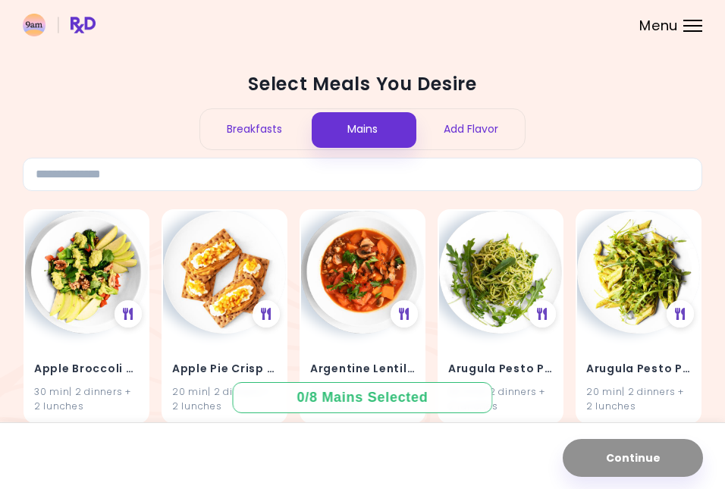
click at [252, 121] on div "Breakfasts" at bounding box center [254, 129] width 108 height 40
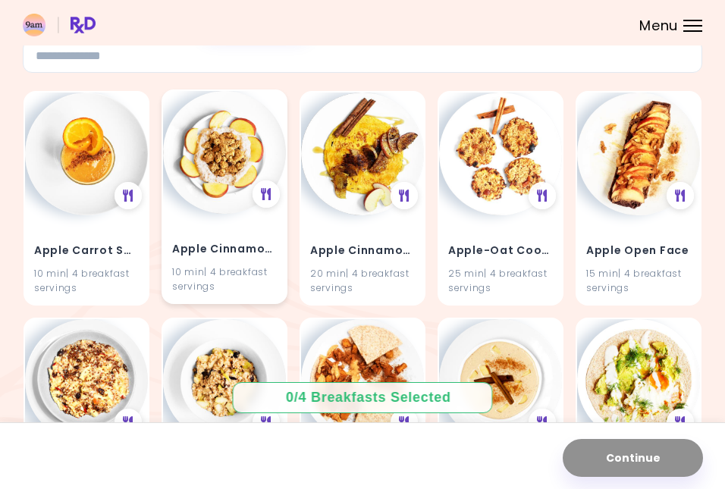
scroll to position [122, 0]
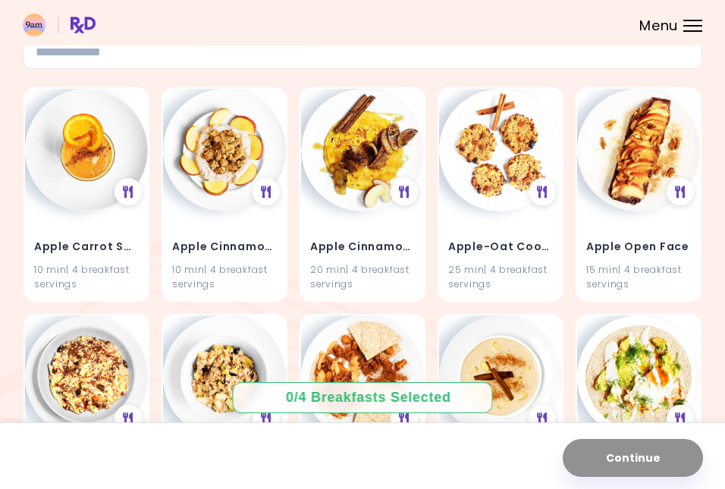
click at [4, 355] on div "Select Meals You Desire Breakfasts Mains Add Flavor Apple Carrot Smoothie 10 mi…" at bounding box center [362, 493] width 725 height 1230
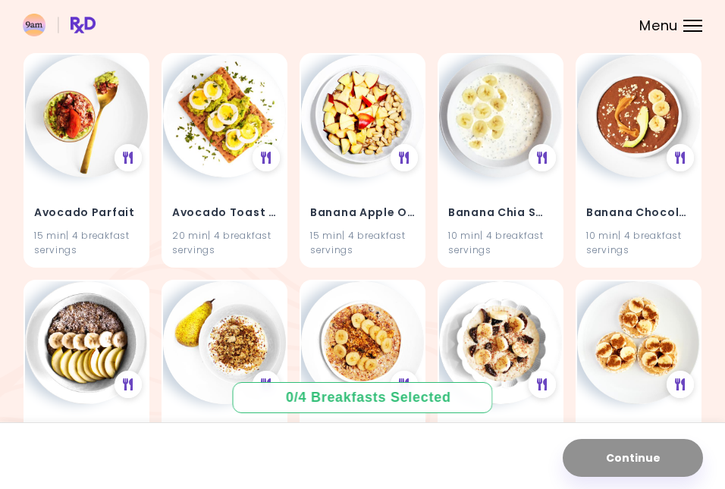
scroll to position [626, 0]
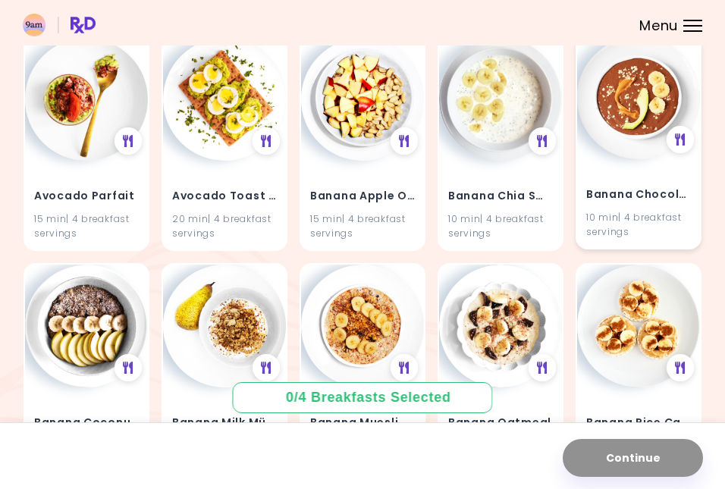
click at [622, 195] on h4 "Banana Chocolate Smoothie" at bounding box center [638, 195] width 105 height 24
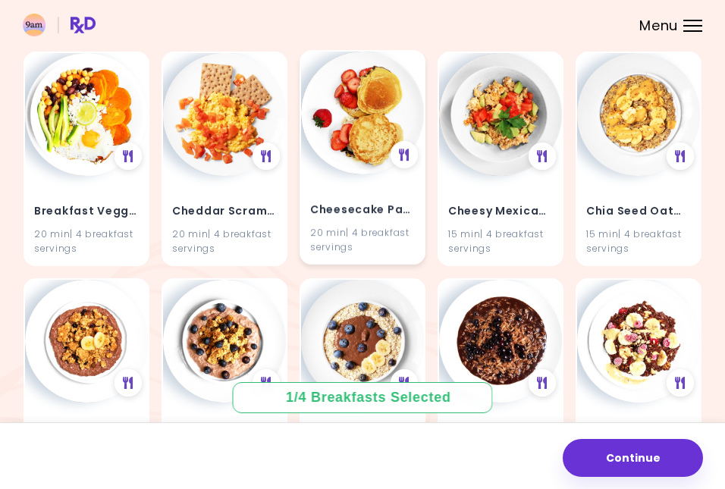
scroll to position [1747, 0]
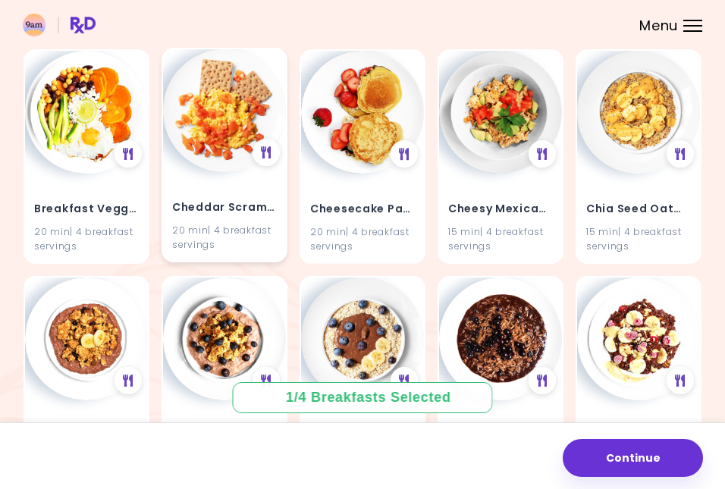
click at [246, 198] on h4 "Cheddar Scramble Crisp" at bounding box center [224, 208] width 105 height 24
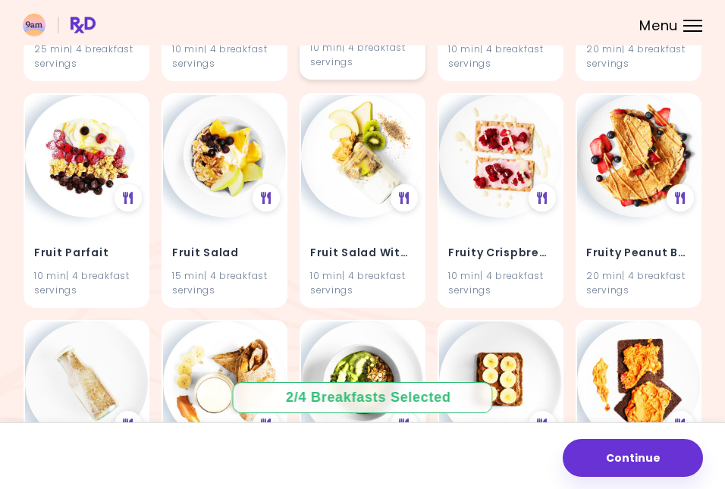
scroll to position [3291, 0]
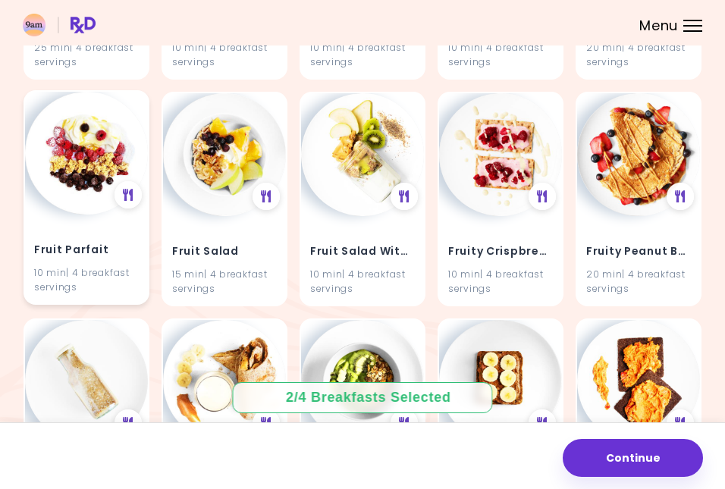
click at [83, 182] on img at bounding box center [86, 153] width 123 height 123
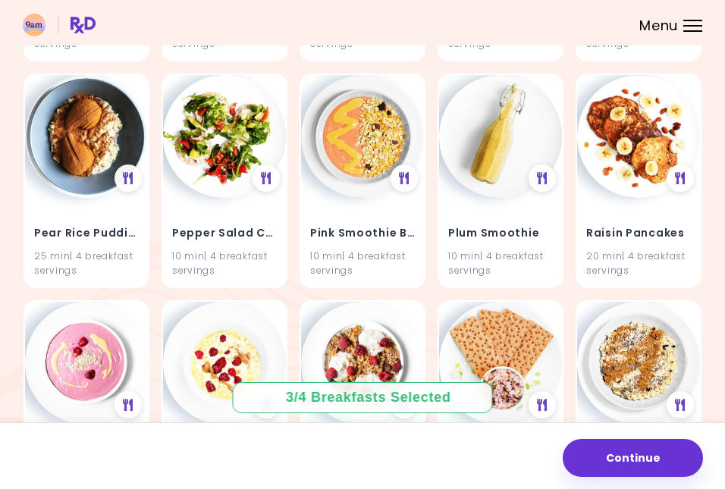
scroll to position [5124, 0]
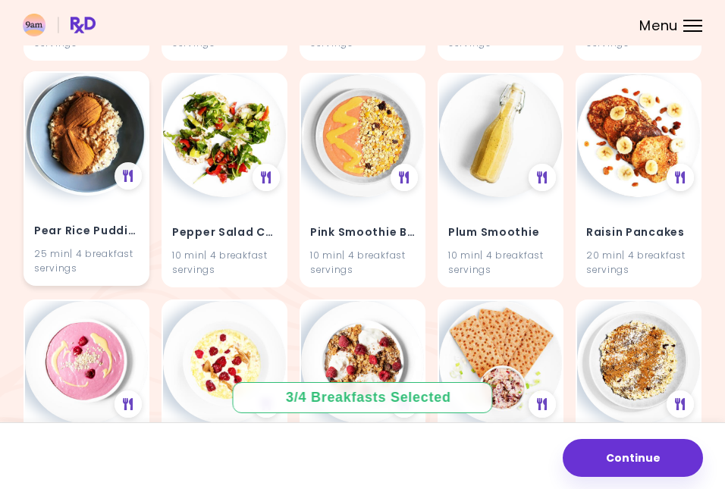
click at [73, 219] on h4 "Pear Rice Pudding" at bounding box center [86, 231] width 105 height 24
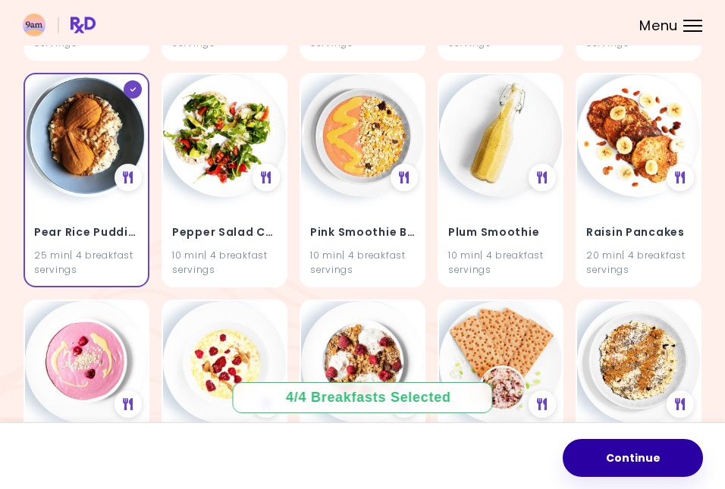
click at [589, 458] on button "Continue" at bounding box center [632, 458] width 140 height 38
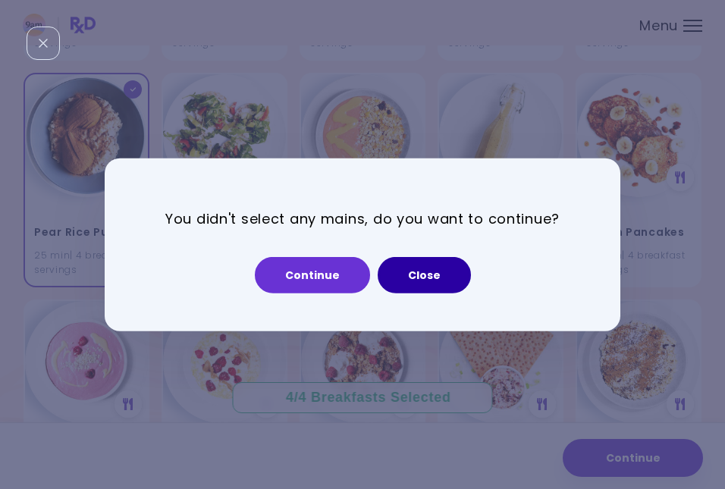
click at [419, 277] on button "Close" at bounding box center [424, 275] width 93 height 36
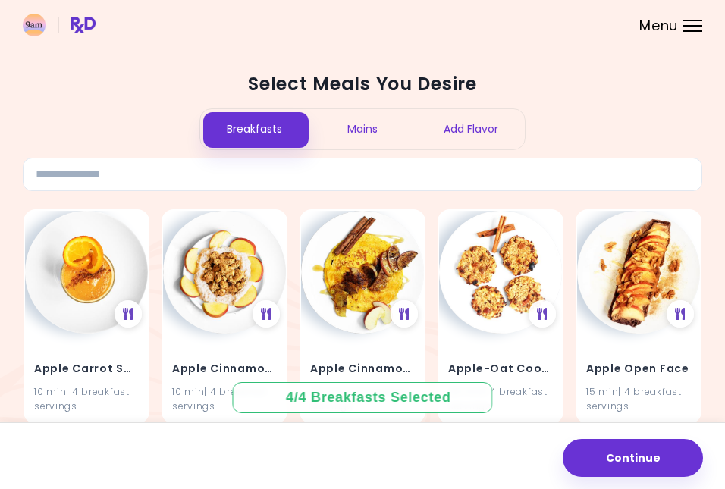
scroll to position [0, 0]
click at [349, 121] on div "Mains" at bounding box center [363, 129] width 108 height 40
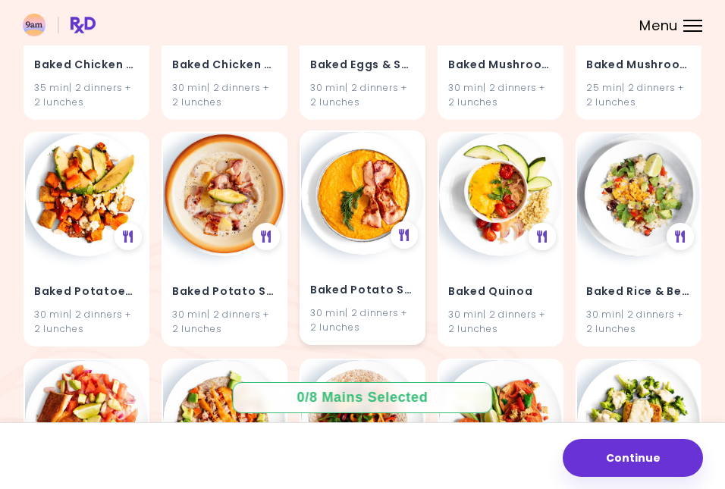
scroll to position [2119, 0]
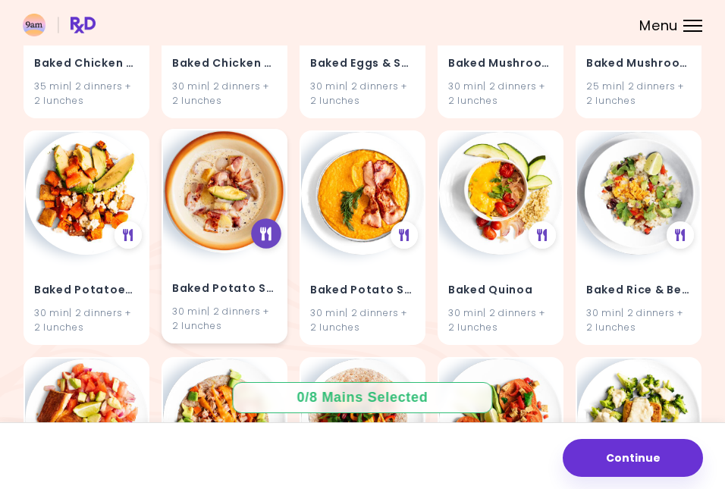
click at [262, 227] on icon at bounding box center [265, 234] width 11 height 14
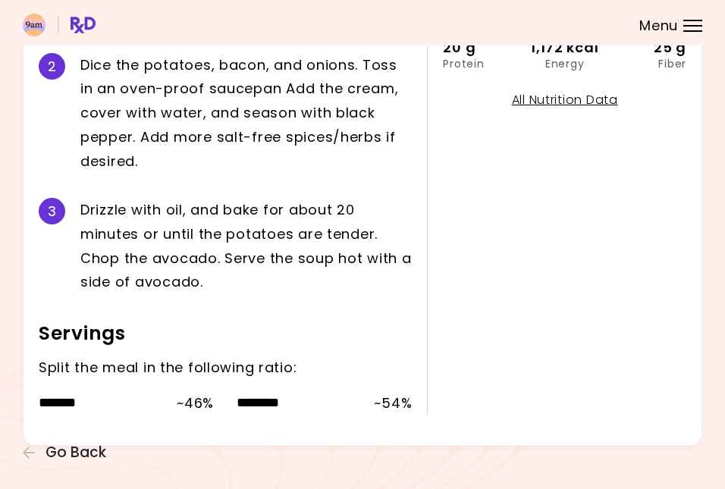
scroll to position [376, 0]
click at [222, 225] on div "D r i z z l e w i t h o i l , a n d b a k e f o r a b o u t 2 0 m i n u t e s o…" at bounding box center [245, 247] width 331 height 96
click at [249, 229] on div "D r i z z l e w i t h o i l , a n d b a k e f o r a b o u t 2 0 m i n u t e s o…" at bounding box center [245, 247] width 331 height 96
